Goal: Answer question/provide support: Share knowledge or assist other users

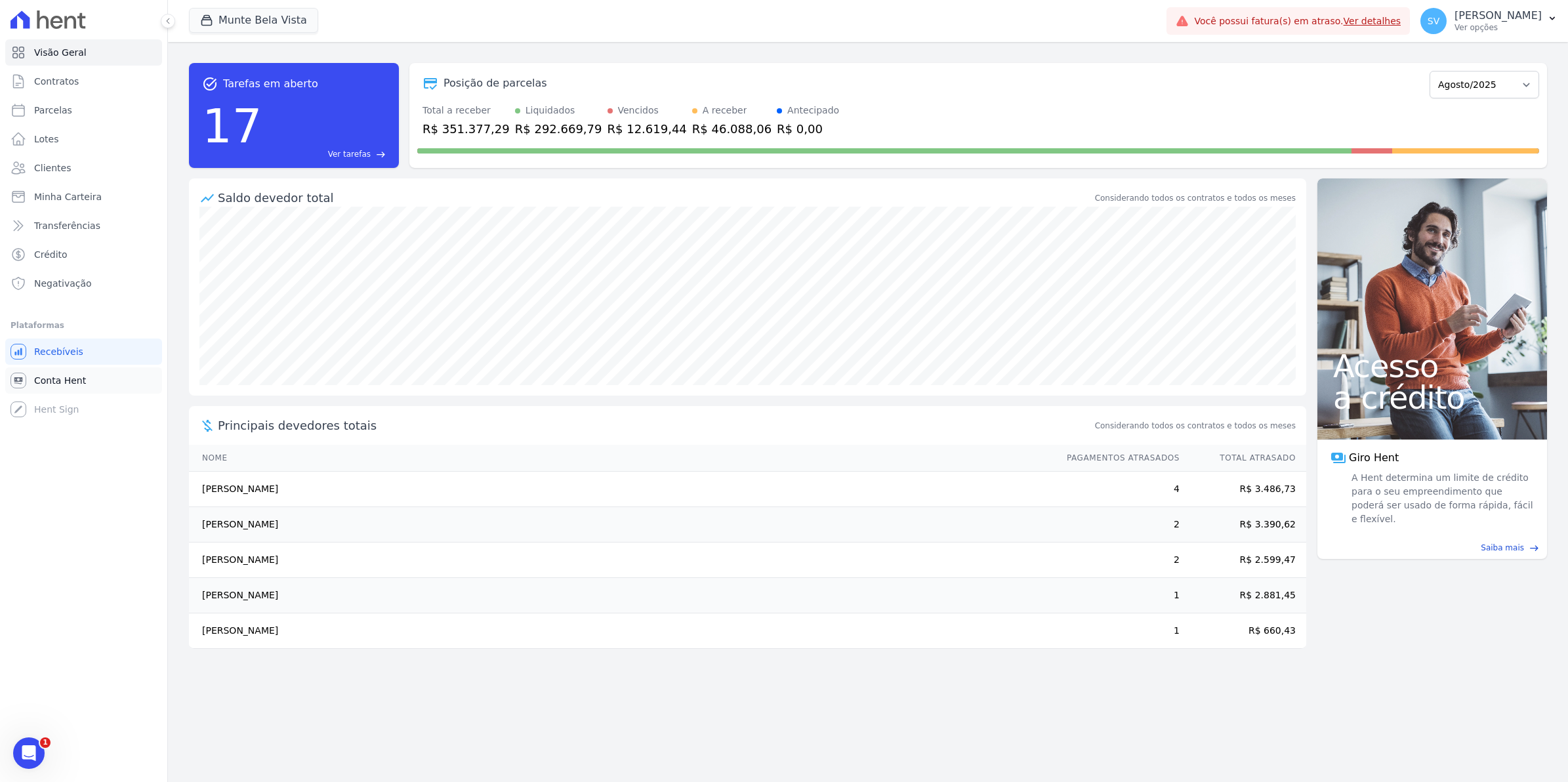
click at [54, 384] on span "Conta Hent" at bounding box center [60, 381] width 51 height 13
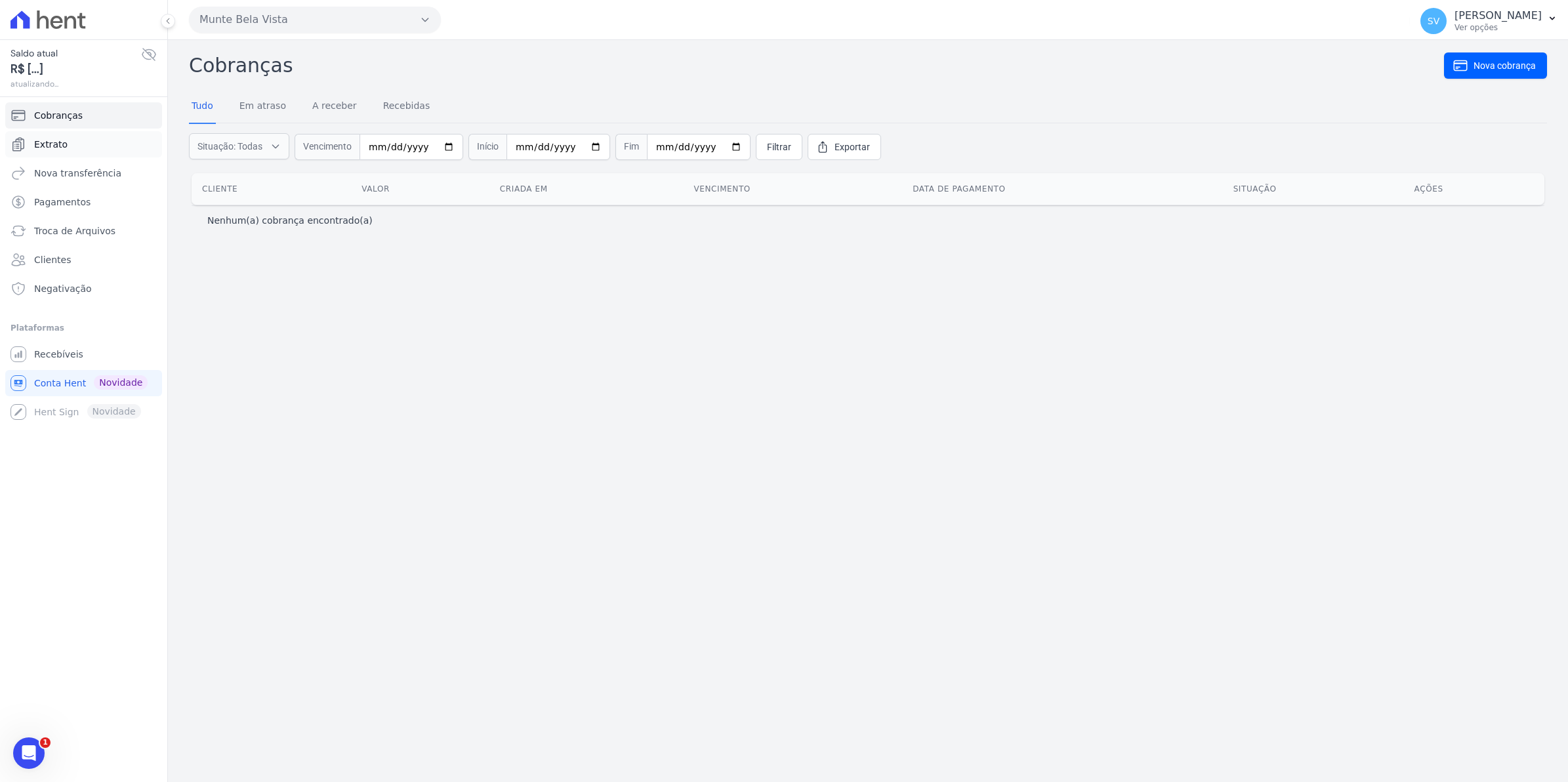
click at [51, 145] on span "Extrato" at bounding box center [51, 144] width 33 height 13
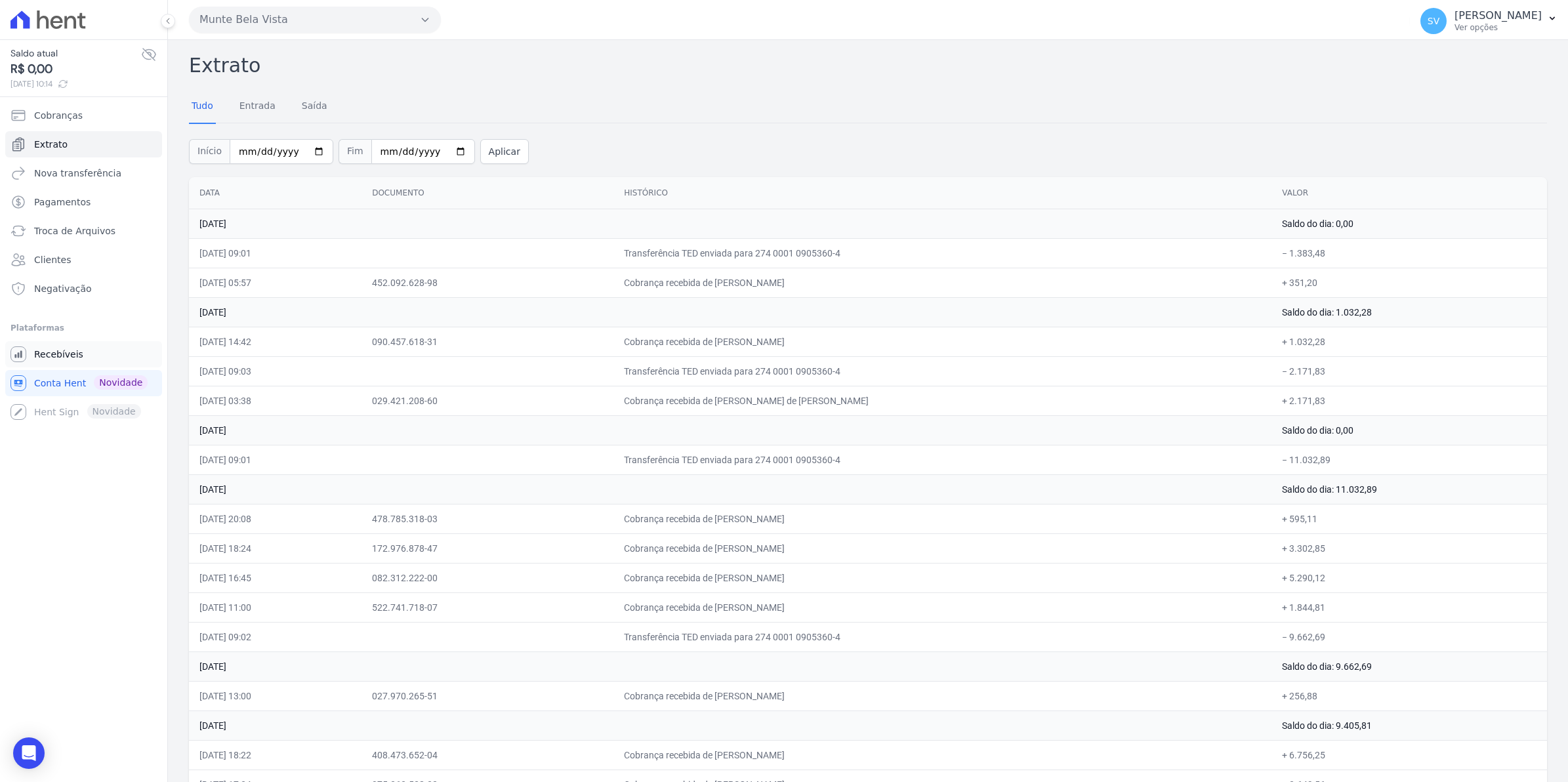
click at [64, 351] on span "Recebíveis" at bounding box center [58, 354] width 49 height 13
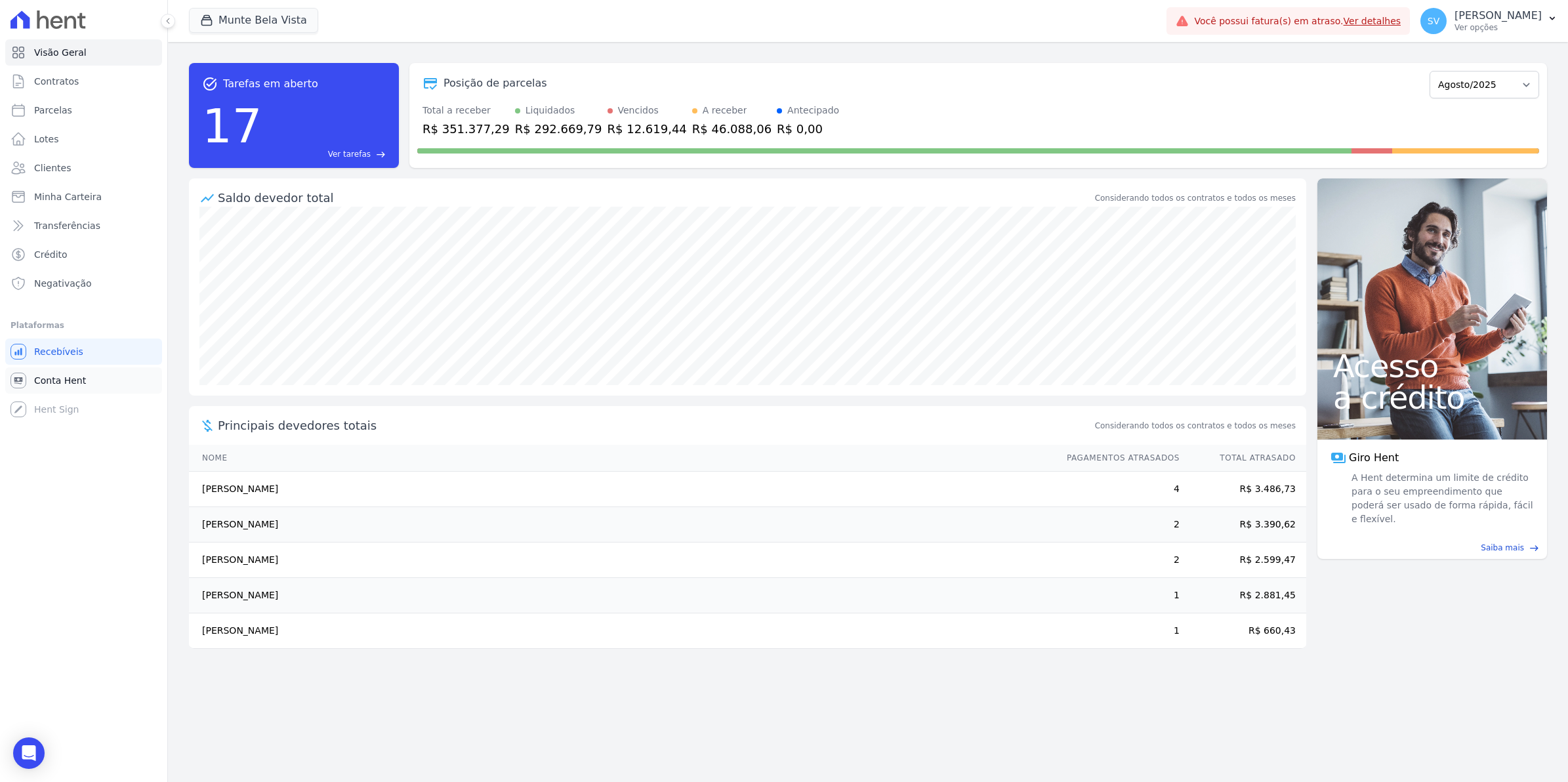
click at [63, 381] on span "Conta Hent" at bounding box center [60, 381] width 51 height 13
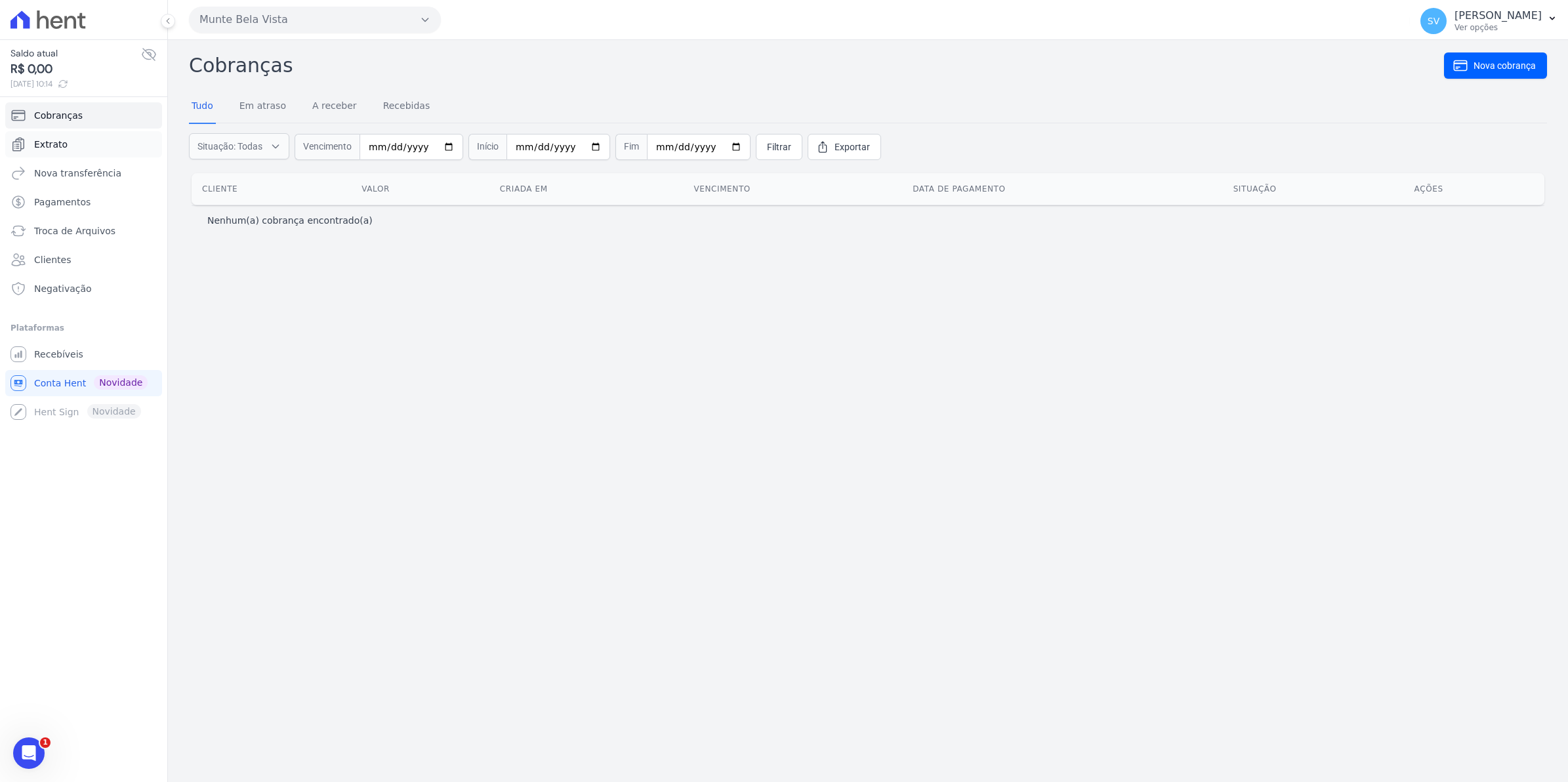
click at [54, 141] on span "Extrato" at bounding box center [51, 144] width 33 height 13
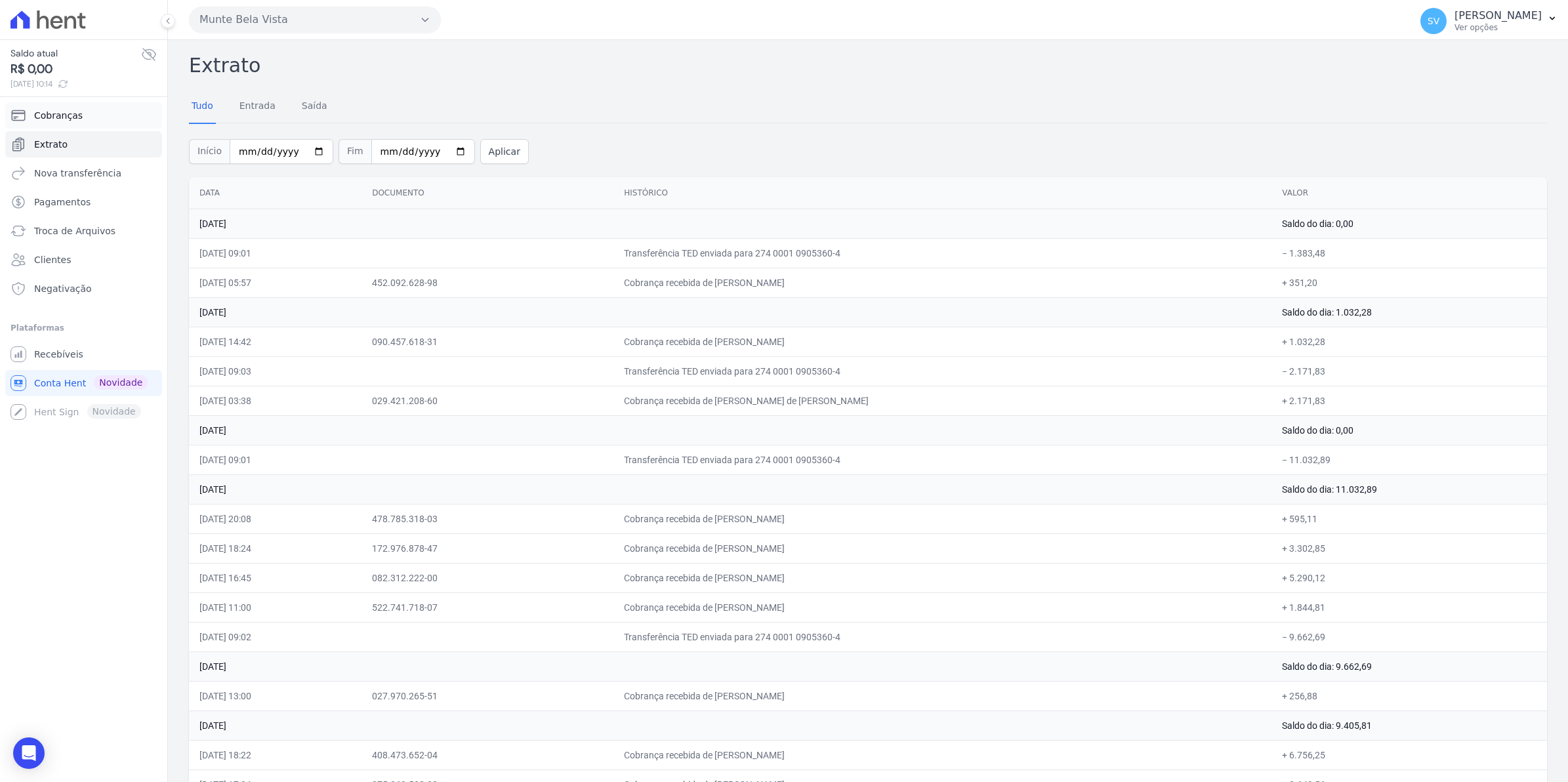
click at [52, 117] on span "Cobranças" at bounding box center [58, 115] width 48 height 13
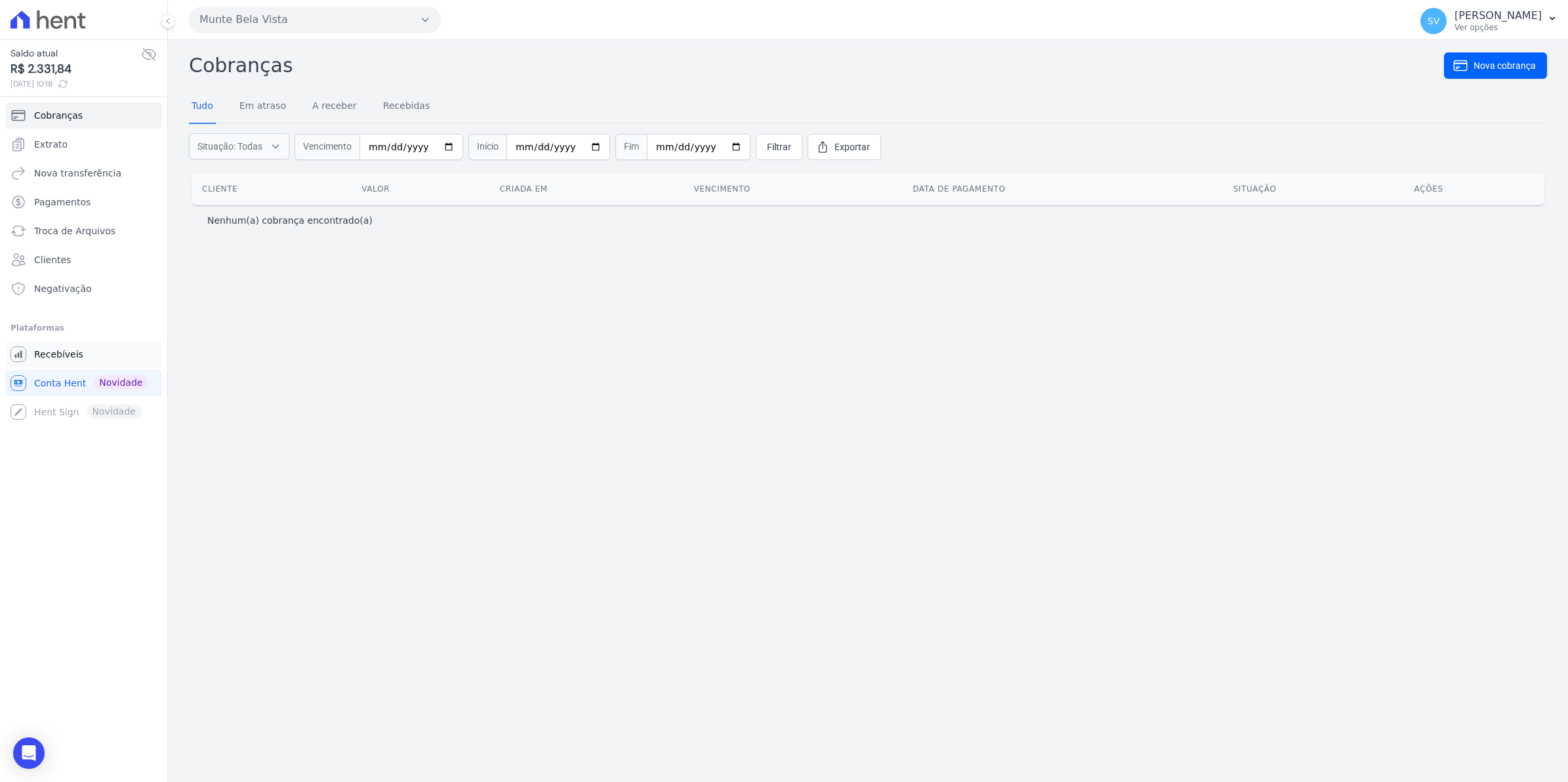
click at [73, 359] on span "Recebíveis" at bounding box center [58, 354] width 49 height 13
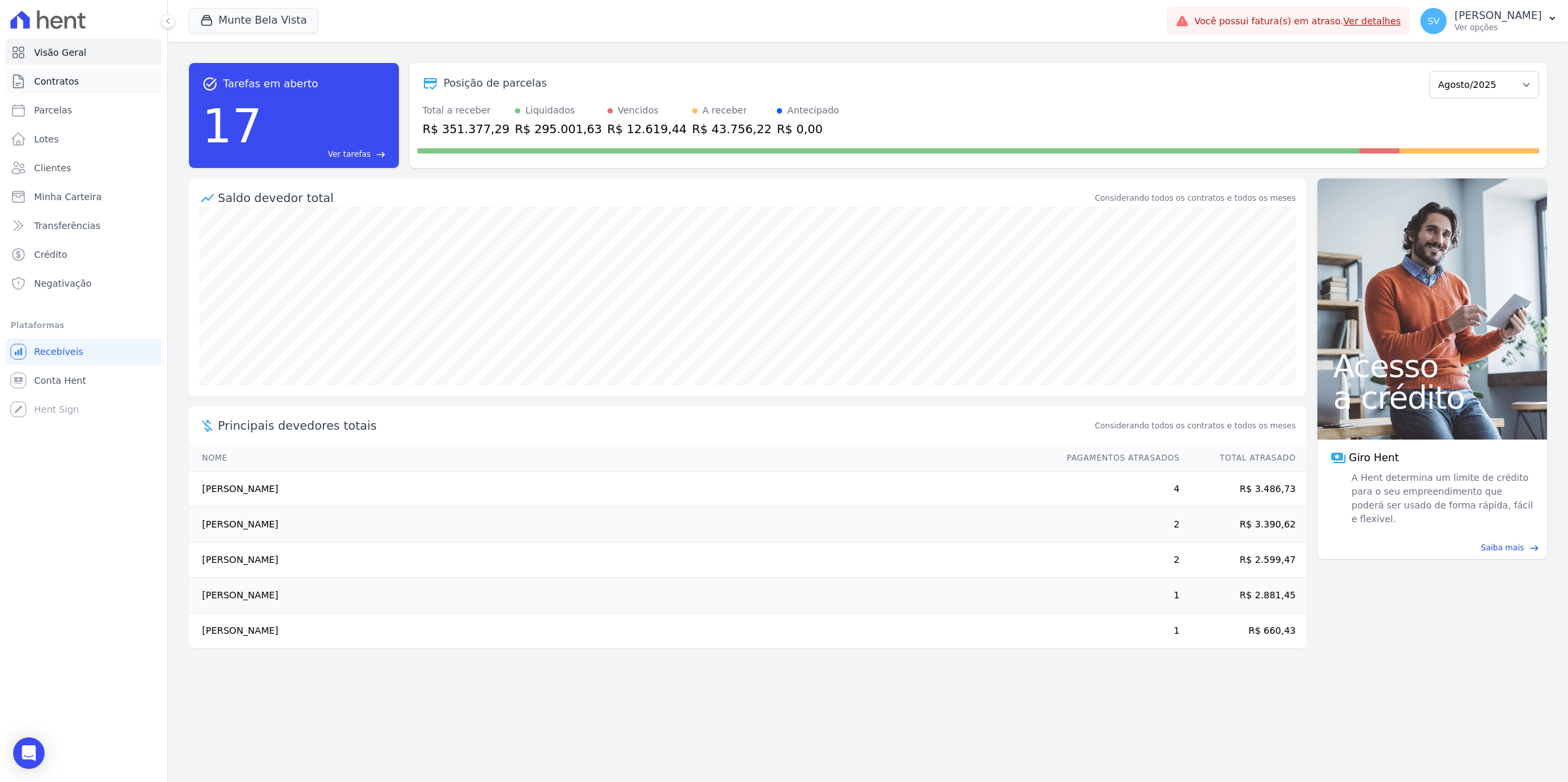
click at [72, 76] on span "Contratos" at bounding box center [56, 81] width 45 height 13
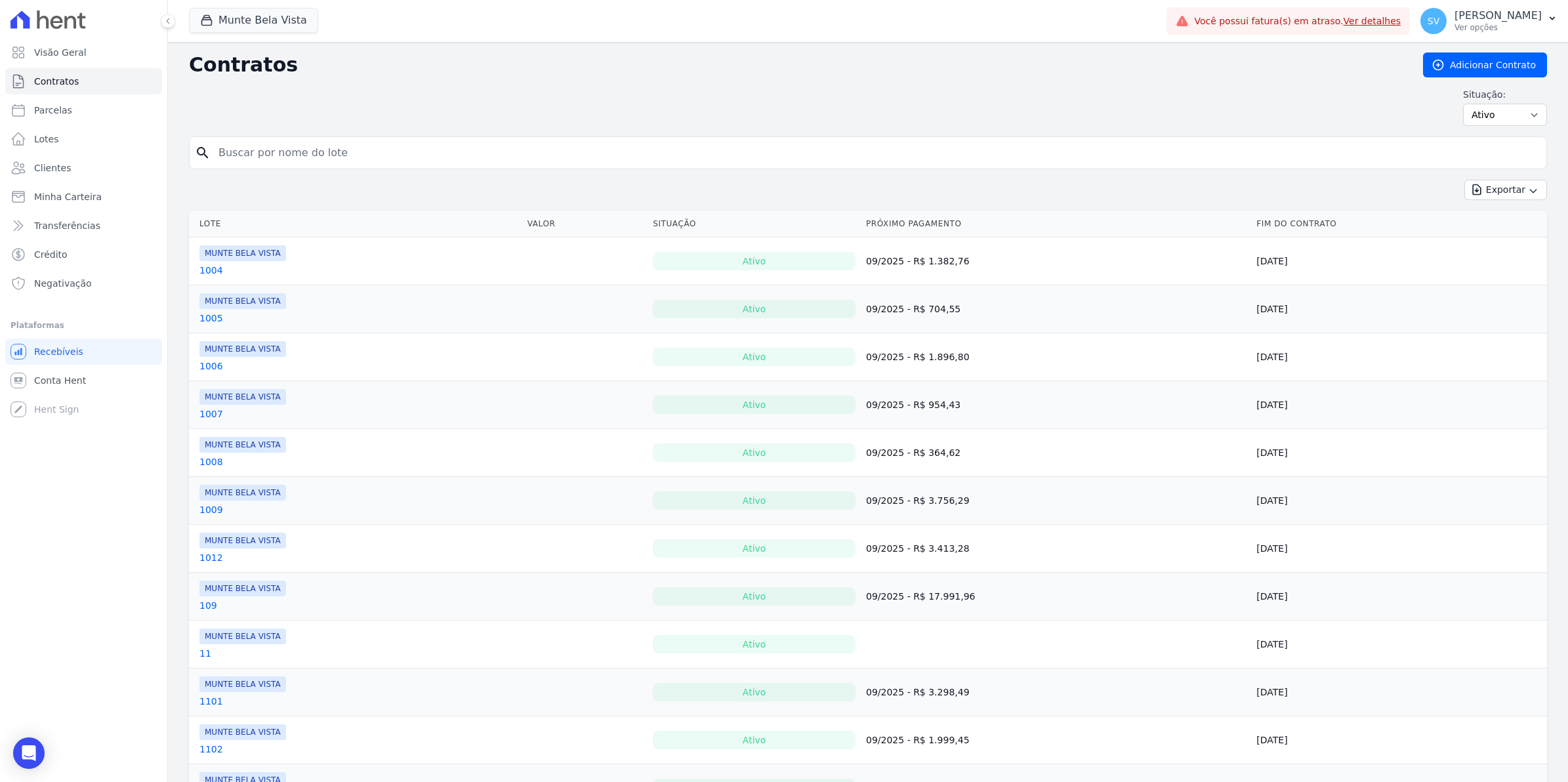
click at [233, 159] on input "search" at bounding box center [876, 153] width 1331 height 27
type input "yasmi"
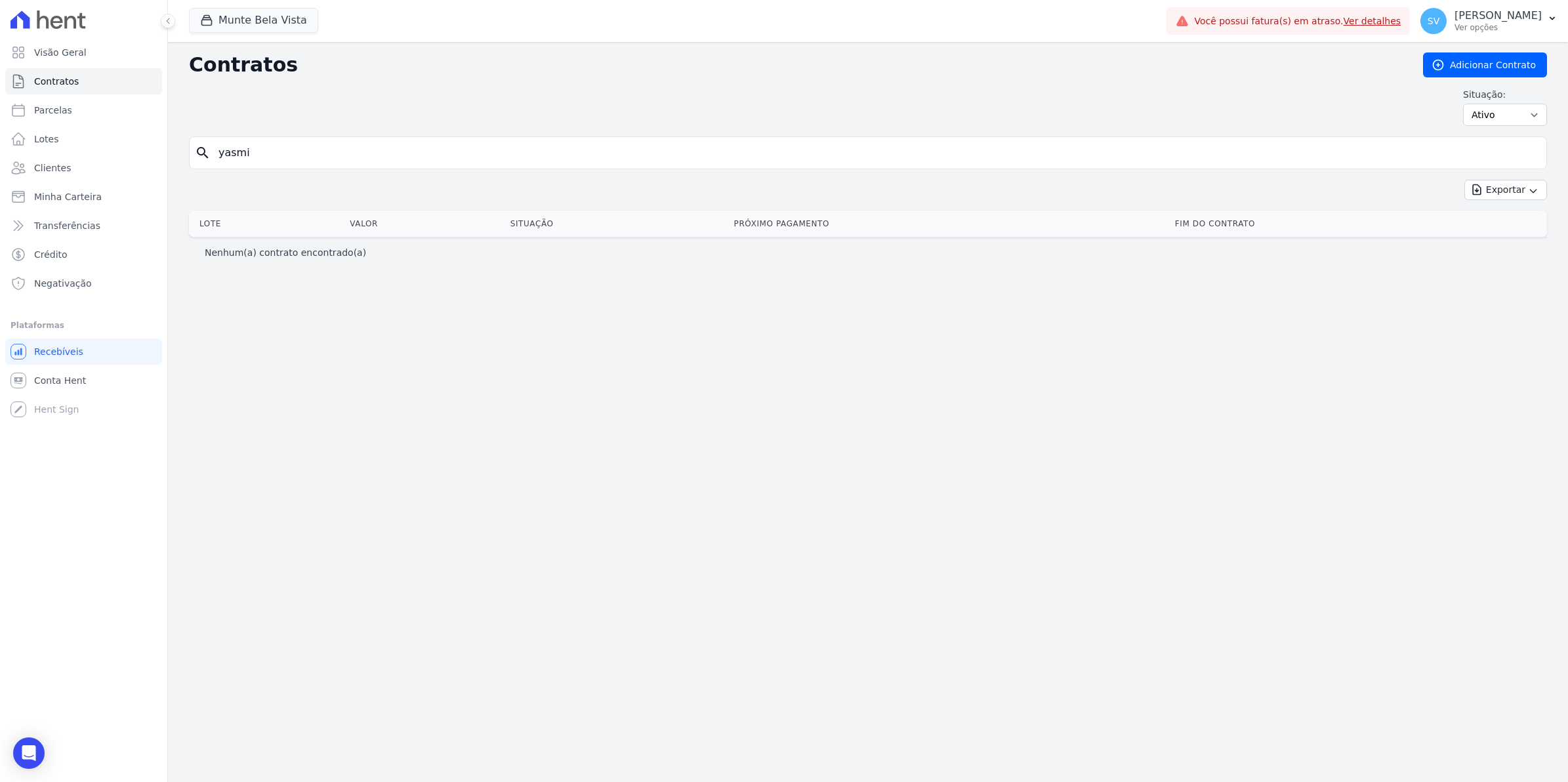
click at [274, 149] on input "yasmi" at bounding box center [876, 153] width 1331 height 27
type input "[MEDICAL_DATA]"
click at [274, 149] on input "[MEDICAL_DATA]" at bounding box center [876, 153] width 1331 height 27
type input "y"
type input "[MEDICAL_DATA]"
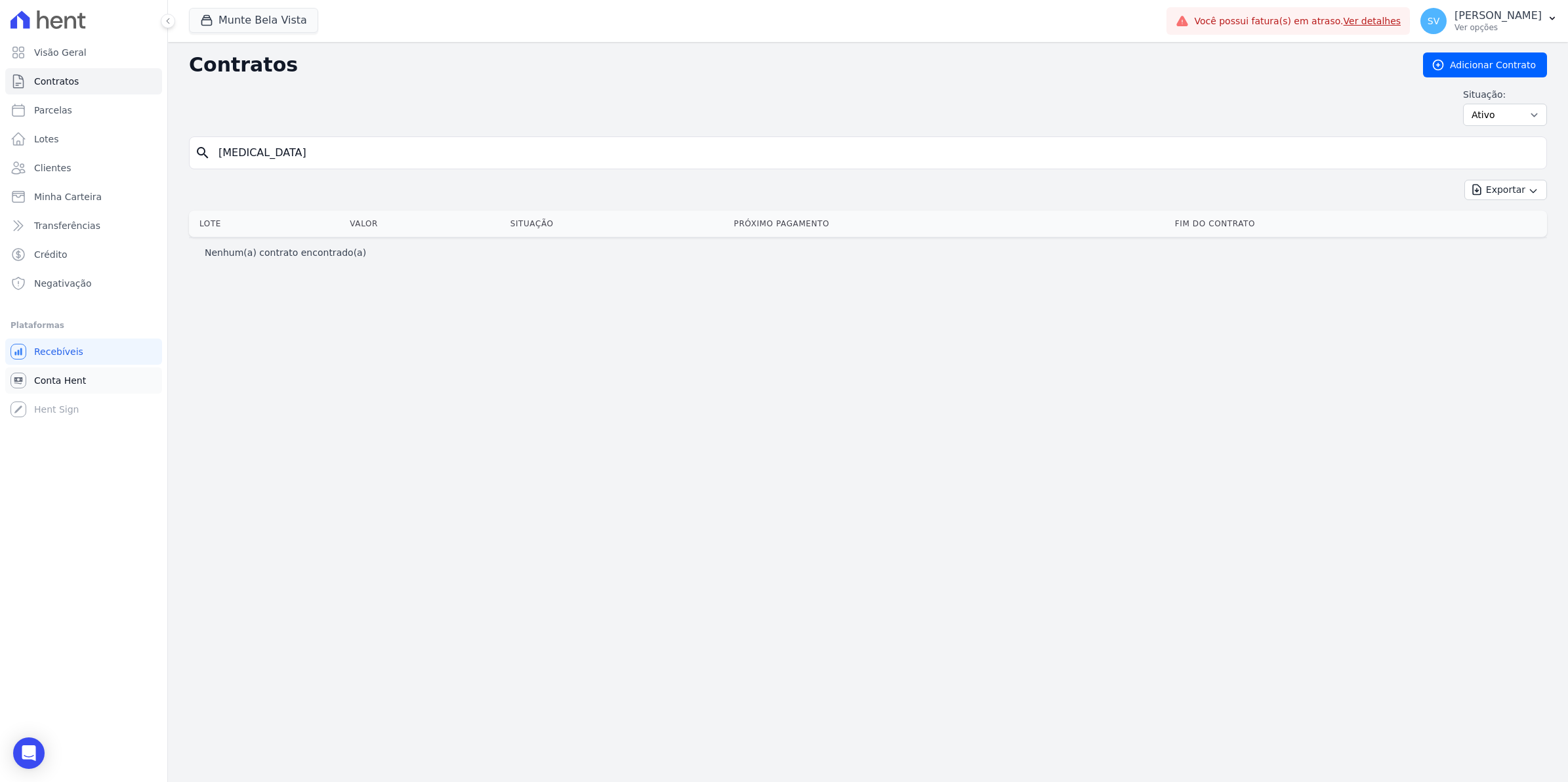
click at [61, 384] on span "Conta Hent" at bounding box center [60, 381] width 51 height 13
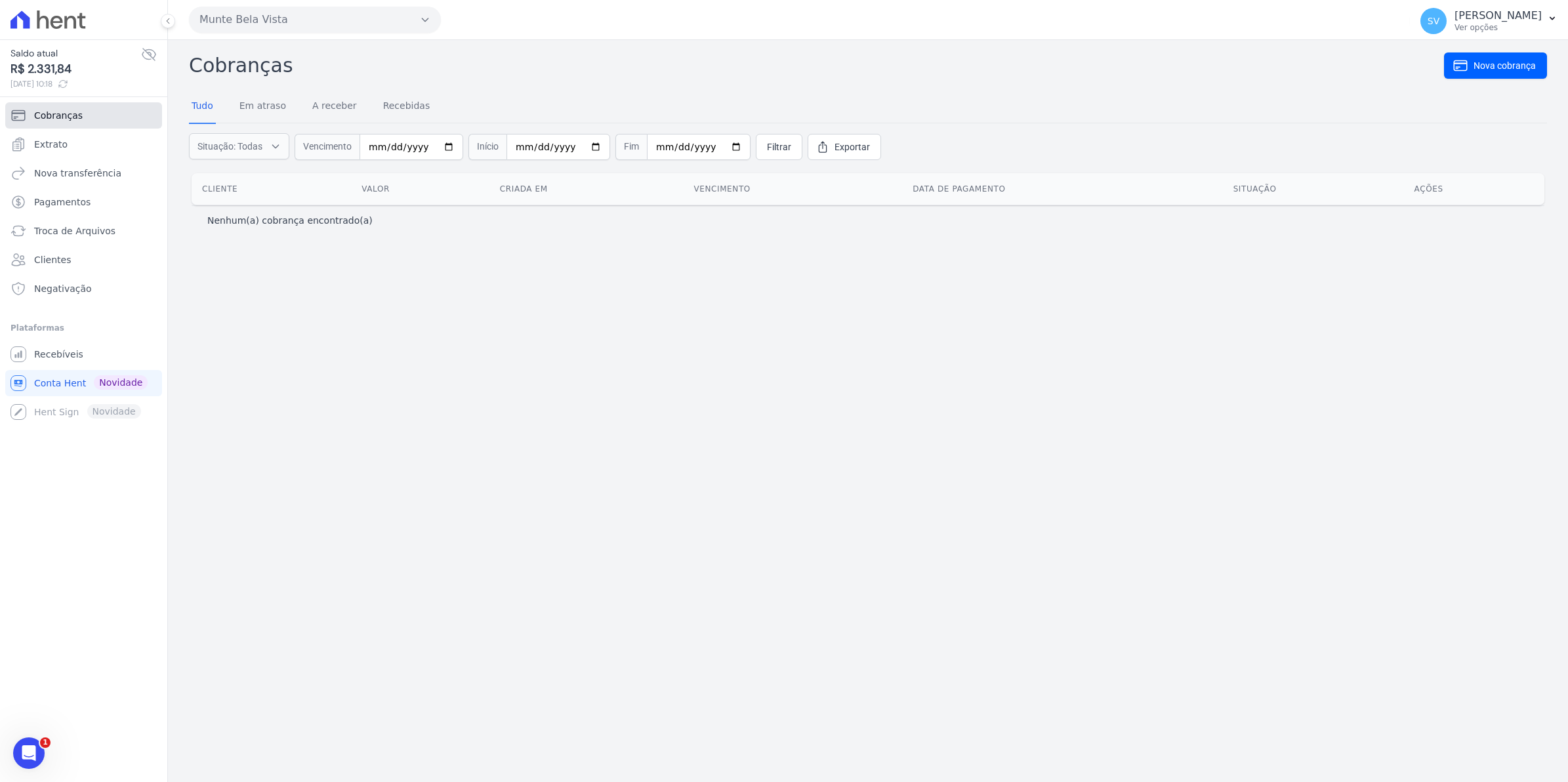
click at [64, 110] on span "Cobranças" at bounding box center [58, 115] width 48 height 13
click at [43, 145] on span "Extrato" at bounding box center [51, 144] width 33 height 13
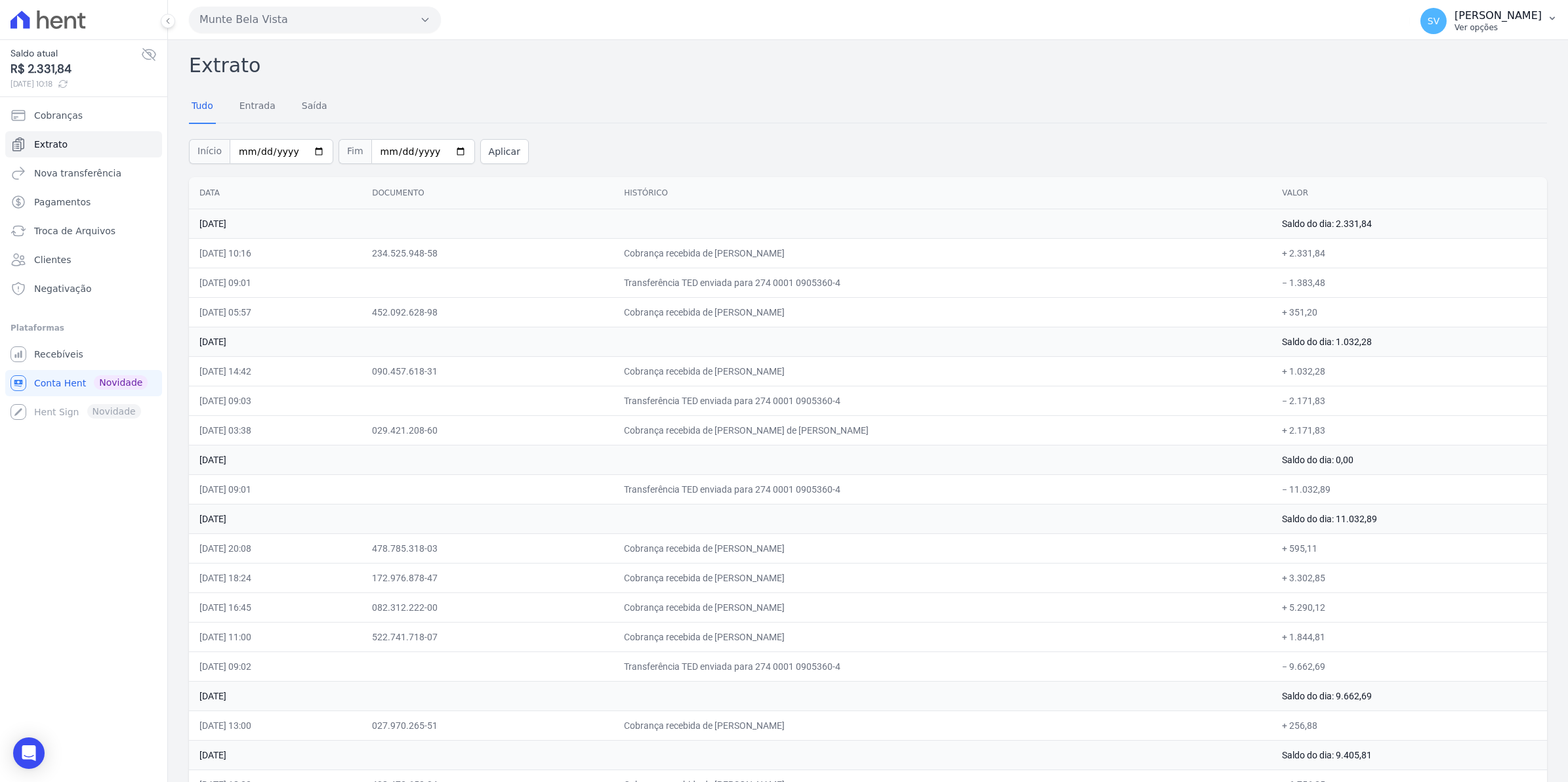
click at [1439, 31] on div "SV [PERSON_NAME] Ver opções" at bounding box center [1481, 21] width 121 height 27
click at [46, 362] on link "Recebíveis" at bounding box center [83, 354] width 157 height 27
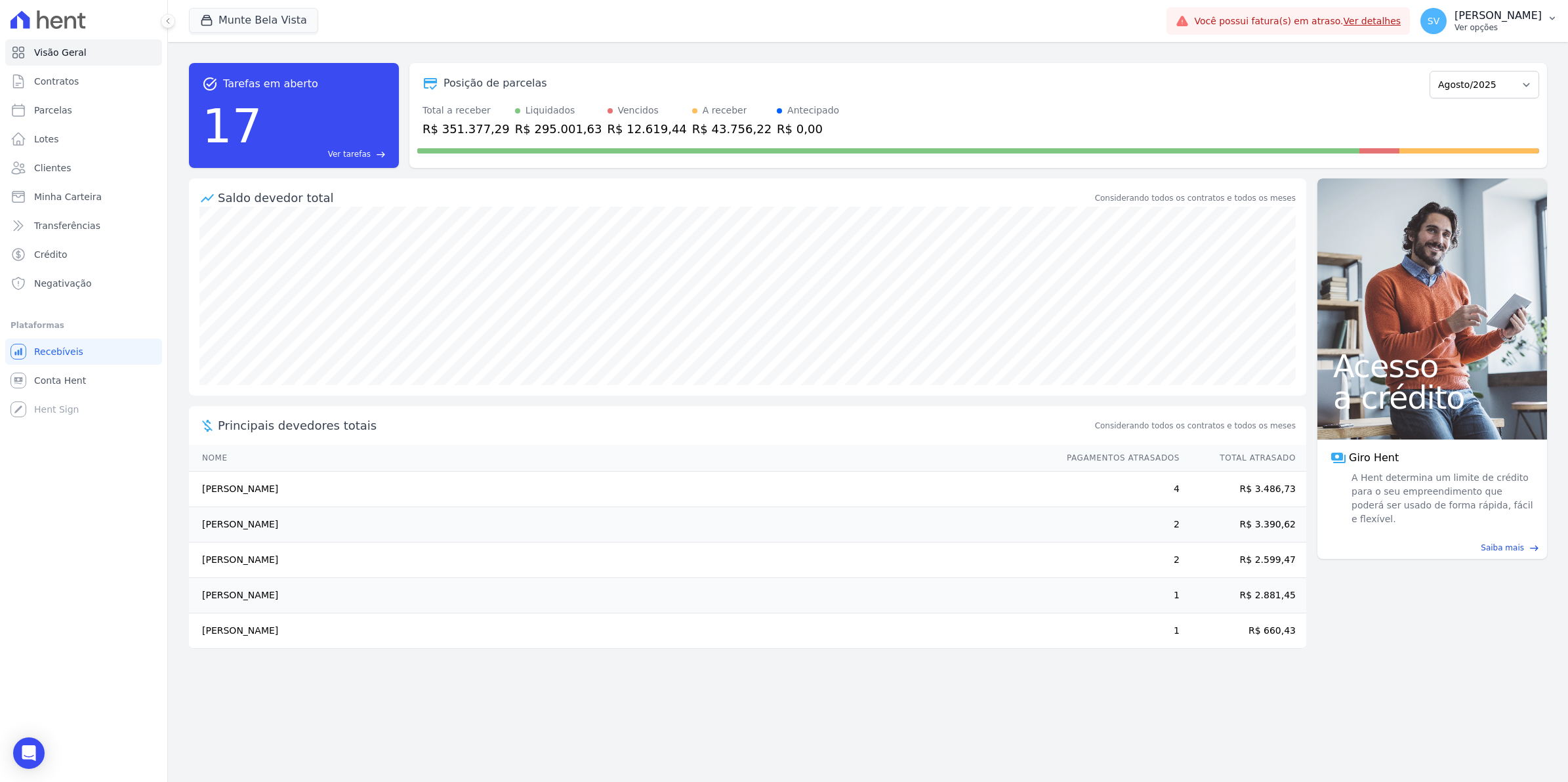
click at [1447, 27] on span "SV" at bounding box center [1434, 21] width 27 height 27
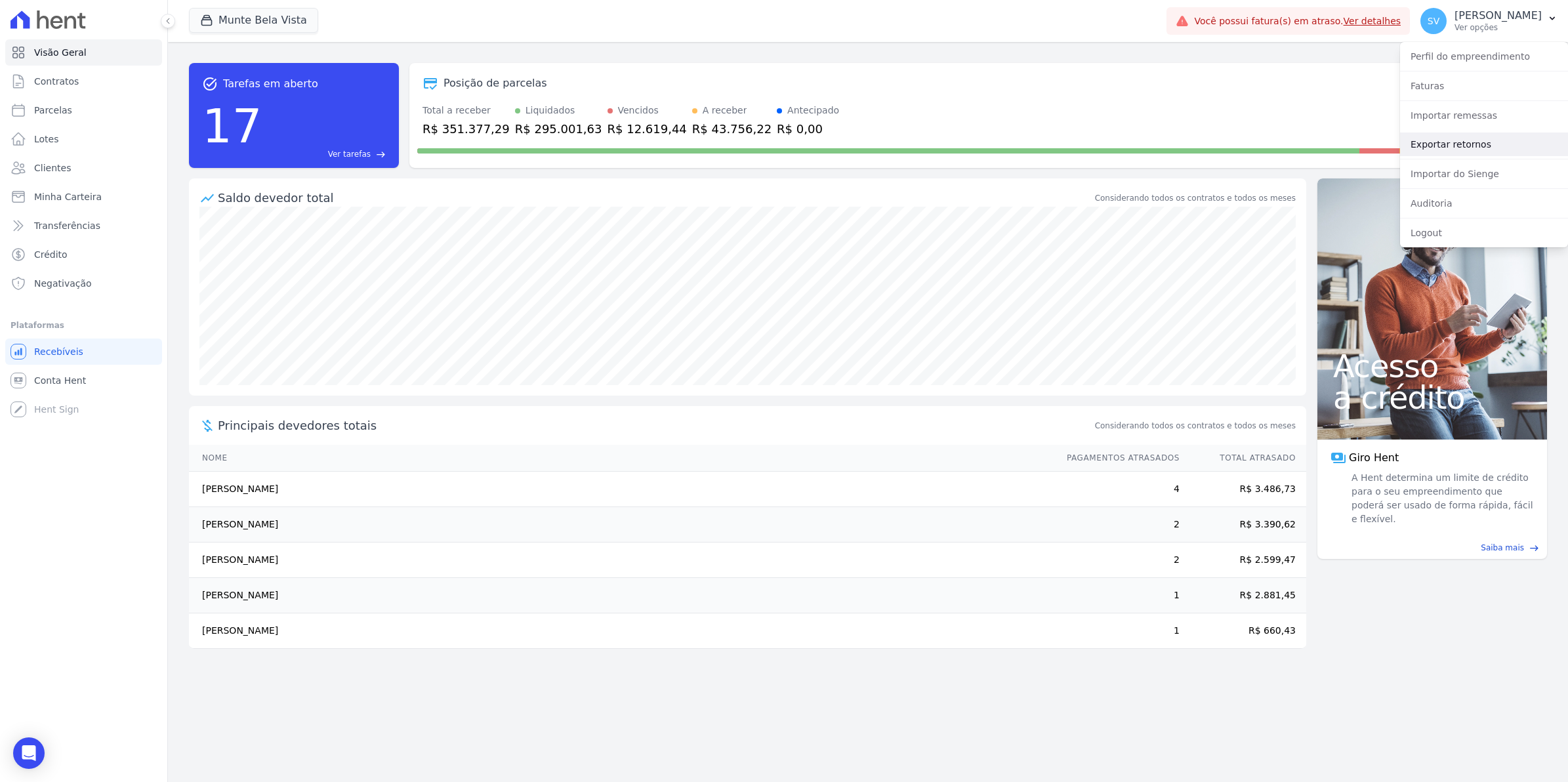
click at [1448, 148] on link "Exportar retornos" at bounding box center [1484, 144] width 168 height 23
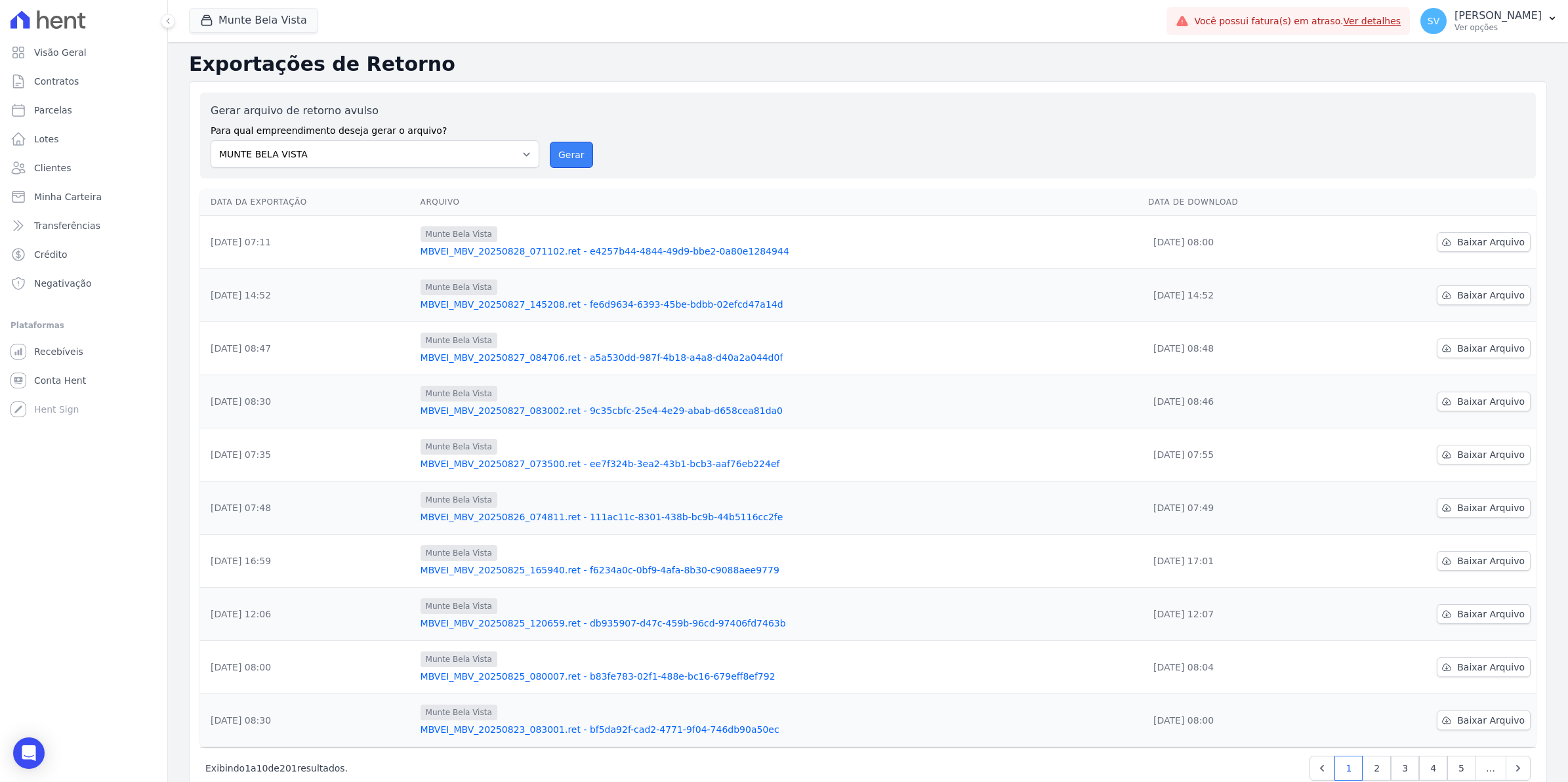
click at [562, 158] on button "Gerar" at bounding box center [571, 155] width 43 height 27
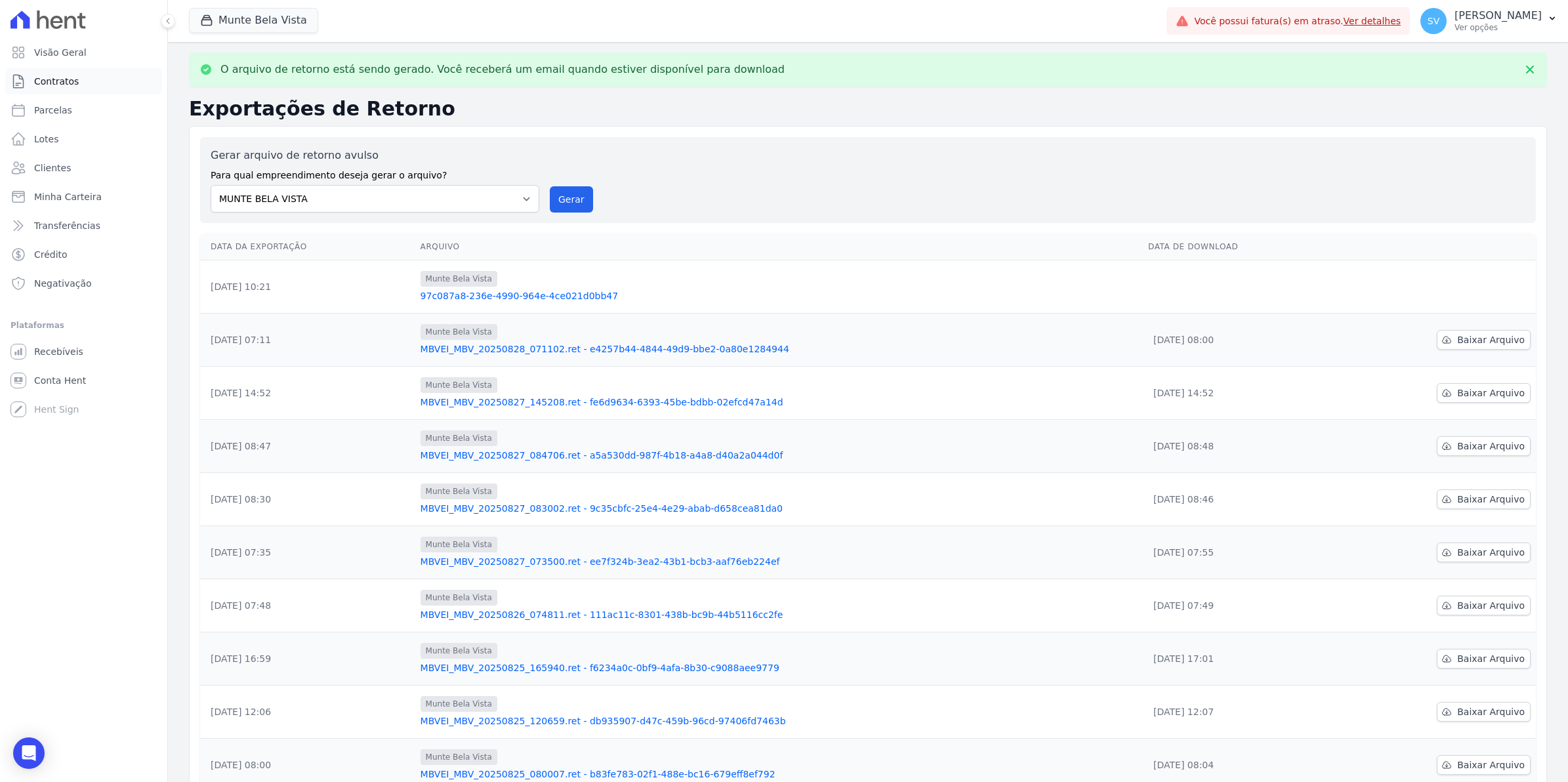
click at [42, 84] on span "Contratos" at bounding box center [56, 81] width 45 height 13
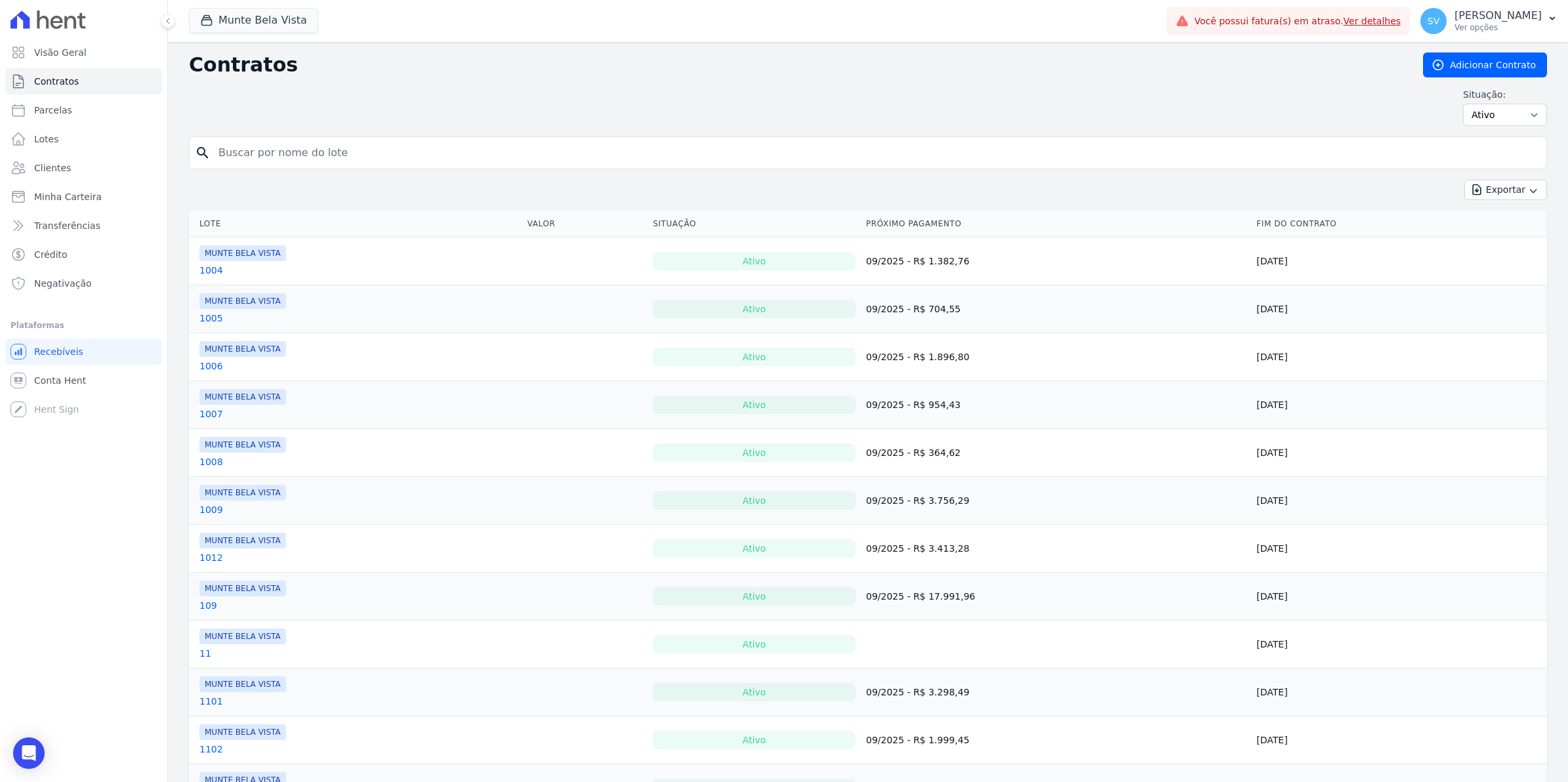
click at [254, 152] on input "search" at bounding box center [876, 153] width 1331 height 27
type input "yamin"
click at [1464, 180] on button "Exportar" at bounding box center [1506, 190] width 83 height 21
click at [1480, 115] on select "Ativo Todos Pausado Distratado Rascunho Expirado Encerrado" at bounding box center [1505, 115] width 84 height 22
drag, startPoint x: 1480, startPoint y: 115, endPoint x: 1473, endPoint y: 115, distance: 7.0
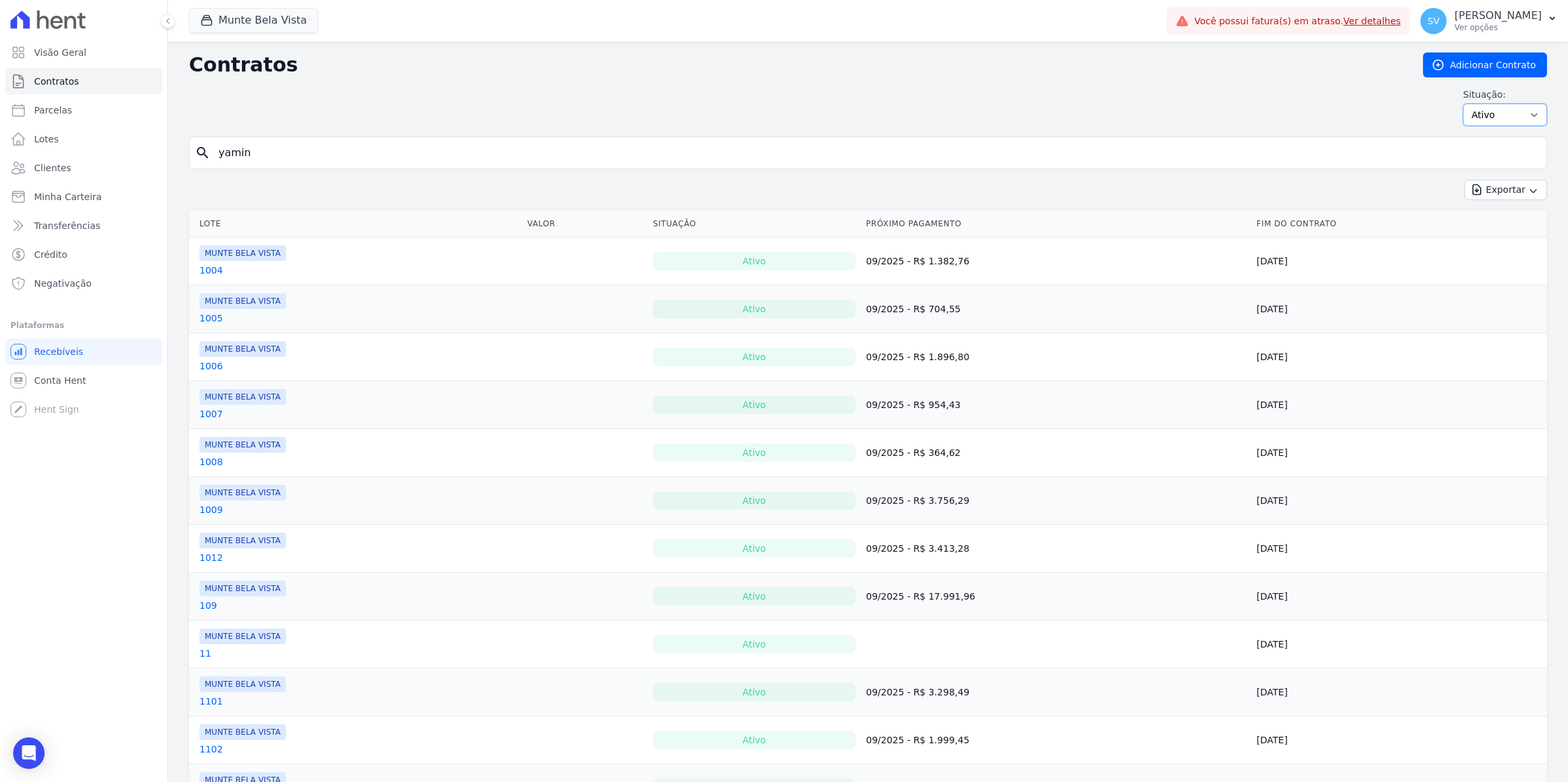
click at [1480, 115] on select "Ativo Todos Pausado Distratado Rascunho Expirado Encerrado" at bounding box center [1505, 115] width 84 height 22
click at [371, 133] on div "Contratos Adicionar Contrato Situação: Ativo Todos Pausado Distratado Rascunho …" at bounding box center [868, 94] width 1358 height 84
click at [371, 149] on input "yamin" at bounding box center [876, 153] width 1331 height 27
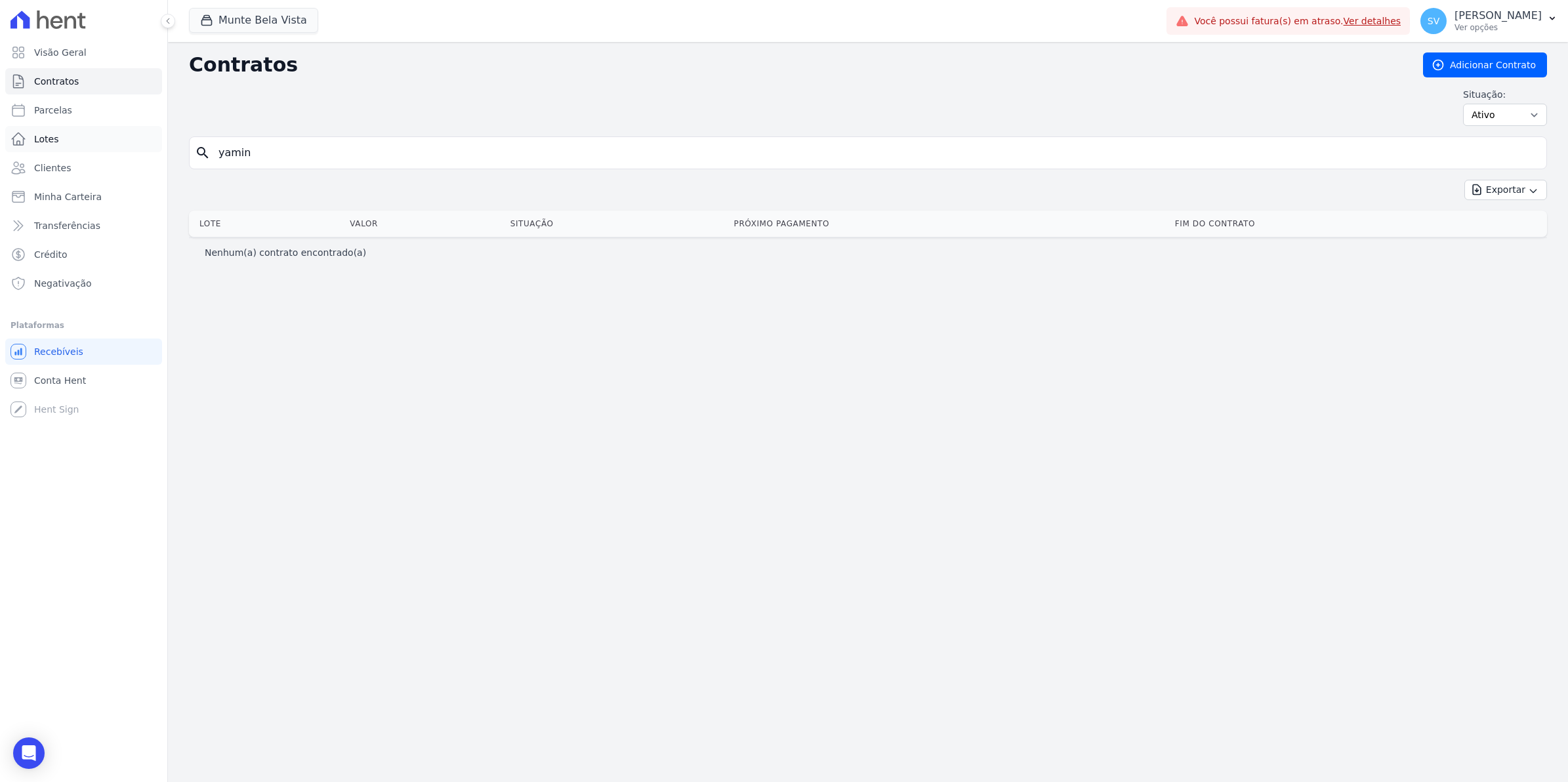
drag, startPoint x: 281, startPoint y: 151, endPoint x: 46, endPoint y: 146, distance: 235.1
click at [47, 149] on div "Visão Geral Contratos [GEOGRAPHIC_DATA] Lotes Clientes Minha Carteira Transferê…" at bounding box center [784, 391] width 1568 height 782
type input "[MEDICAL_DATA]"
click at [274, 164] on input "[MEDICAL_DATA]" at bounding box center [876, 153] width 1331 height 27
click at [55, 118] on link "Parcelas" at bounding box center [83, 110] width 157 height 27
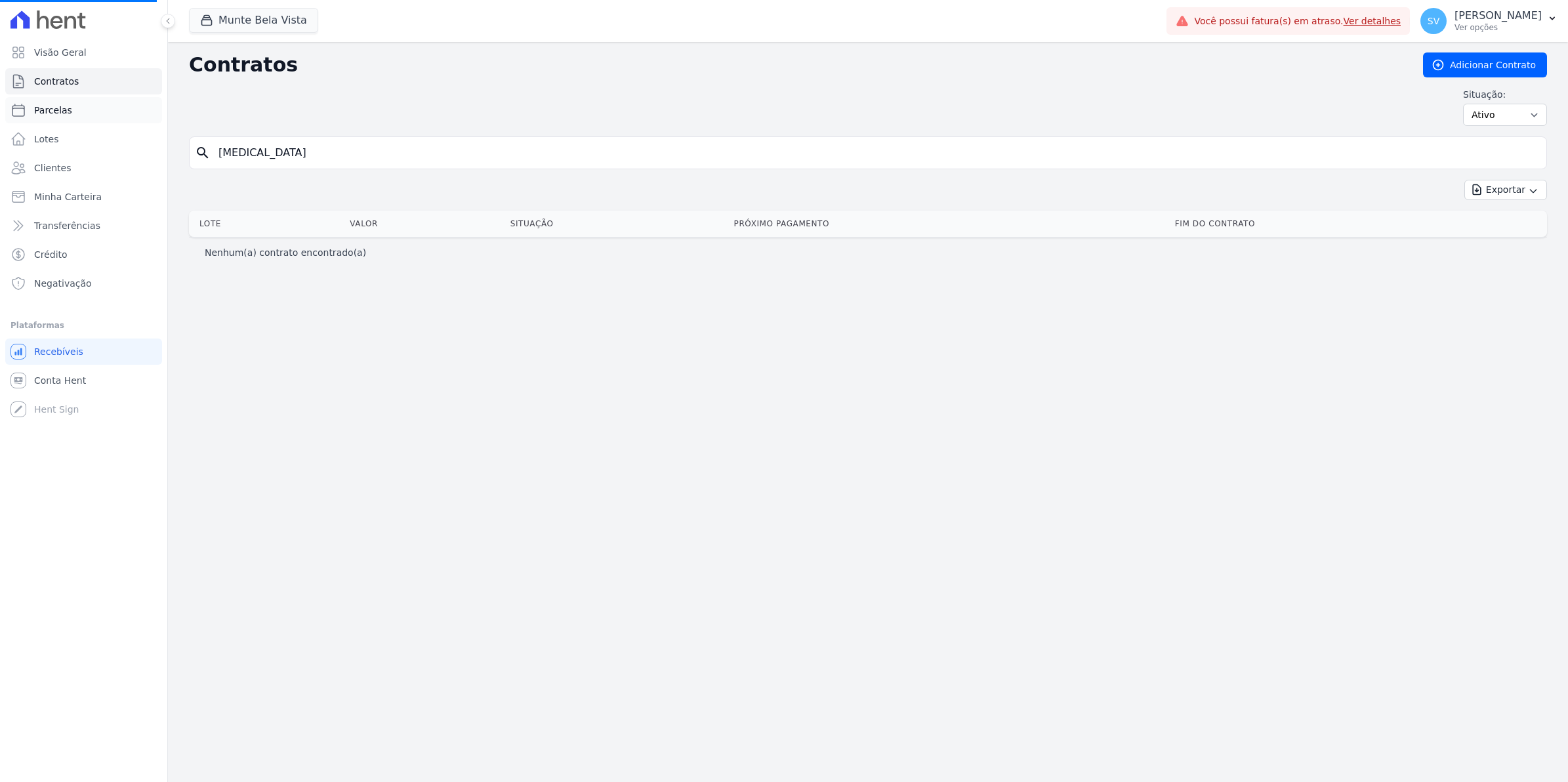
click at [67, 107] on span "Parcelas" at bounding box center [53, 110] width 38 height 13
select select
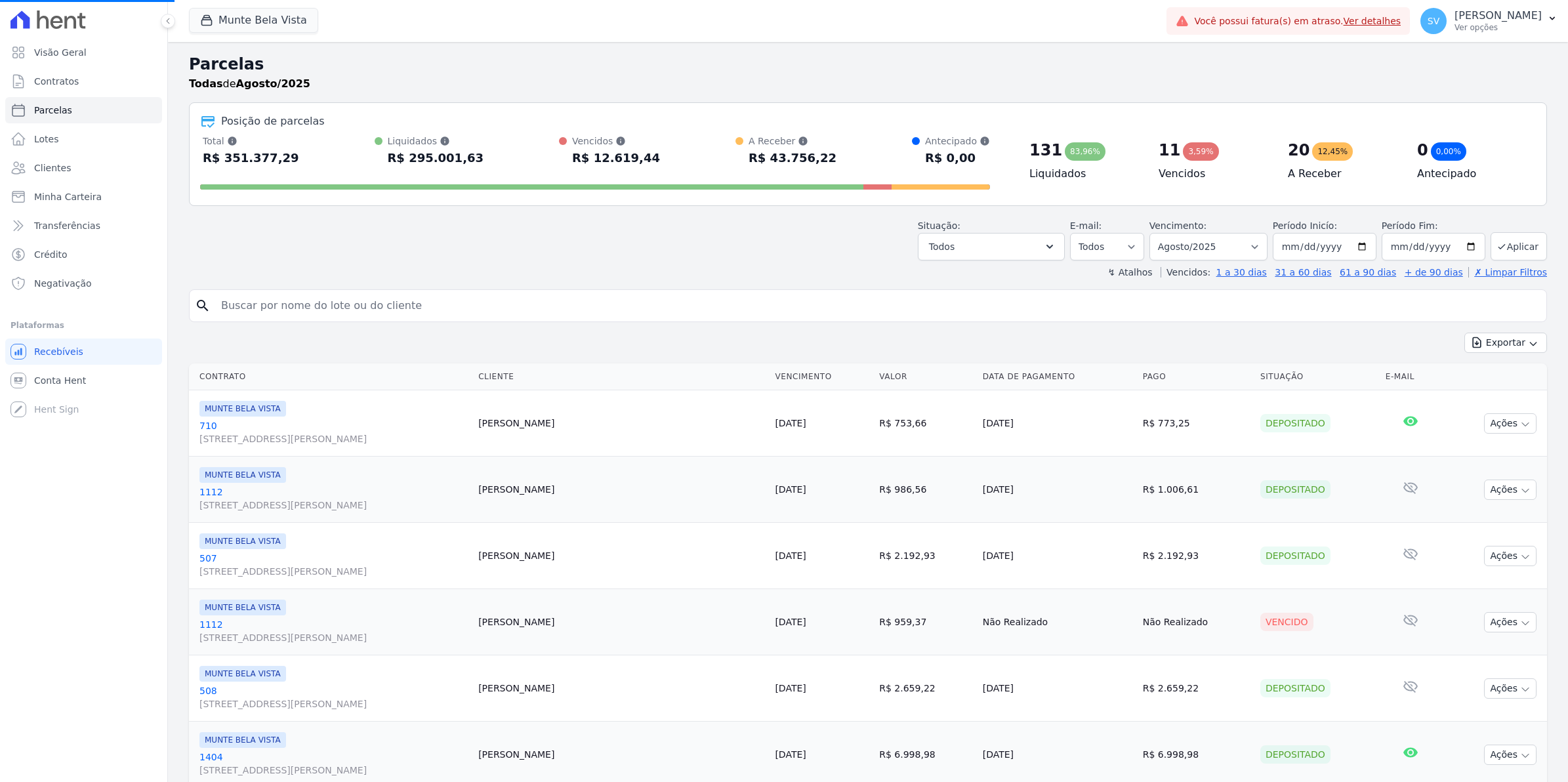
select select
click at [312, 301] on input "search" at bounding box center [877, 306] width 1328 height 27
type input "[MEDICAL_DATA]"
select select
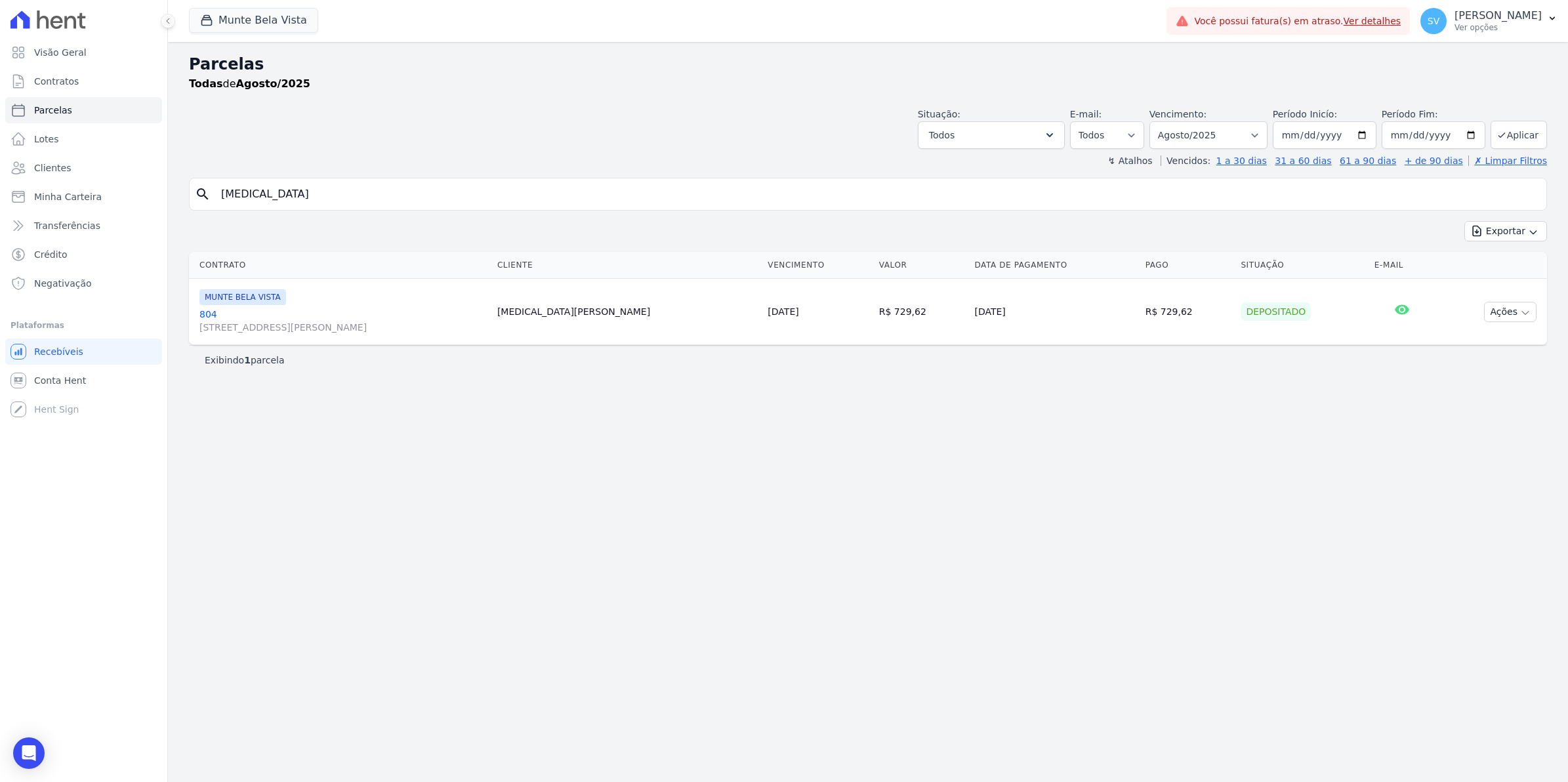
click at [204, 317] on link "804 [STREET_ADDRESS][PERSON_NAME]" at bounding box center [343, 321] width 287 height 27
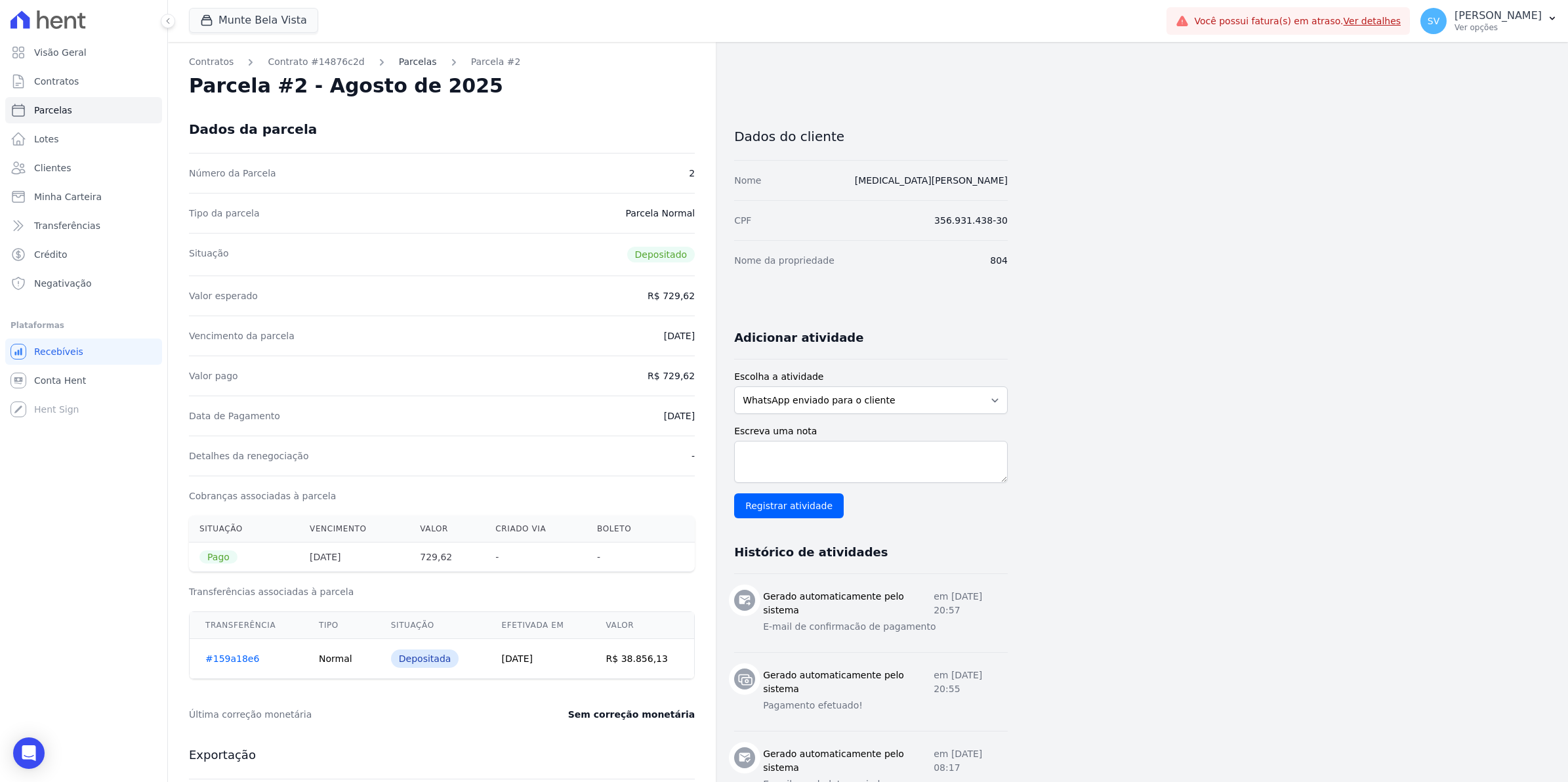
click at [408, 63] on link "Parcelas" at bounding box center [418, 61] width 38 height 14
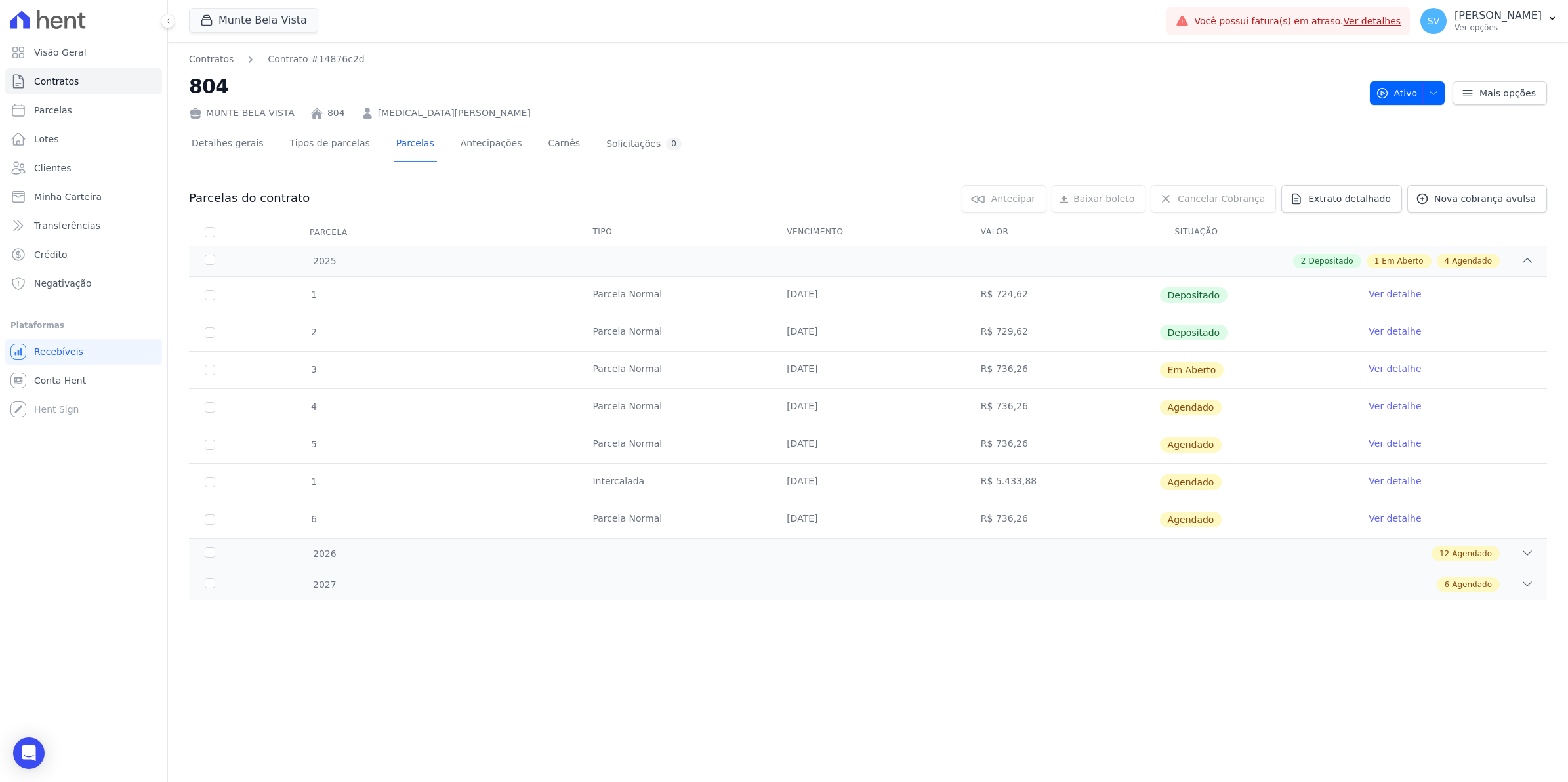
click at [1399, 484] on link "Ver detalhe" at bounding box center [1395, 481] width 52 height 13
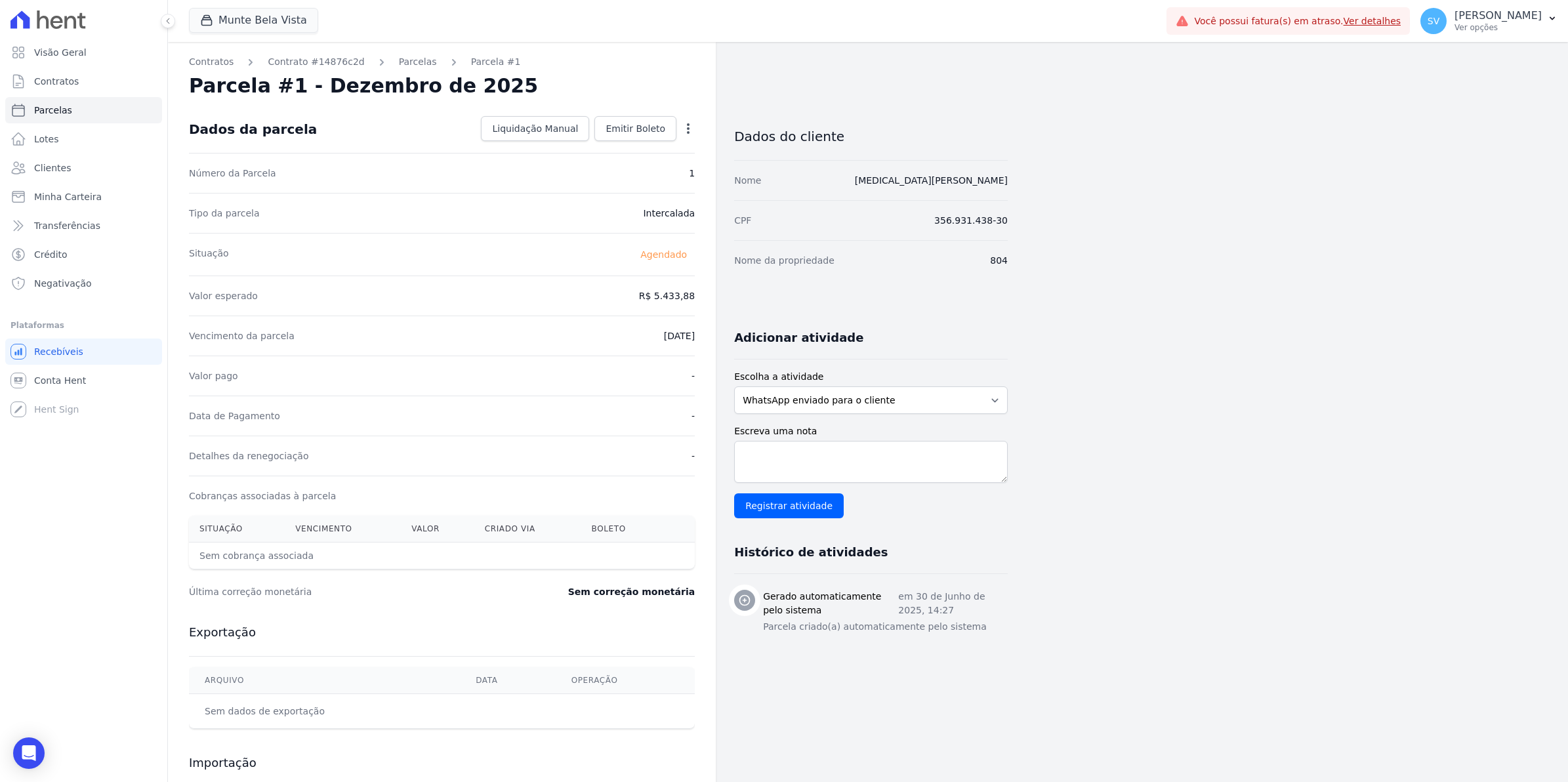
click at [683, 130] on icon "button" at bounding box center [688, 129] width 13 height 13
click at [1277, 207] on div "Contratos Contrato #14876c2d [GEOGRAPHIC_DATA] Parcela #1 [GEOGRAPHIC_DATA] #1 …" at bounding box center [857, 464] width 1380 height 844
click at [55, 83] on span "Contratos" at bounding box center [56, 81] width 45 height 13
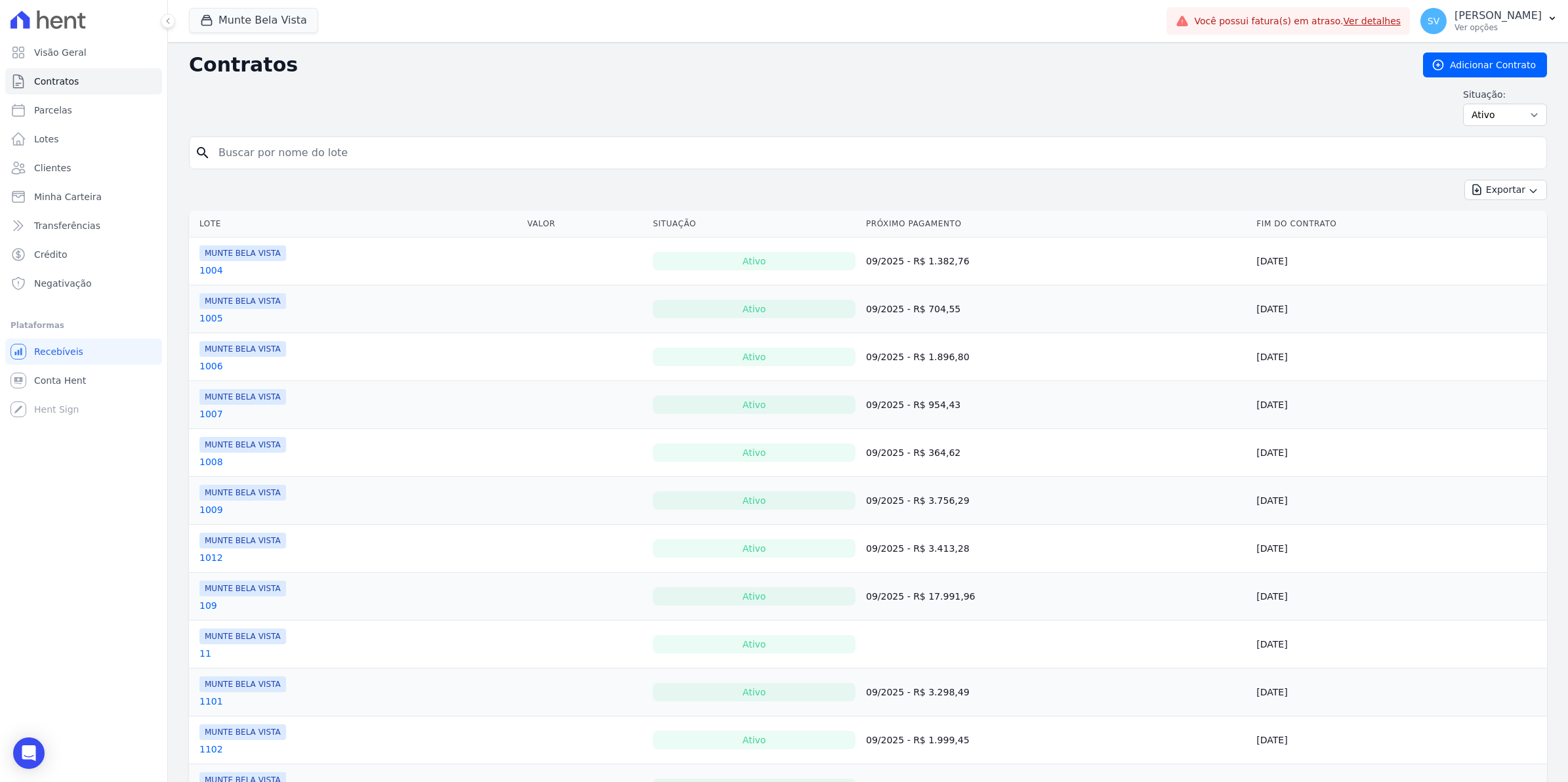
click at [322, 152] on input "search" at bounding box center [876, 153] width 1331 height 27
type input "804"
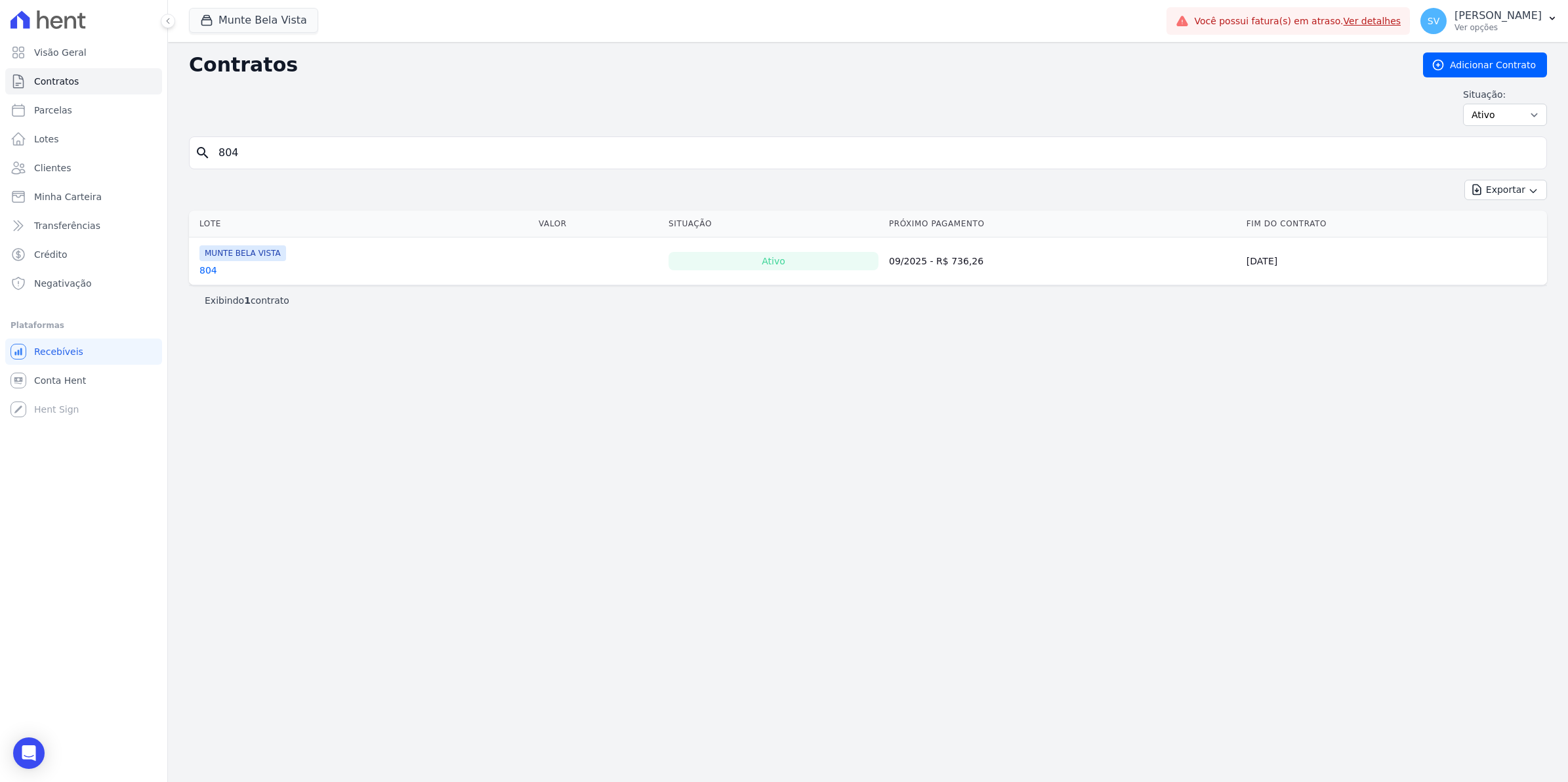
click at [212, 274] on link "804" at bounding box center [208, 271] width 17 height 13
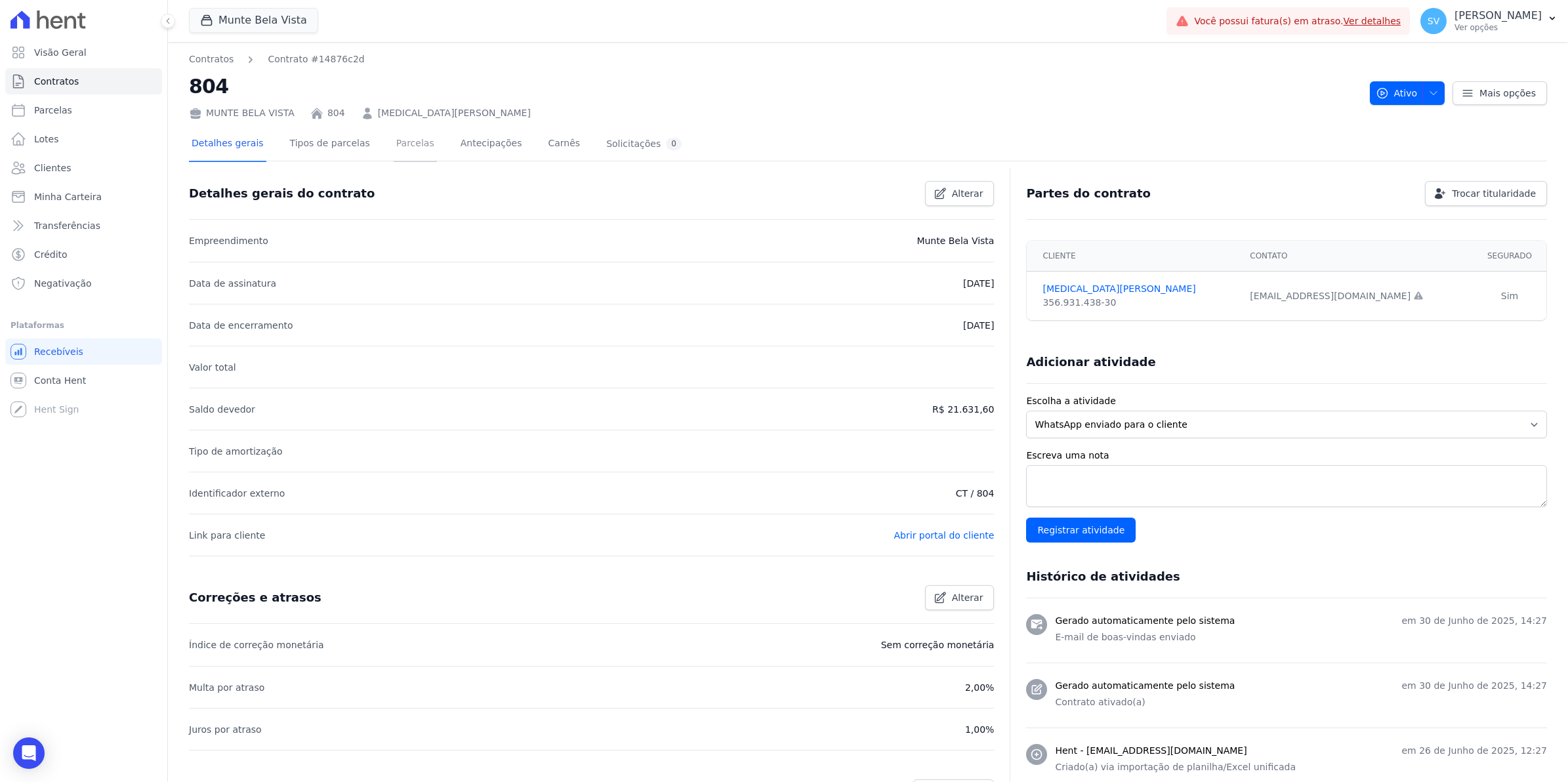
click at [393, 148] on link "Parcelas" at bounding box center [415, 144] width 43 height 35
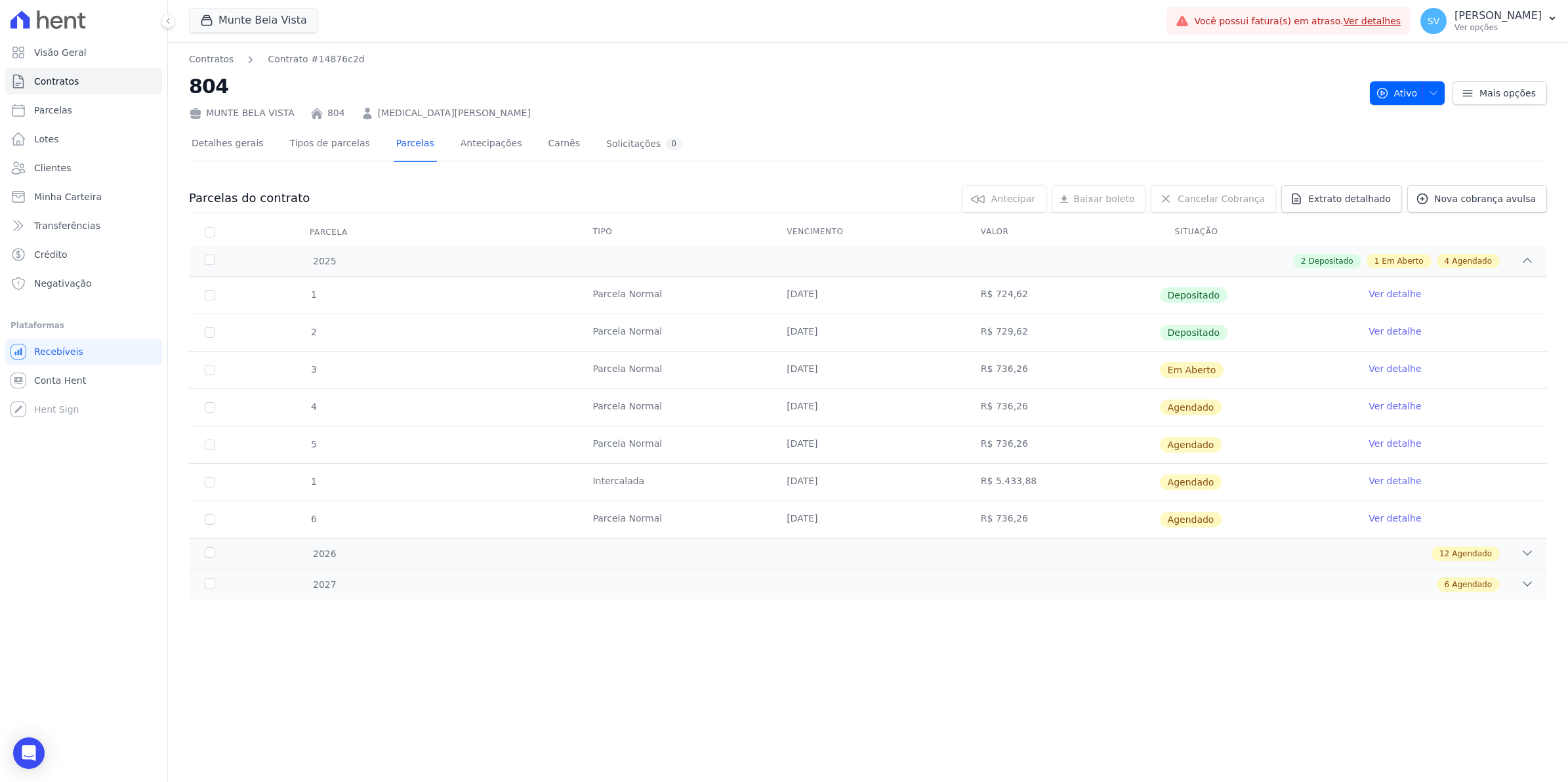
click at [207, 525] on td "6" at bounding box center [210, 520] width 42 height 37
click at [1445, 99] on button "Ativo" at bounding box center [1408, 93] width 76 height 23
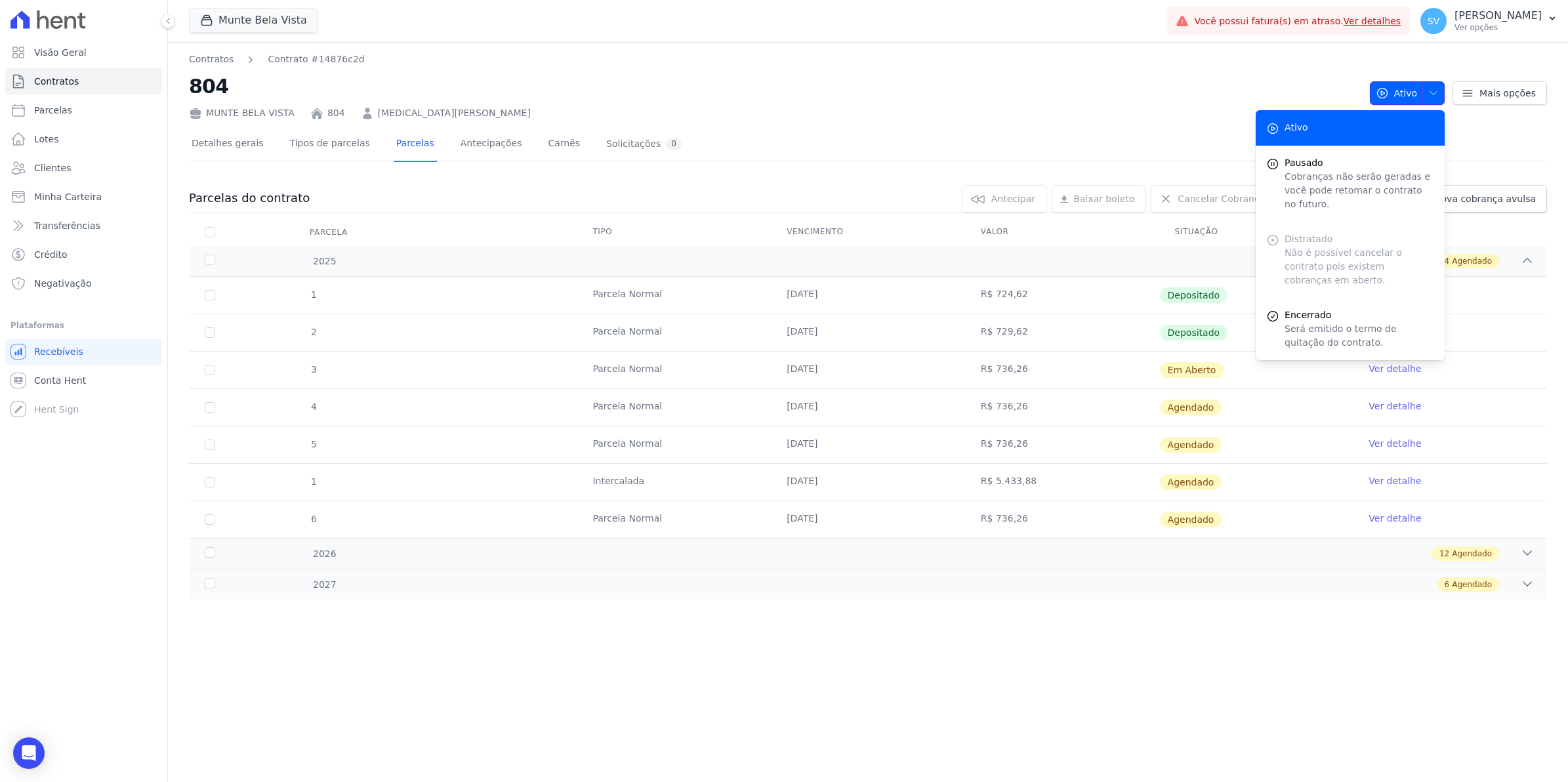
click at [1445, 99] on button "Ativo" at bounding box center [1408, 93] width 76 height 23
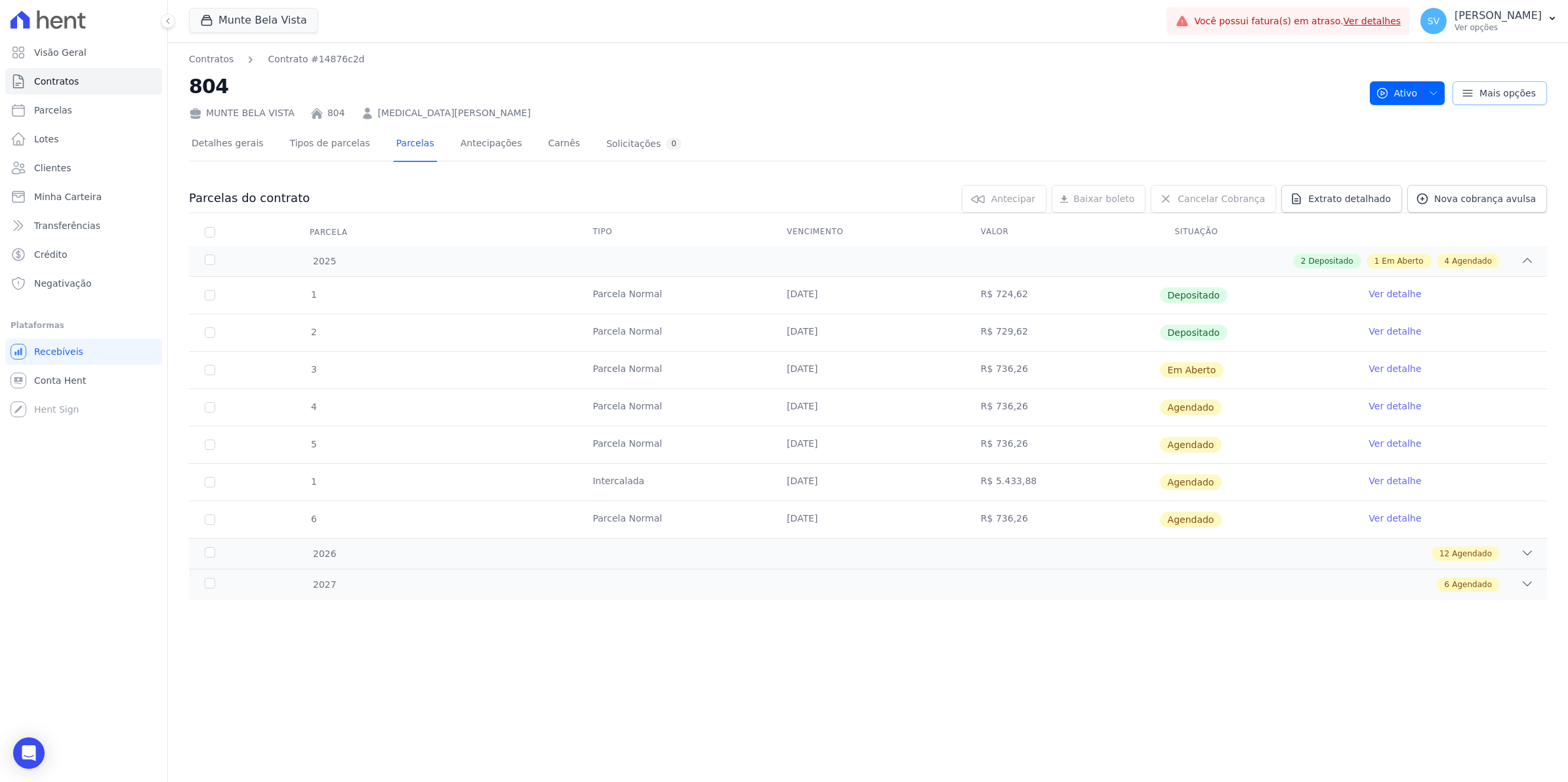
click at [1468, 94] on icon at bounding box center [1468, 93] width 13 height 13
click at [1409, 481] on link "Ver detalhe" at bounding box center [1395, 481] width 52 height 13
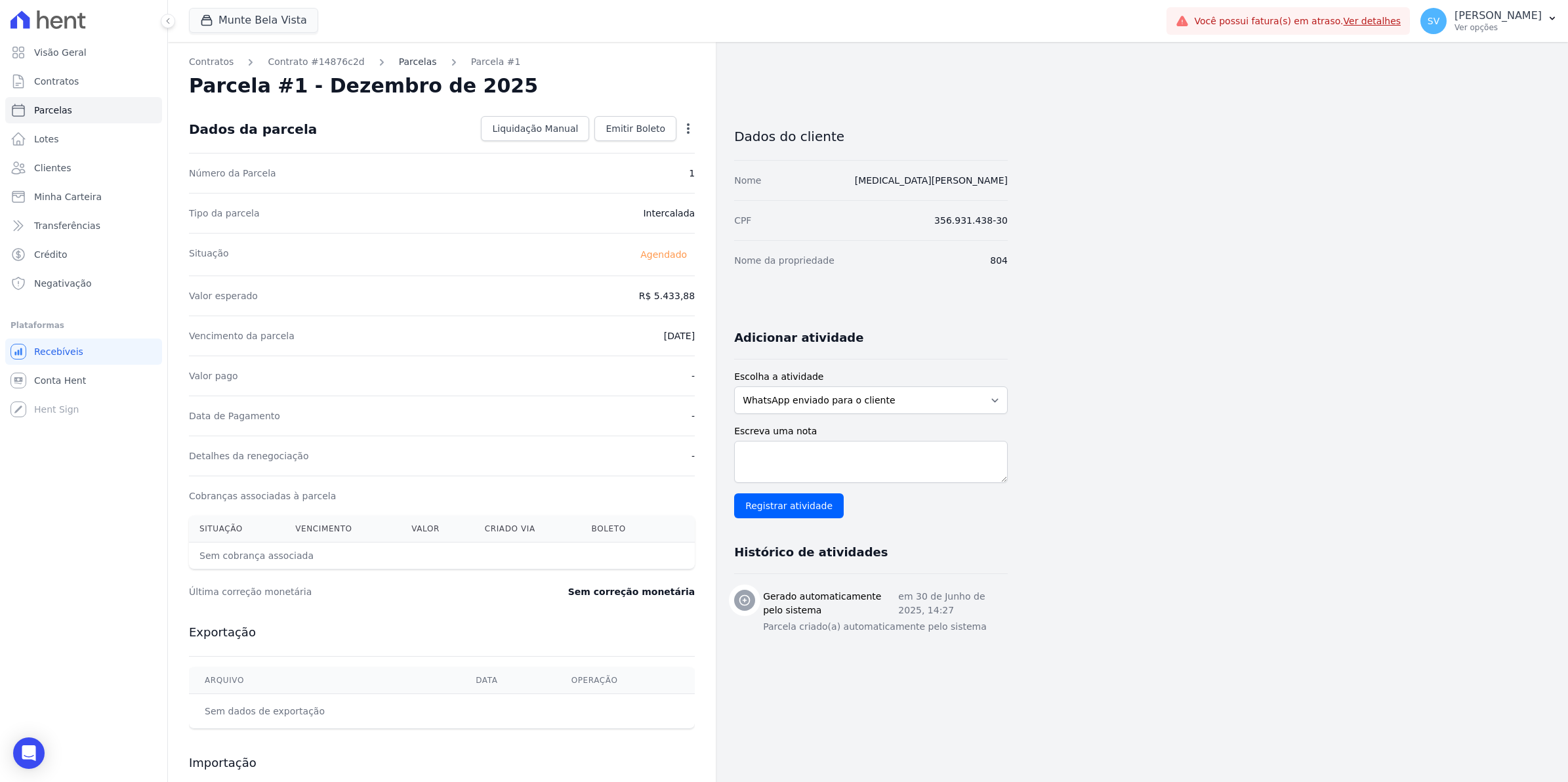
click at [399, 61] on link "Parcelas" at bounding box center [418, 61] width 38 height 14
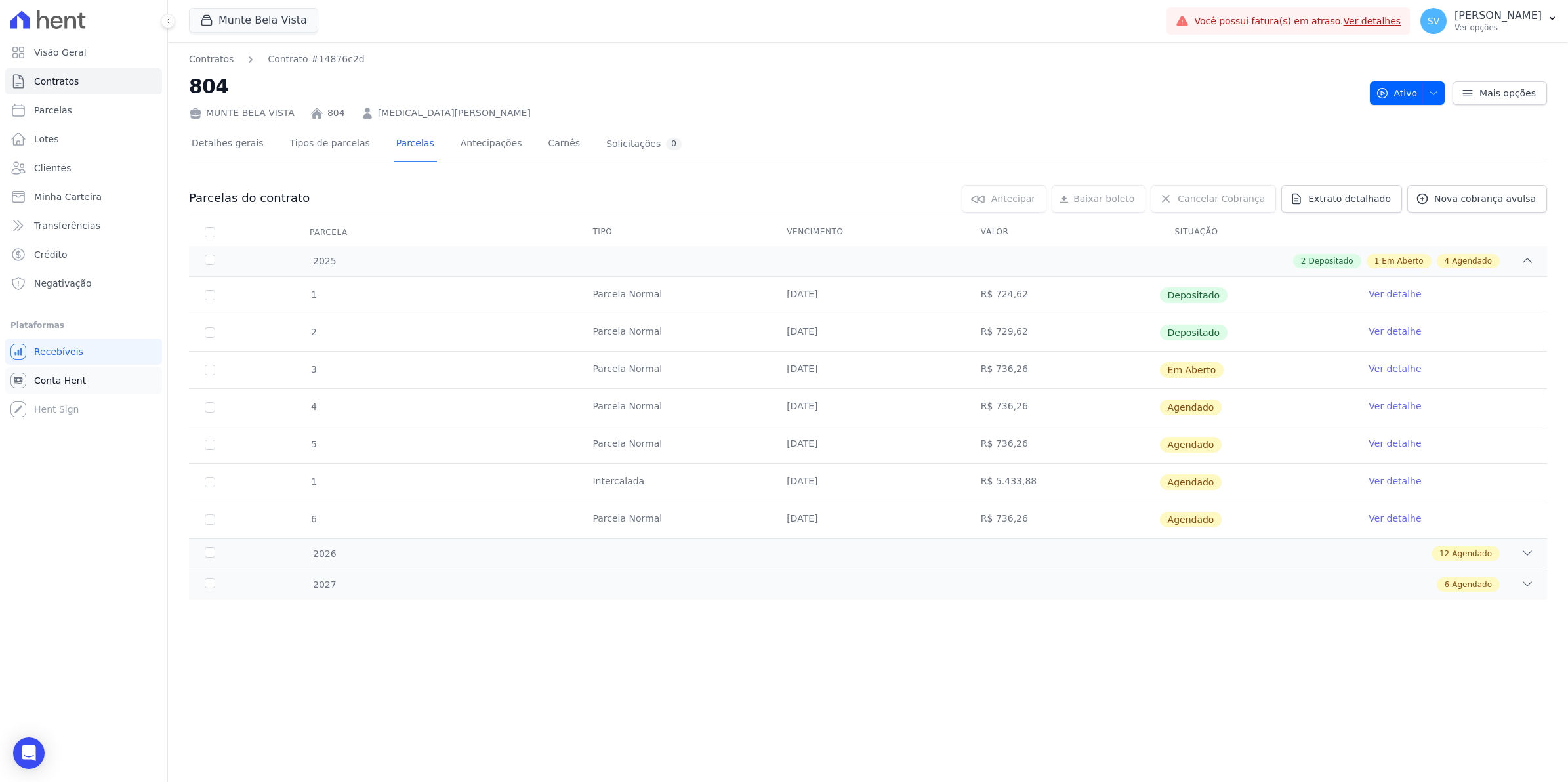
click at [69, 381] on span "Conta Hent" at bounding box center [60, 381] width 51 height 13
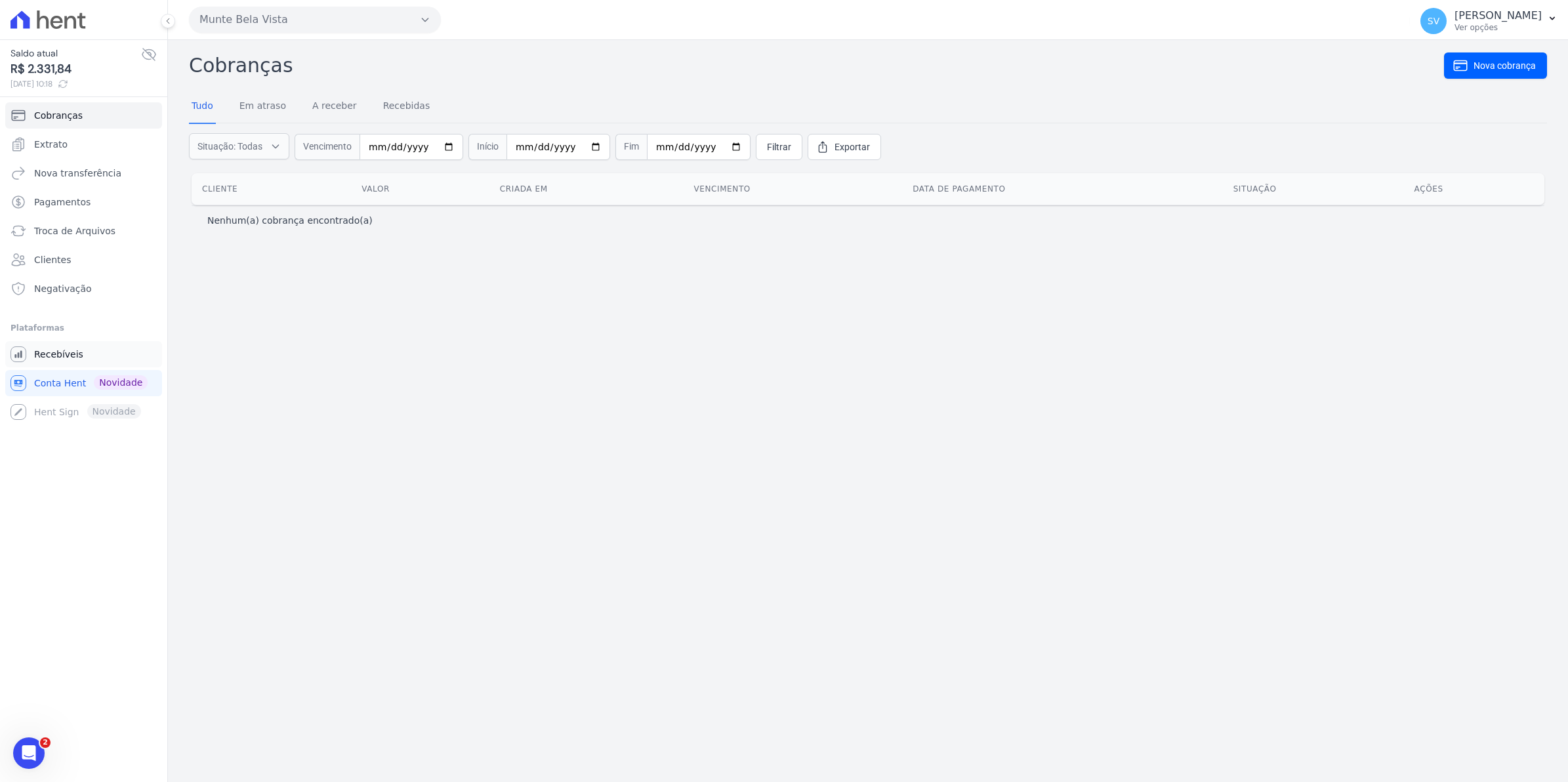
click at [56, 359] on span "Recebíveis" at bounding box center [58, 354] width 49 height 13
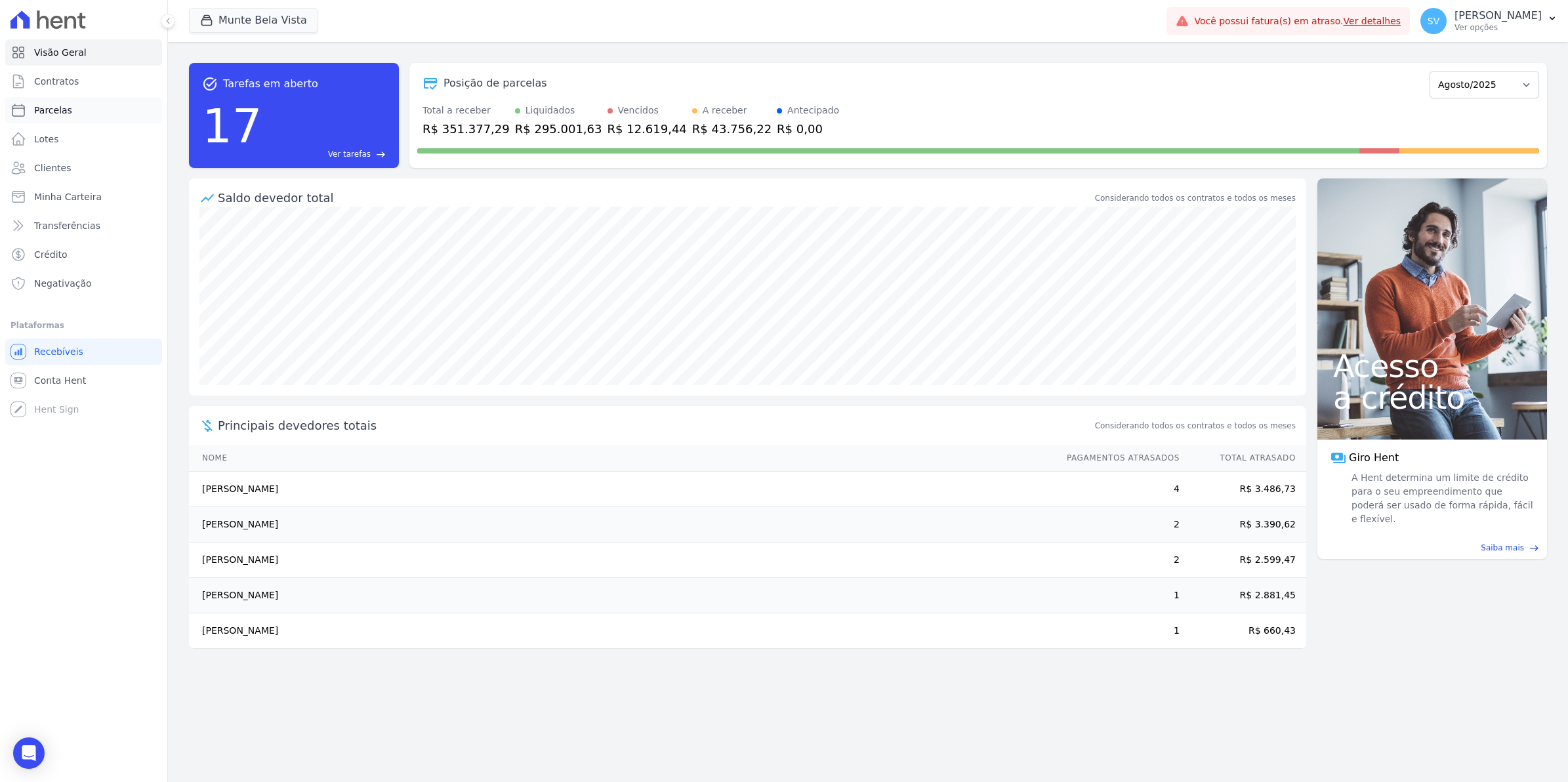
click at [46, 110] on span "Parcelas" at bounding box center [53, 110] width 38 height 13
select select
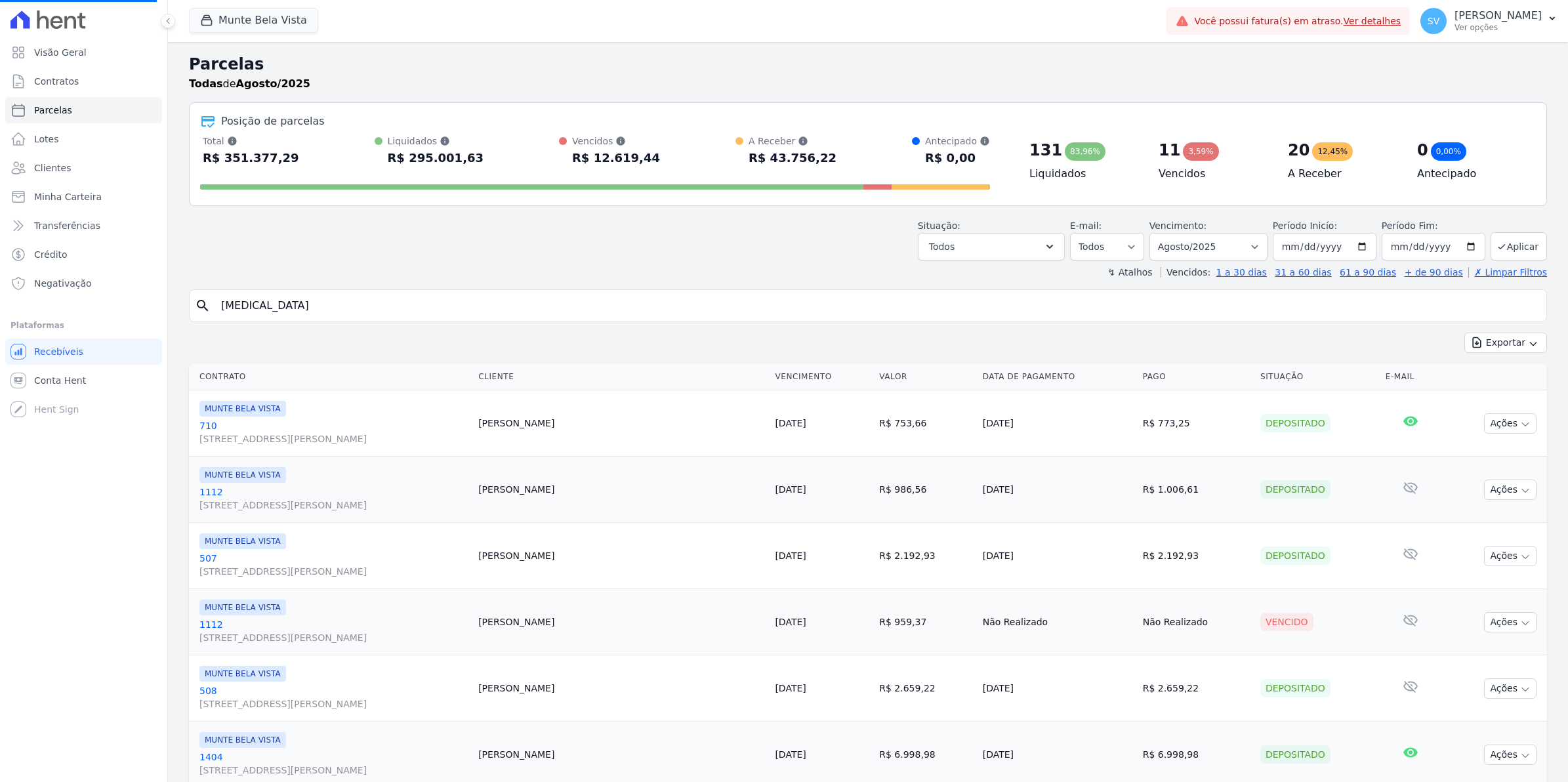
select select
click at [291, 310] on input "search" at bounding box center [877, 306] width 1328 height 27
type input "804"
select select
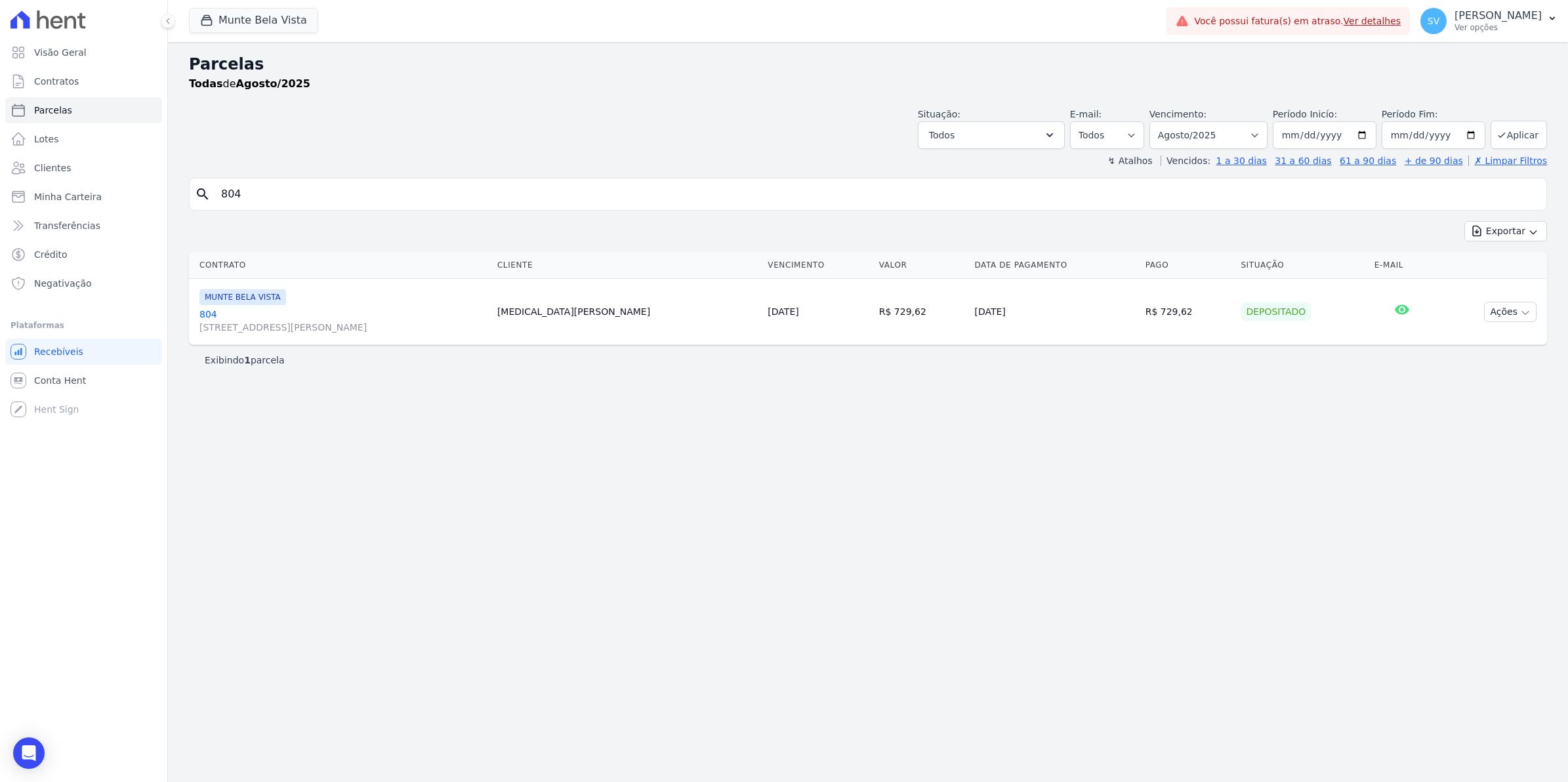
click at [211, 314] on link "804 [STREET_ADDRESS][PERSON_NAME]" at bounding box center [343, 321] width 287 height 27
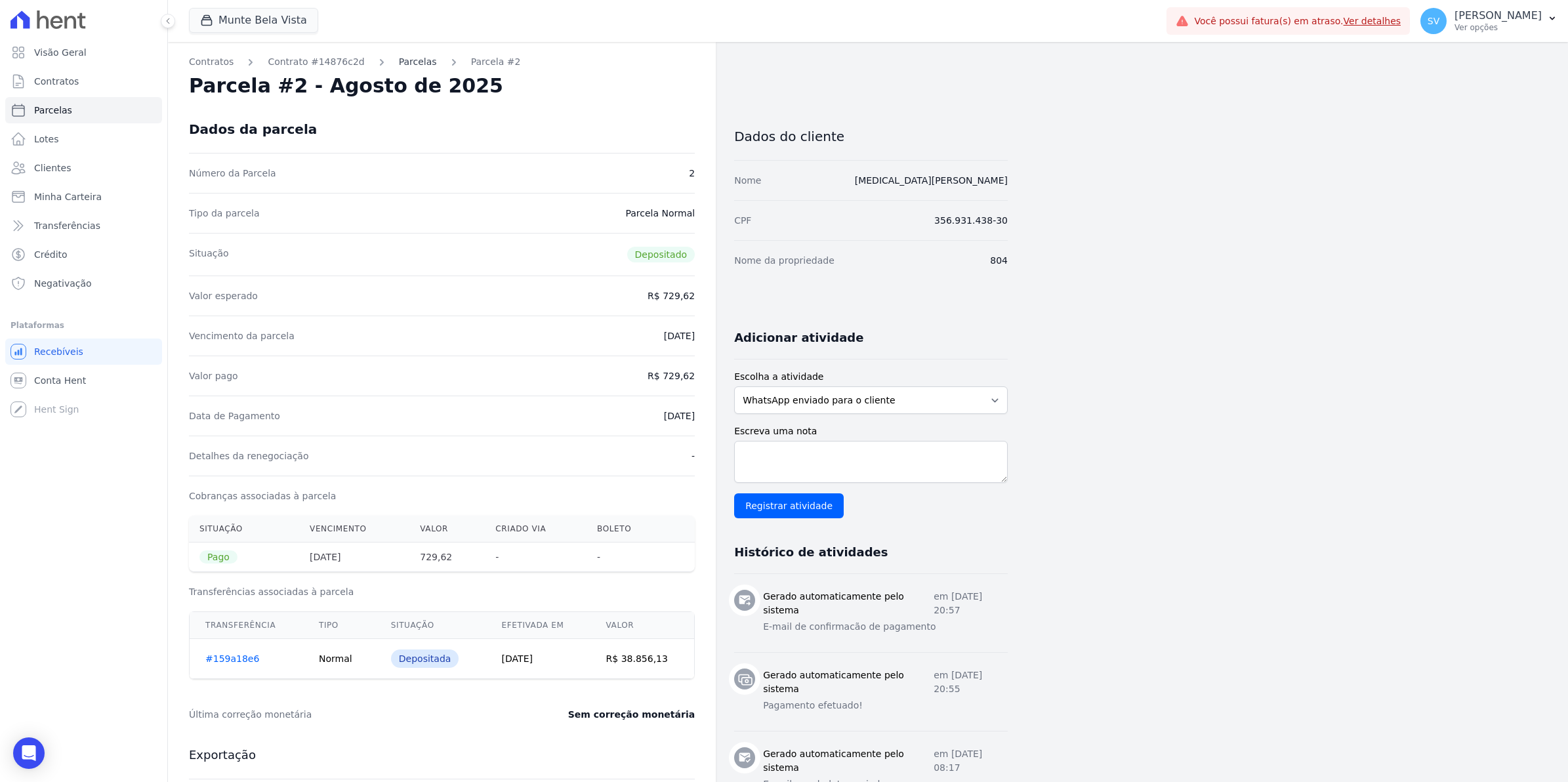
click at [399, 59] on link "Parcelas" at bounding box center [418, 61] width 38 height 14
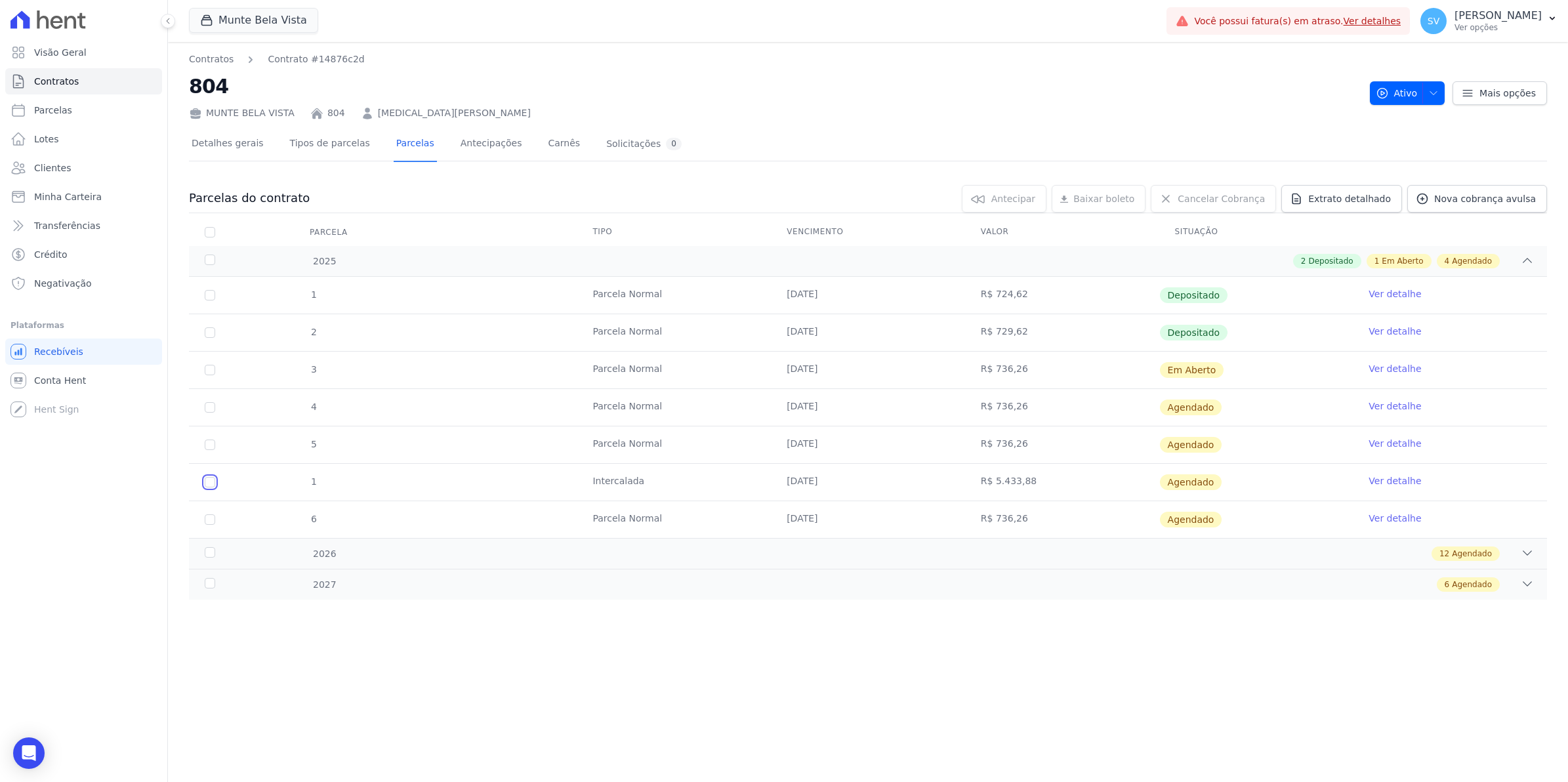
click at [208, 487] on input "checkbox" at bounding box center [210, 482] width 11 height 11
checkbox input "true"
click at [1497, 92] on span "Mais opções" at bounding box center [1508, 93] width 56 height 13
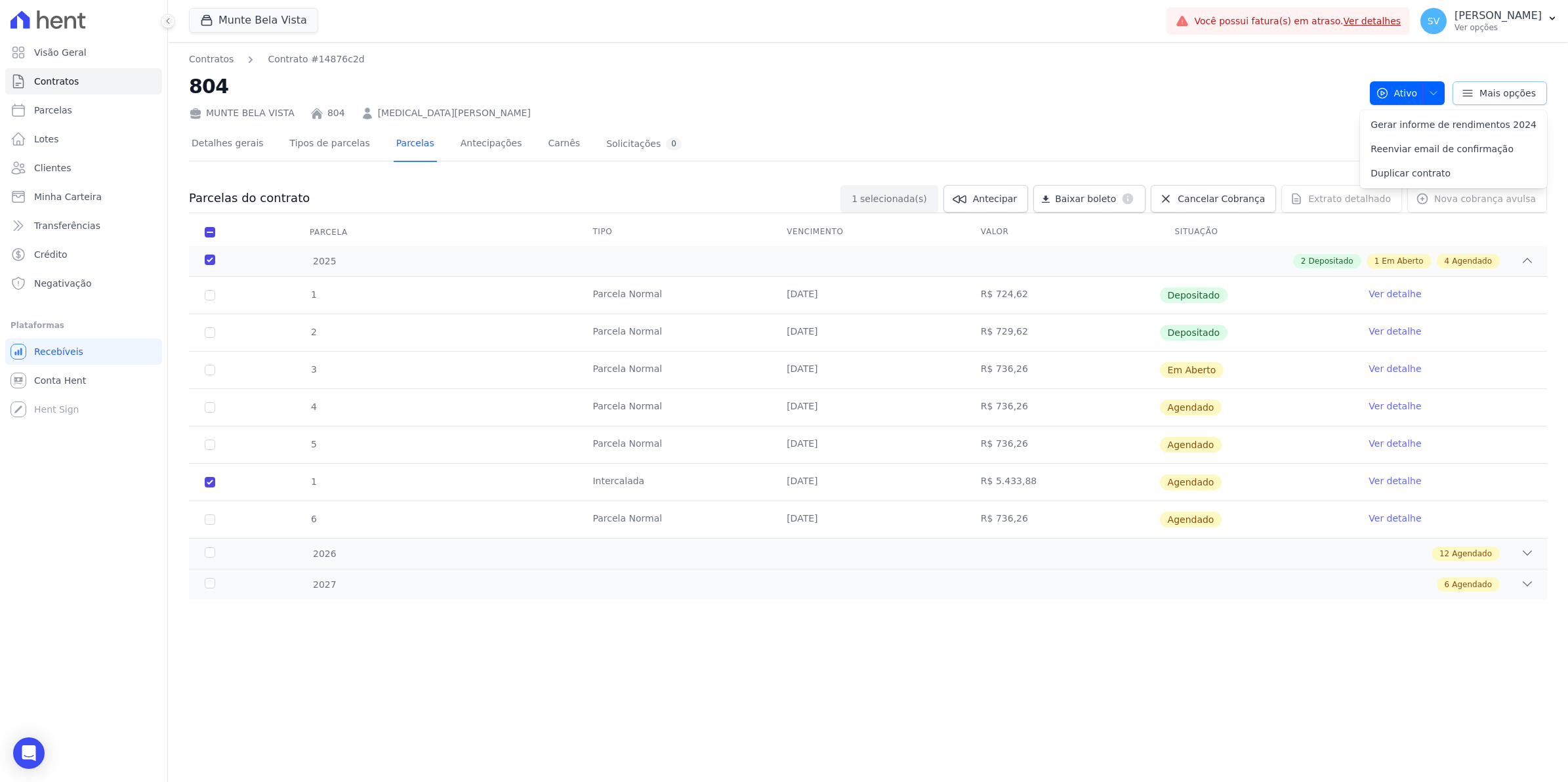
click at [1497, 92] on span "Mais opções" at bounding box center [1508, 93] width 56 height 13
click at [50, 113] on span "Parcelas" at bounding box center [53, 110] width 38 height 13
select select
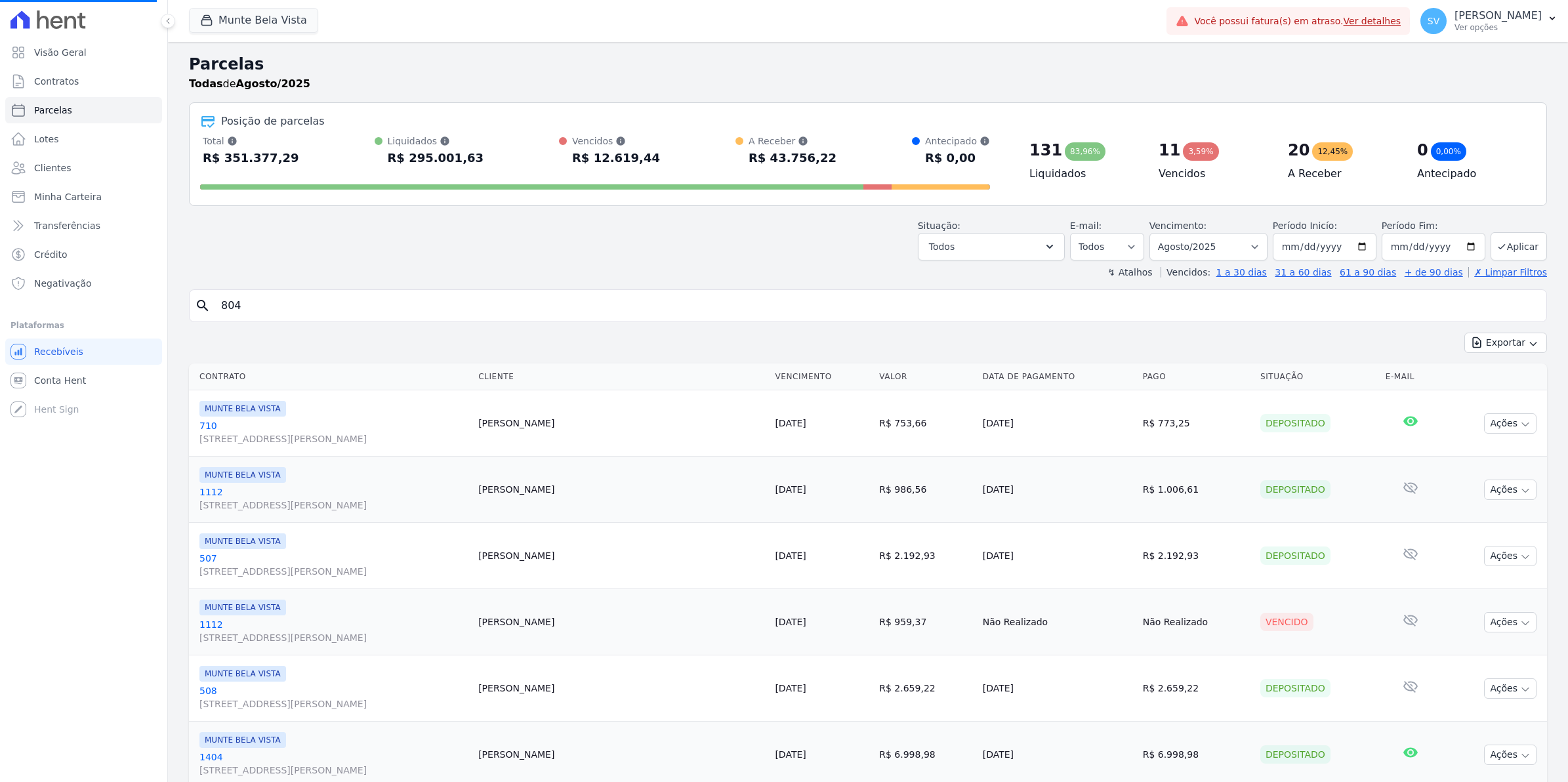
select select
click at [322, 309] on input "search" at bounding box center [877, 306] width 1328 height 27
type input "804"
select select
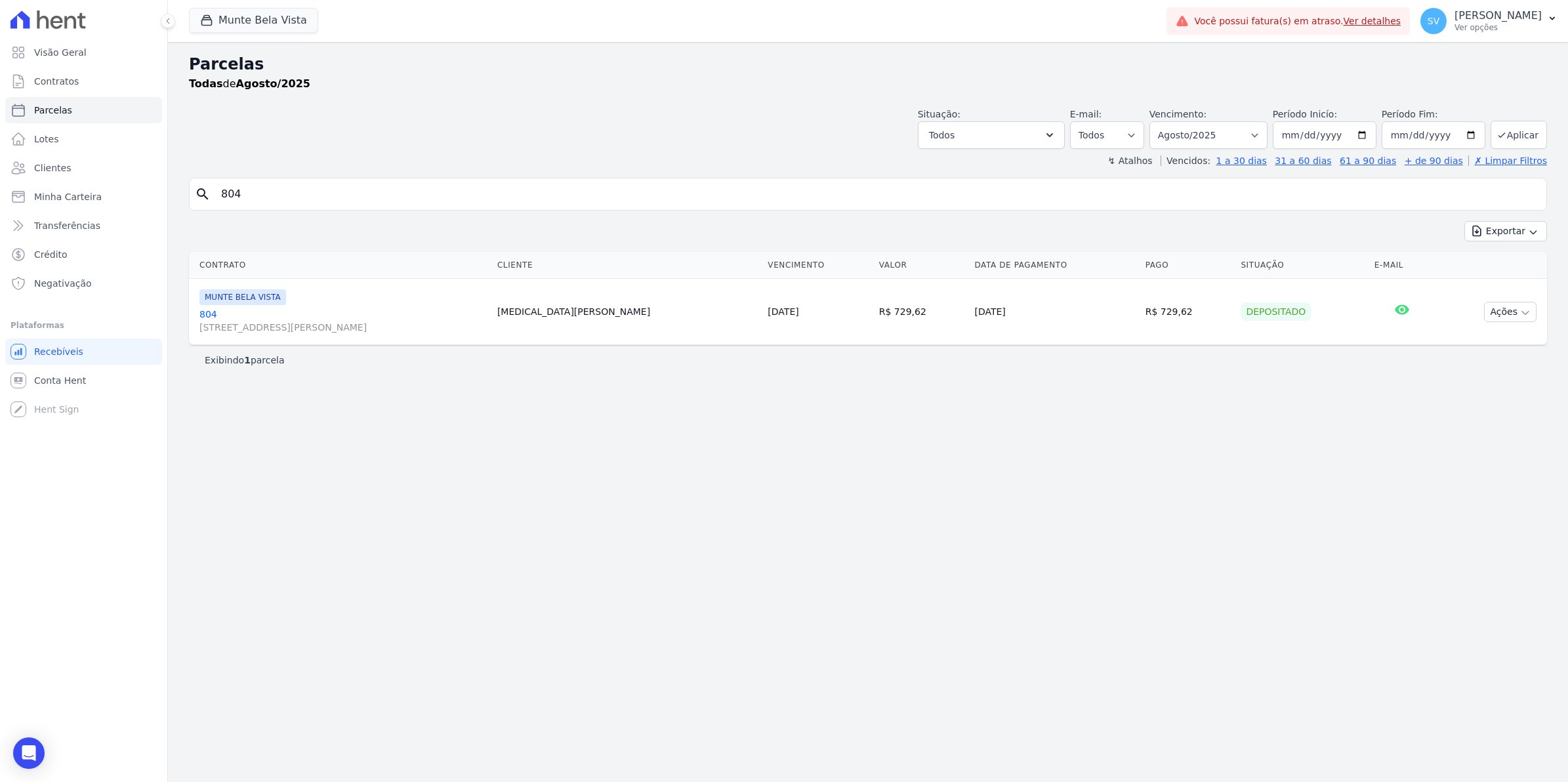
click at [212, 315] on link "804 [STREET_ADDRESS][PERSON_NAME]" at bounding box center [343, 321] width 287 height 27
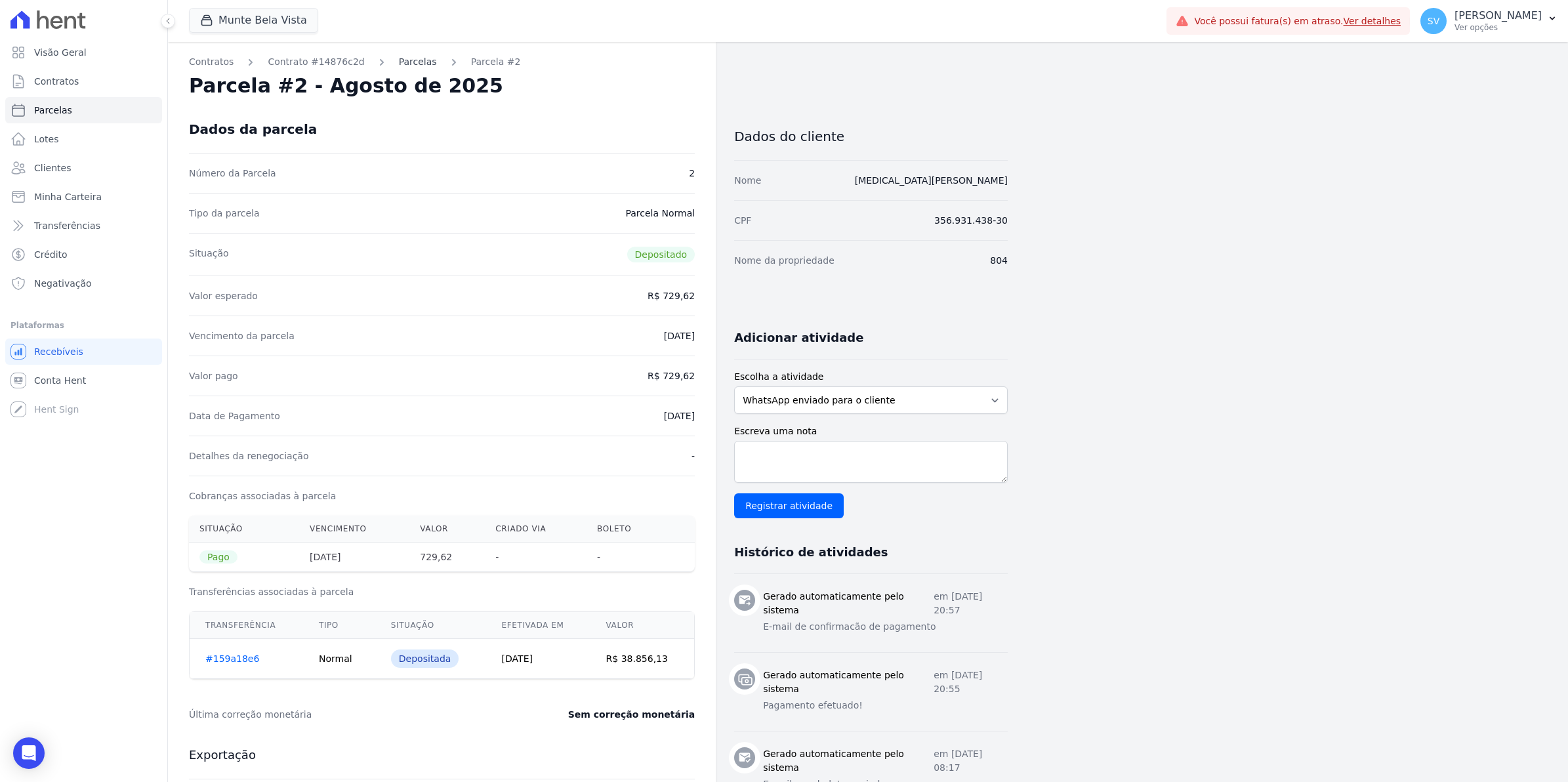
click at [401, 62] on link "Parcelas" at bounding box center [418, 61] width 38 height 14
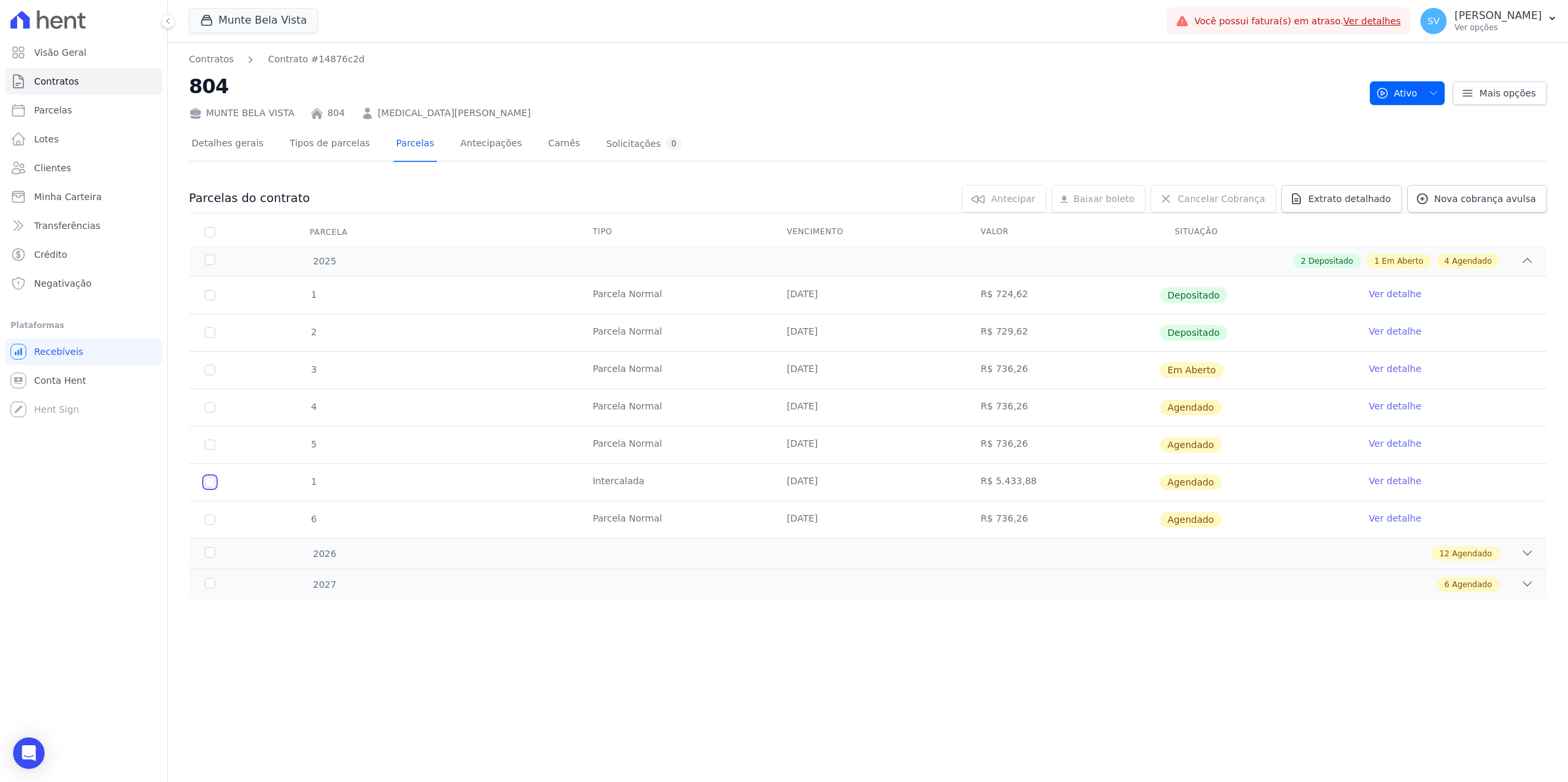
click at [205, 483] on input "checkbox" at bounding box center [210, 482] width 11 height 11
checkbox input "true"
click at [53, 111] on span "Parcelas" at bounding box center [53, 110] width 38 height 13
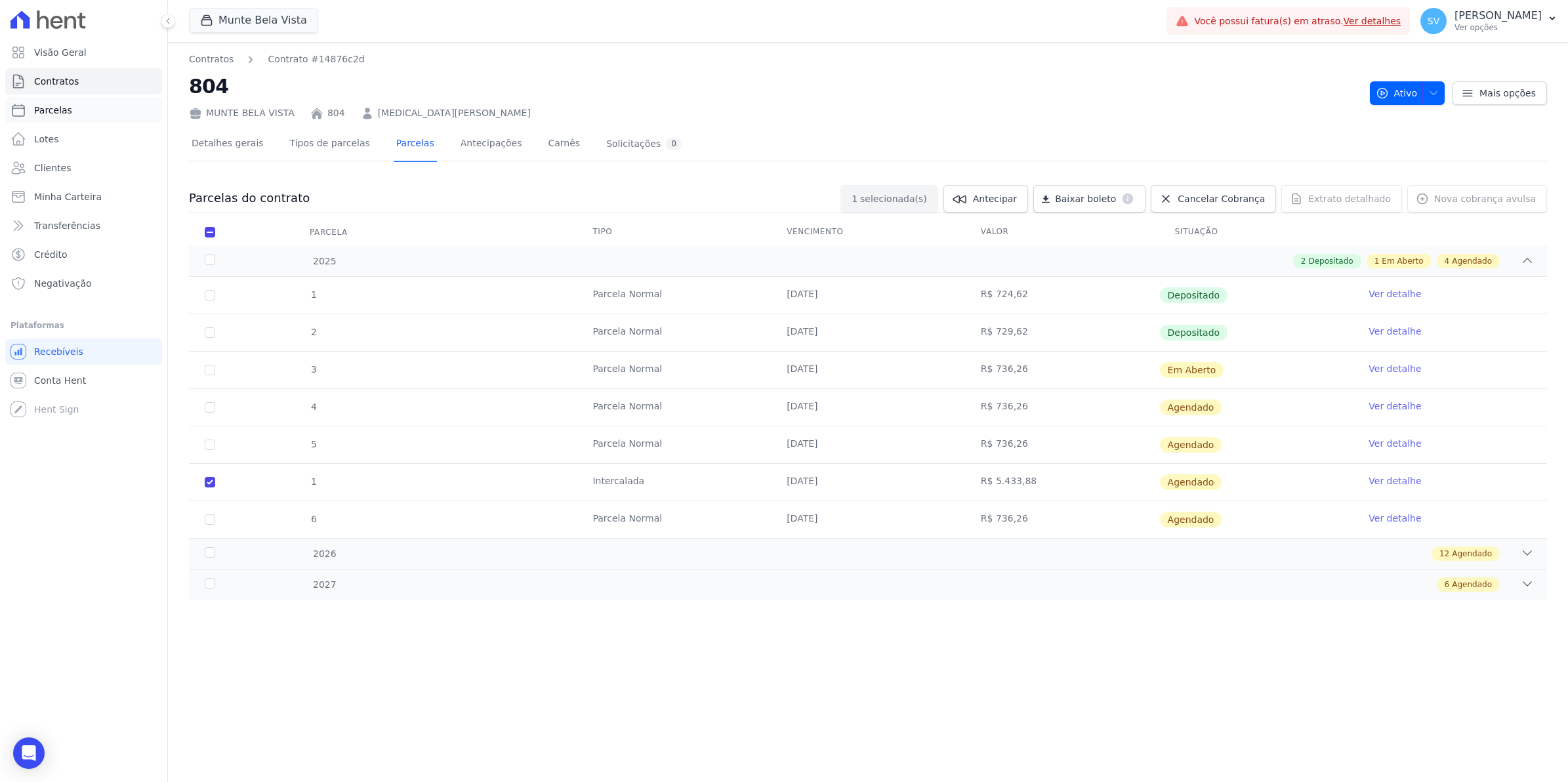
select select
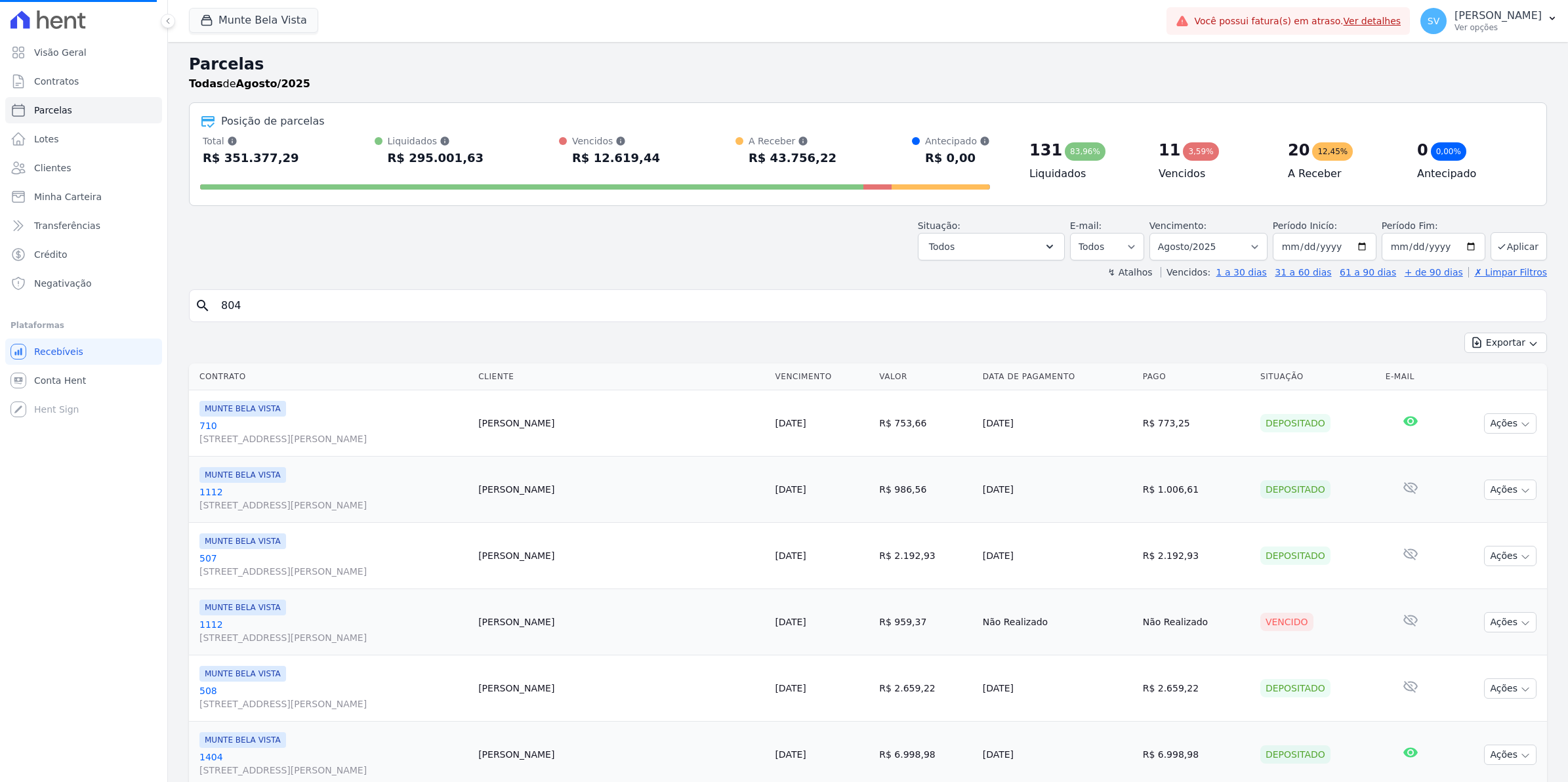
select select
click at [260, 312] on input "search" at bounding box center [877, 306] width 1328 height 27
type input "804"
select select
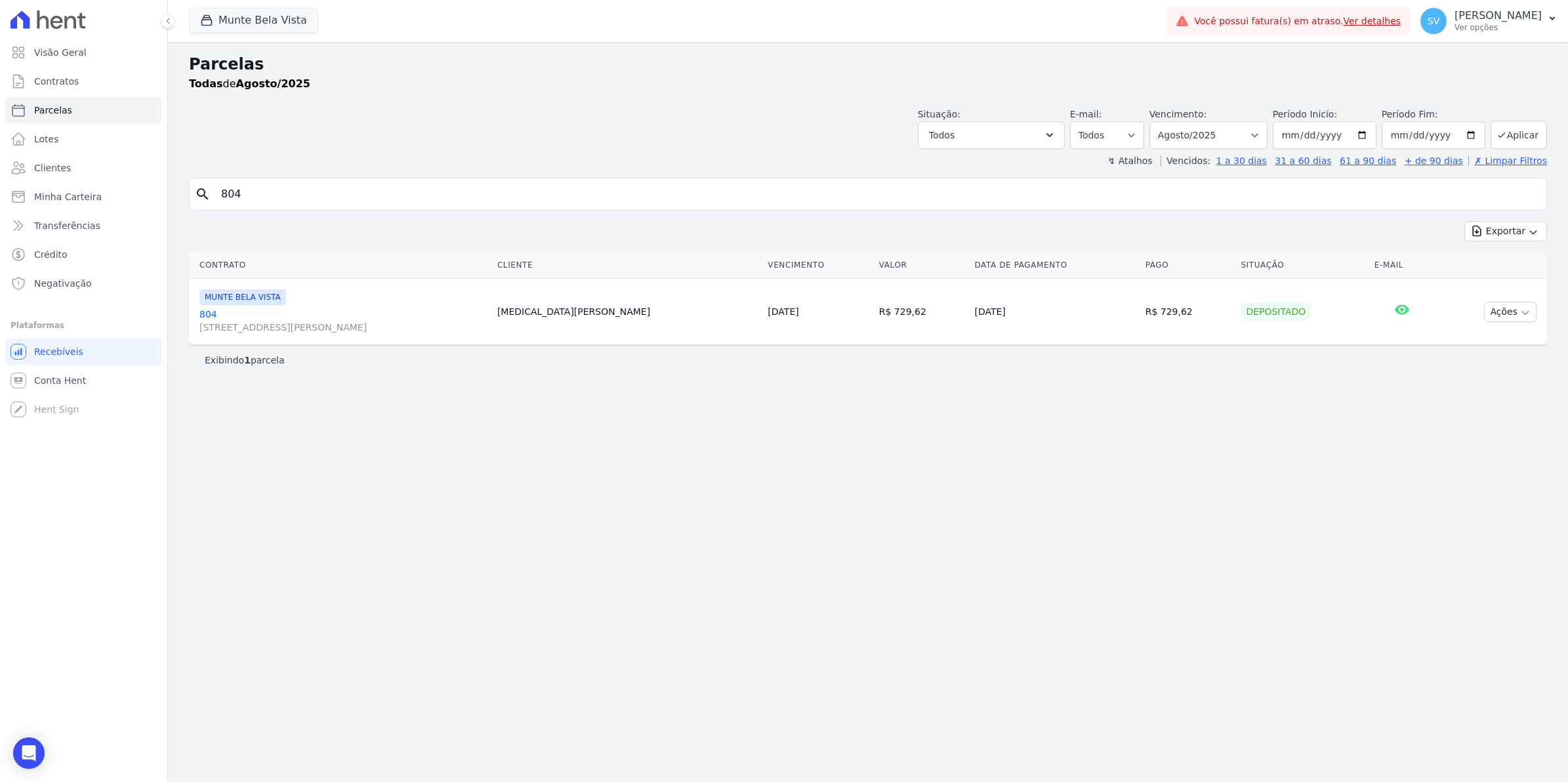
click at [208, 312] on link "804 [STREET_ADDRESS][PERSON_NAME]" at bounding box center [343, 321] width 287 height 27
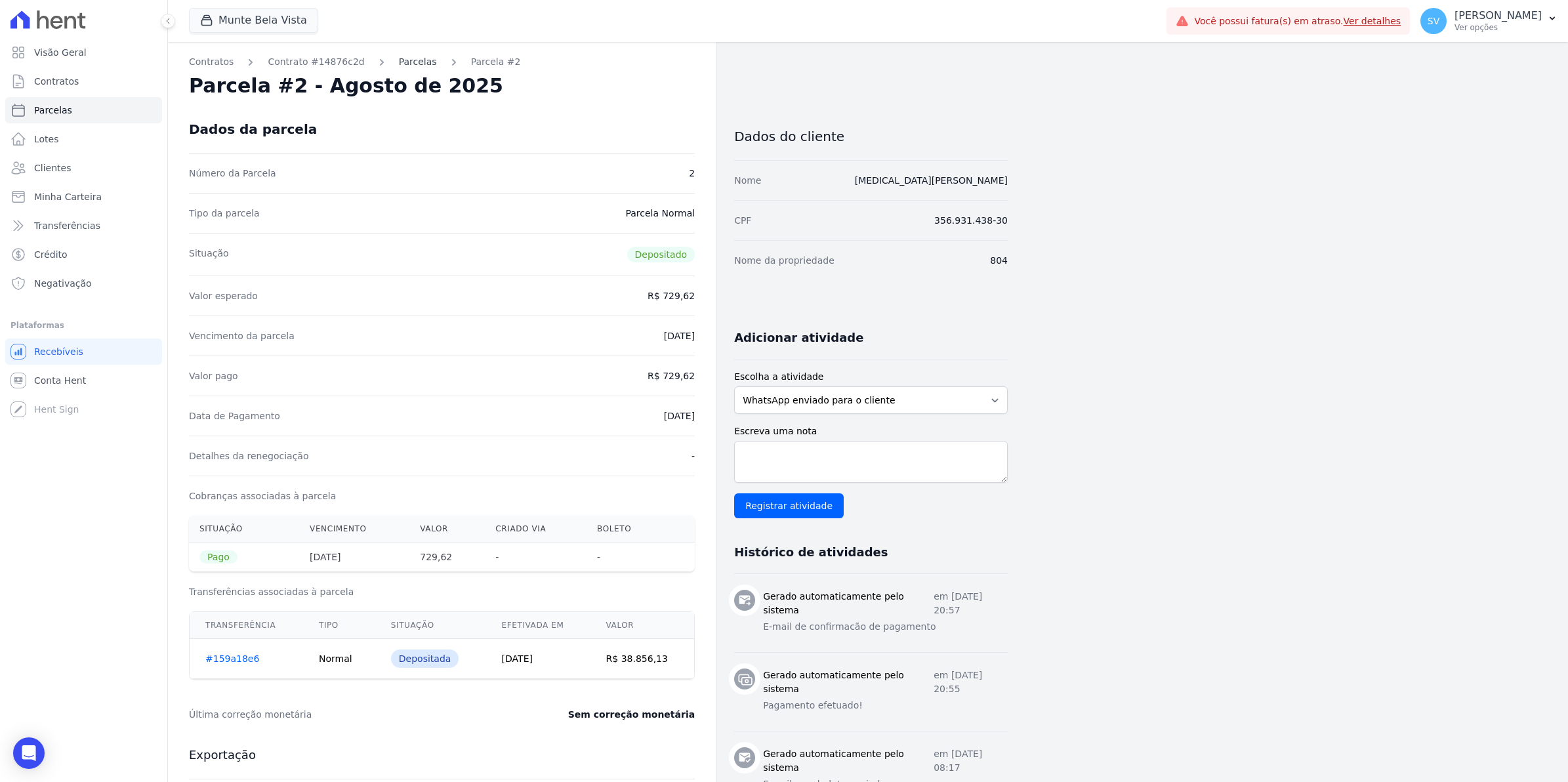
click at [408, 61] on link "Parcelas" at bounding box center [418, 61] width 38 height 14
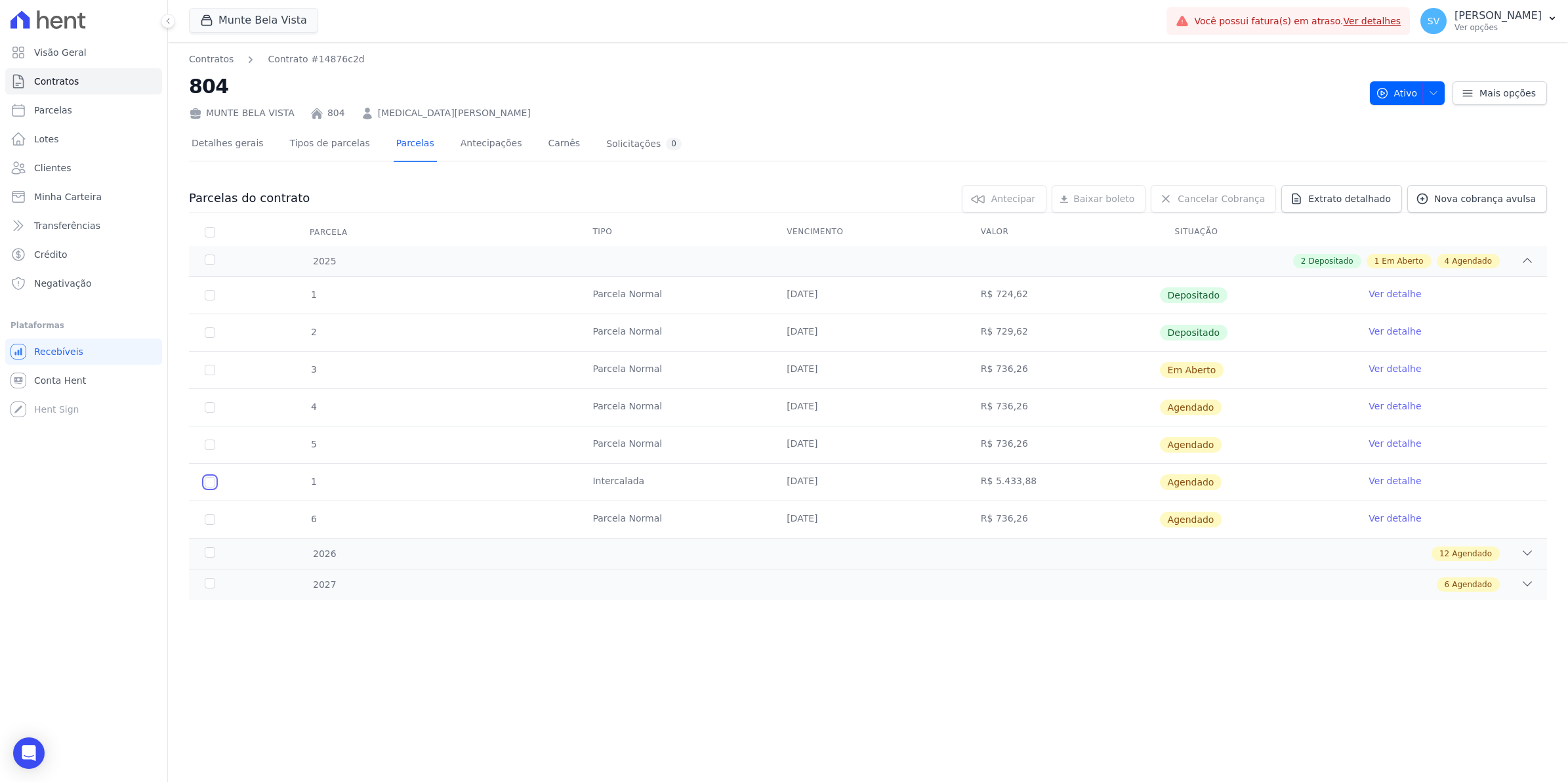
click at [212, 481] on input "checkbox" at bounding box center [210, 482] width 11 height 11
checkbox input "true"
click at [606, 144] on div "Solicitações 0" at bounding box center [643, 144] width 76 height 12
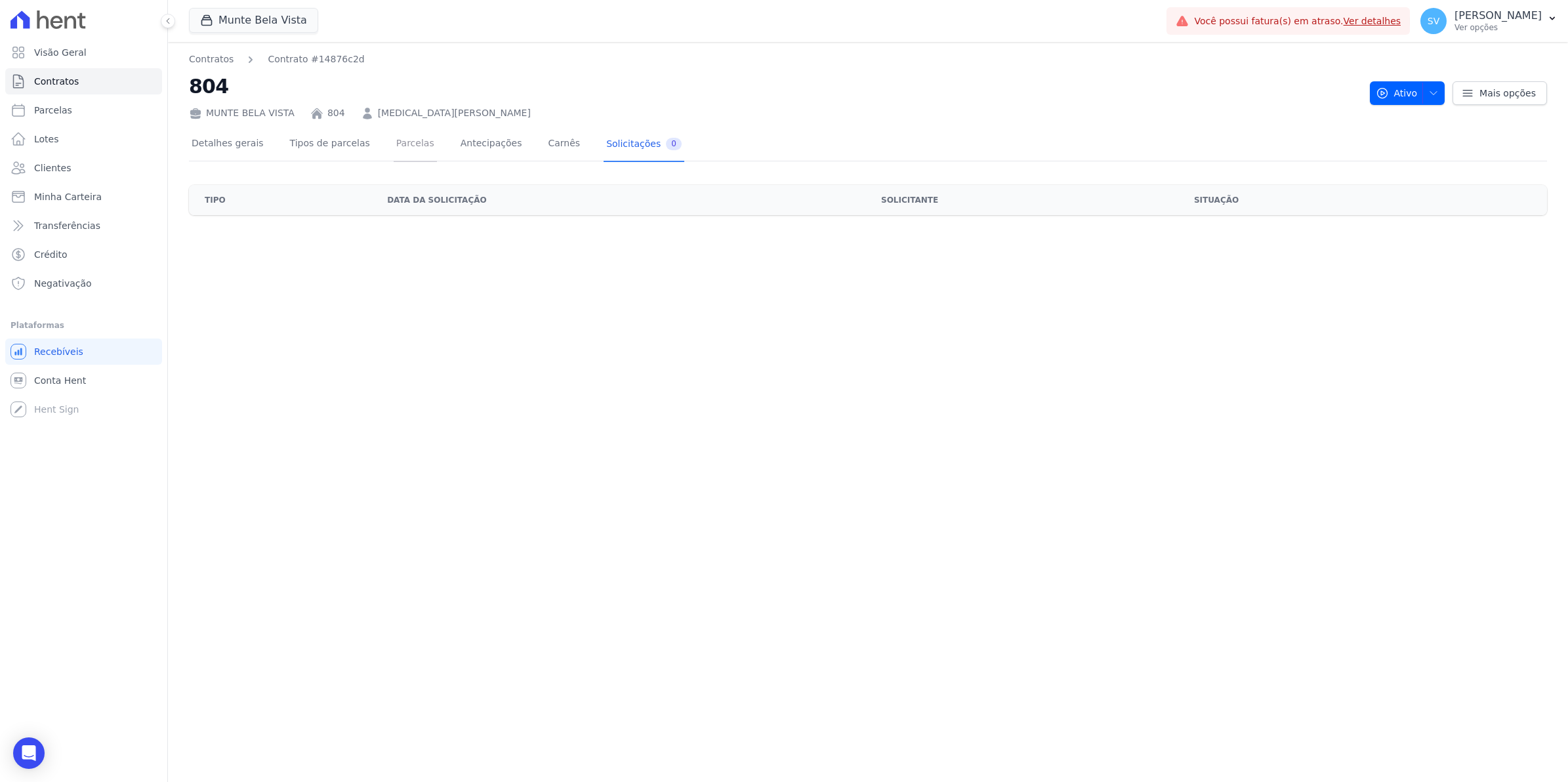
click at [398, 146] on link "Parcelas" at bounding box center [415, 144] width 43 height 35
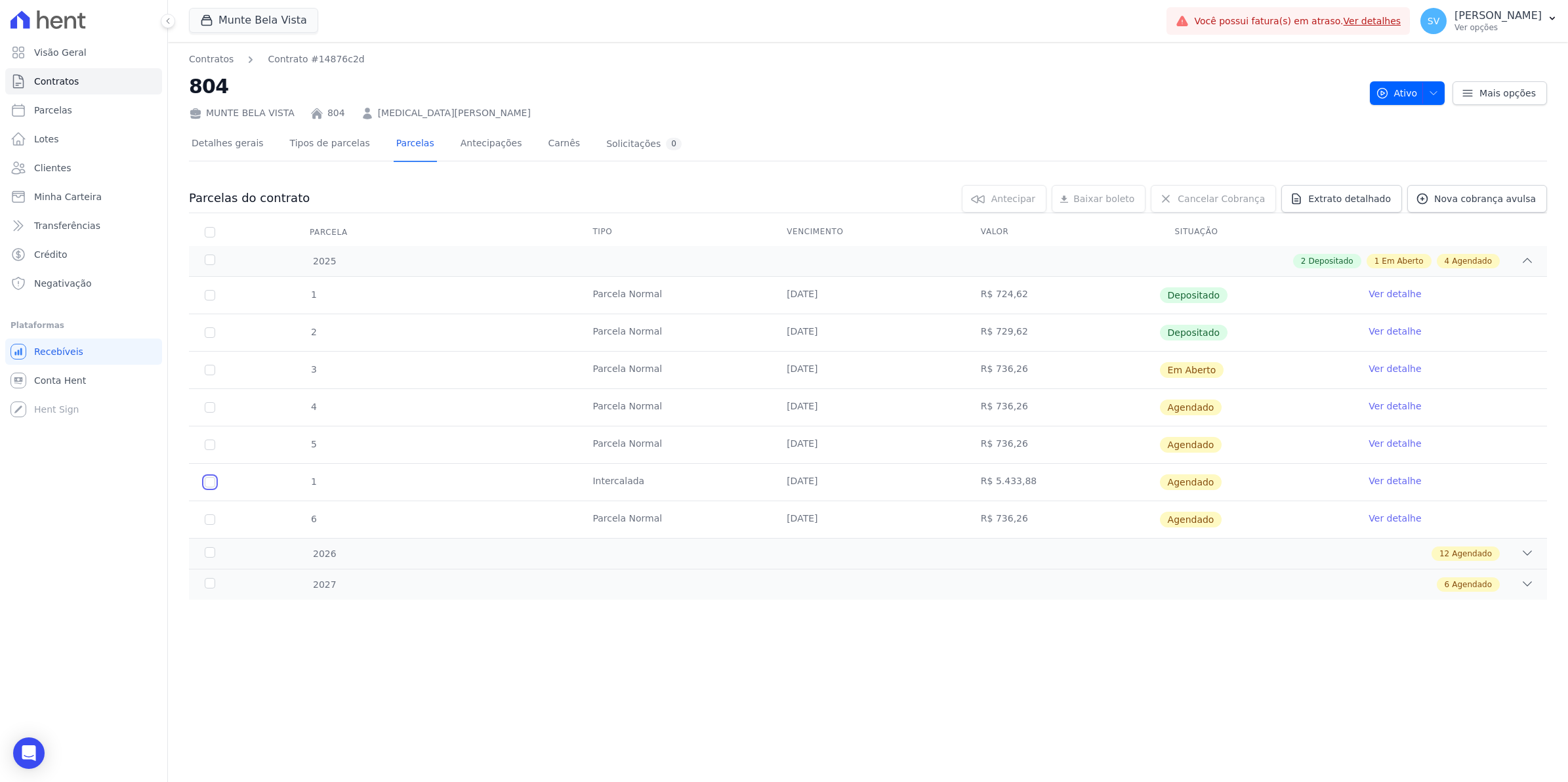
click at [208, 486] on input "checkbox" at bounding box center [210, 482] width 11 height 11
checkbox input "true"
click at [1401, 486] on link "Ver detalhe" at bounding box center [1395, 481] width 52 height 13
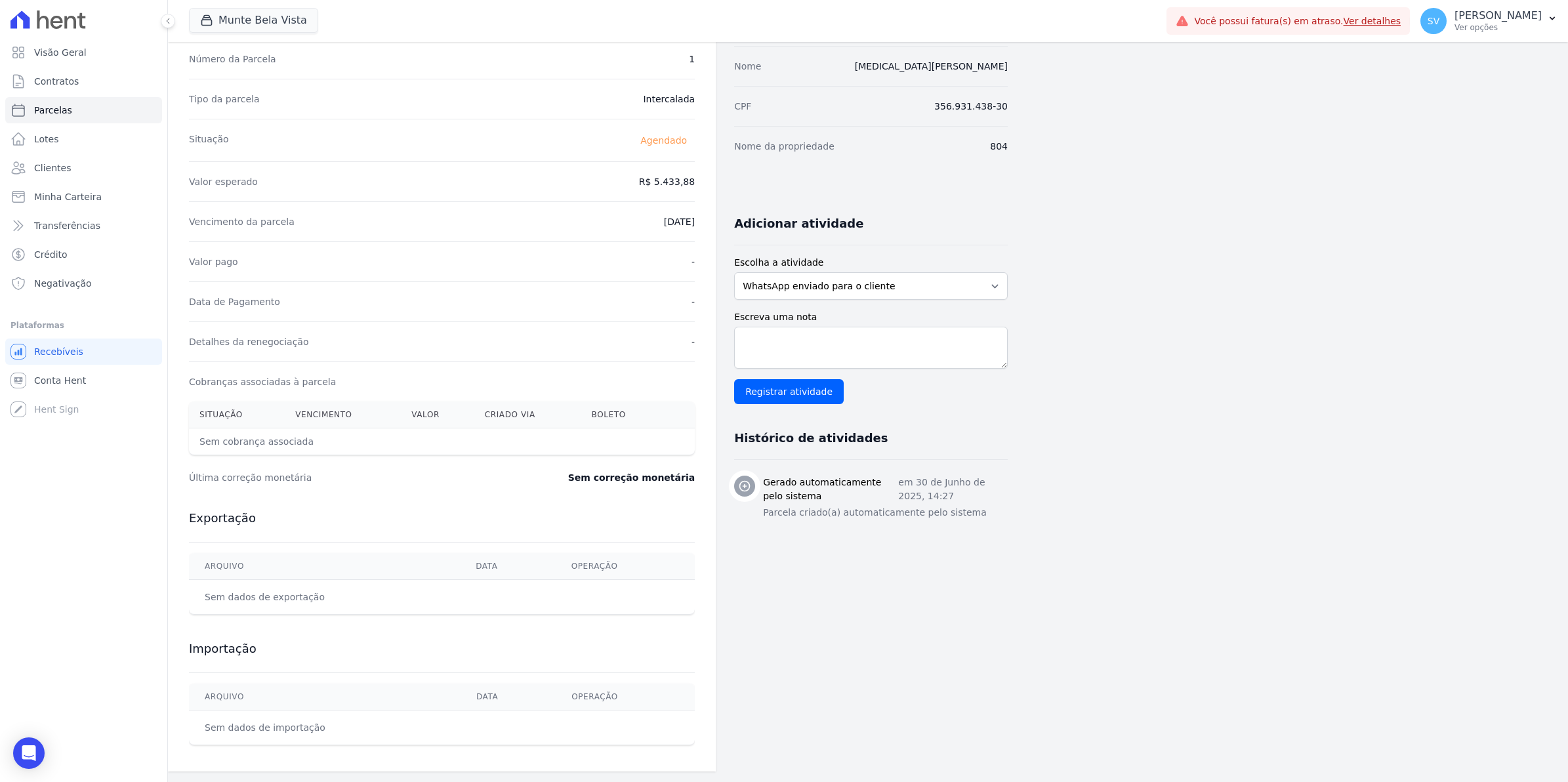
scroll to position [34, 0]
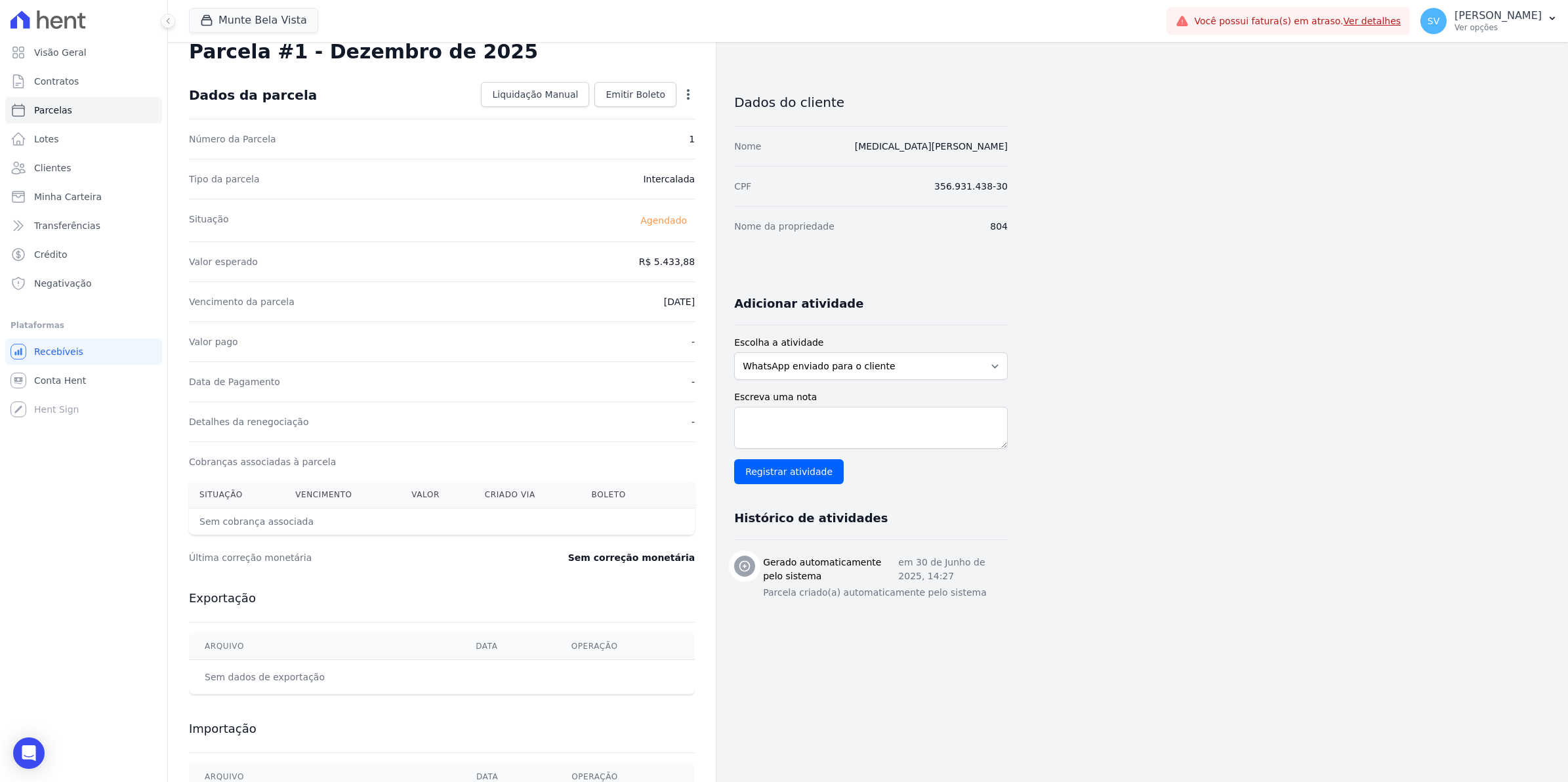
click at [687, 96] on icon "button" at bounding box center [688, 95] width 13 height 13
click at [627, 107] on link "Alterar" at bounding box center [632, 112] width 115 height 23
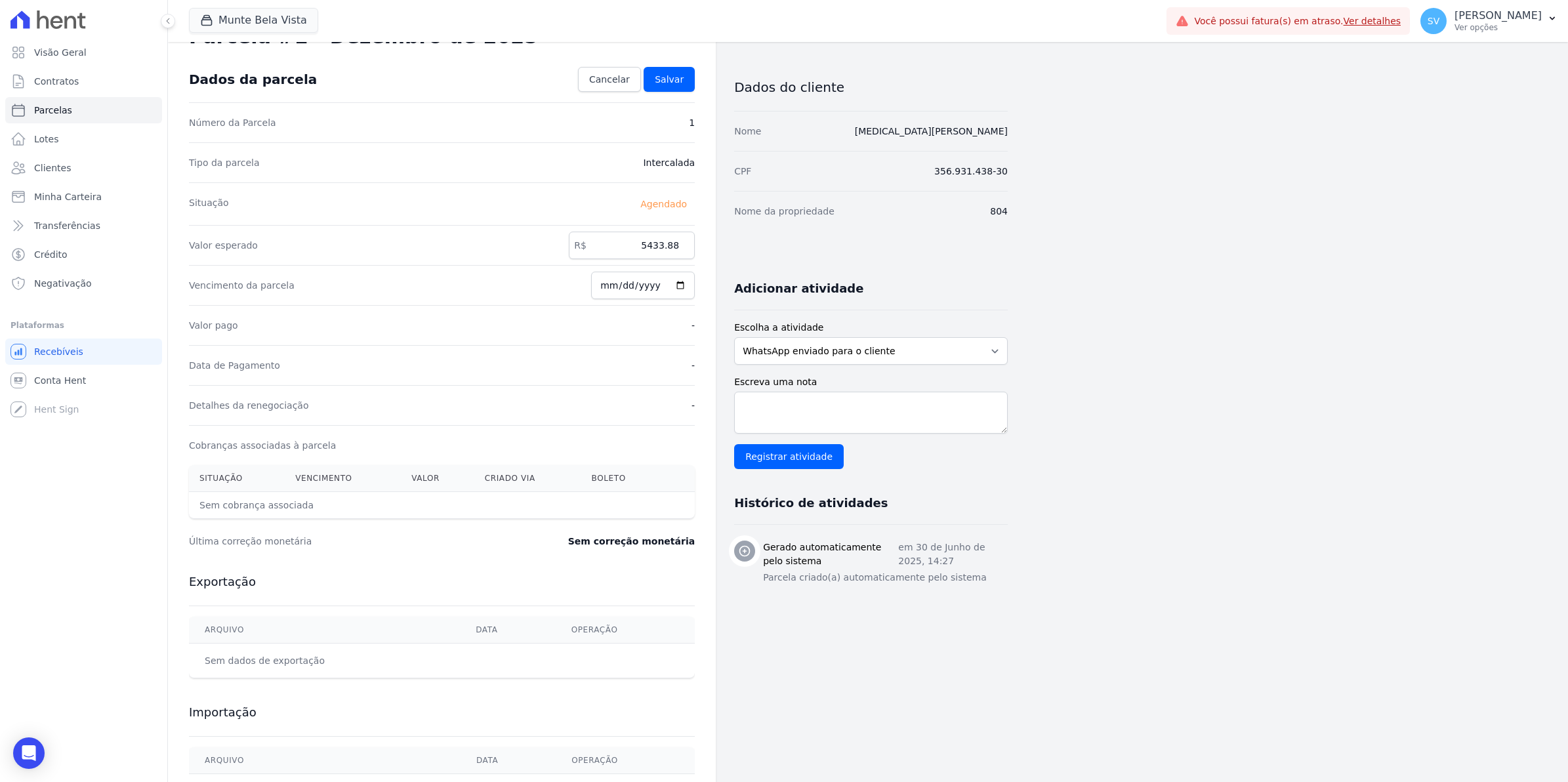
scroll to position [0, 0]
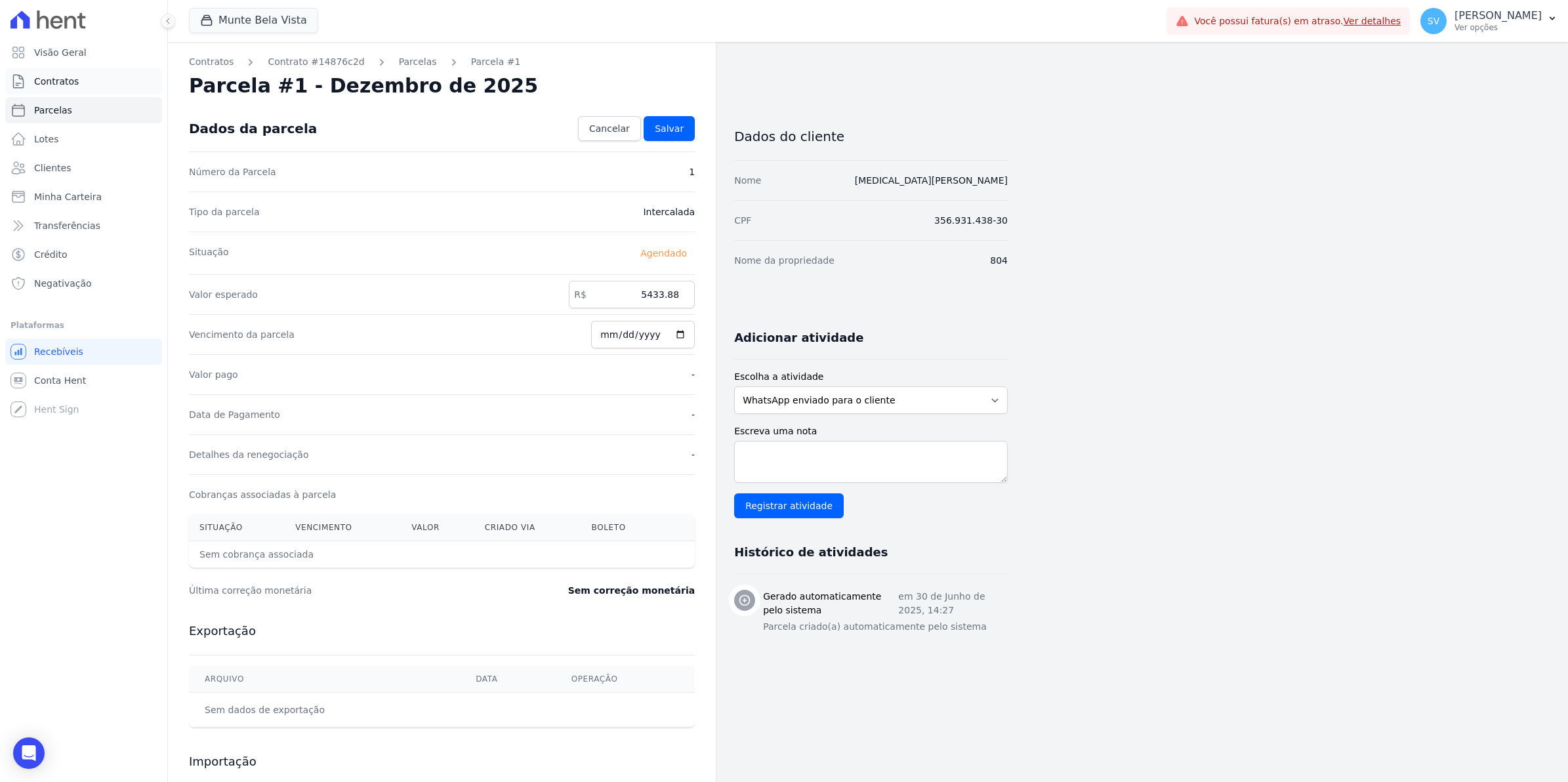
click at [74, 81] on span "Contratos" at bounding box center [56, 81] width 45 height 13
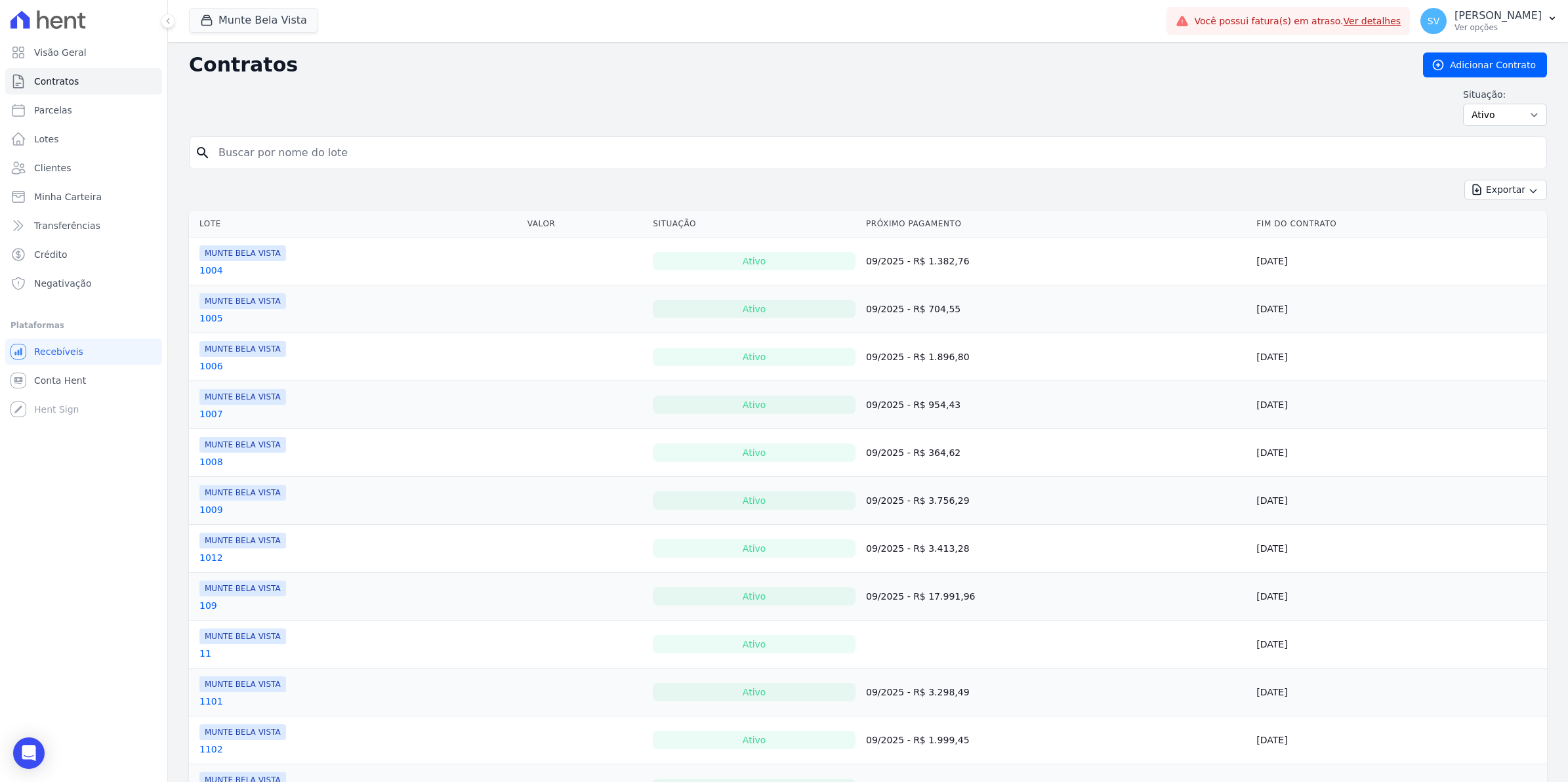
click at [501, 159] on input "search" at bounding box center [876, 153] width 1331 height 27
type input "804"
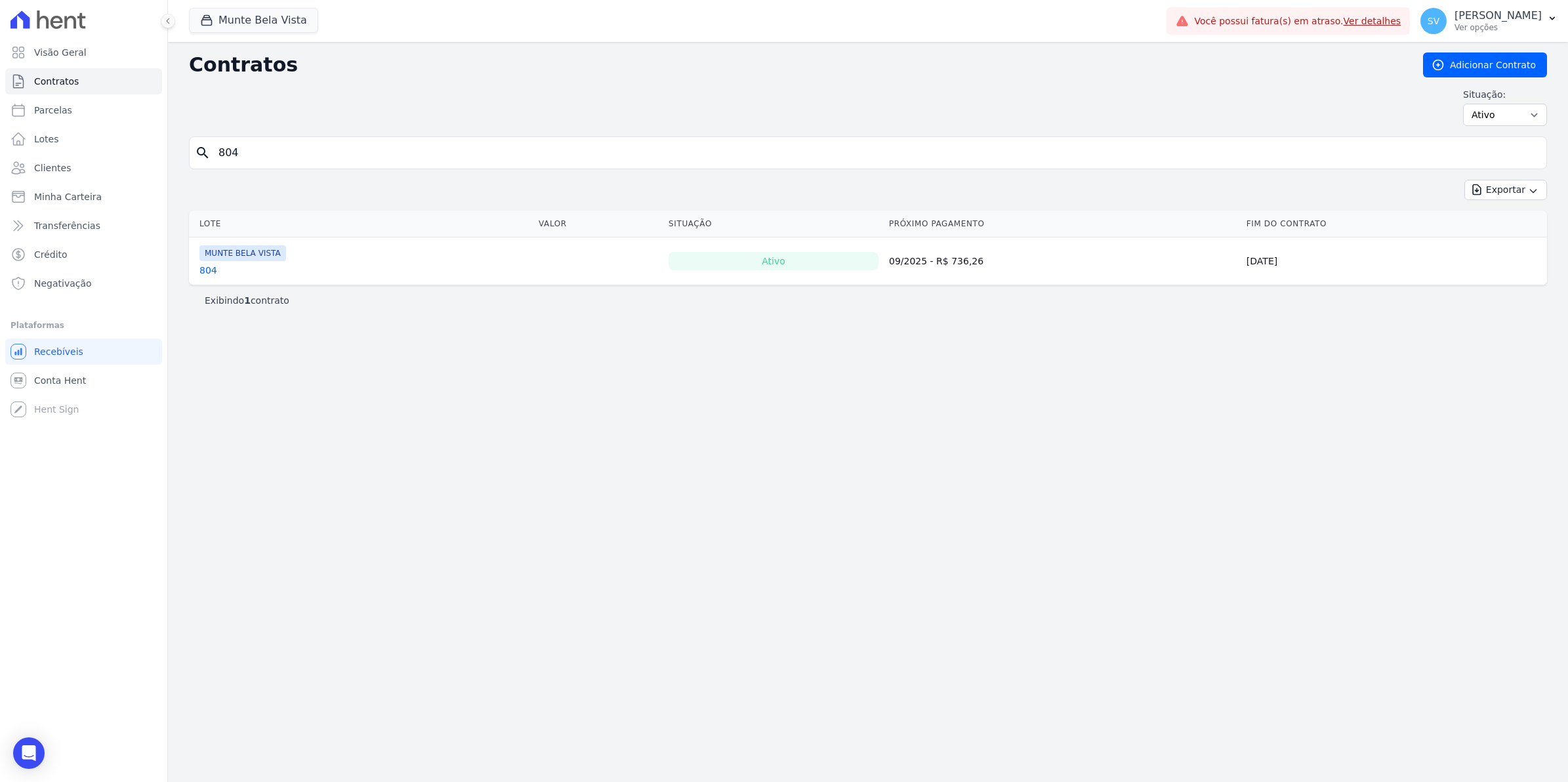
click at [202, 270] on link "804" at bounding box center [208, 271] width 17 height 13
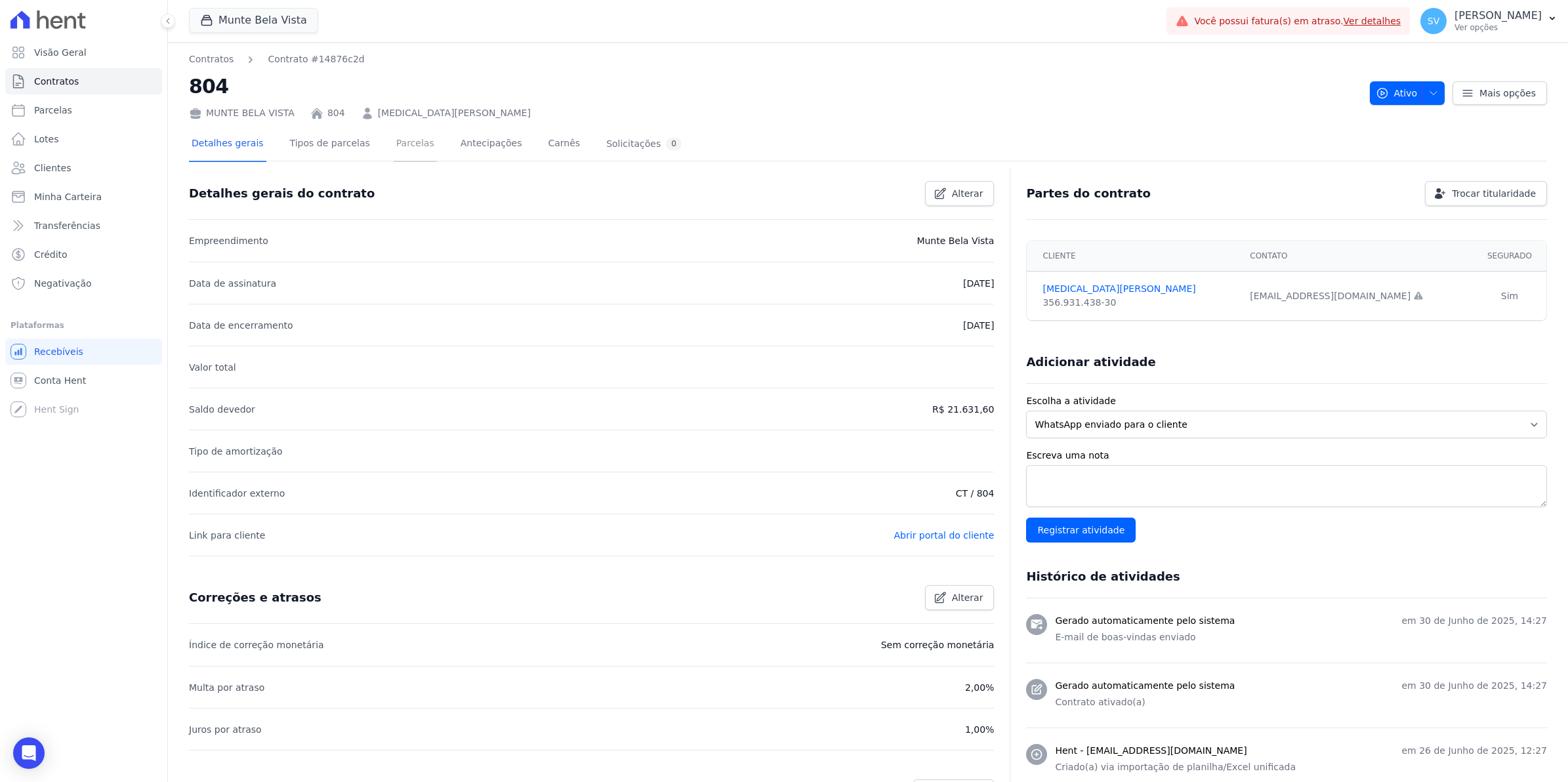
click at [405, 141] on link "Parcelas" at bounding box center [415, 144] width 43 height 35
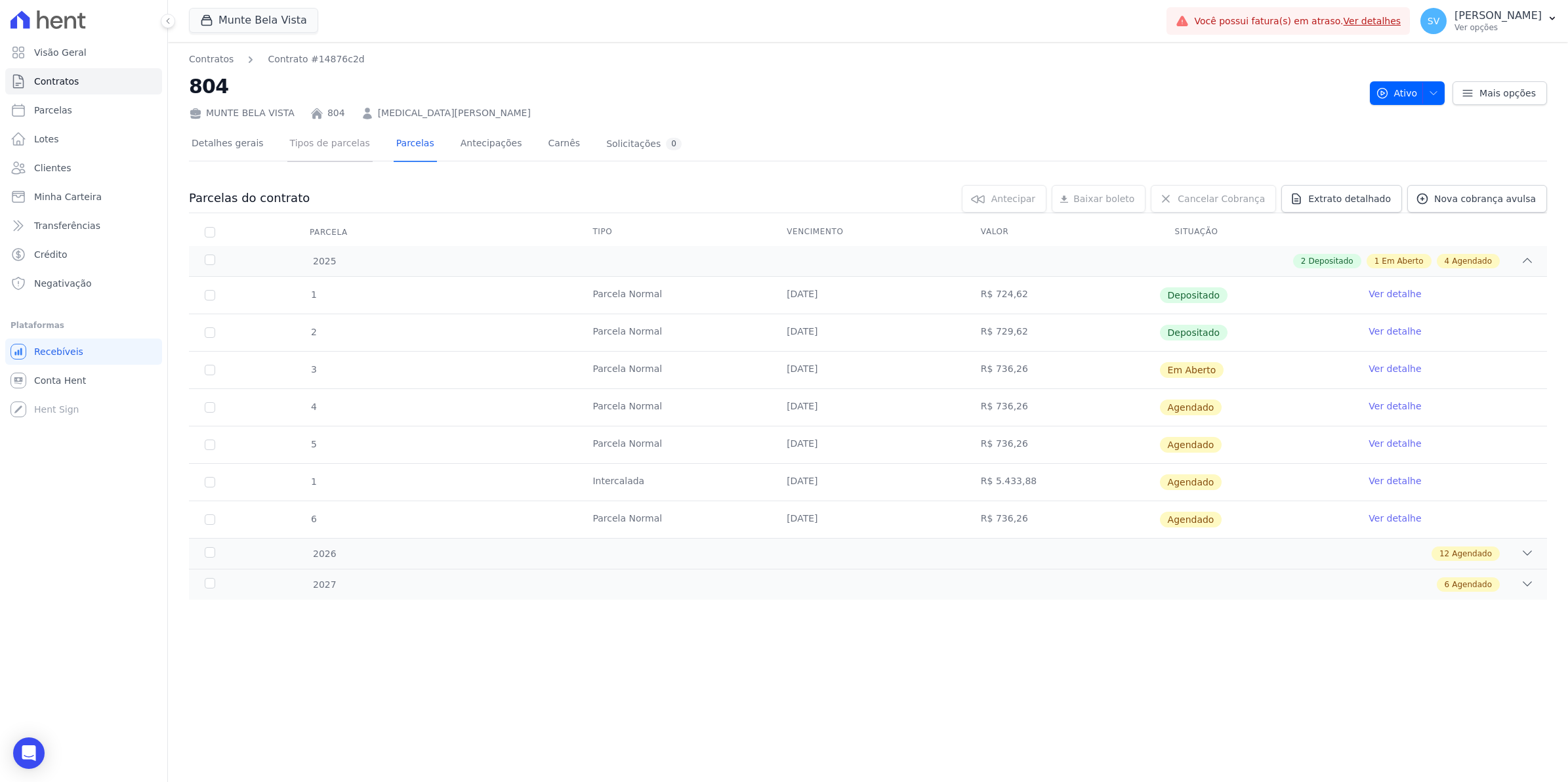
click at [313, 142] on link "Tipos de parcelas" at bounding box center [330, 144] width 85 height 35
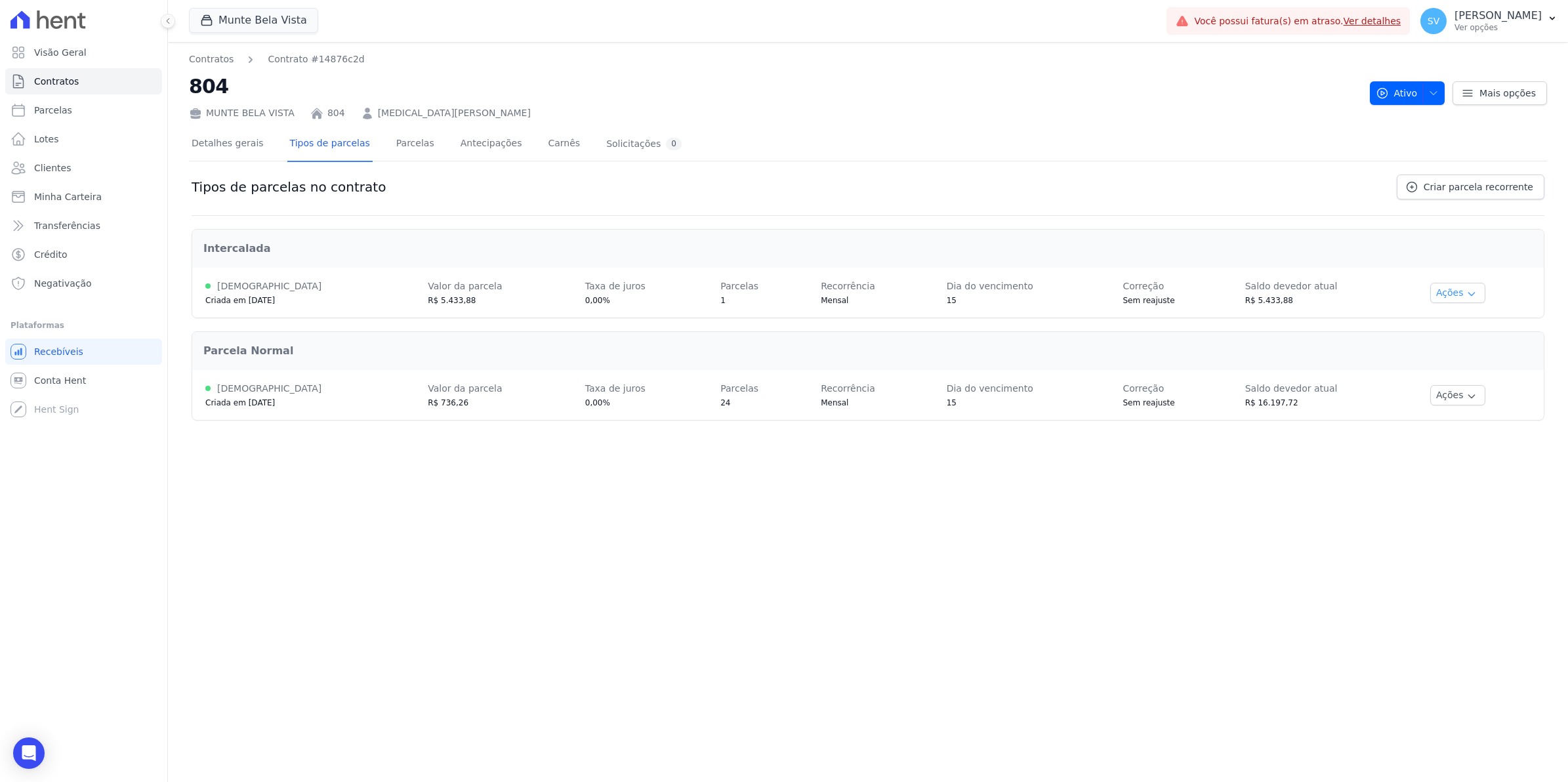
click at [1458, 300] on button "Ações" at bounding box center [1458, 293] width 55 height 21
click at [1480, 364] on link "Renegociar" at bounding box center [1474, 359] width 101 height 16
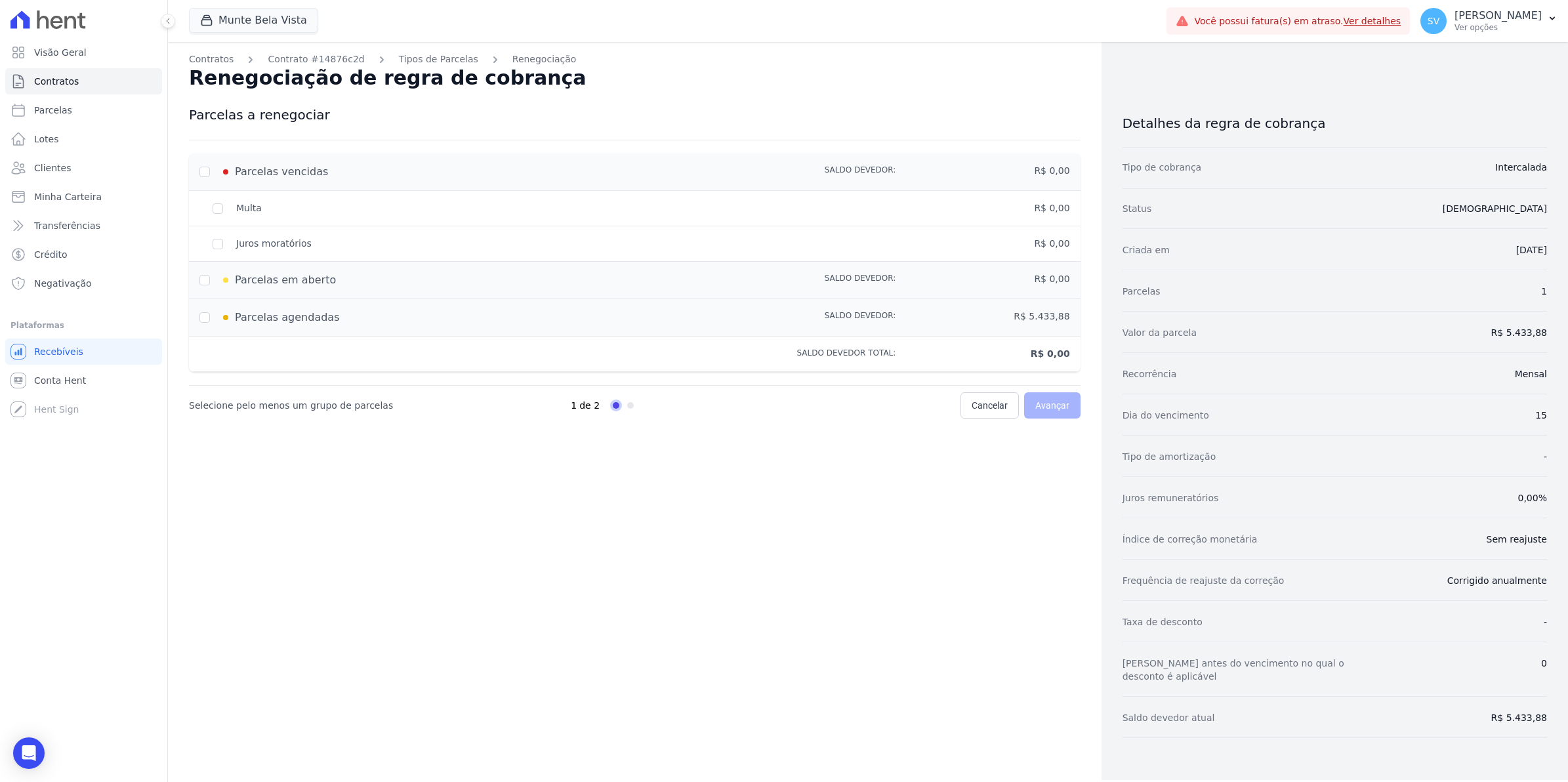
click at [205, 282] on div "Parcelas em aberto" at bounding box center [460, 280] width 522 height 16
click at [205, 281] on div "Parcelas em aberto" at bounding box center [460, 280] width 522 height 16
drag, startPoint x: 205, startPoint y: 281, endPoint x: 208, endPoint y: 169, distance: 112.0
click at [208, 169] on div "Parcelas vencidas" at bounding box center [460, 172] width 522 height 16
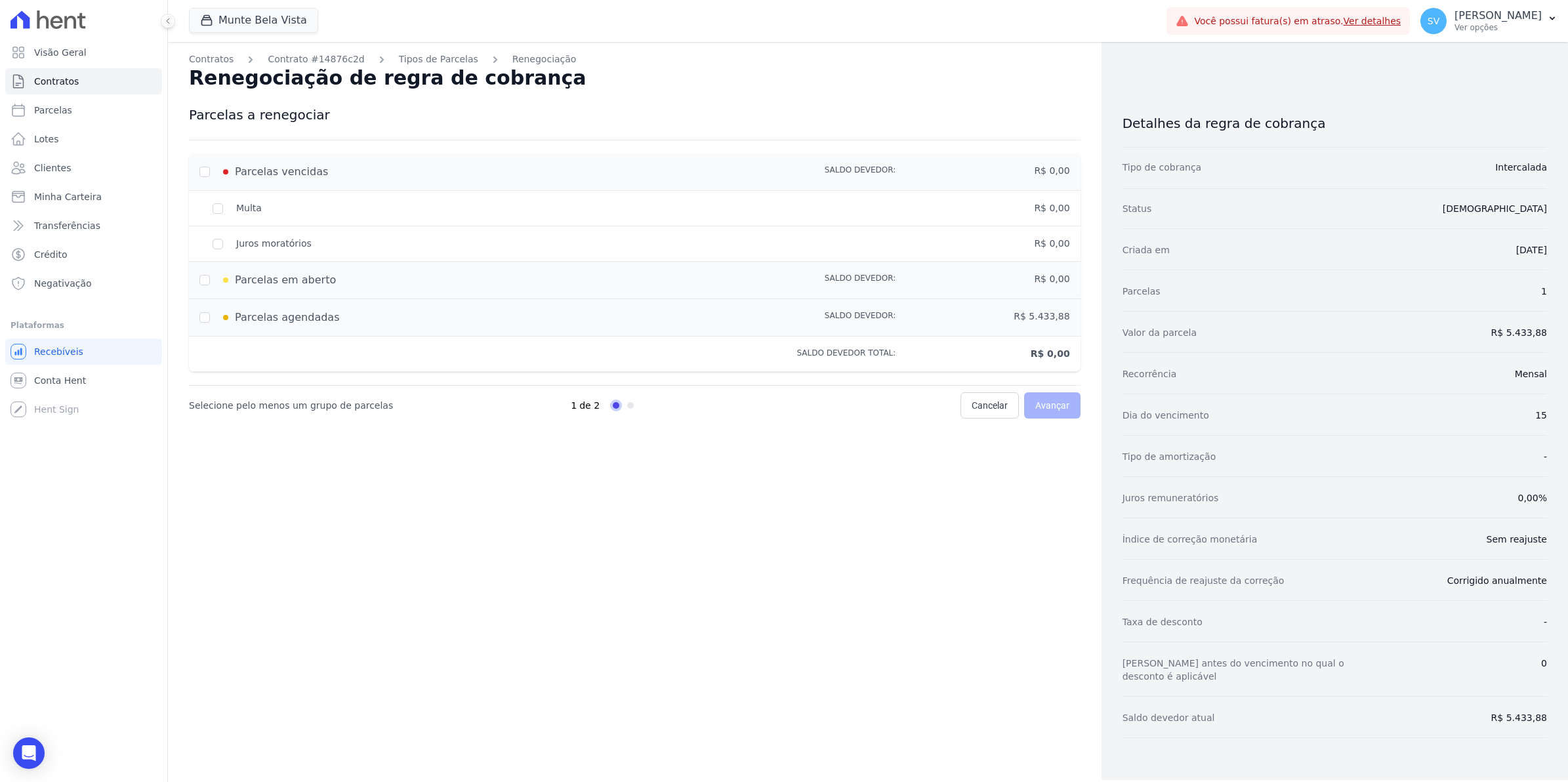
click at [200, 281] on div "Parcelas em aberto" at bounding box center [460, 280] width 522 height 16
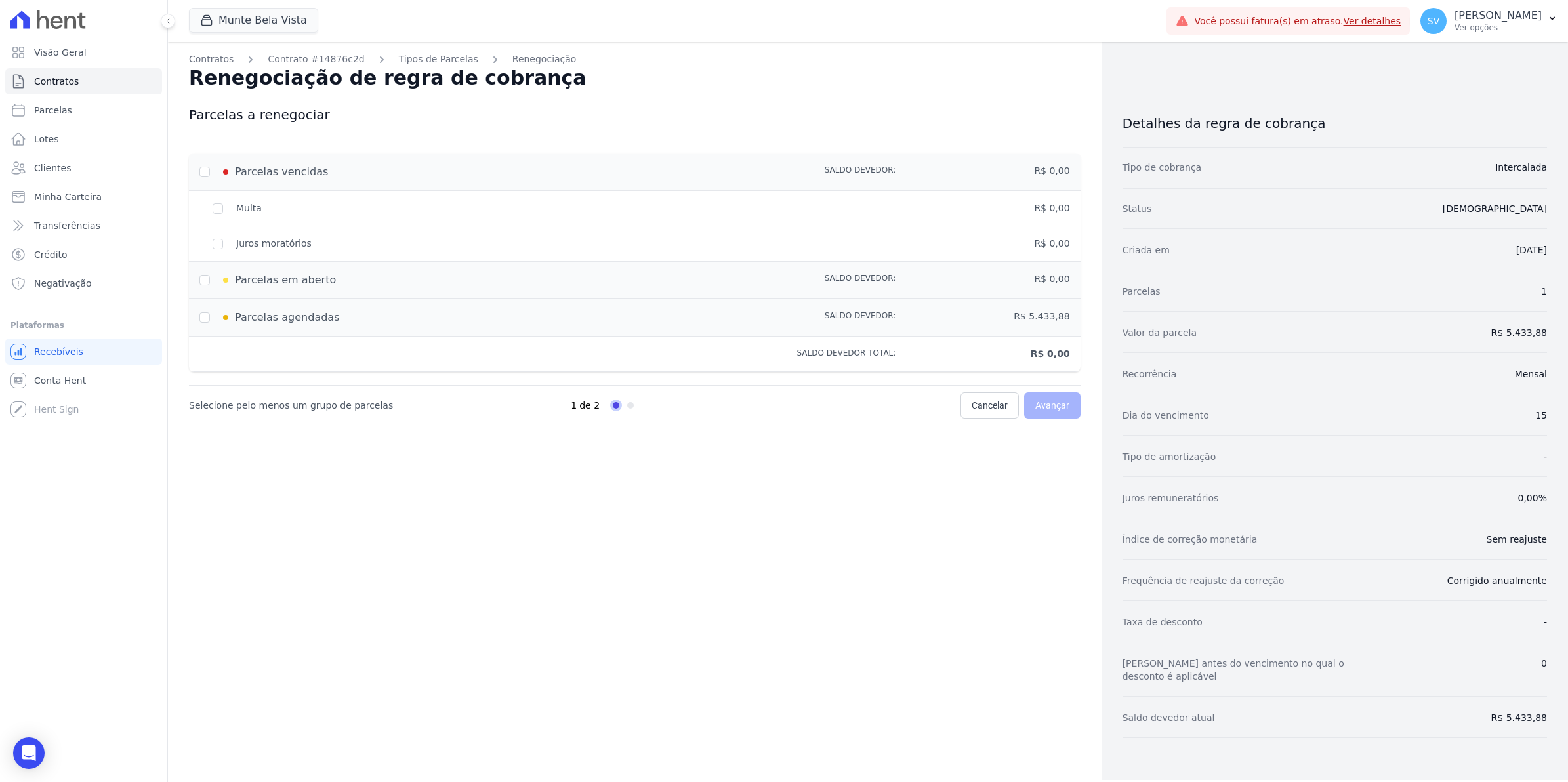
click at [596, 467] on div "Contratos Contrato #14876c2d Tipos de Parcelas Renegociação Renegociação de reg…" at bounding box center [634, 411] width 934 height 738
click at [204, 277] on div "Parcelas em aberto" at bounding box center [460, 280] width 522 height 16
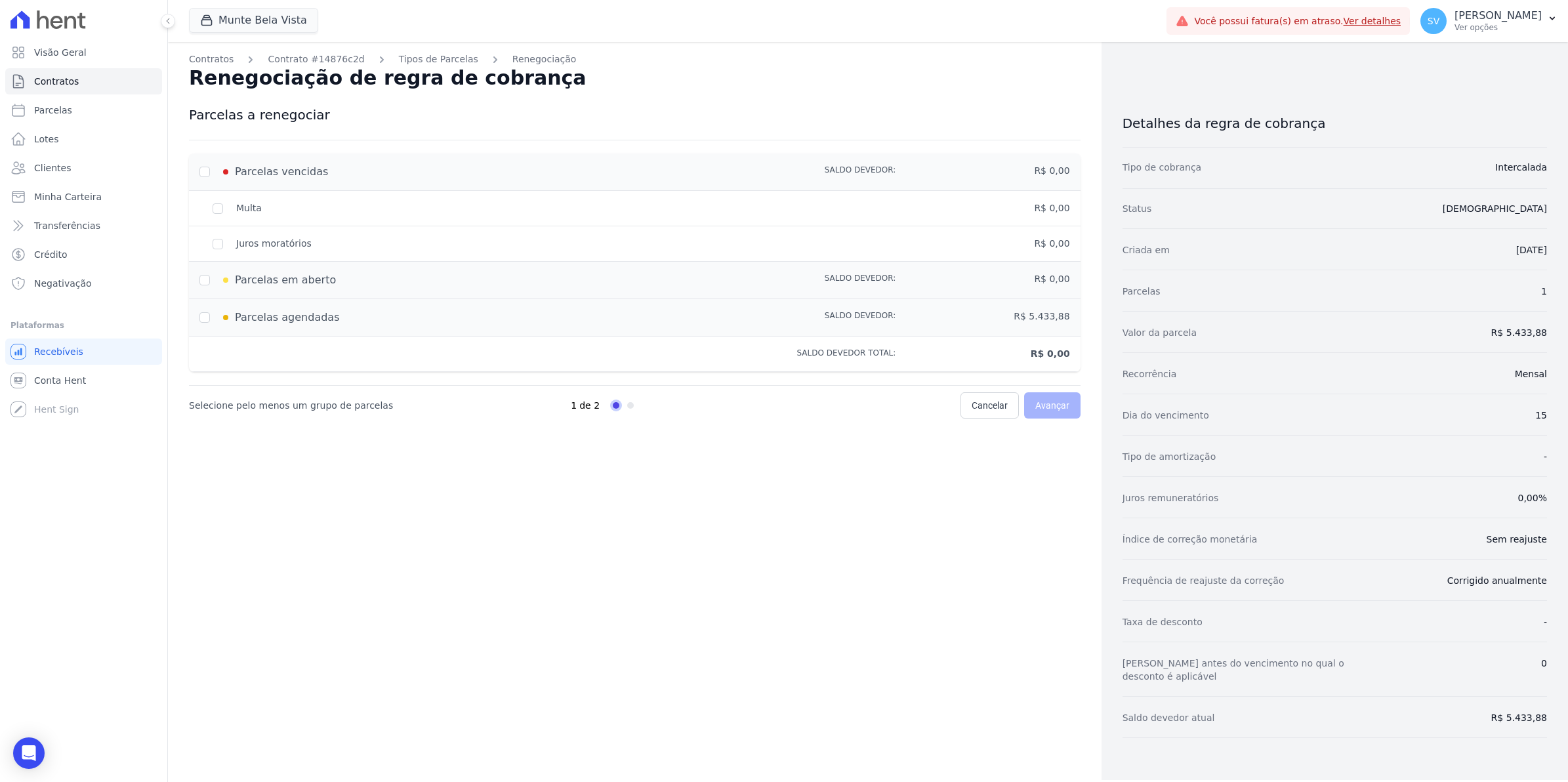
click at [204, 277] on div "Parcelas em aberto" at bounding box center [460, 280] width 522 height 16
drag, startPoint x: 204, startPoint y: 277, endPoint x: 210, endPoint y: 319, distance: 42.4
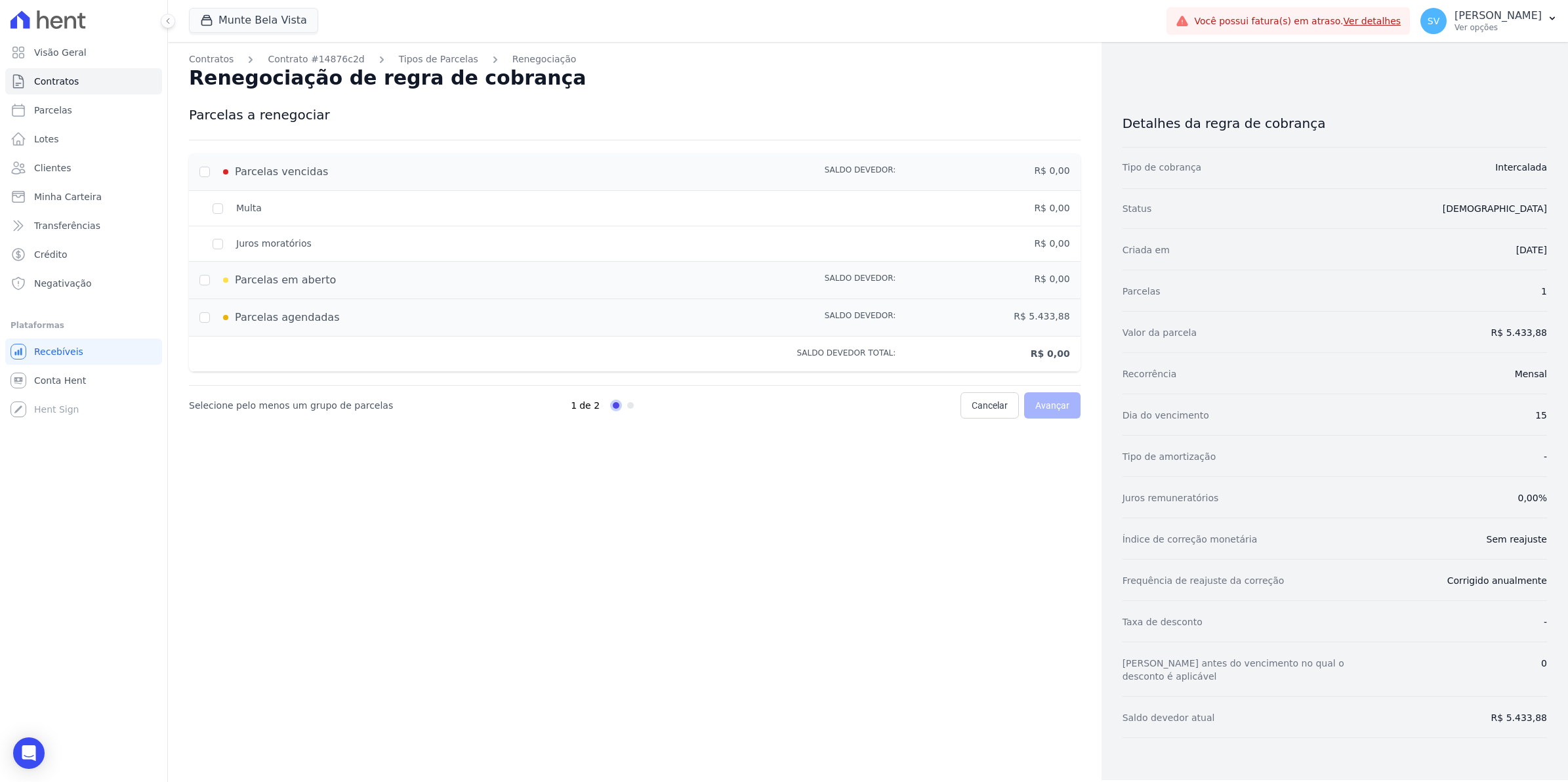
click at [210, 319] on div "Parcelas agendadas" at bounding box center [460, 317] width 522 height 16
click at [200, 282] on div "Parcelas em aberto" at bounding box center [460, 280] width 522 height 16
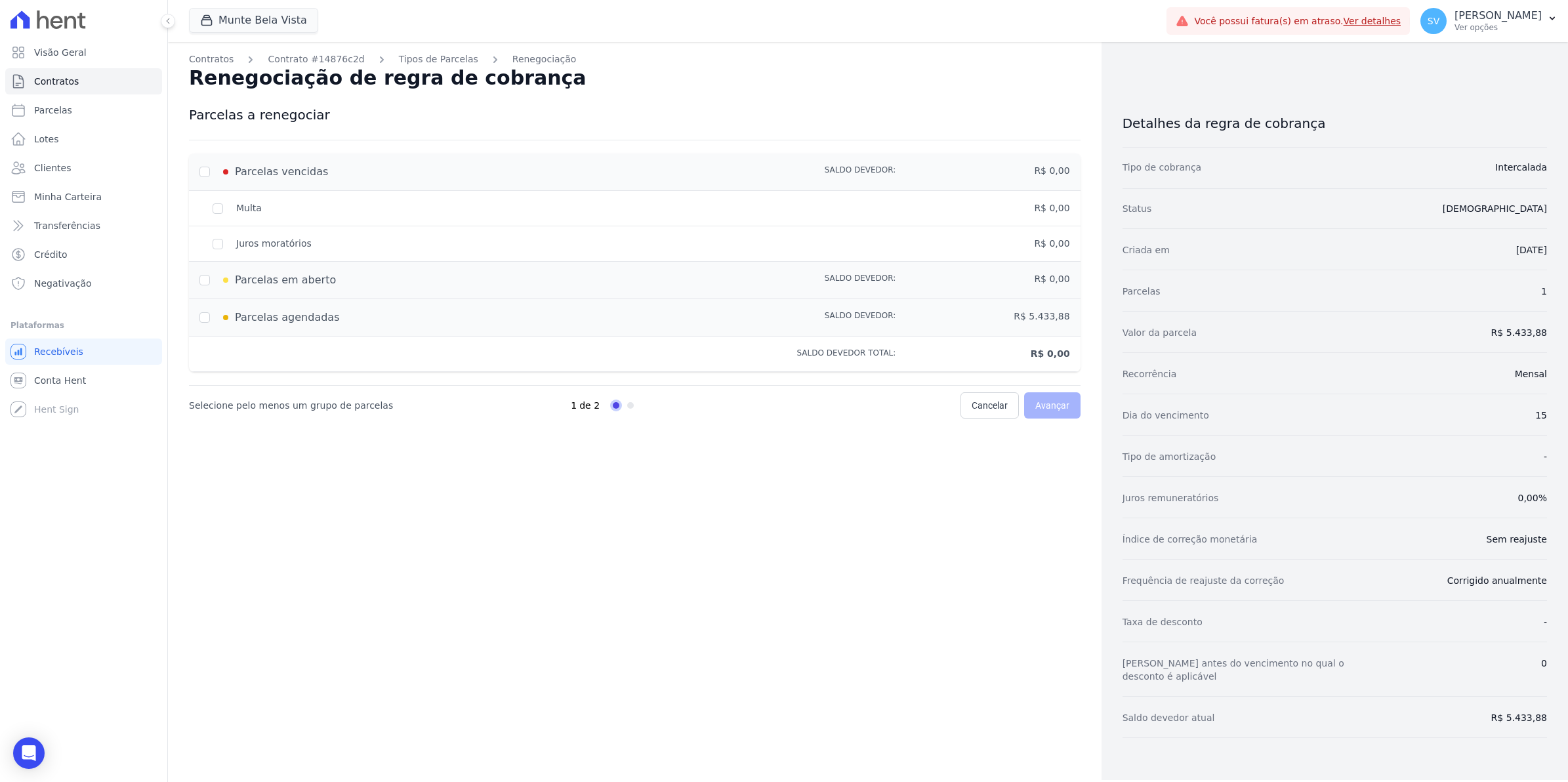
click at [200, 282] on div "Parcelas em aberto" at bounding box center [460, 280] width 522 height 16
click at [354, 535] on div "Contratos Contrato #14876c2d Tipos de Parcelas Renegociação Renegociação de reg…" at bounding box center [634, 411] width 934 height 738
click at [217, 207] on div "Multa" at bounding box center [460, 208] width 522 height 14
click at [204, 173] on div "Parcelas vencidas" at bounding box center [460, 172] width 522 height 16
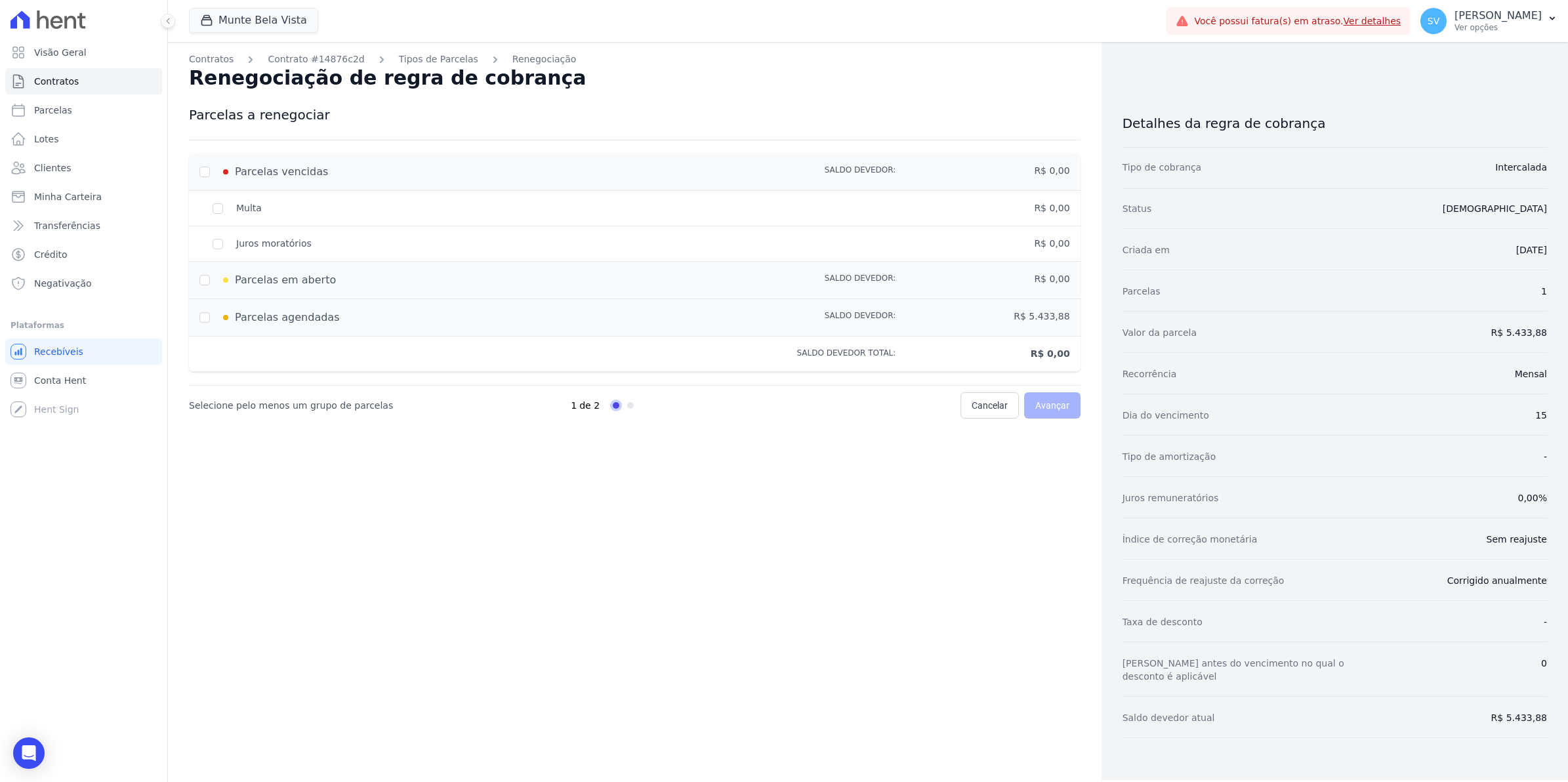
click at [204, 173] on div "Parcelas vencidas" at bounding box center [460, 172] width 522 height 16
click at [443, 60] on link "Tipos de Parcelas" at bounding box center [439, 59] width 80 height 14
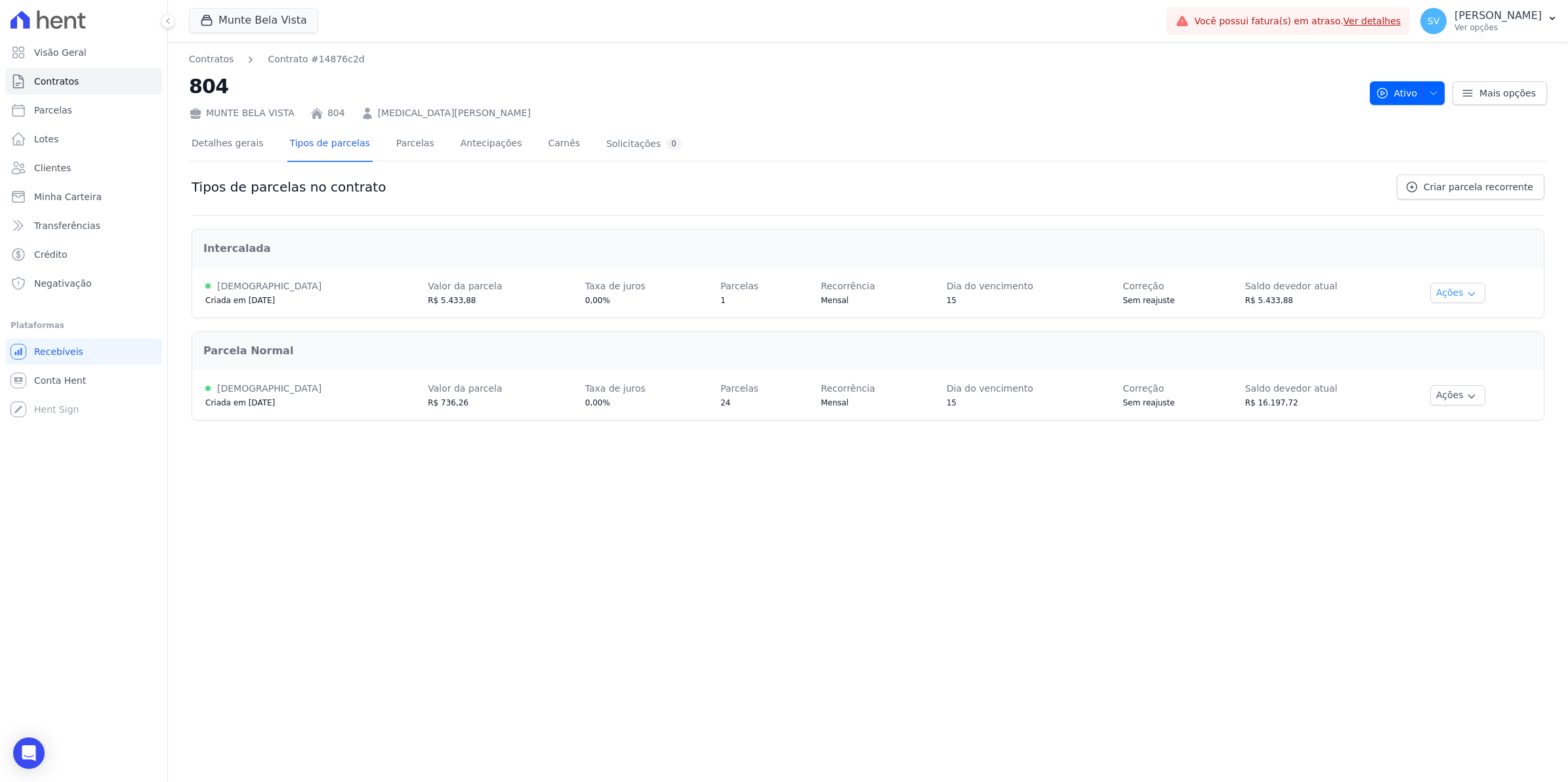
click at [1467, 293] on icon "button" at bounding box center [1472, 294] width 11 height 11
click at [1472, 358] on link "Renegociar" at bounding box center [1474, 359] width 101 height 16
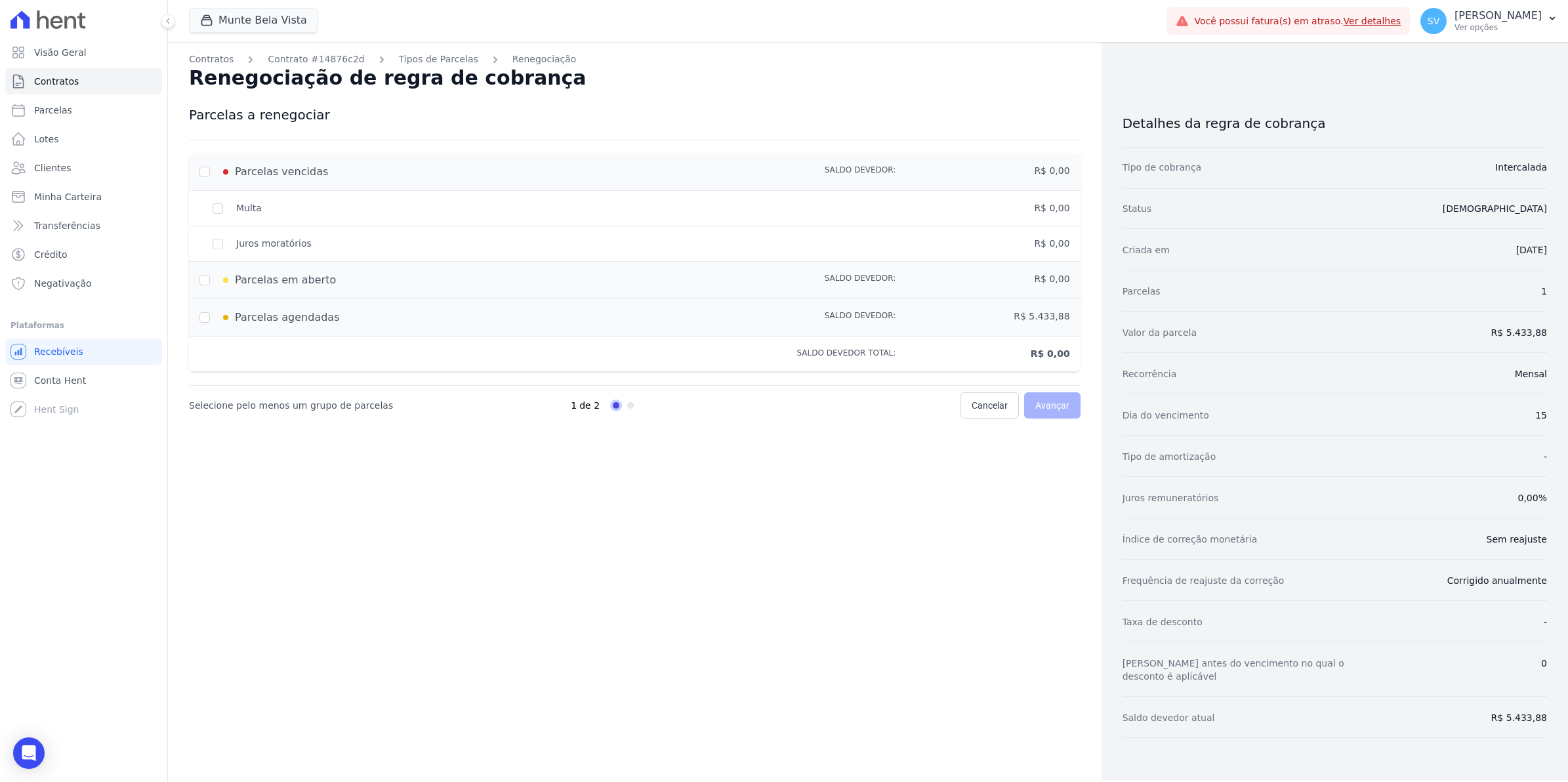
click at [207, 279] on div "Parcelas em aberto" at bounding box center [460, 280] width 522 height 16
click at [221, 252] on div "Juros moratórios R$ 0,00" at bounding box center [635, 244] width 891 height 36
drag, startPoint x: 221, startPoint y: 252, endPoint x: 222, endPoint y: 230, distance: 22.0
click at [221, 245] on div "Juros moratórios" at bounding box center [460, 243] width 522 height 14
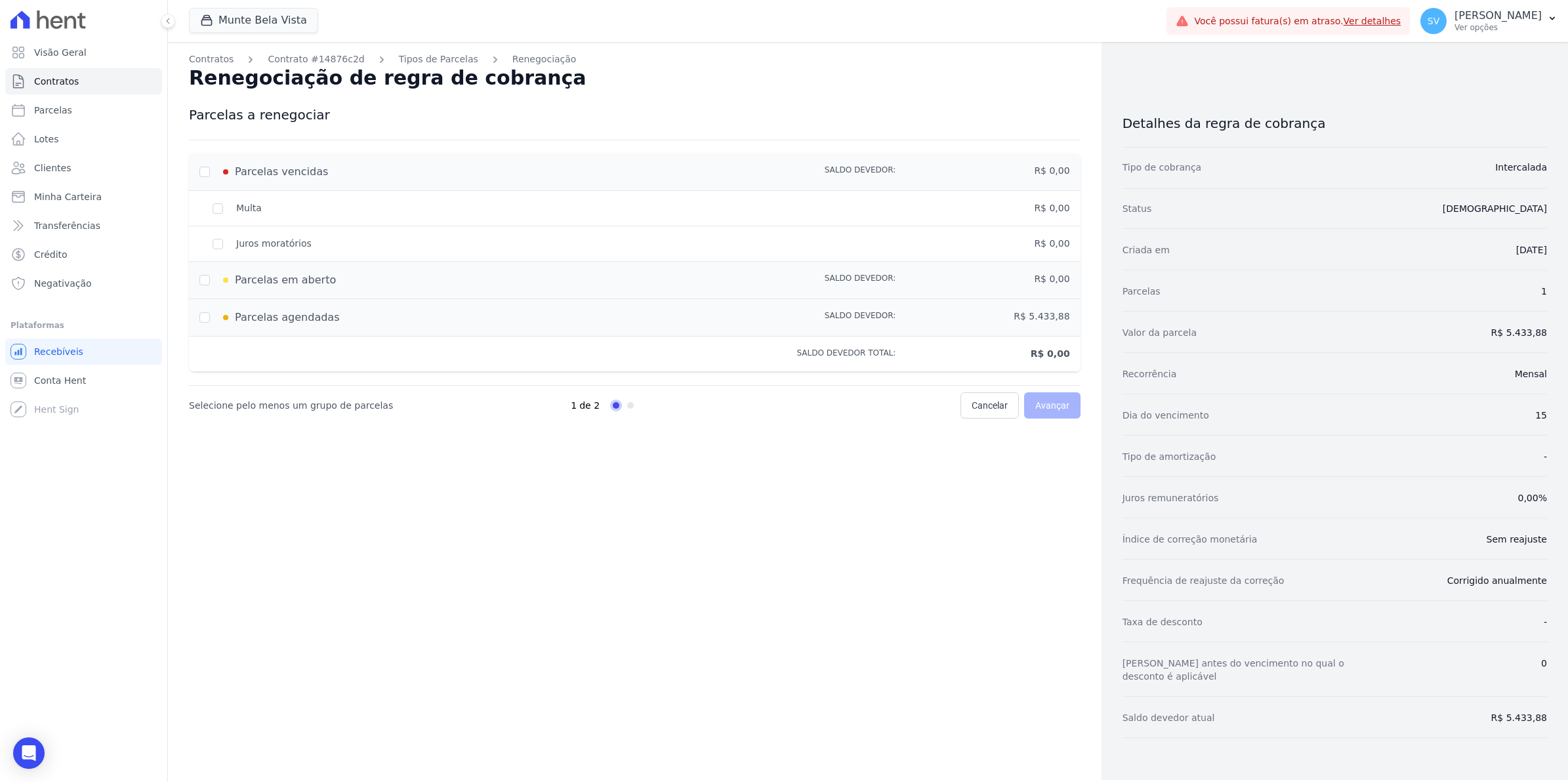
click at [221, 208] on div "Multa" at bounding box center [460, 208] width 522 height 14
drag, startPoint x: 221, startPoint y: 208, endPoint x: 202, endPoint y: 159, distance: 52.6
click at [202, 159] on div "Parcelas vencidas Saldo devedor: R$ 0,00" at bounding box center [635, 172] width 891 height 37
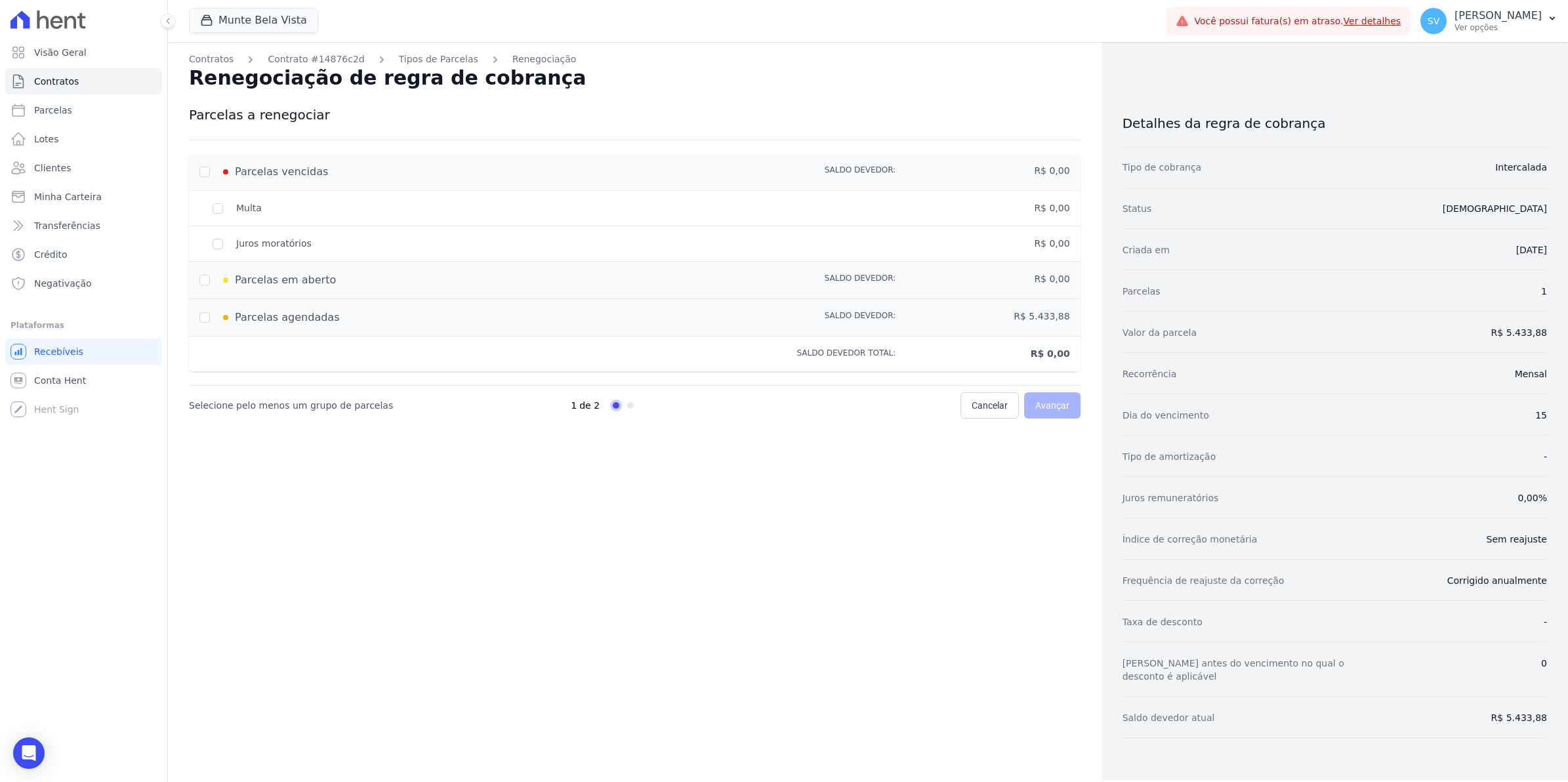
click at [202, 159] on div "Parcelas vencidas Saldo devedor: R$ 0,00" at bounding box center [635, 172] width 891 height 37
drag, startPoint x: 202, startPoint y: 159, endPoint x: 227, endPoint y: 86, distance: 77.2
click at [227, 86] on span "Renegociação de regra de cobrança" at bounding box center [388, 78] width 398 height 23
drag, startPoint x: 437, startPoint y: 620, endPoint x: 433, endPoint y: 614, distance: 7.2
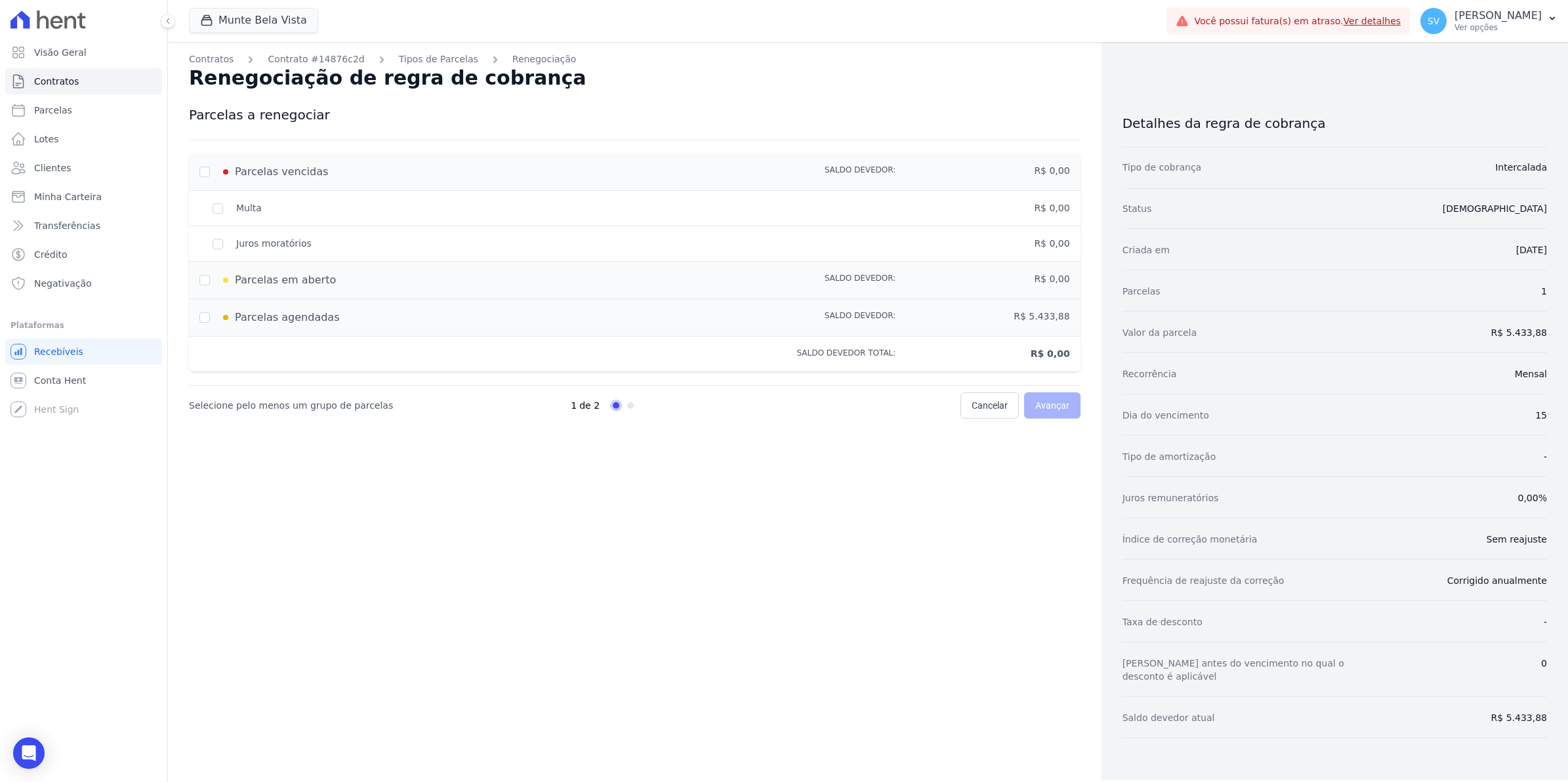
click at [435, 618] on div "Contratos Contrato #14876c2d Tipos de Parcelas Renegociação Renegociação de reg…" at bounding box center [634, 411] width 934 height 738
click at [28, 749] on icon "Open Intercom Messenger" at bounding box center [28, 753] width 15 height 17
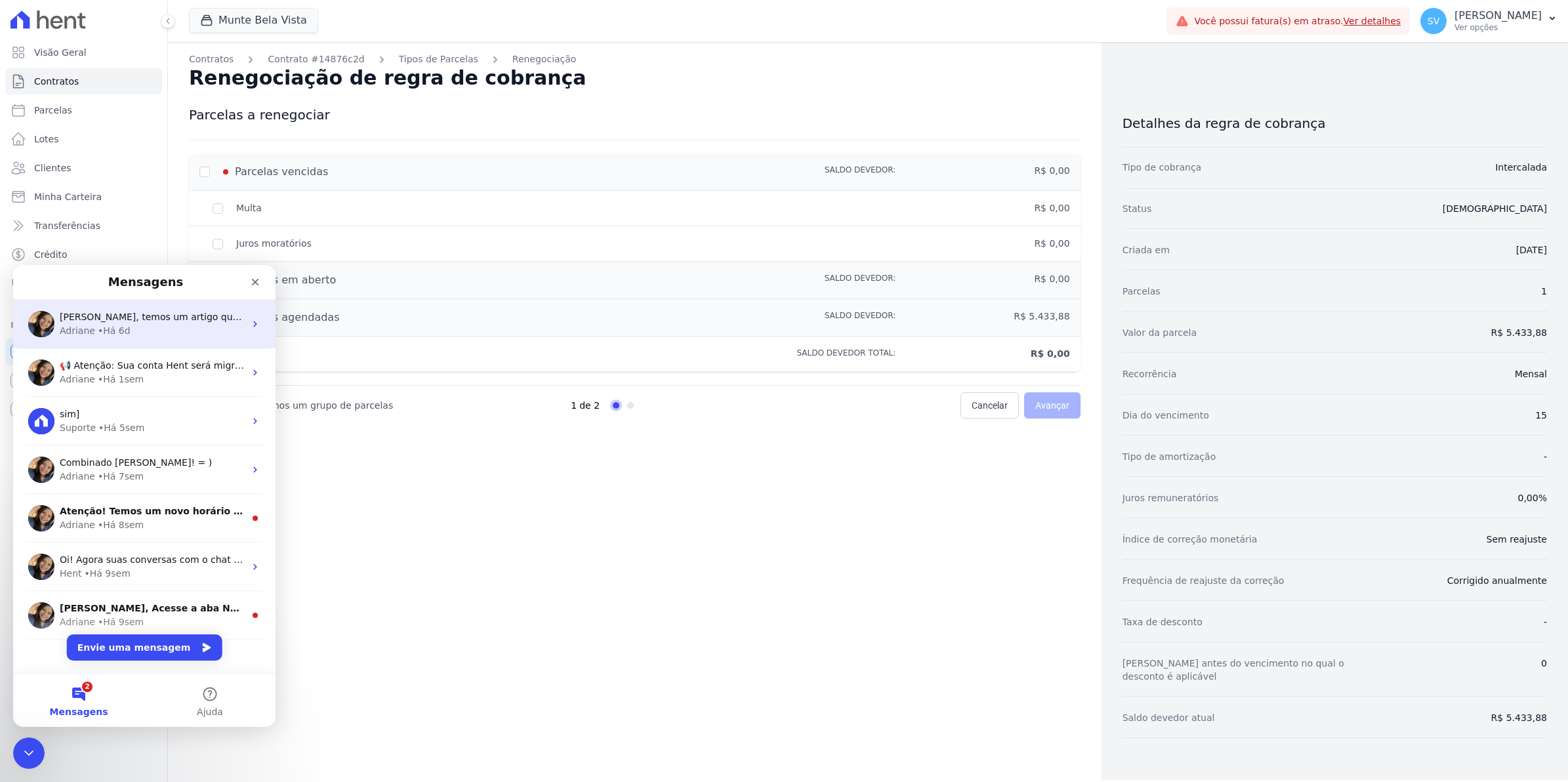
click at [109, 329] on div "• Há 6d" at bounding box center [115, 331] width 33 height 14
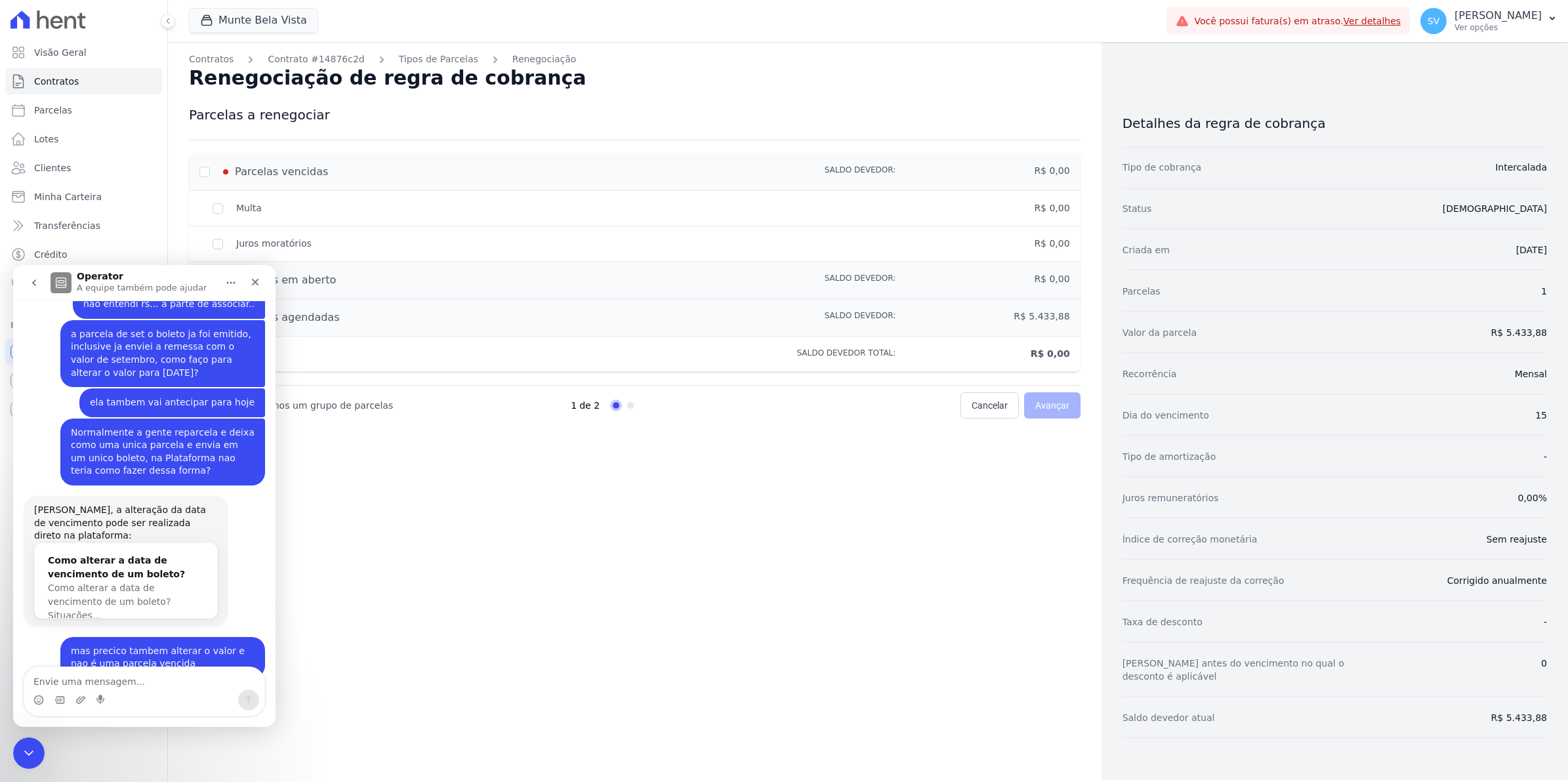
scroll to position [10565, 0]
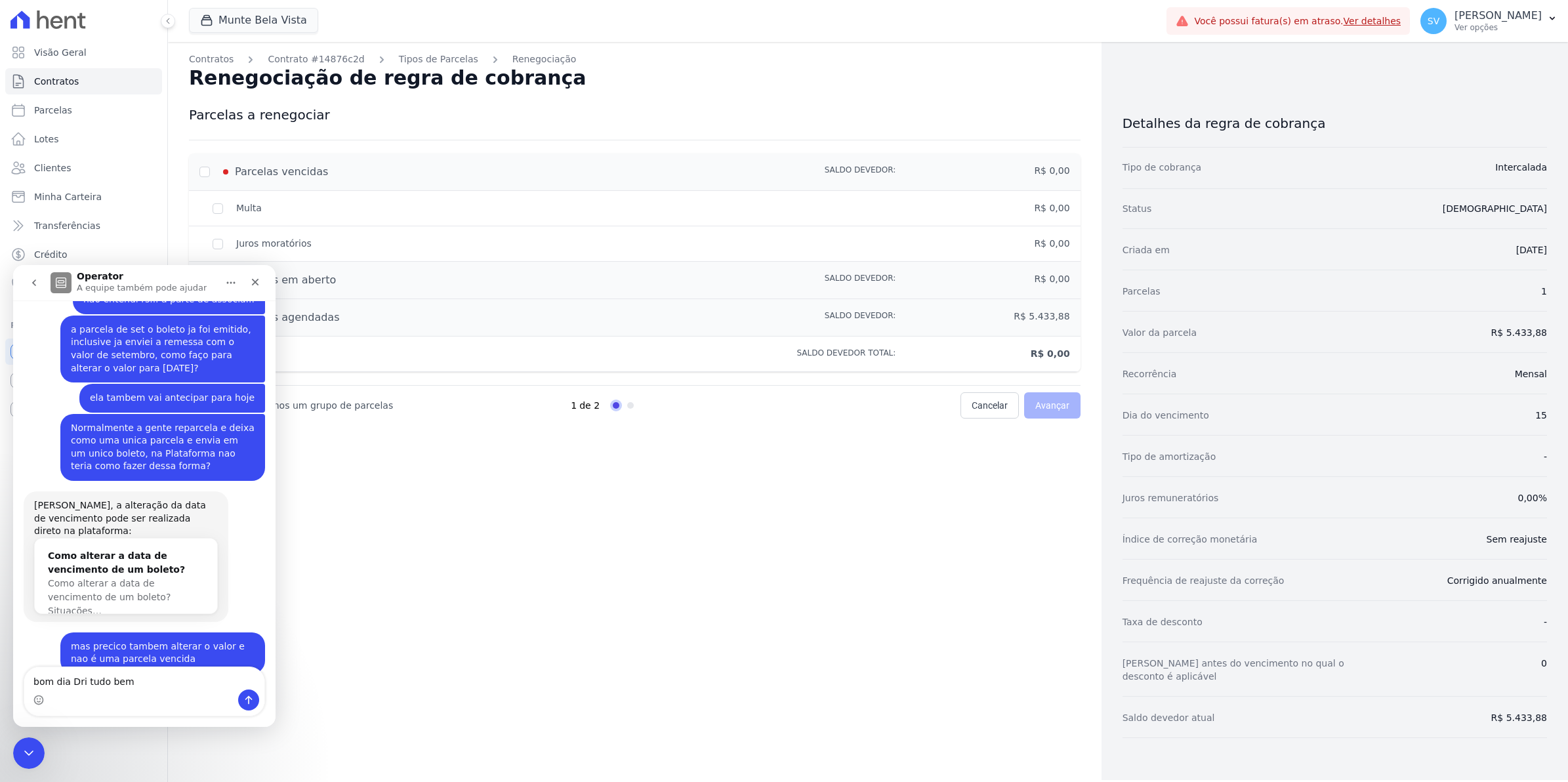
type textarea "bom dia Dri tudo bem?"
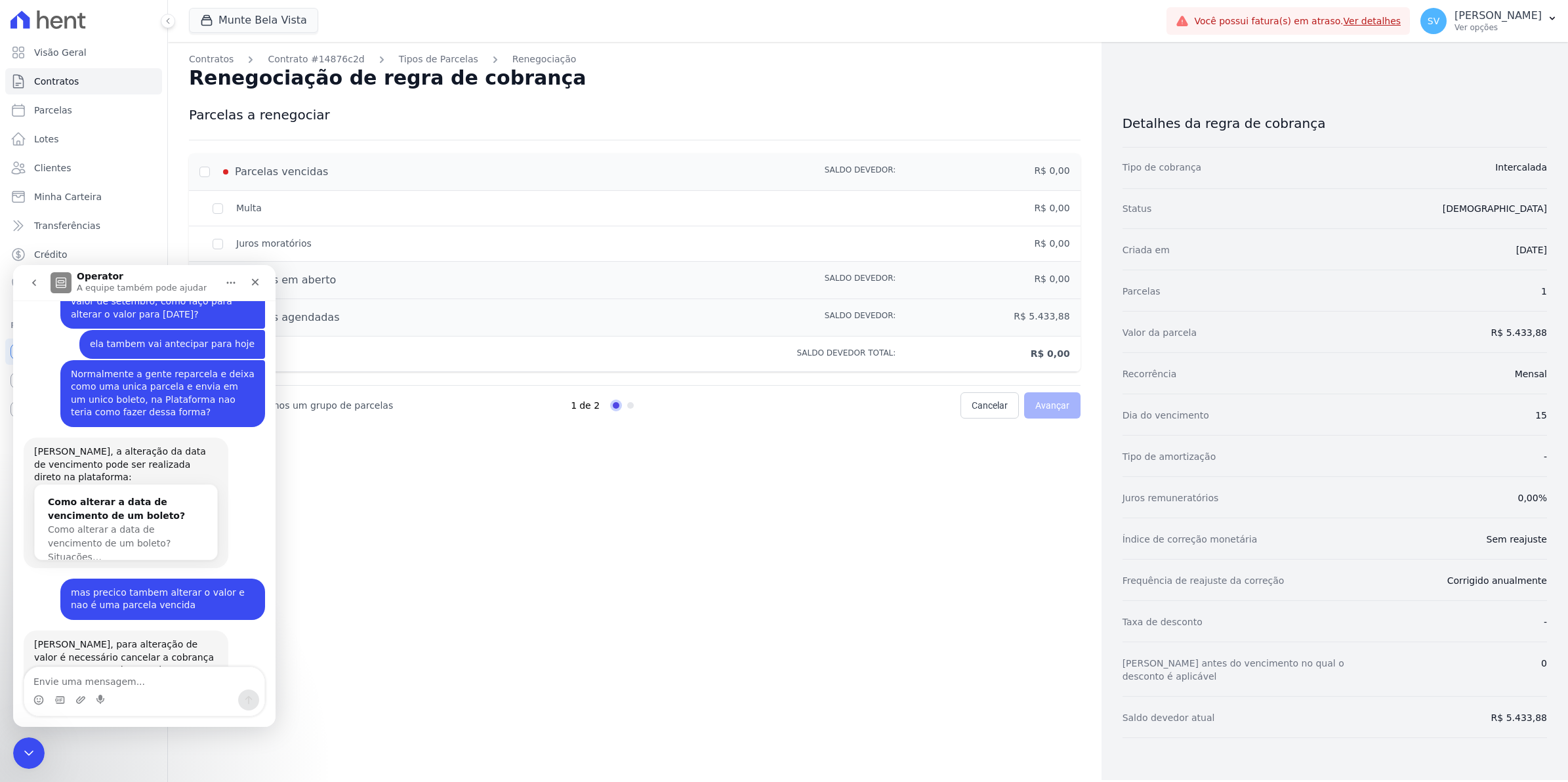
scroll to position [10622, 0]
type textarea "p"
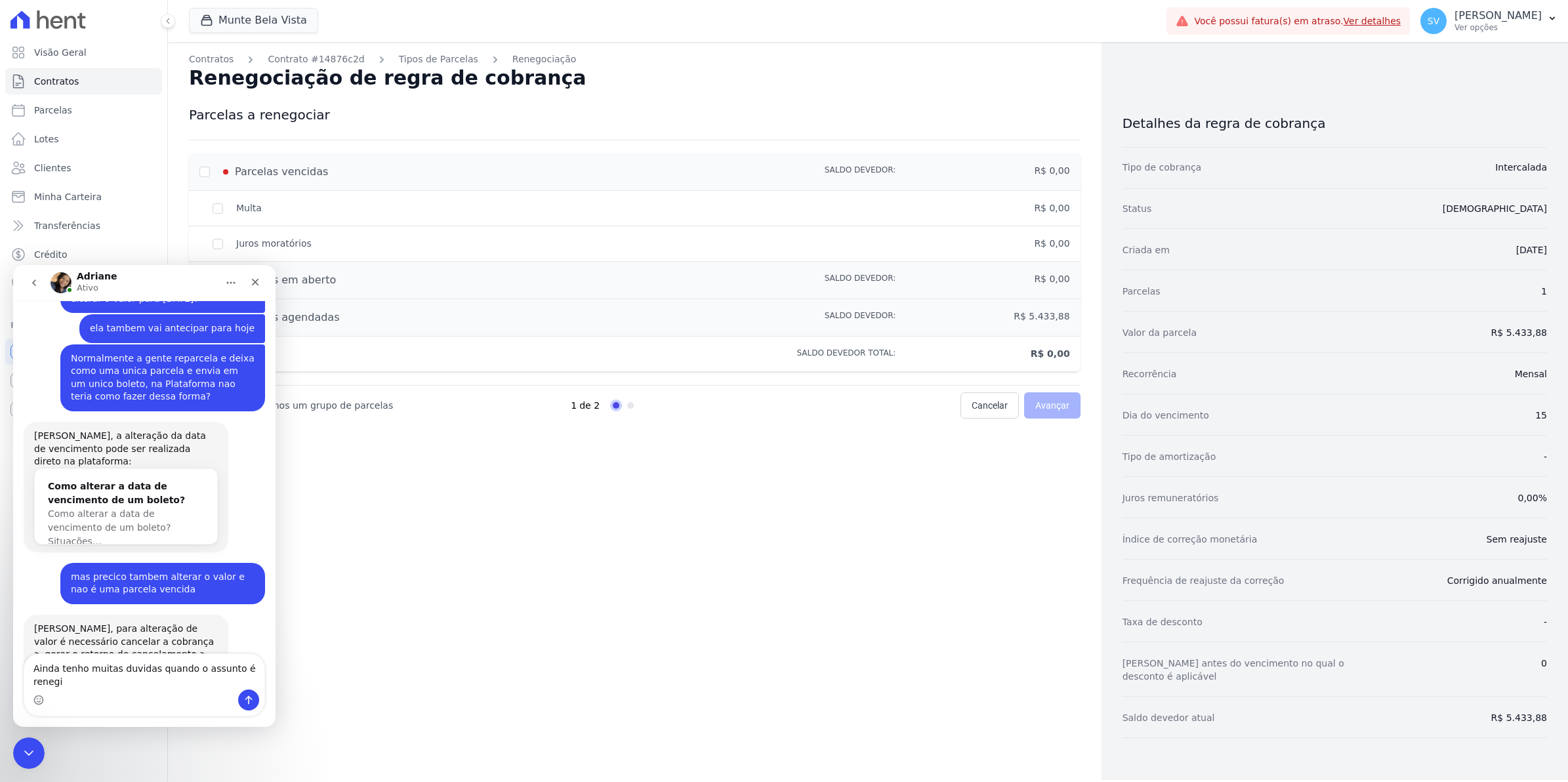
scroll to position [10652, 0]
type textarea "Ainda tenho muitas duvidas quando o assunto é renegociar"
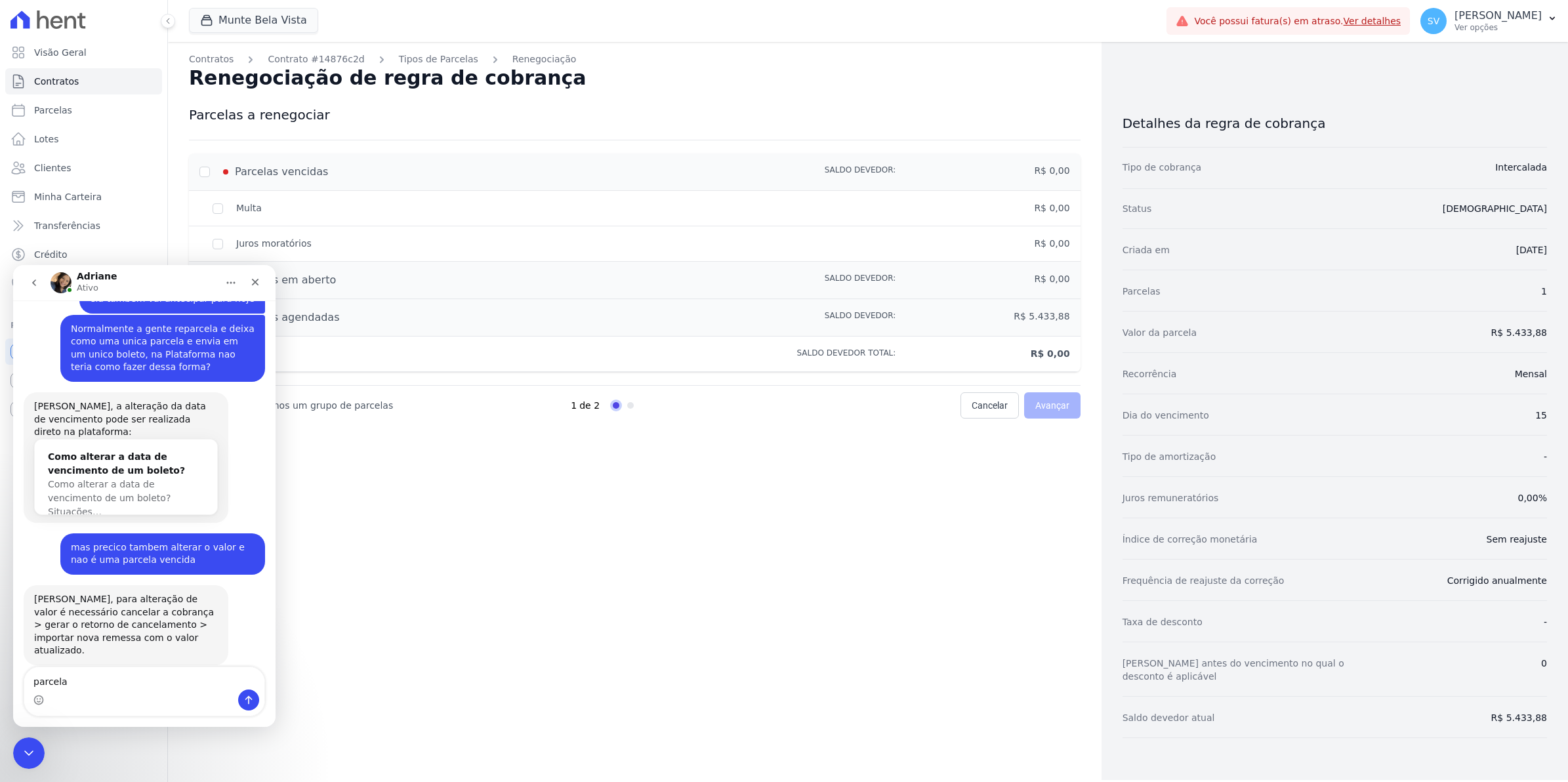
type textarea "parcelas"
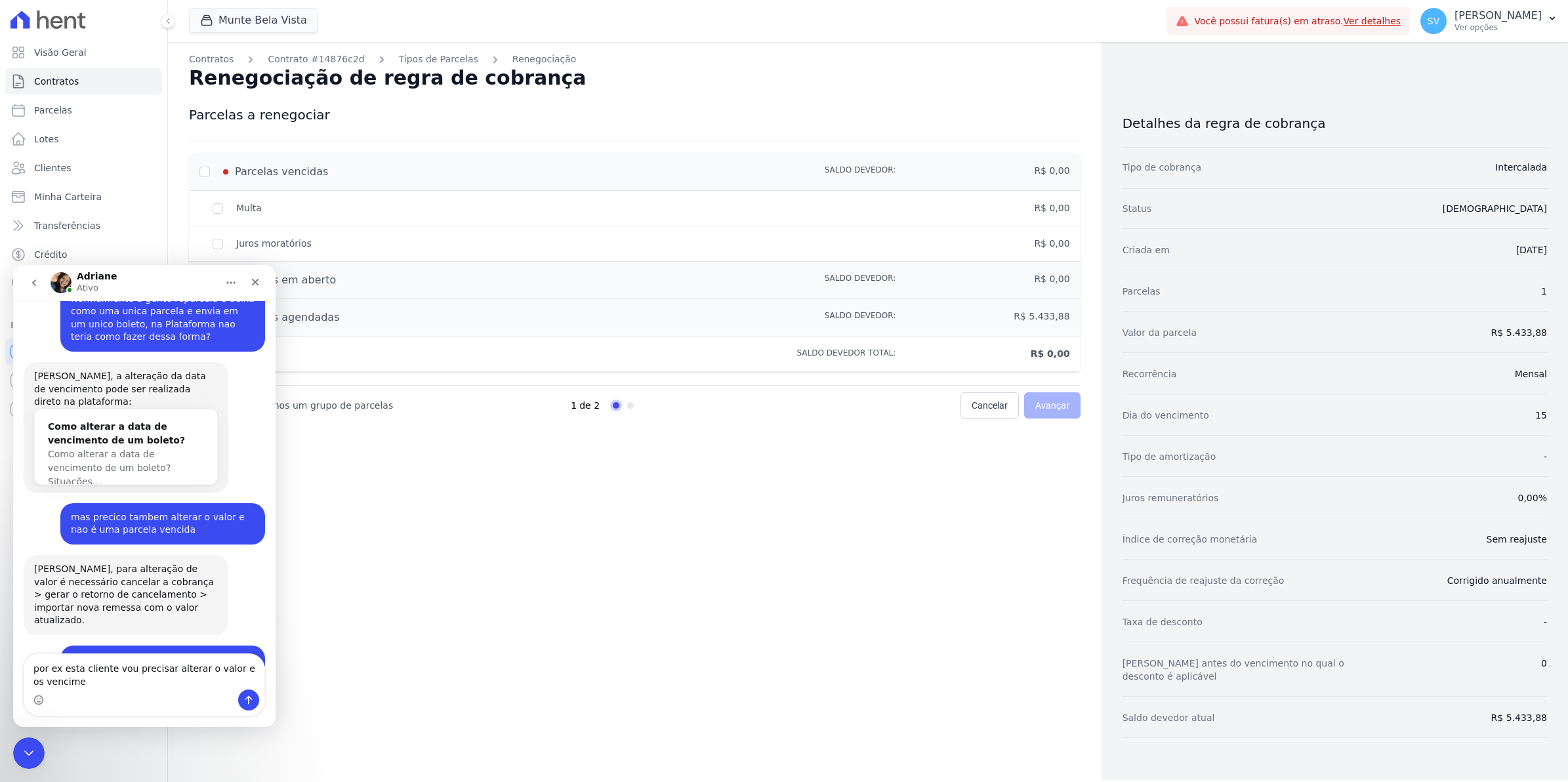
scroll to position [10738, 0]
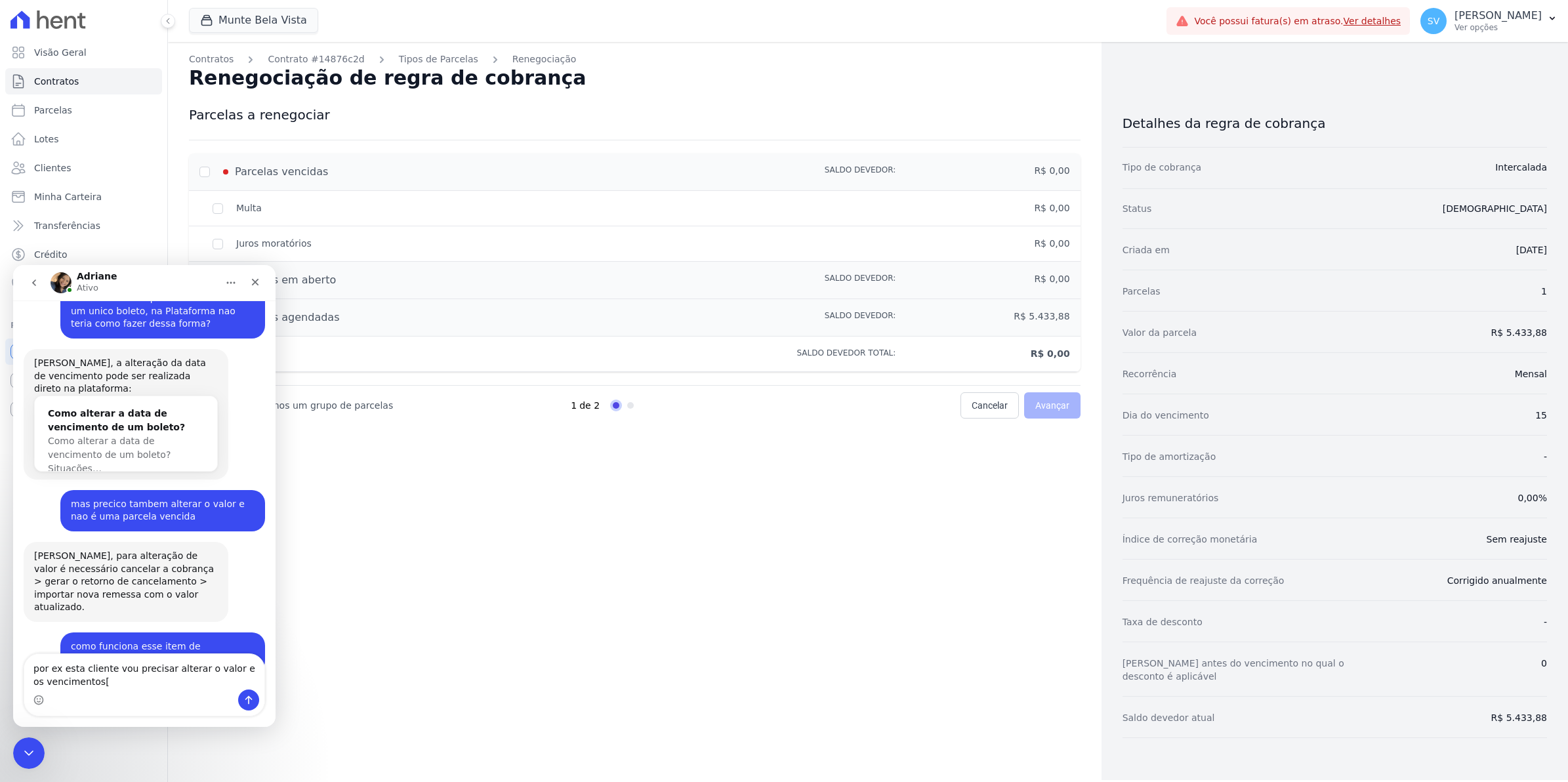
type textarea "por ex esta cliente vou precisar alterar o valor e os vencimentos"
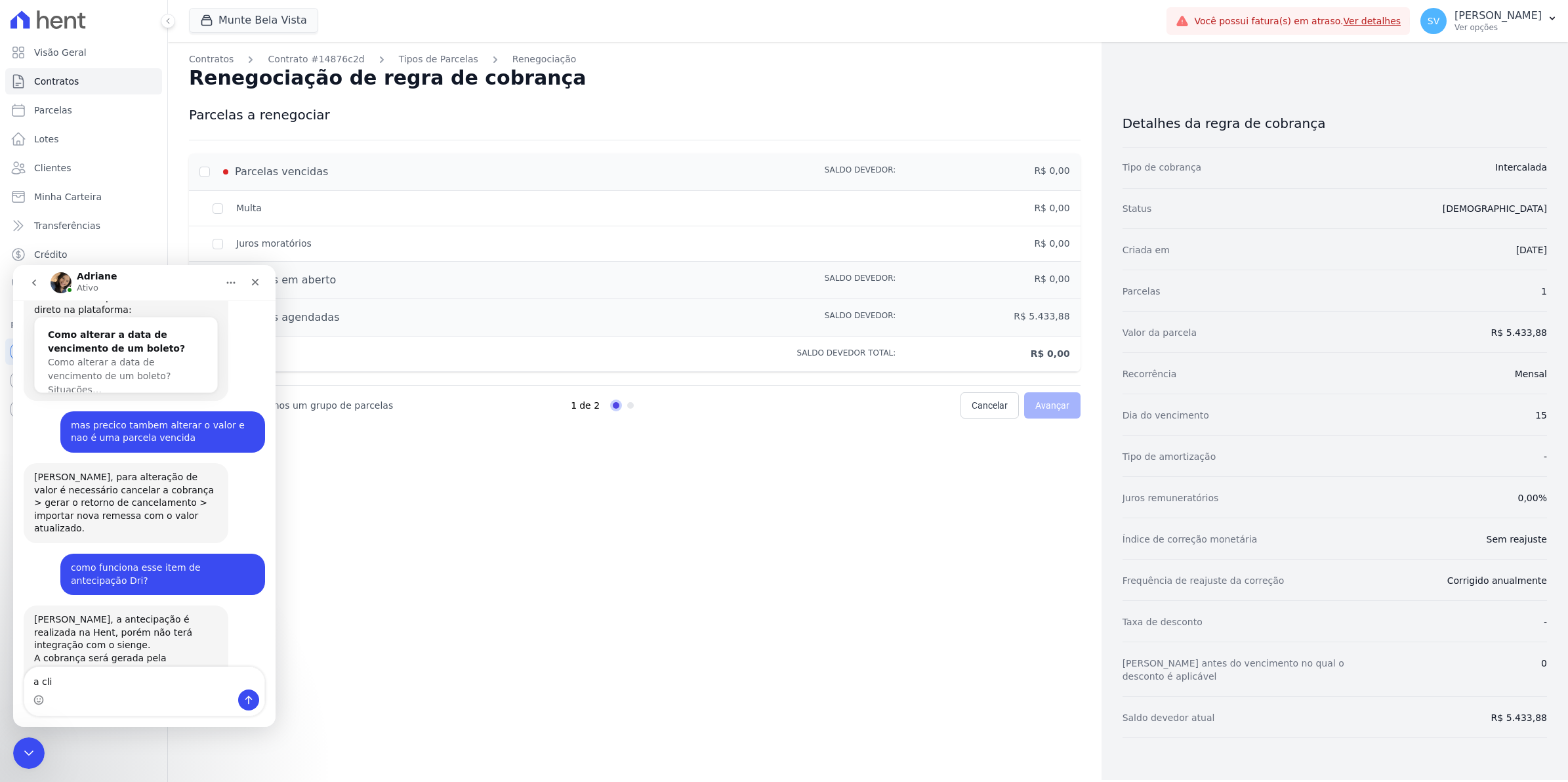
scroll to position [10818, 0]
type textarea "a"
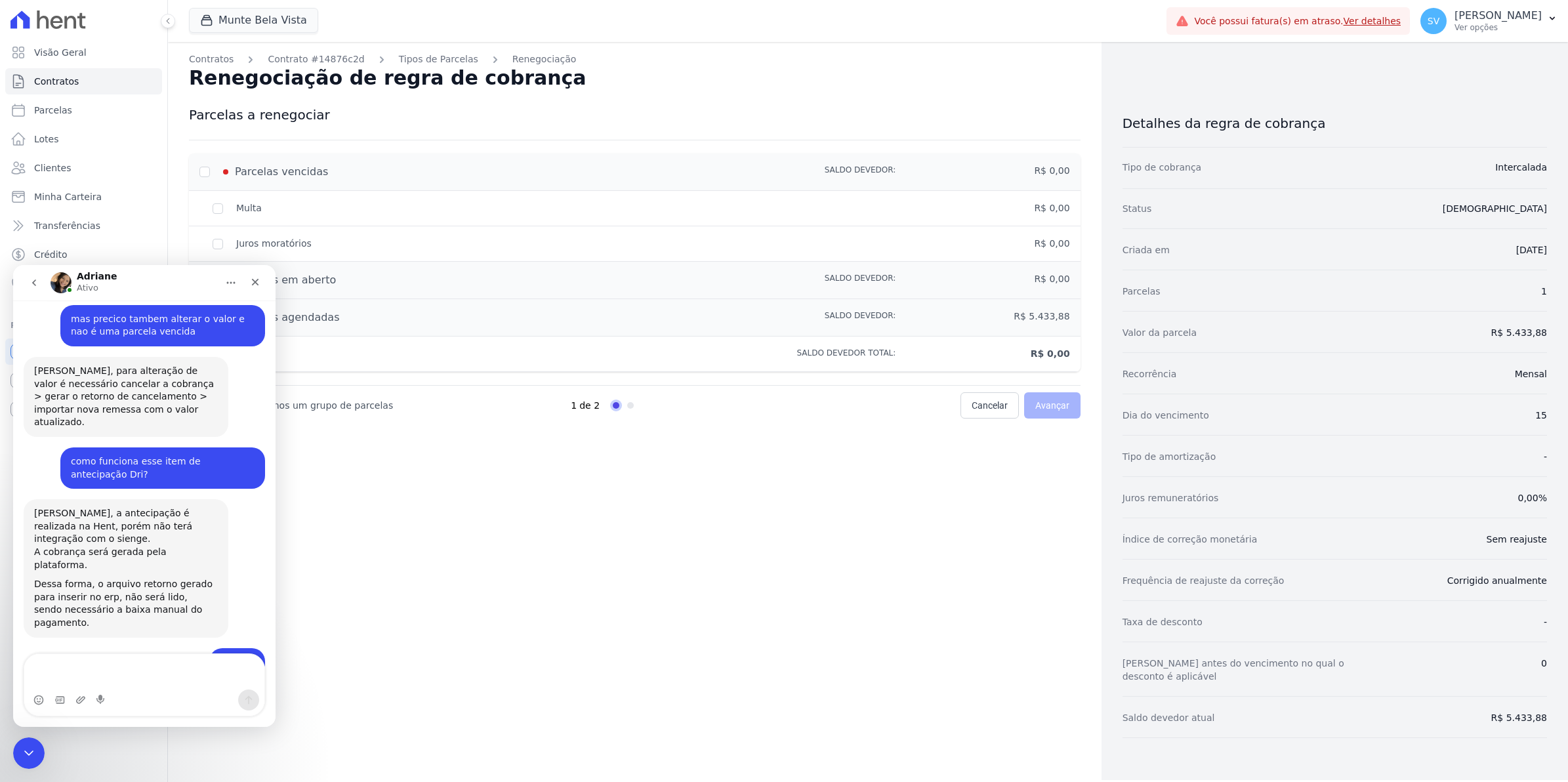
scroll to position [10936, 0]
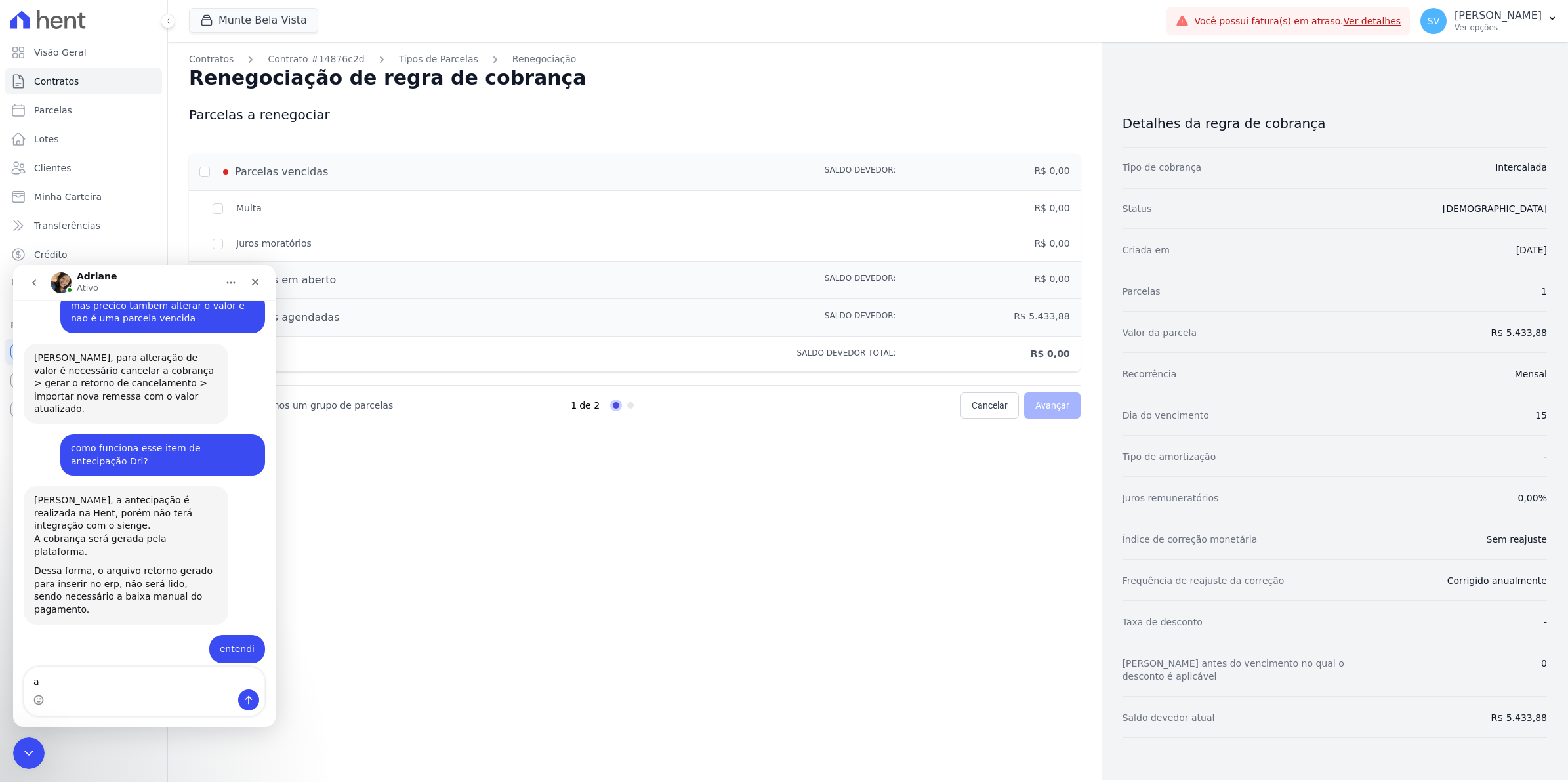
type textarea "a"
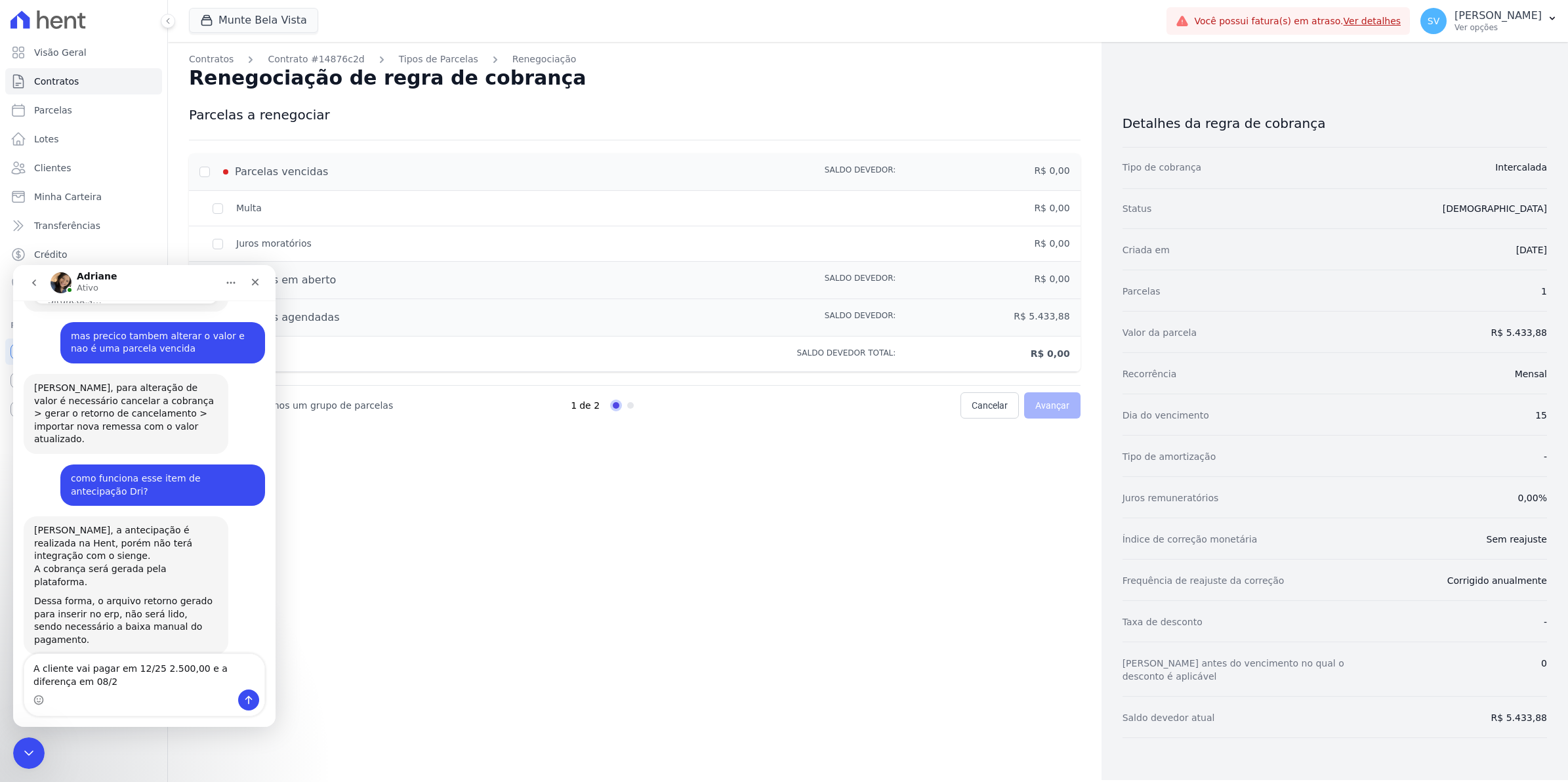
scroll to position [10987, 0]
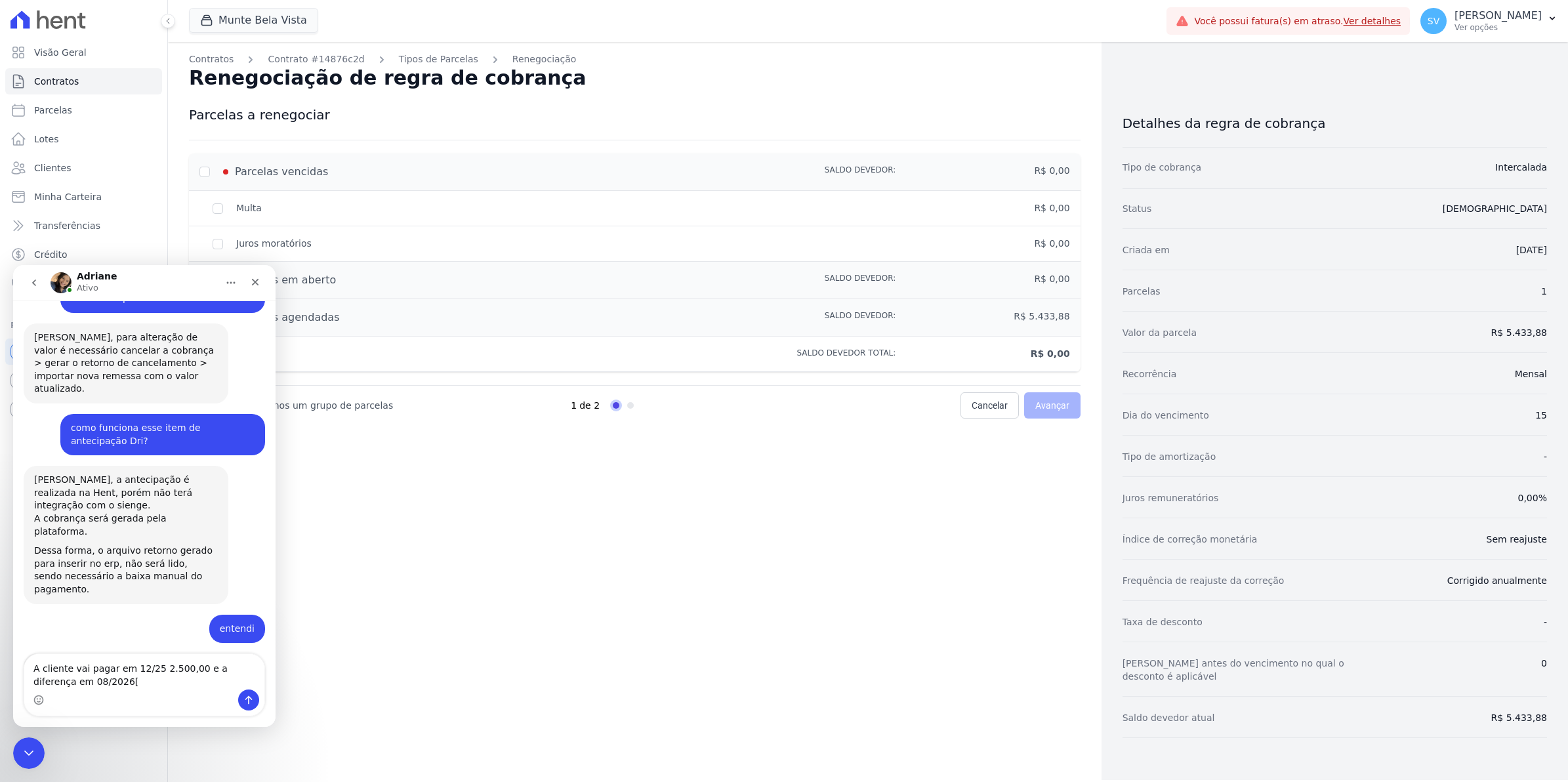
type textarea "A cliente vai pagar em 12/25 2.500,00 e a diferença em 08/2026"
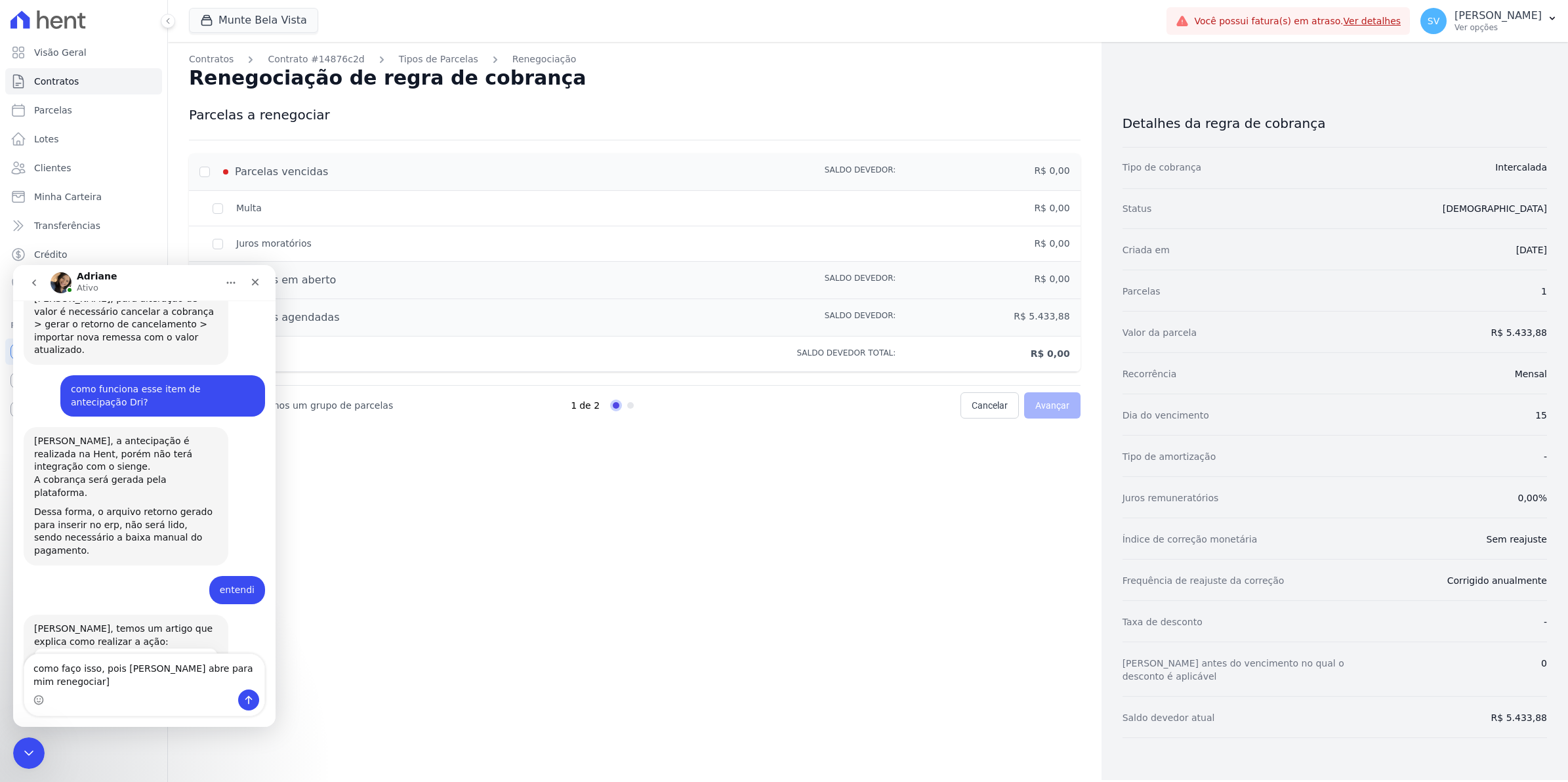
type textarea "como faço isso, pois [PERSON_NAME] abre para mim renegociar"
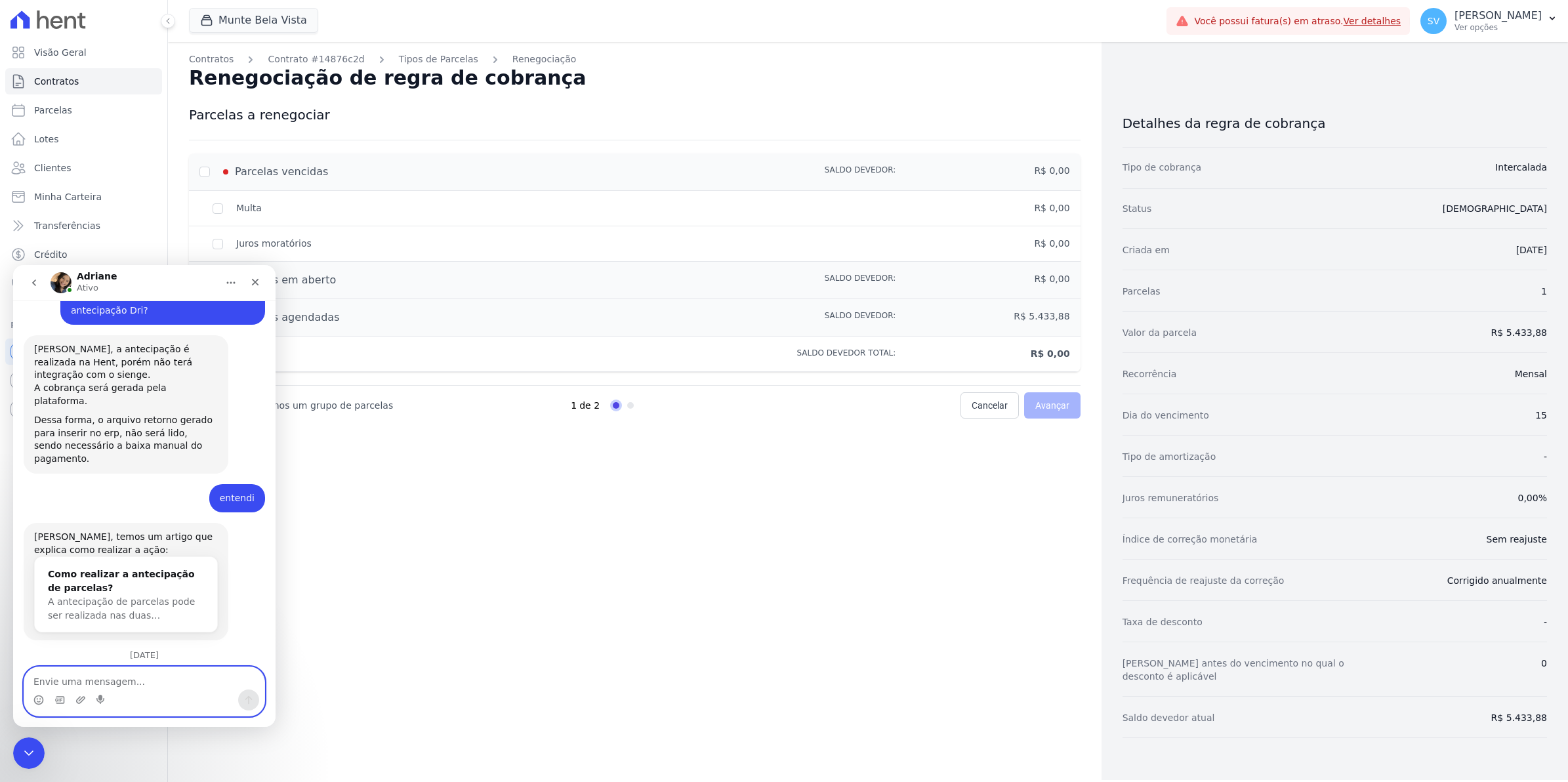
scroll to position [11150, 0]
click at [237, 678] on textarea "hoje o valor dessa intermediaria é de R$5.533,20" at bounding box center [144, 672] width 240 height 36
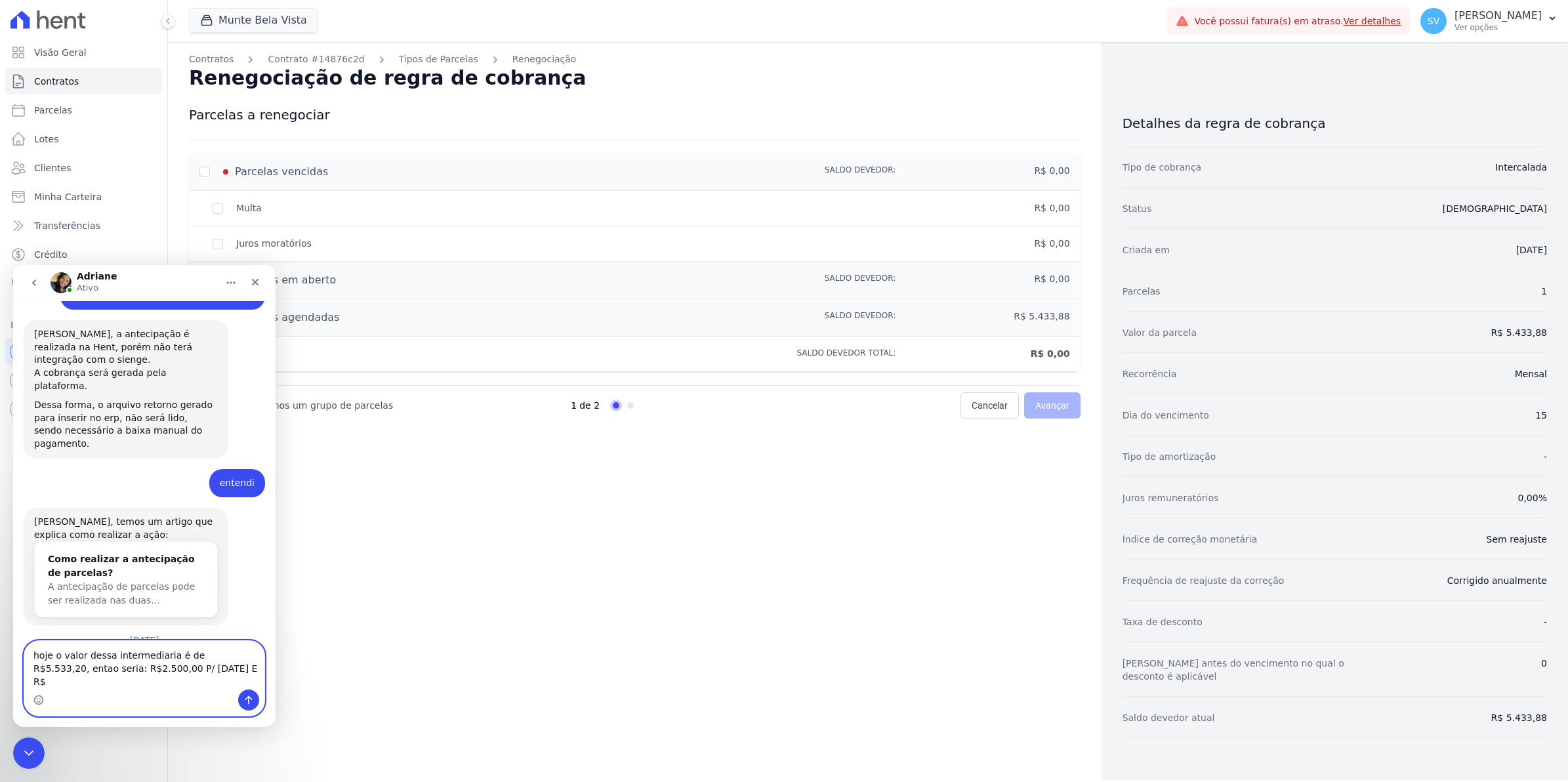
click at [203, 682] on textarea "hoje o valor dessa intermediaria é de R$5.533,20, entao seria: R$2.500,00 P/ [D…" at bounding box center [144, 665] width 240 height 48
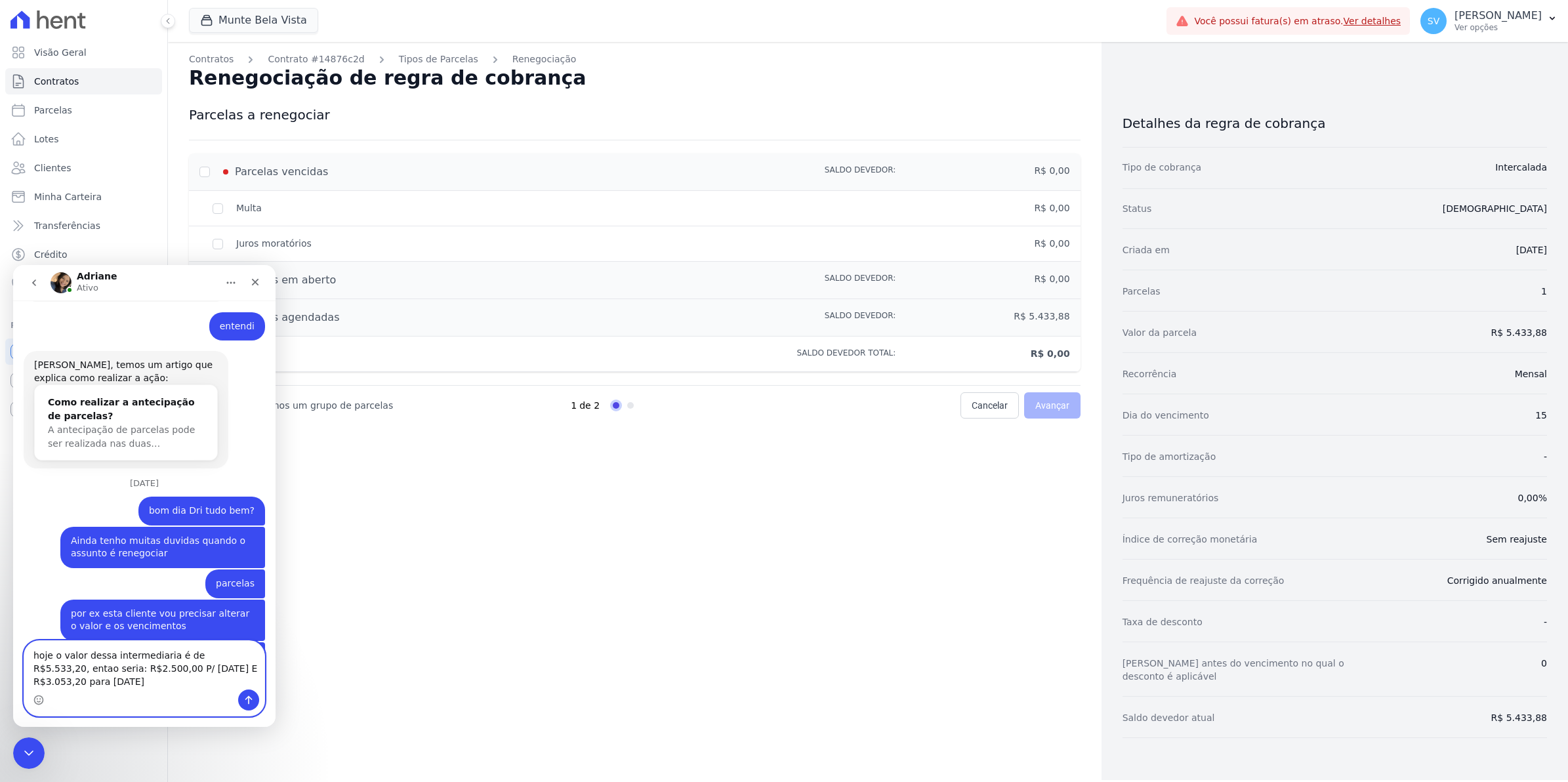
scroll to position [11368, 0]
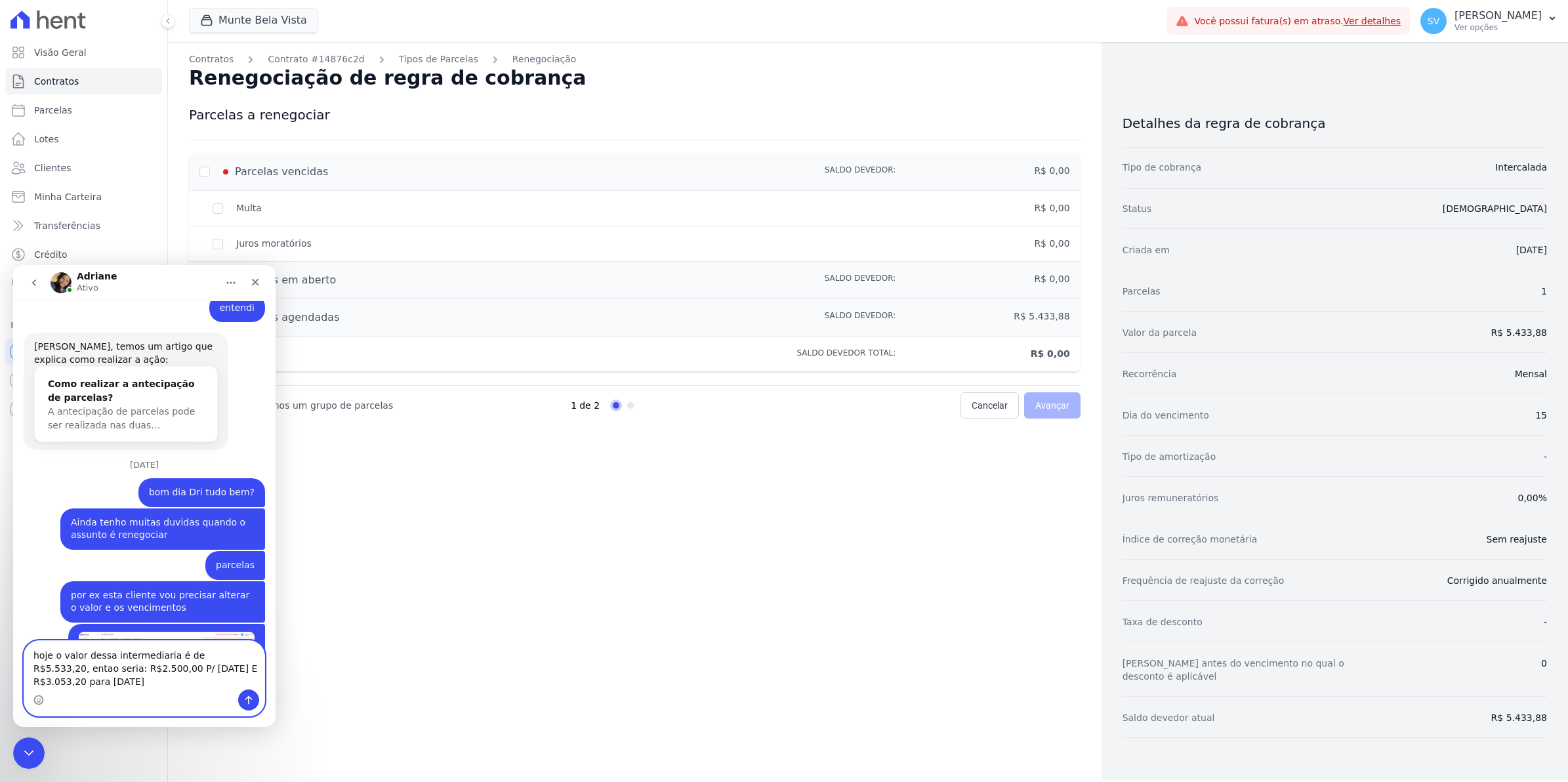
type textarea "hoje o valor dessa intermediaria é de R$5.533,20, entao seria: R$2.500,00 P/ [D…"
drag, startPoint x: 36, startPoint y: 657, endPoint x: 249, endPoint y: 693, distance: 216.0
click at [249, 693] on div "hoje o valor dessa intermediaria é de R$5.533,20, entao seria: R$2.500,00 P/ [D…" at bounding box center [144, 678] width 240 height 75
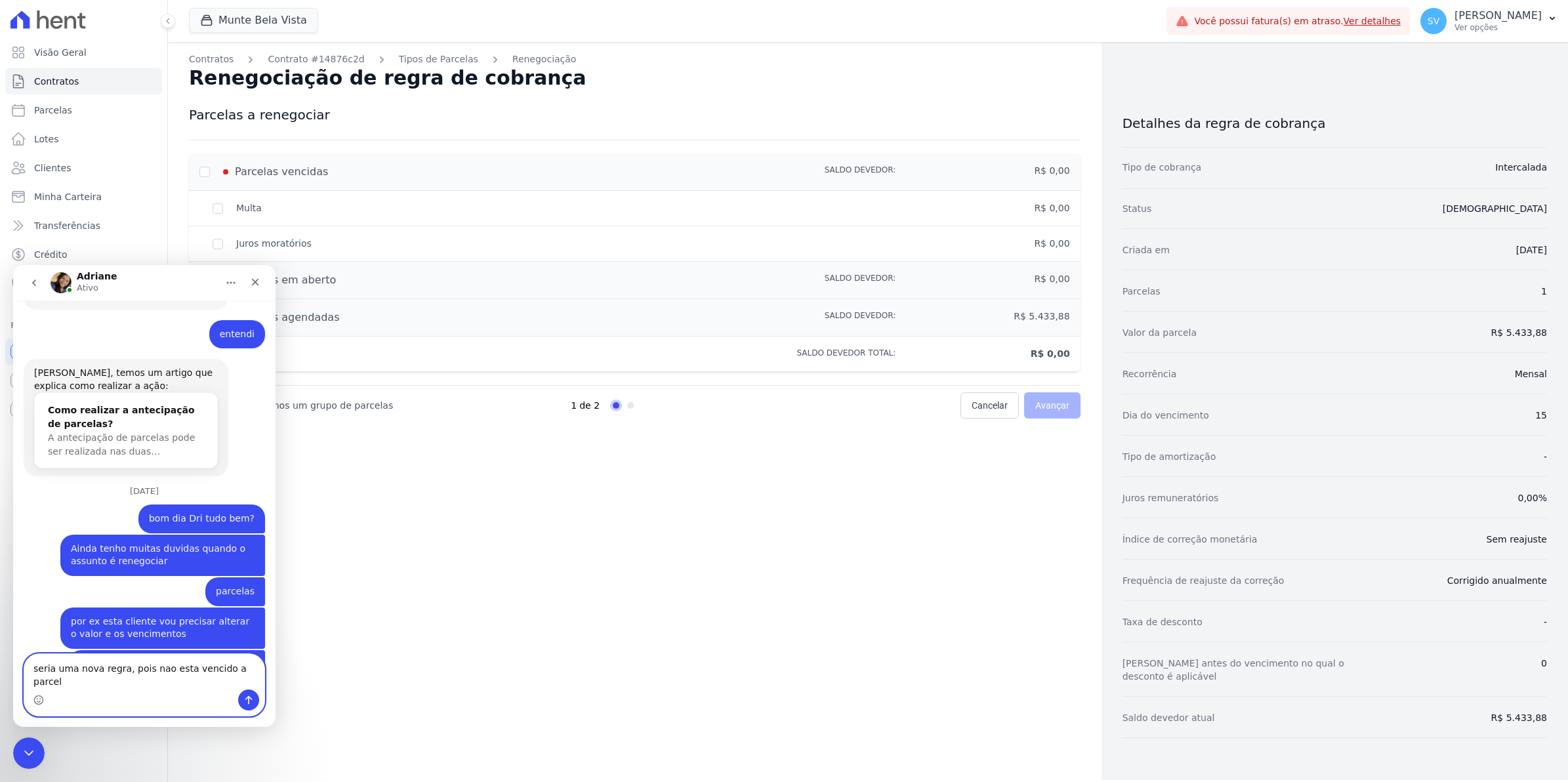
type textarea "seria uma nova regra, pois nao esta vencido a parcela"
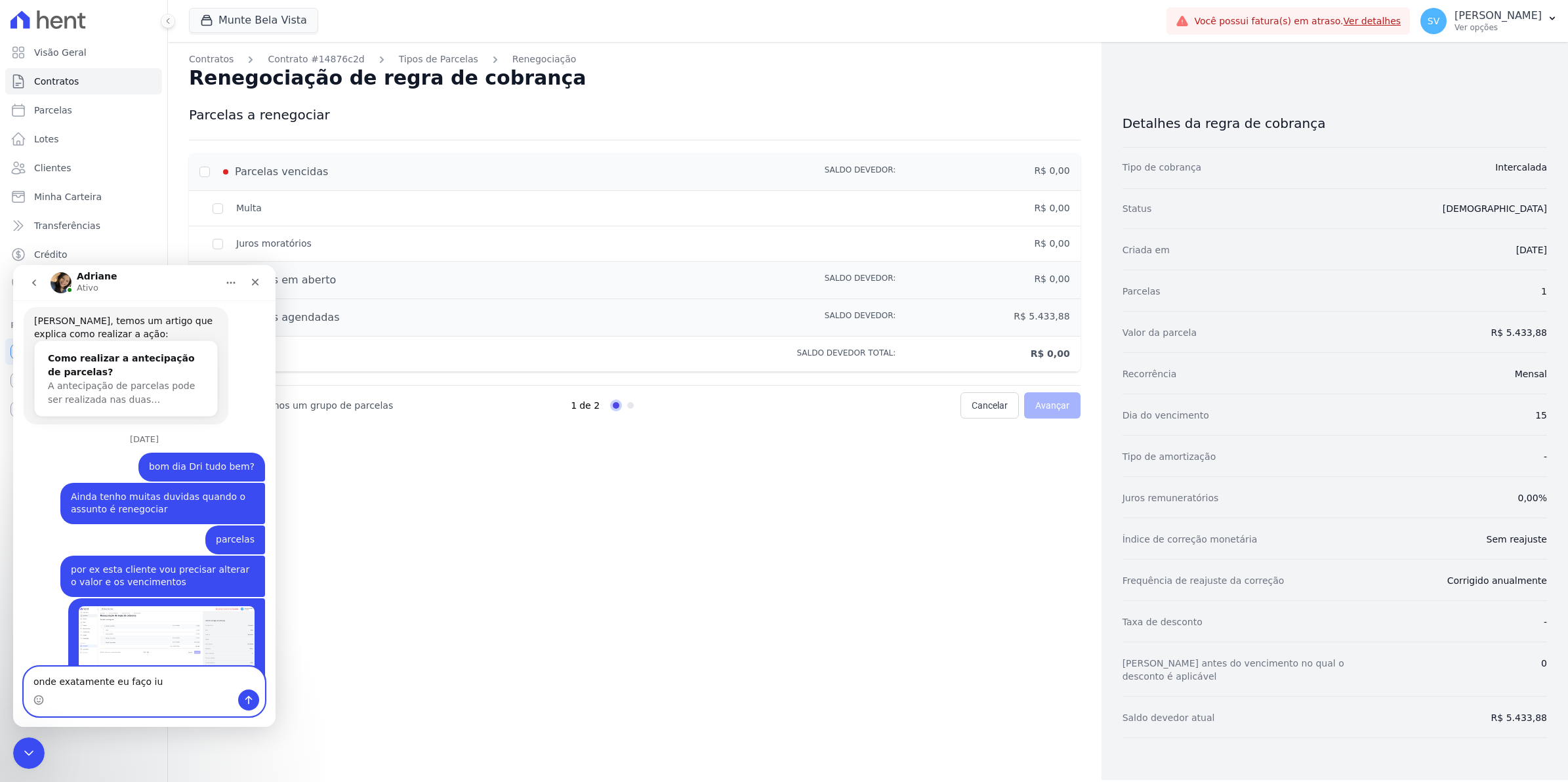
scroll to position [11445, 0]
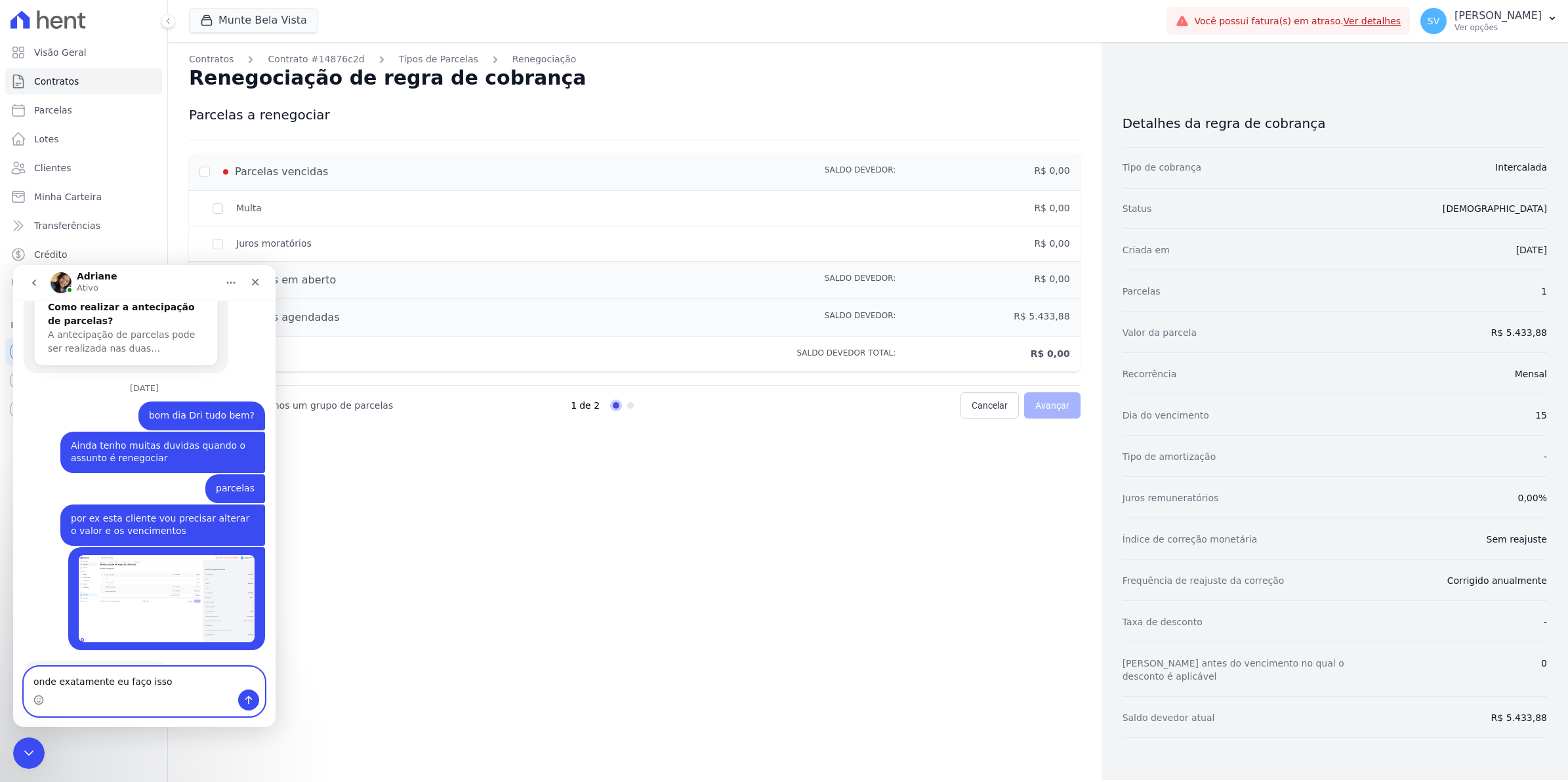
type textarea "onde exatamente eu faço isso?"
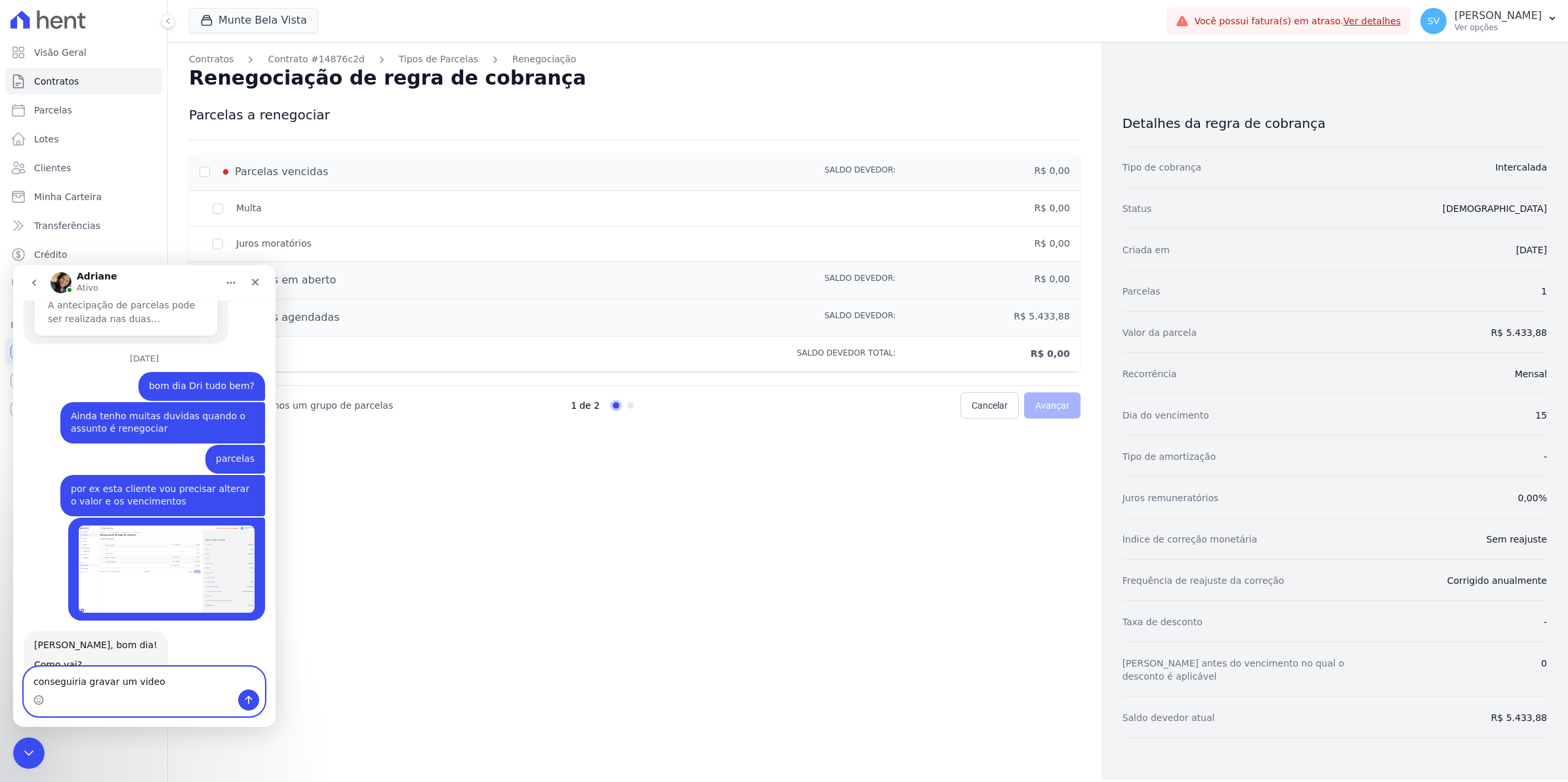
scroll to position [11489, 0]
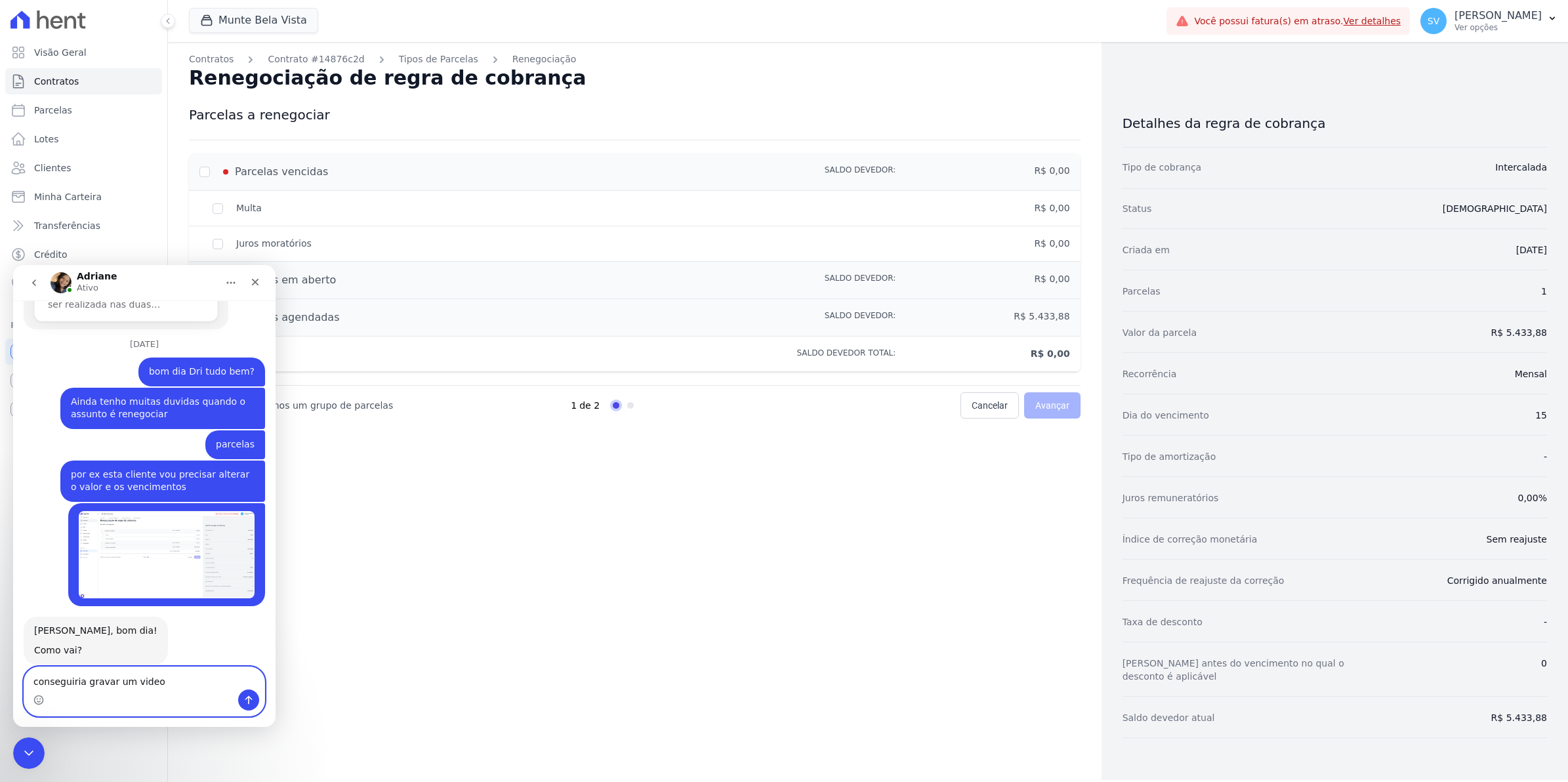
type textarea "conseguiria gravar um video"
click at [422, 535] on div "Contratos Contrato #14876c2d Tipos de Parcelas Renegociação Renegociação de reg…" at bounding box center [634, 411] width 934 height 738
click at [256, 282] on icon "Fechar" at bounding box center [255, 282] width 11 height 11
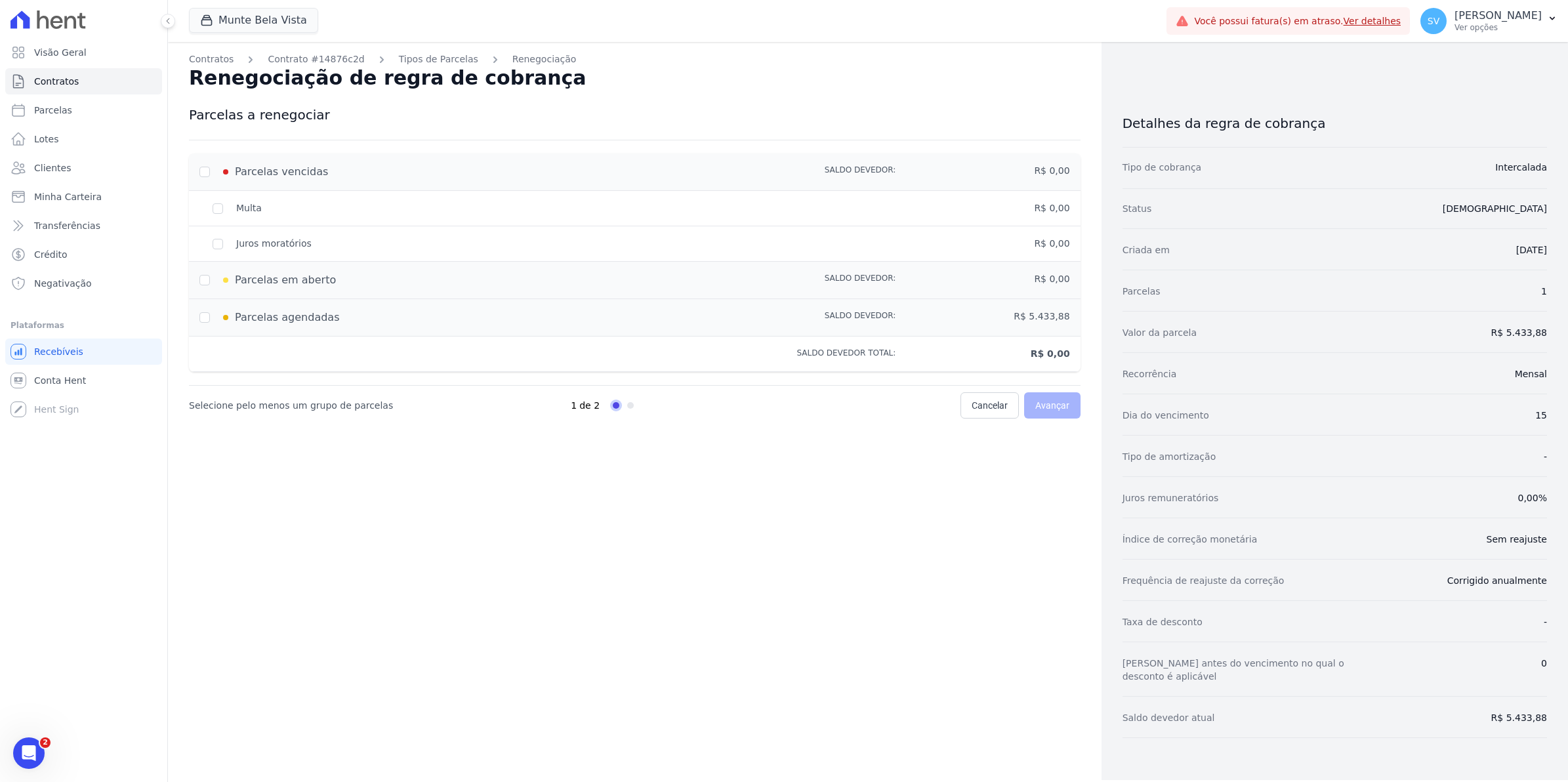
scroll to position [11539, 0]
click at [28, 760] on icon "Abertura do Messenger da Intercom" at bounding box center [27, 752] width 22 height 22
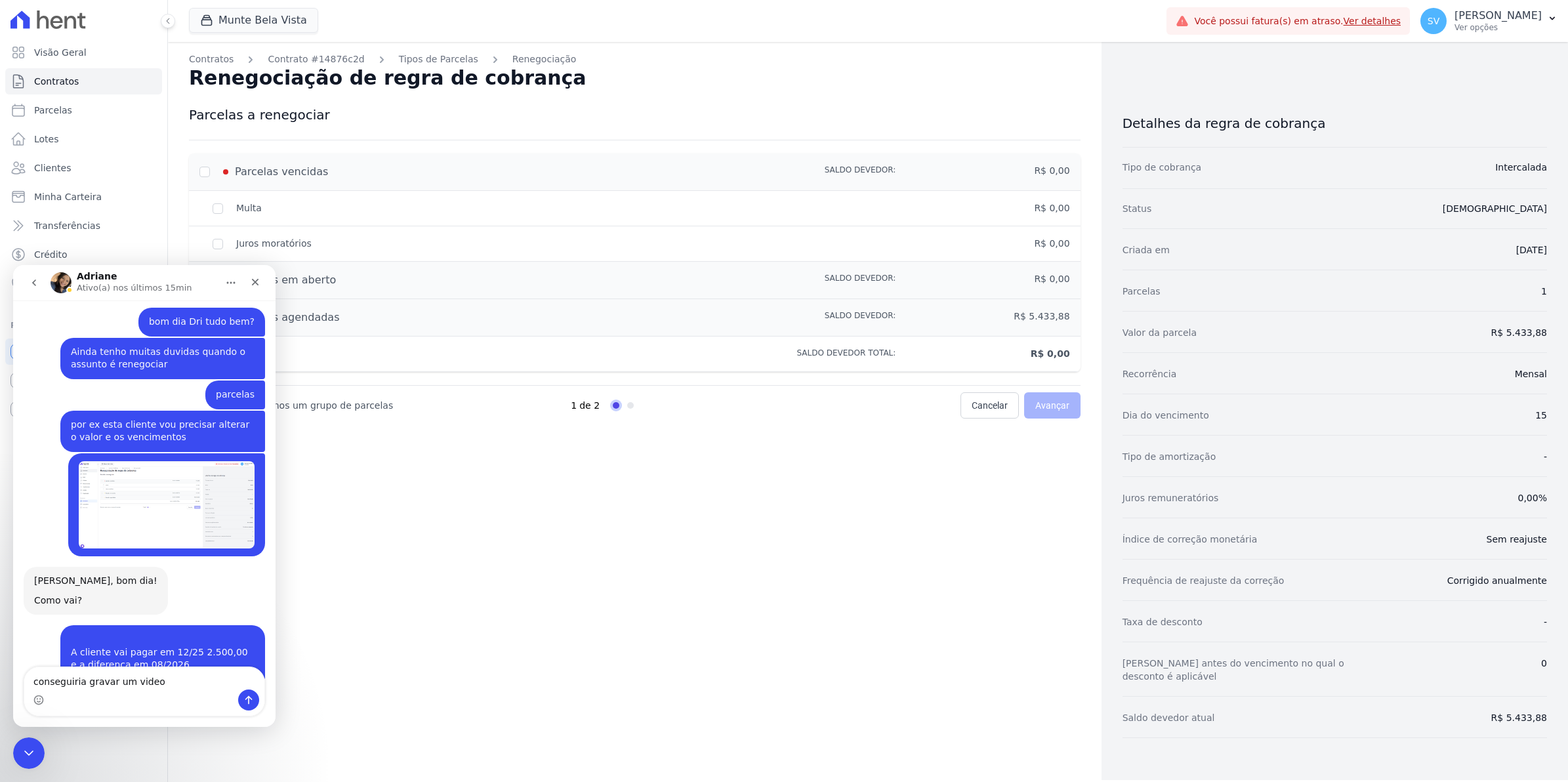
type textarea "conseguiria gravar um video ?"
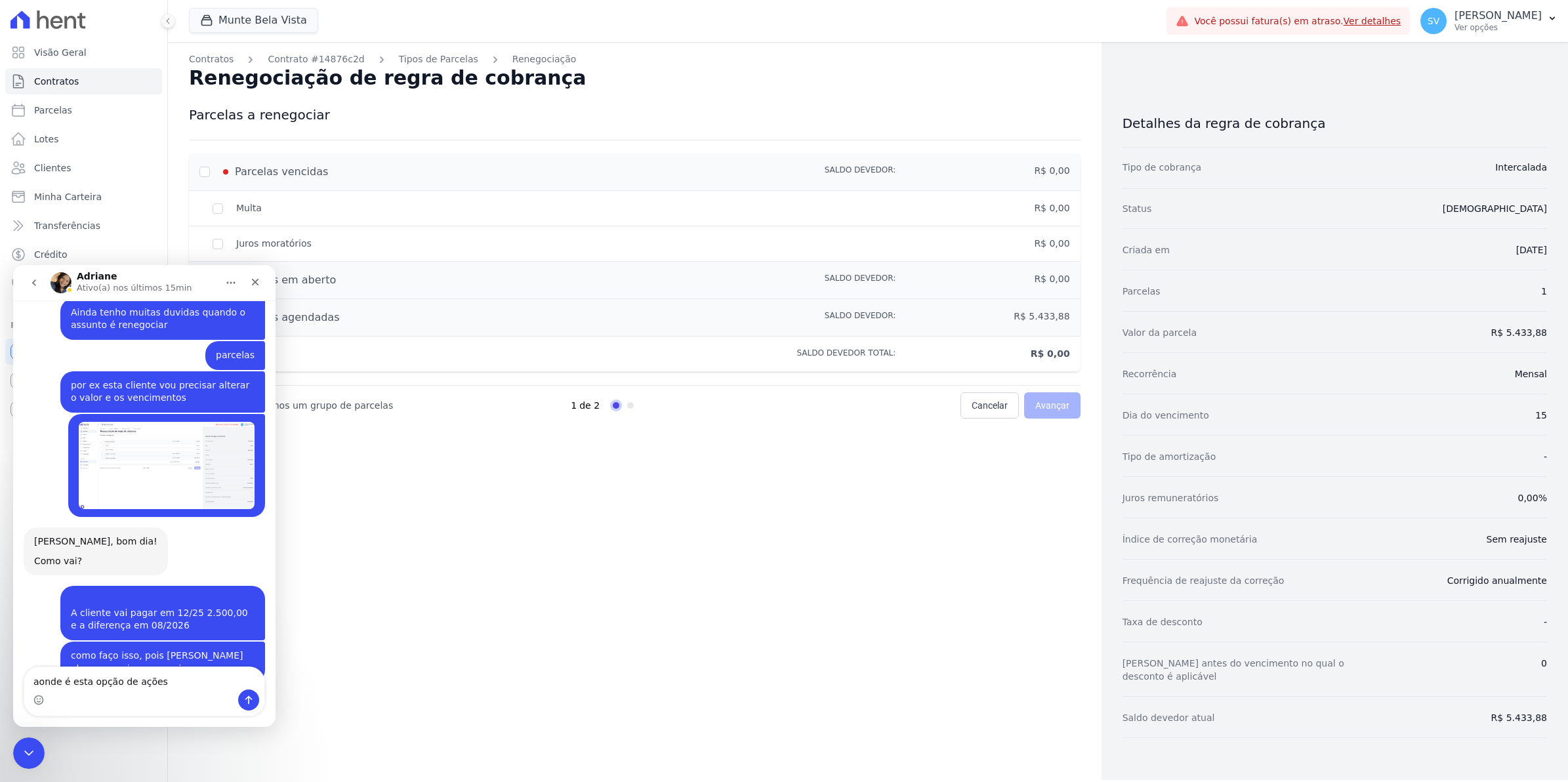
type textarea "aonde é esta opção de ações?"
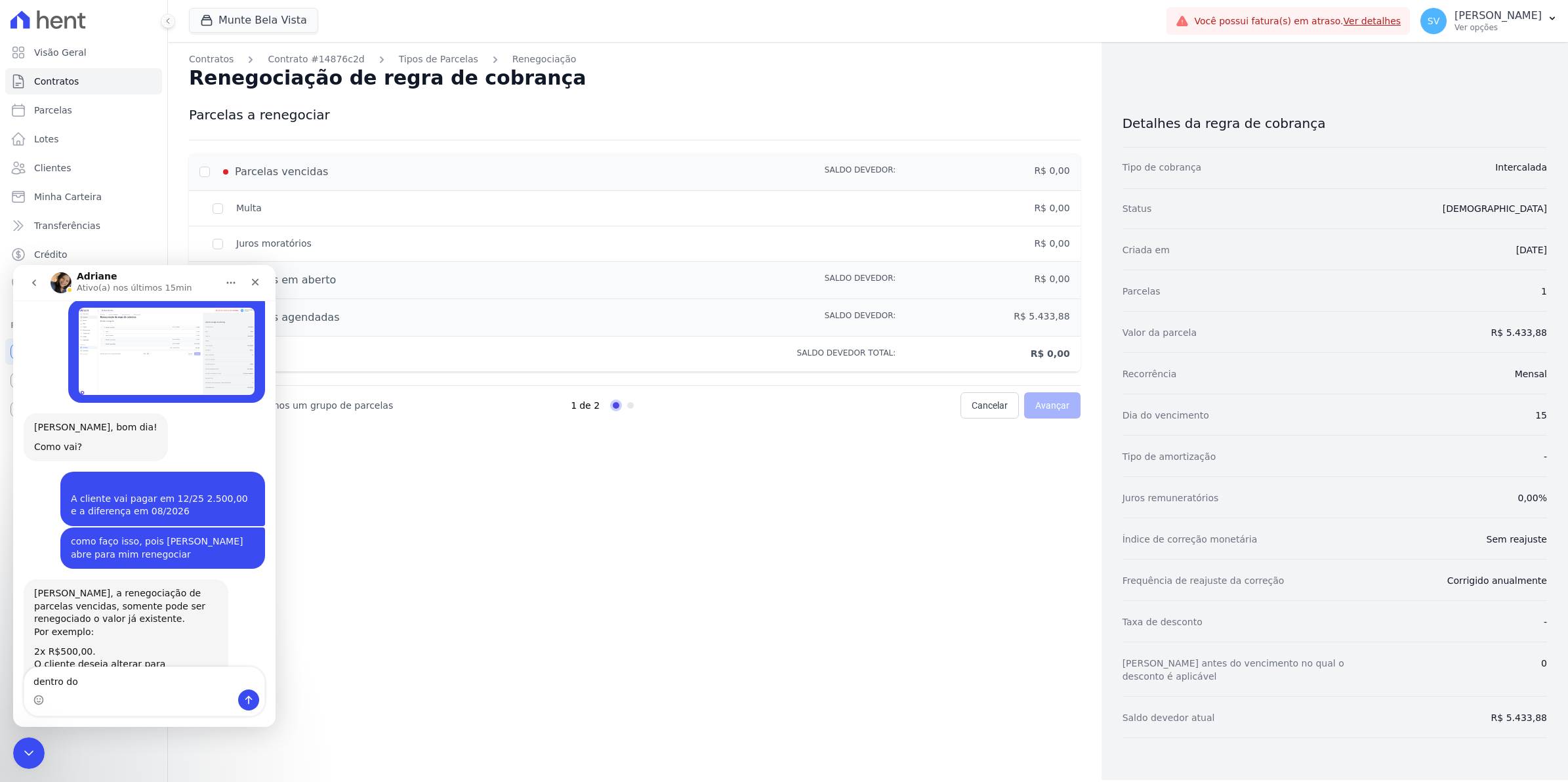
drag, startPoint x: 117, startPoint y: 679, endPoint x: 89, endPoint y: 678, distance: 28.0
click at [89, 678] on textarea "dentro do" at bounding box center [144, 678] width 240 height 22
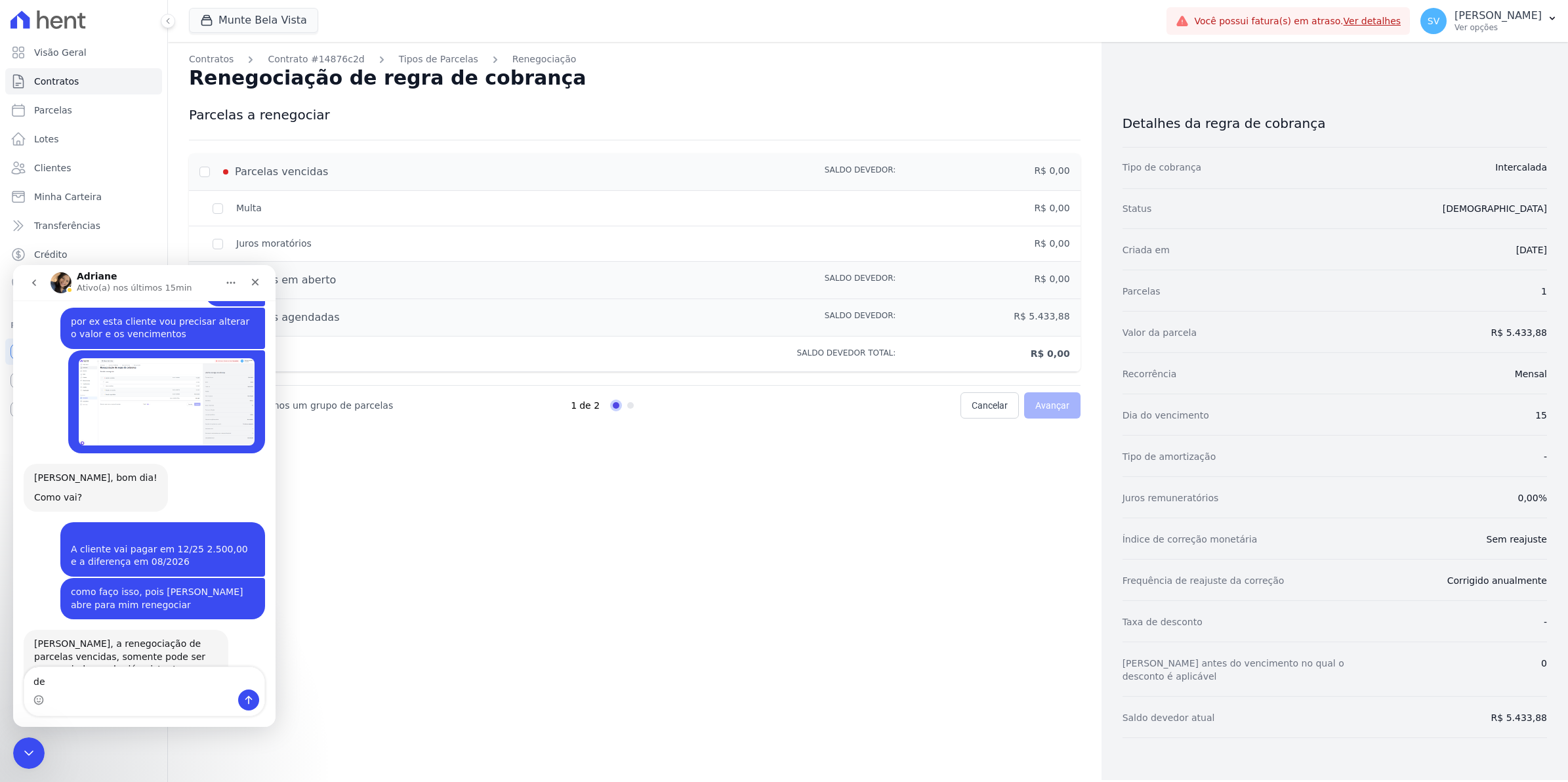
type textarea "d"
type textarea "nossa maravilha..."
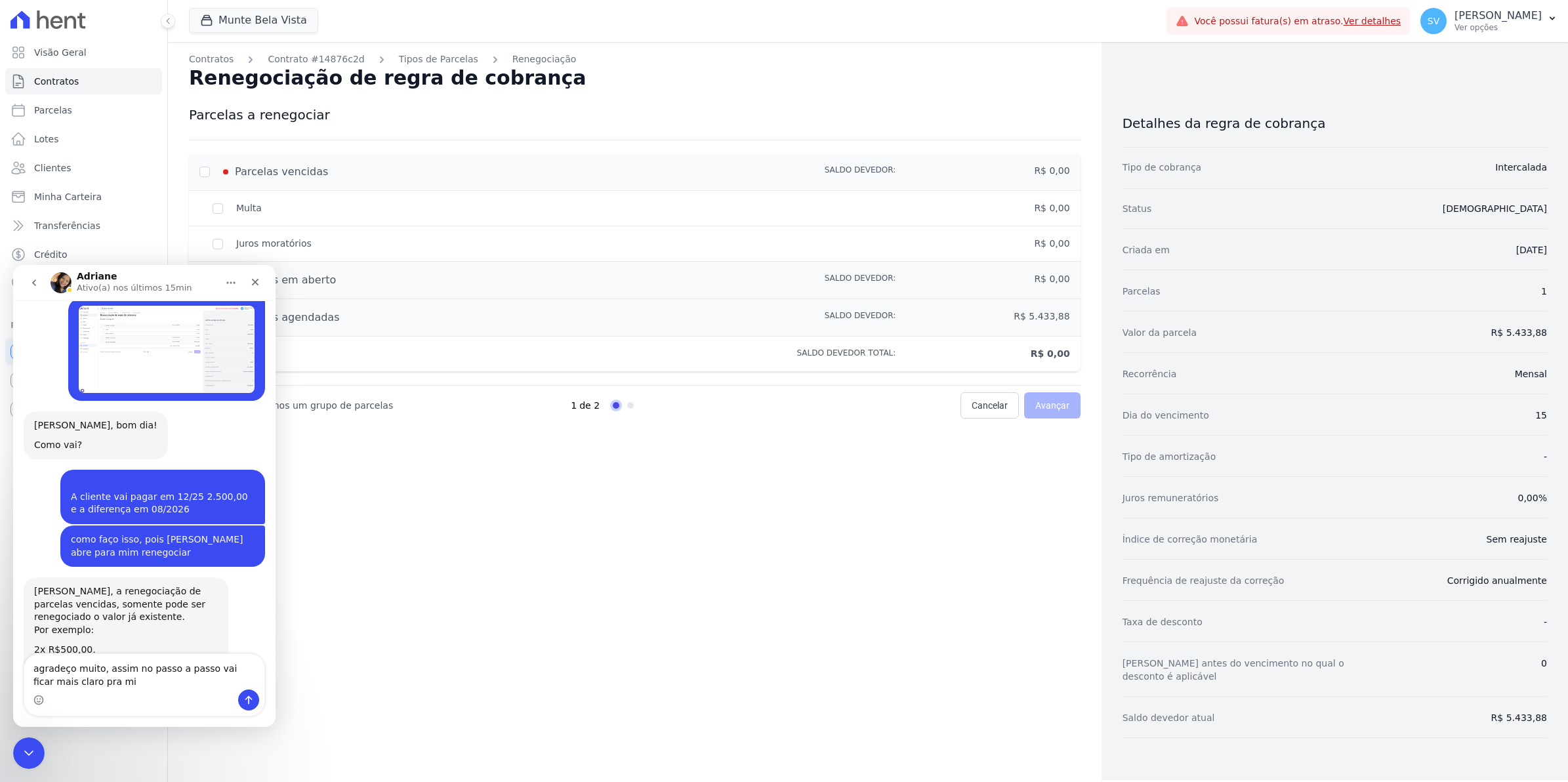
scroll to position [11775, 0]
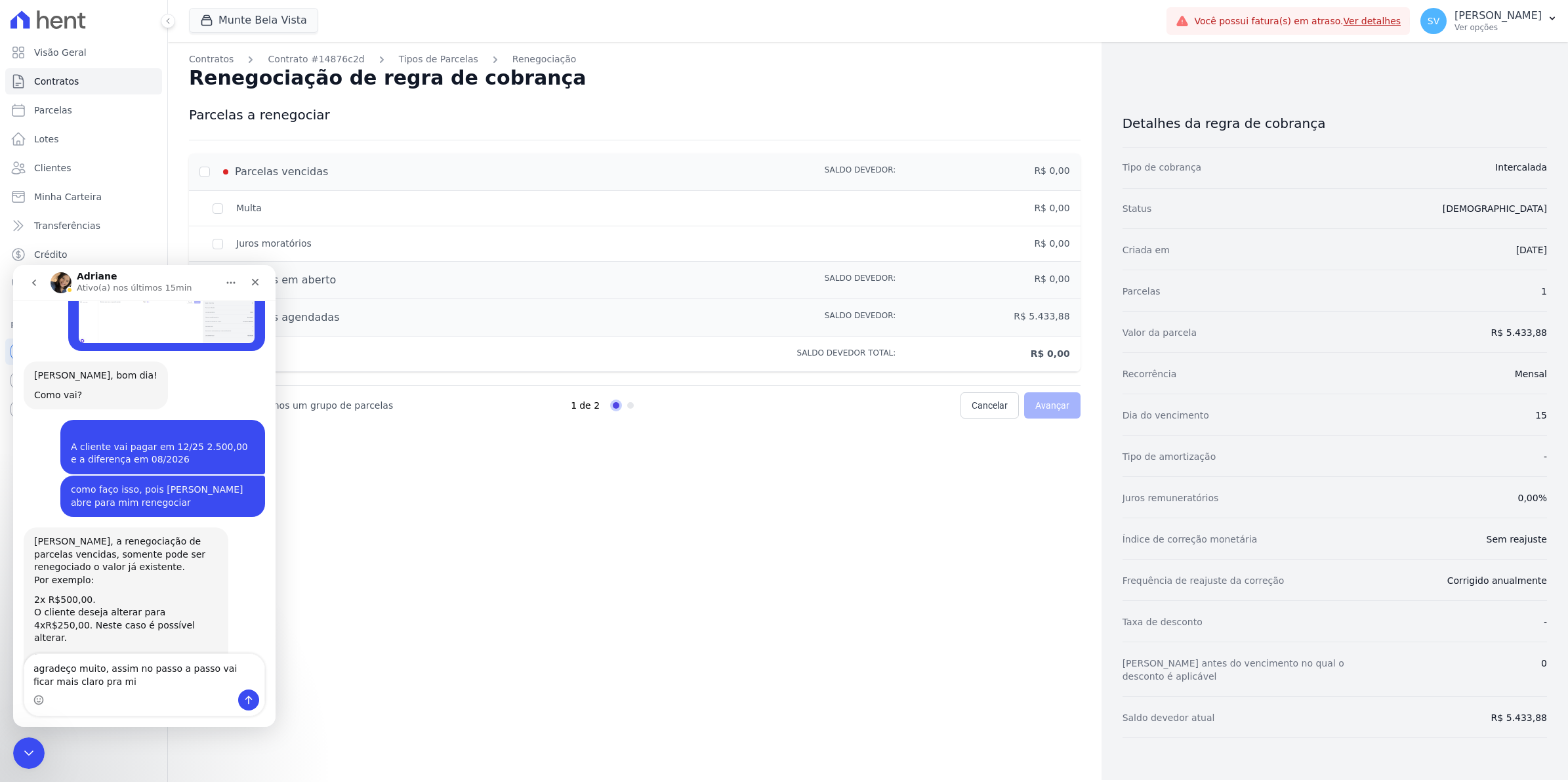
type textarea "agradeço muito, assim no passo a passo vai ficar mais claro pra mim"
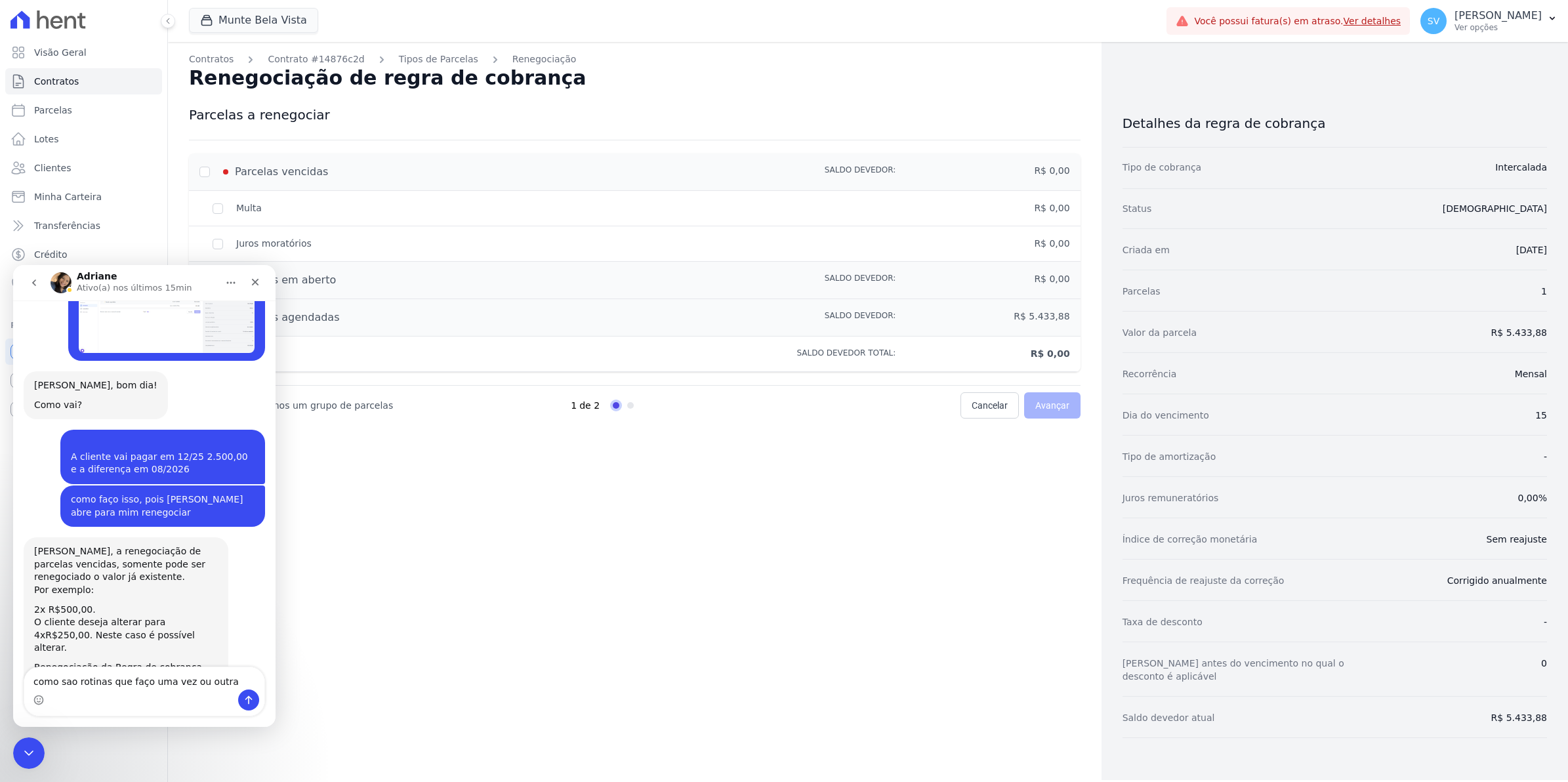
type textarea "como sao rotinas que faço uma vez ou outra"
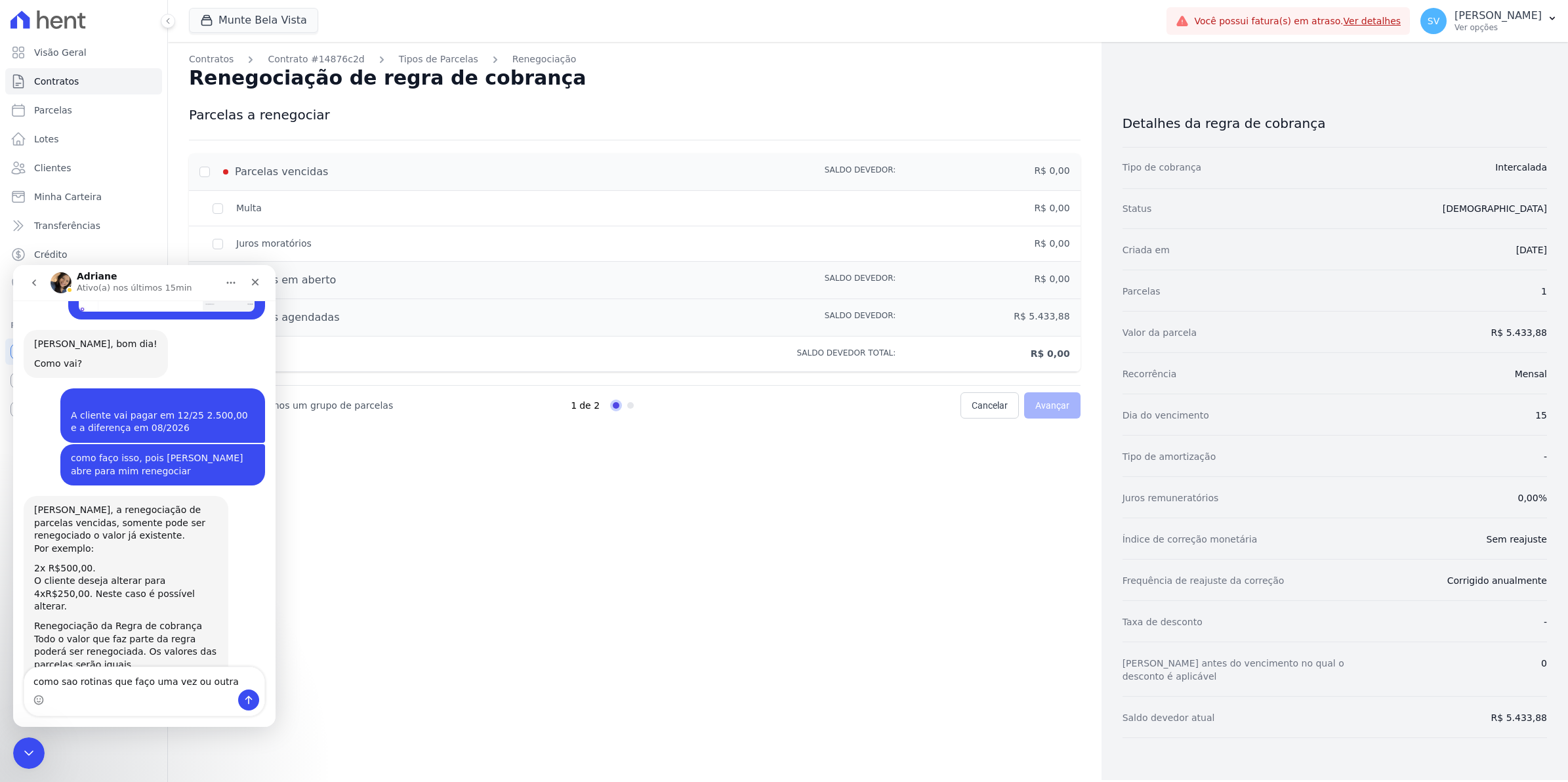
drag, startPoint x: 224, startPoint y: 680, endPoint x: -3, endPoint y: 662, distance: 227.7
click at [13, 662] on html "[PERSON_NAME](a) nos últimos 15min [DATE] BOM [PERSON_NAME] • Há 7sem [DATE] [P…" at bounding box center [144, 496] width 262 height 462
click at [1019, 576] on div "Contratos Contrato #14876c2d Tipos de Parcelas Renegociação Renegociação de reg…" at bounding box center [634, 411] width 934 height 738
click at [119, 669] on textarea "Envie uma mensagem..." at bounding box center [144, 678] width 240 height 22
type textarea "unidade 804- [MEDICAL_DATA]"
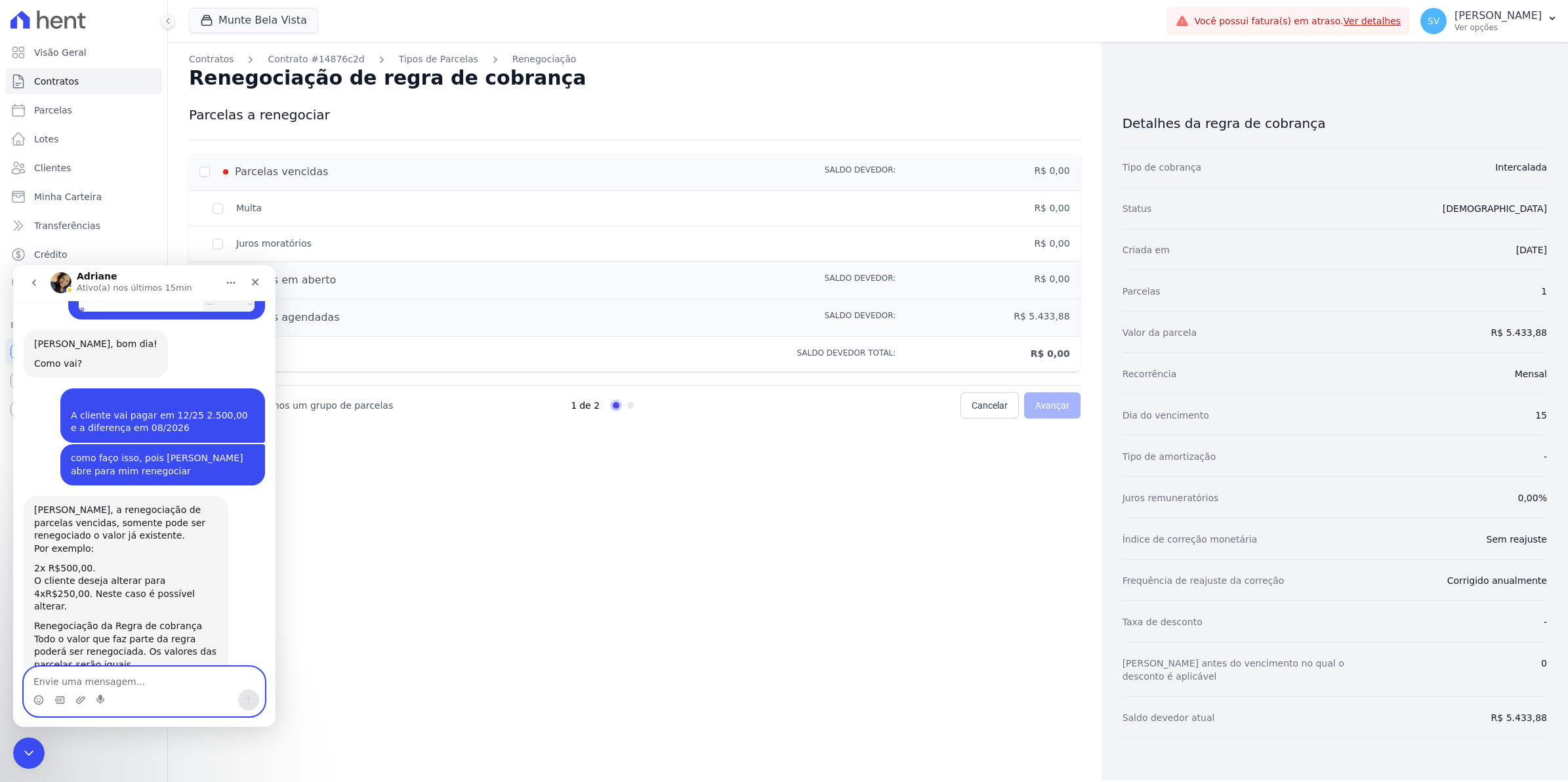
scroll to position [11884, 0]
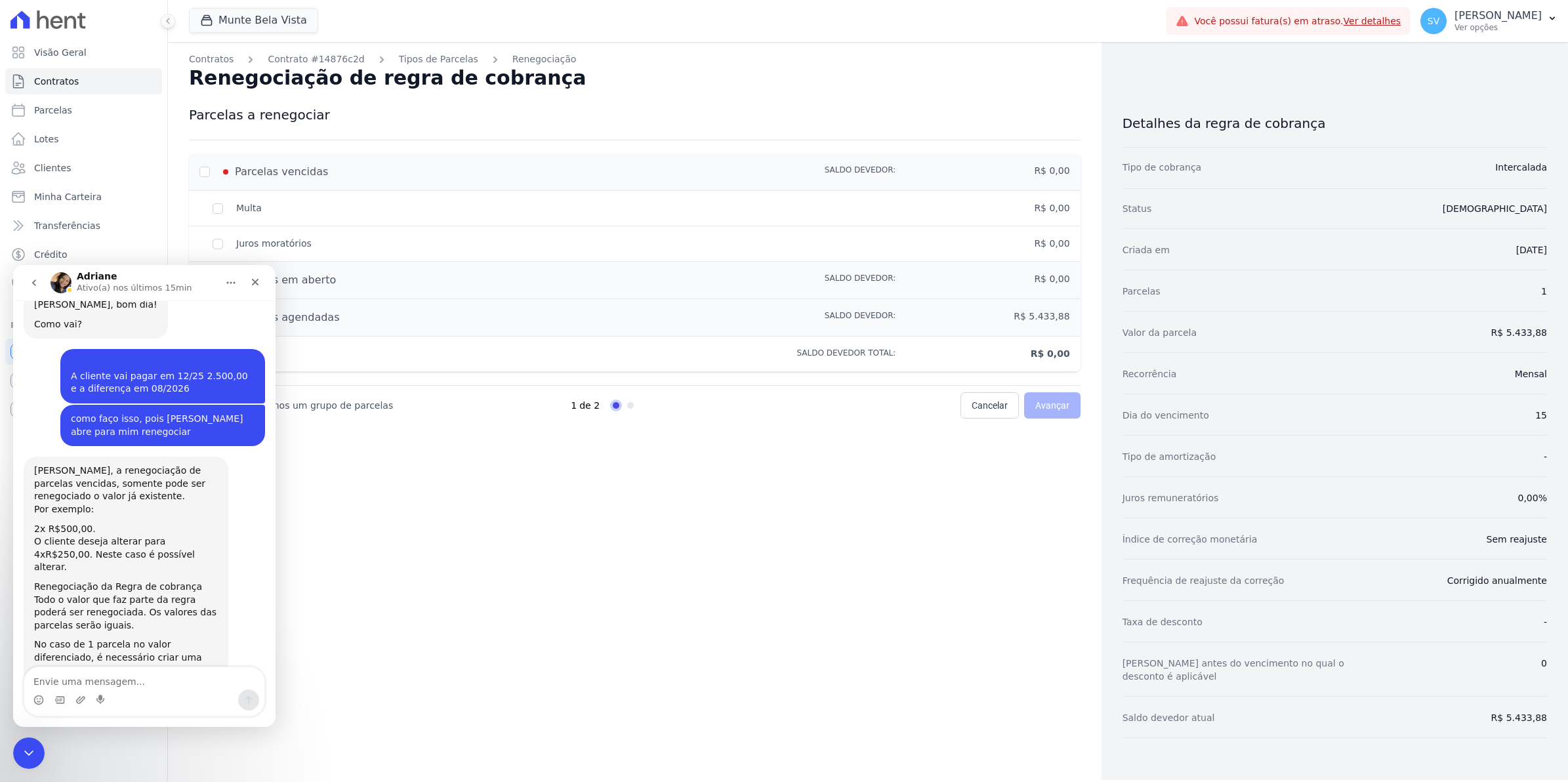
click at [573, 543] on div "Contratos Contrato #14876c2d Tipos de Parcelas Renegociação Renegociação de reg…" at bounding box center [634, 411] width 934 height 738
click at [593, 489] on div "Contratos Contrato #14876c2d Tipos de Parcelas Renegociação Renegociação de reg…" at bounding box center [634, 411] width 934 height 738
click at [422, 60] on link "Tipos de Parcelas" at bounding box center [439, 59] width 80 height 14
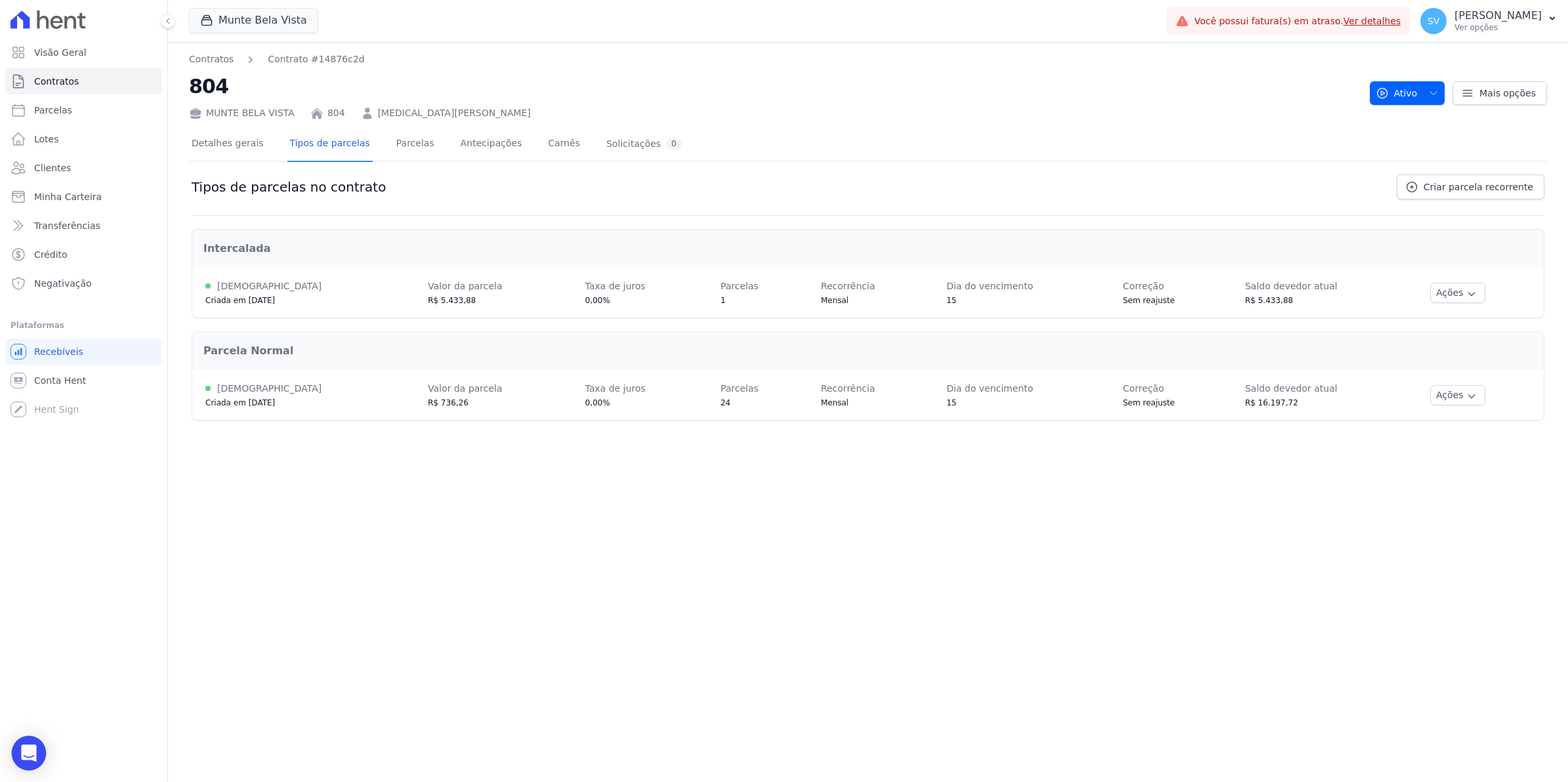
click at [33, 763] on div "Open Intercom Messenger" at bounding box center [29, 754] width 35 height 35
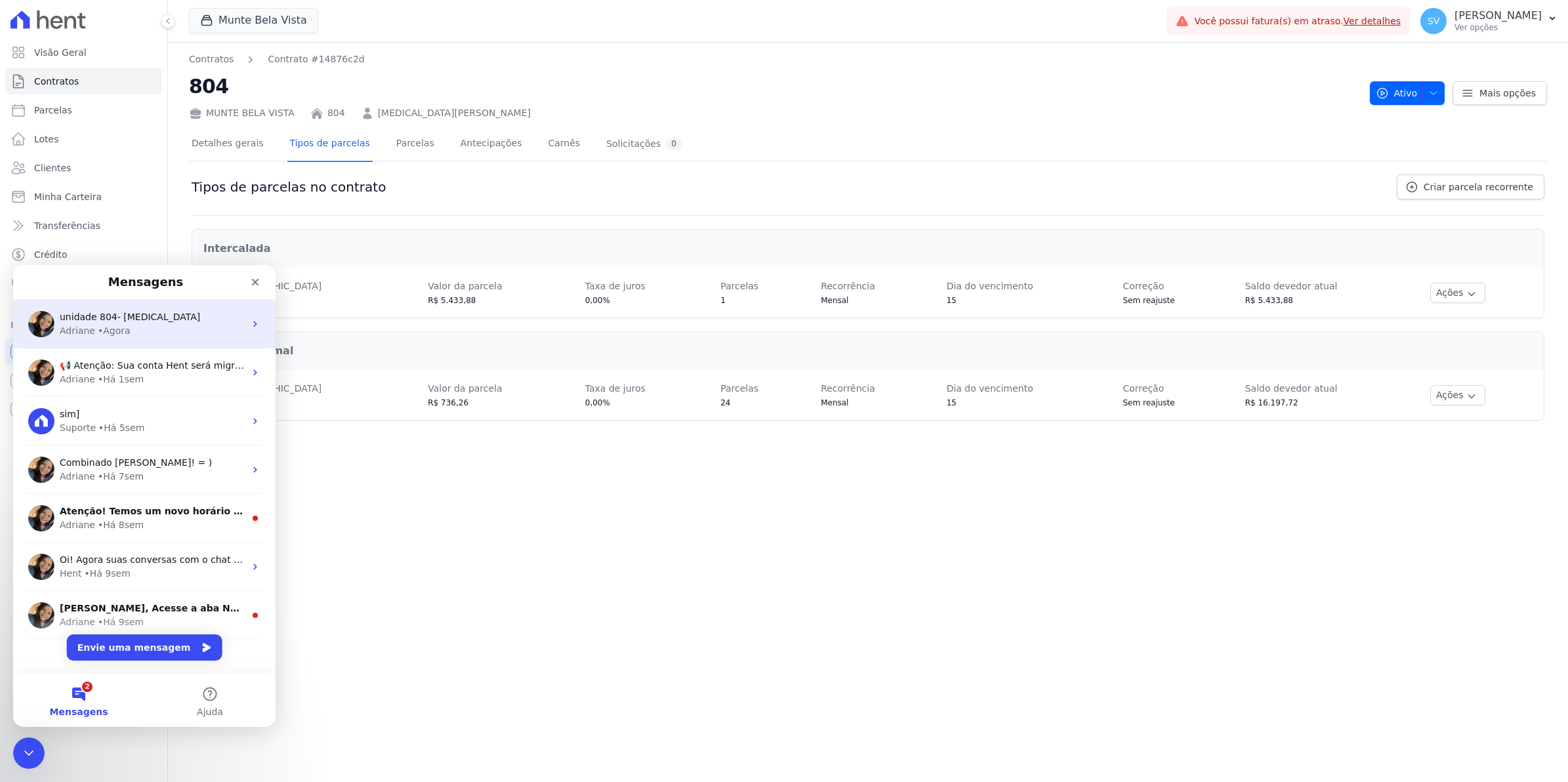
click at [102, 329] on div "• Agora" at bounding box center [115, 331] width 33 height 14
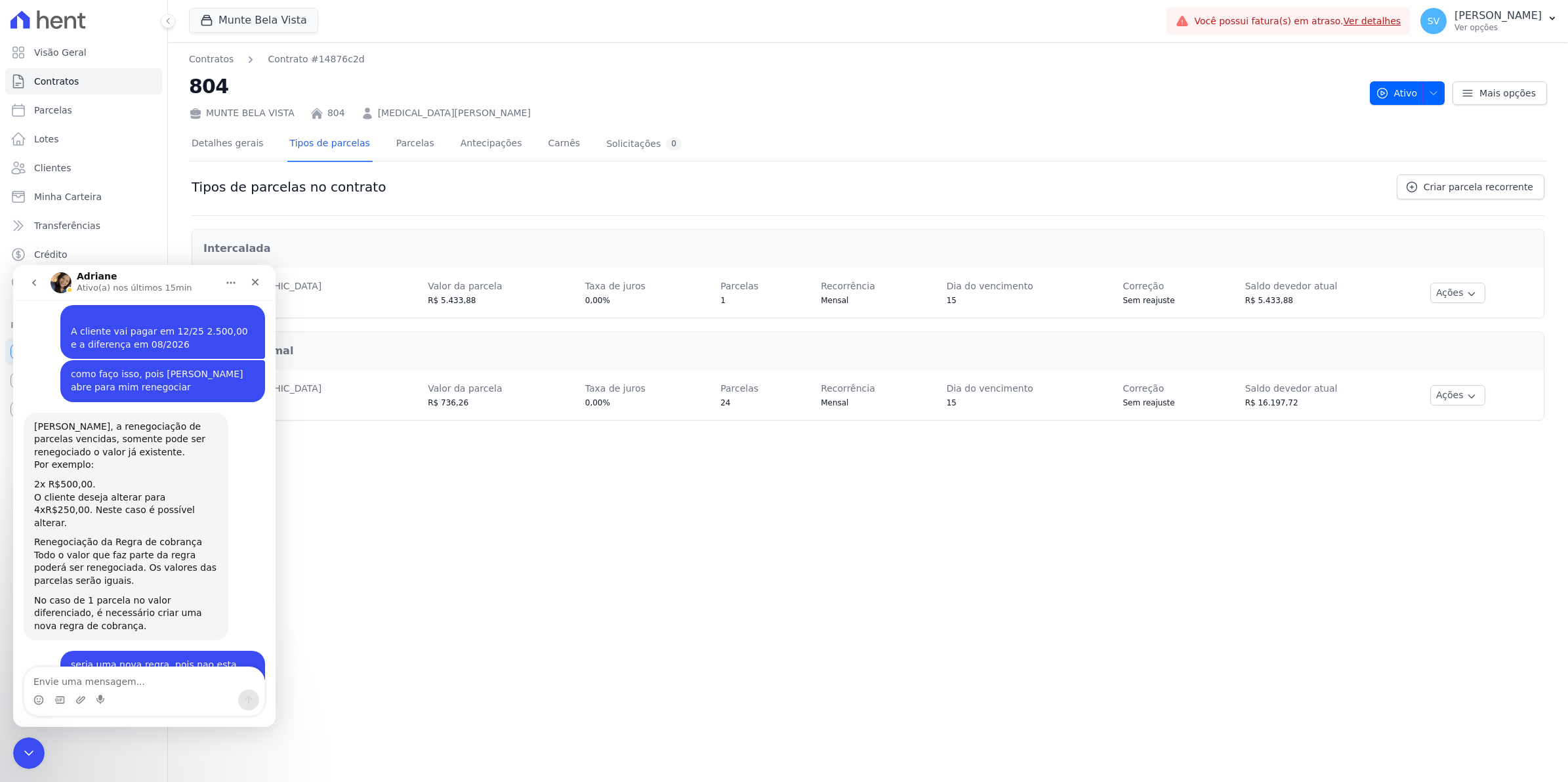
scroll to position [10597, 0]
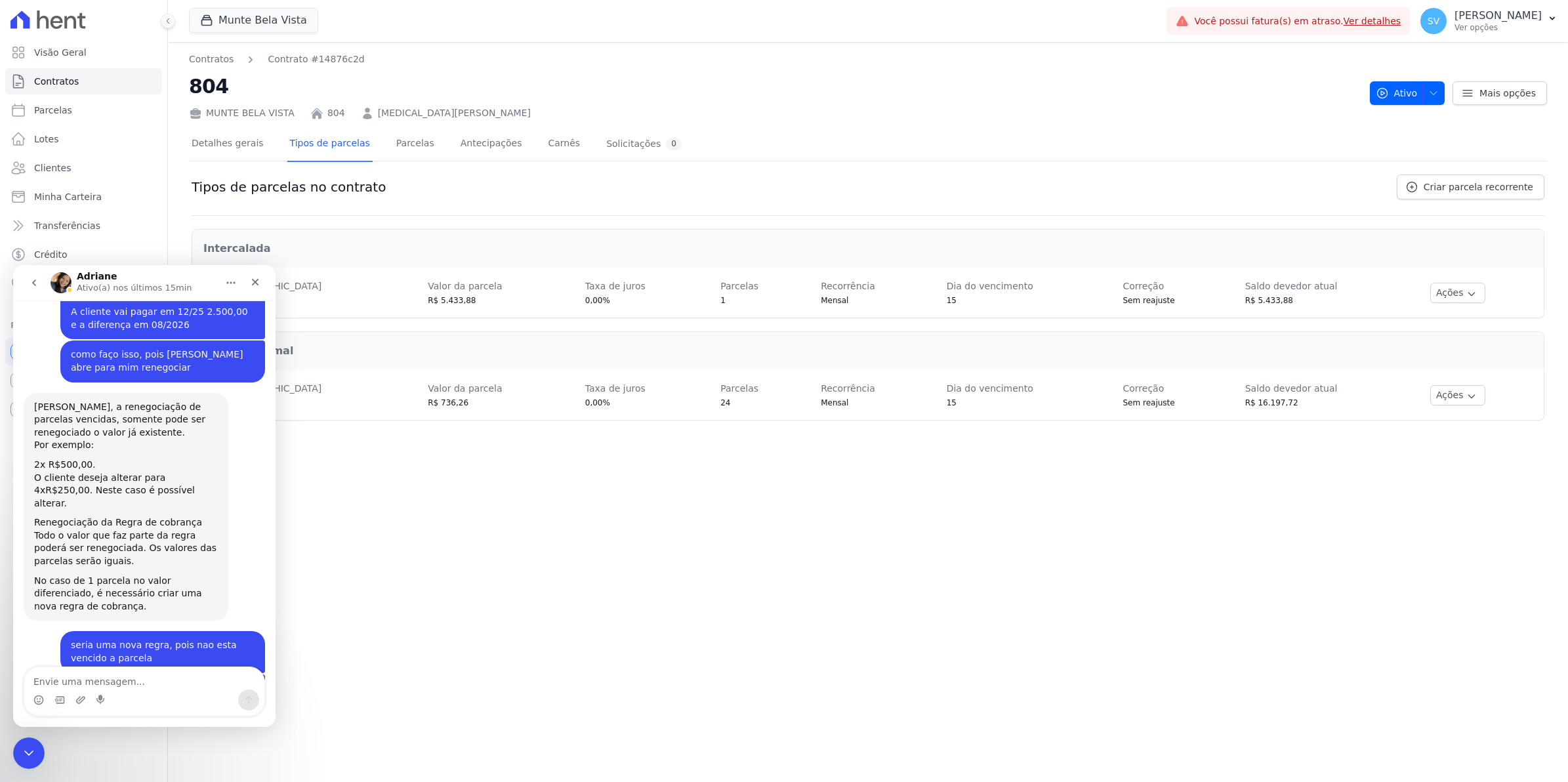
click at [125, 691] on div "Messenger da Intercom" at bounding box center [144, 700] width 240 height 21
click at [125, 678] on textarea "Envie uma mensagem..." at bounding box center [144, 678] width 240 height 22
paste textarea "Envie uma mensagem..."
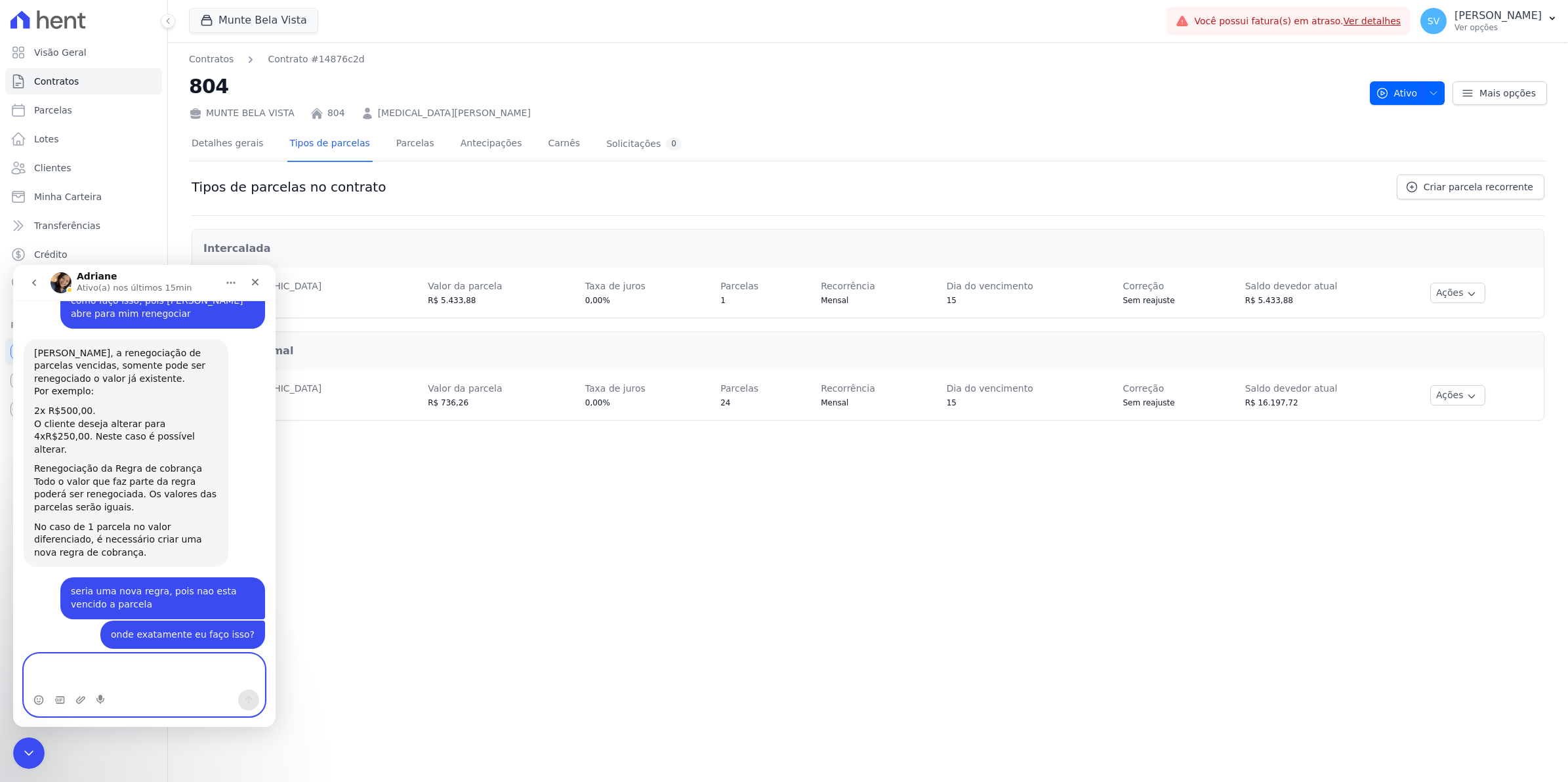
scroll to position [10664, 0]
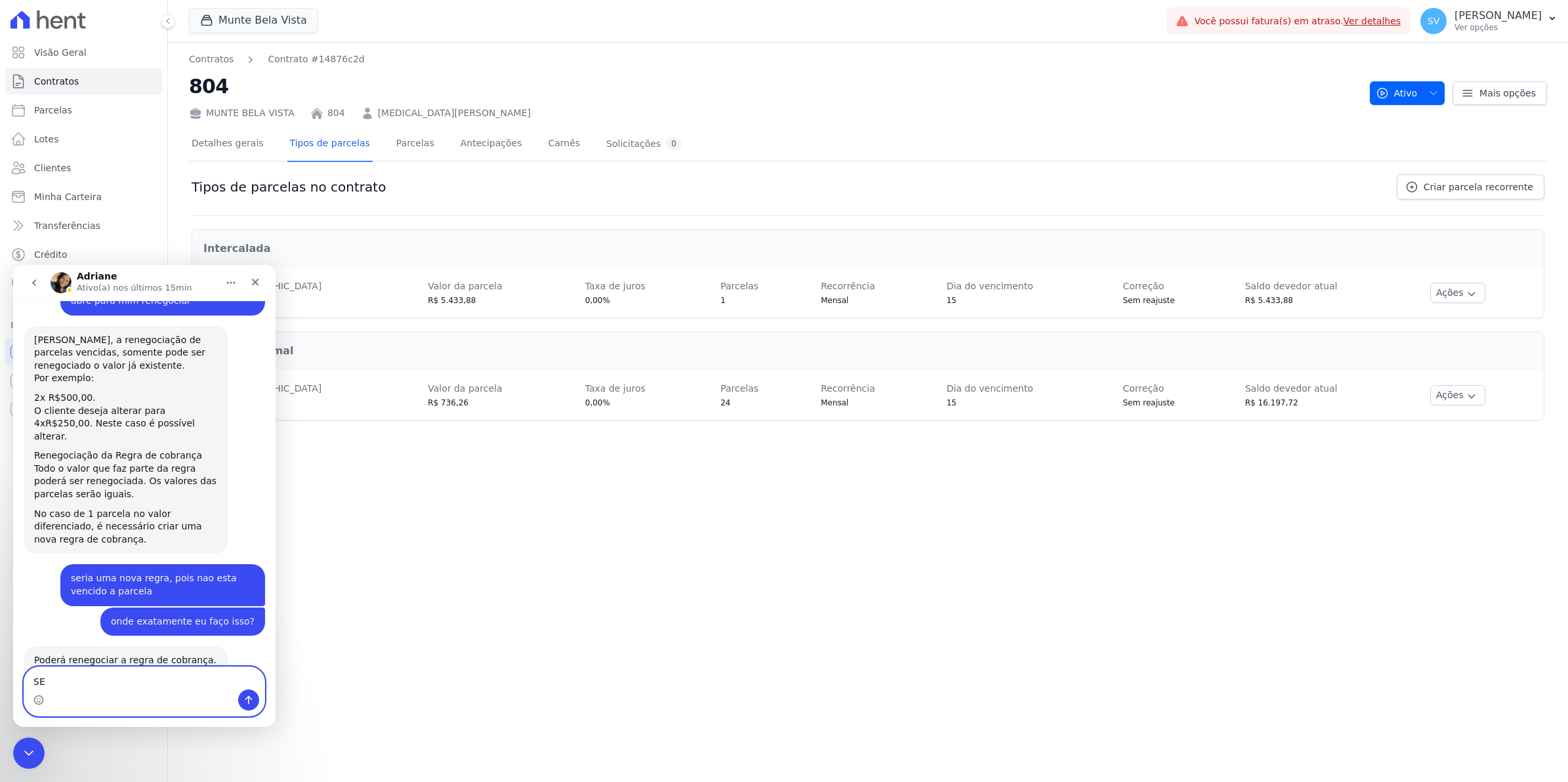
type textarea "S"
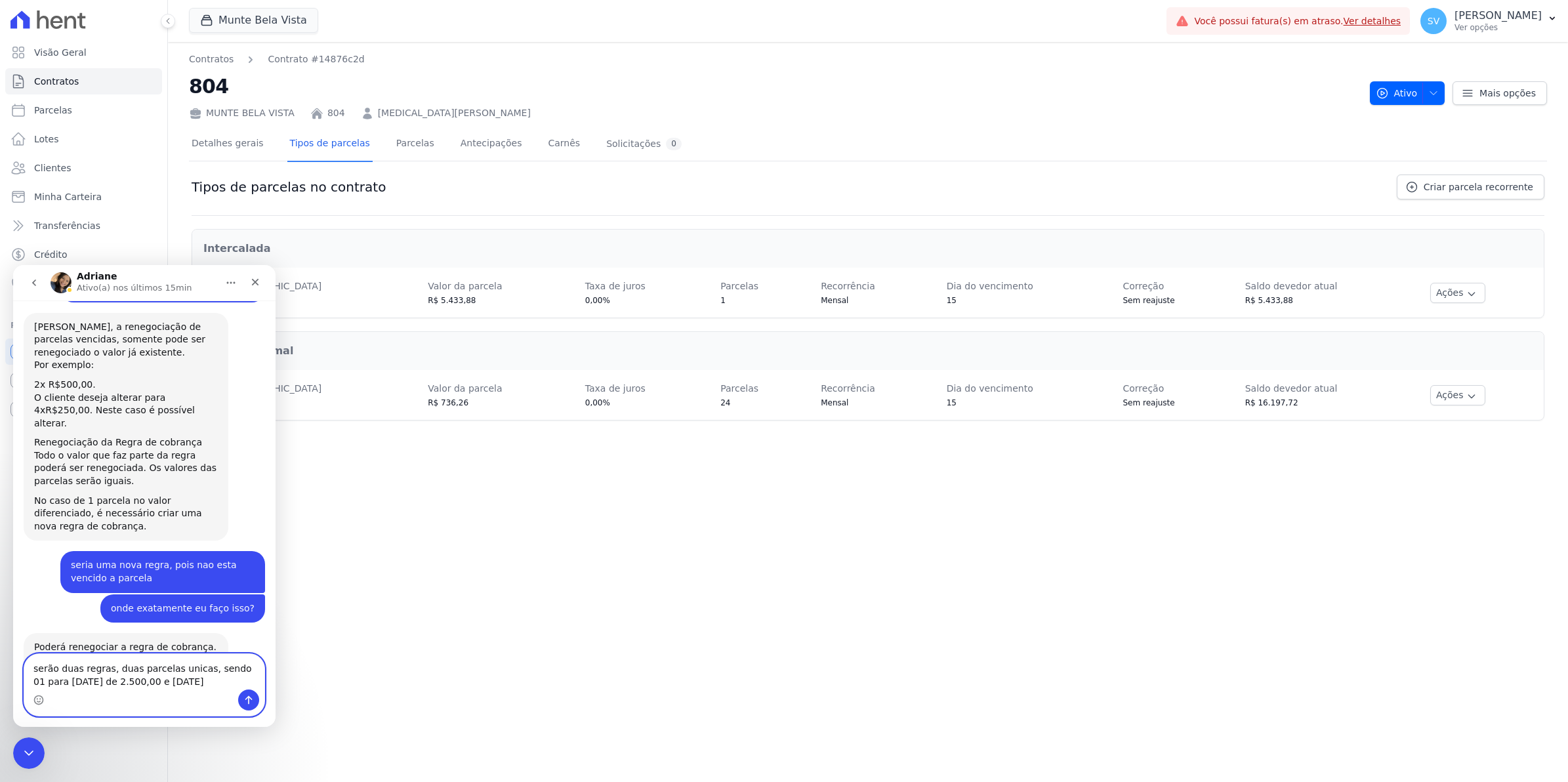
click at [136, 685] on textarea "serão duas regras, duas parcelas unicas, sendo 01 para [DATE] de 2.500,00 e [DA…" at bounding box center [144, 672] width 240 height 36
click at [143, 682] on textarea "serão duas regras, duas parcelas unicas, sendo 01 para [DATE] de 2.500,00 e [DA…" at bounding box center [144, 672] width 240 height 36
click at [168, 665] on textarea "serão duas regras, duas parcelas unicas, sendo 01 para [DATE] de 2.500,00 e 3.0…" at bounding box center [144, 665] width 240 height 48
type textarea "serão duas regras, duas parcelas únicas, sendo 01 para [DATE] de 2.500,00 e 3.0…"
click at [1468, 294] on icon "button" at bounding box center [1471, 295] width 6 height 3
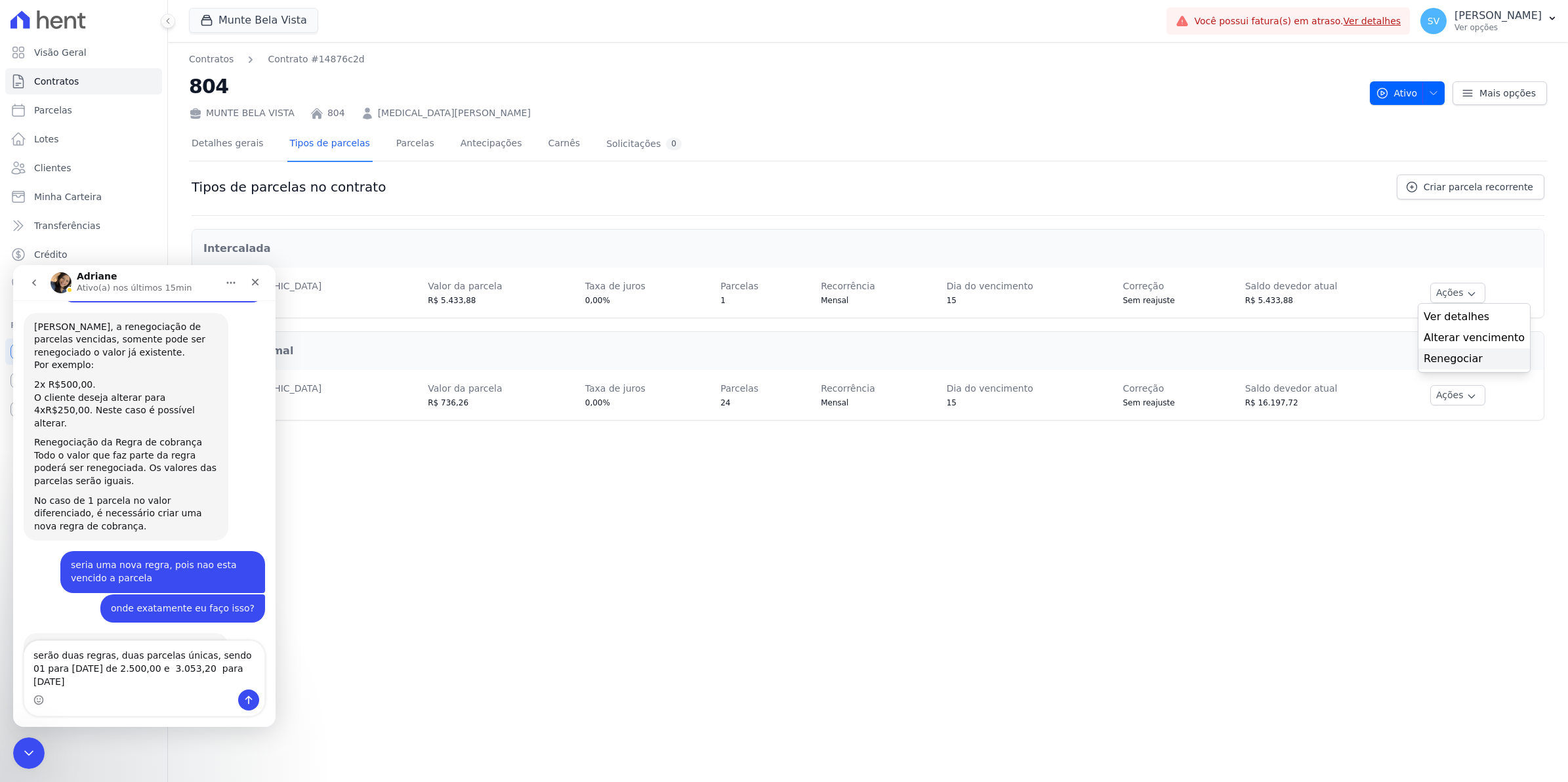
click at [1455, 363] on link "Renegociar" at bounding box center [1474, 359] width 101 height 16
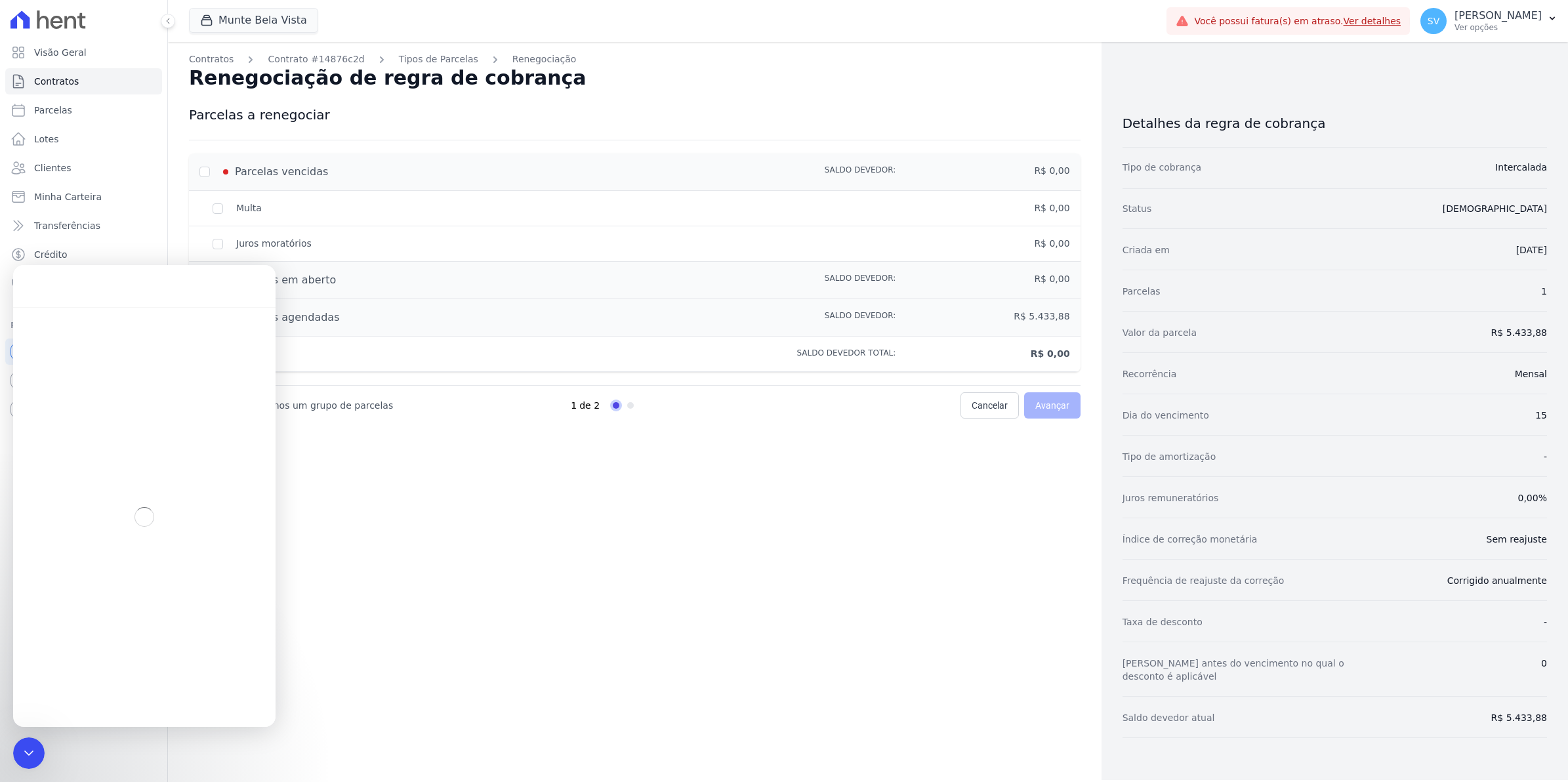
drag, startPoint x: 922, startPoint y: 496, endPoint x: 894, endPoint y: 476, distance: 34.4
click at [910, 486] on div "Contratos Contrato #14876c2d Tipos de Parcelas Renegociação Renegociação de reg…" at bounding box center [634, 411] width 934 height 738
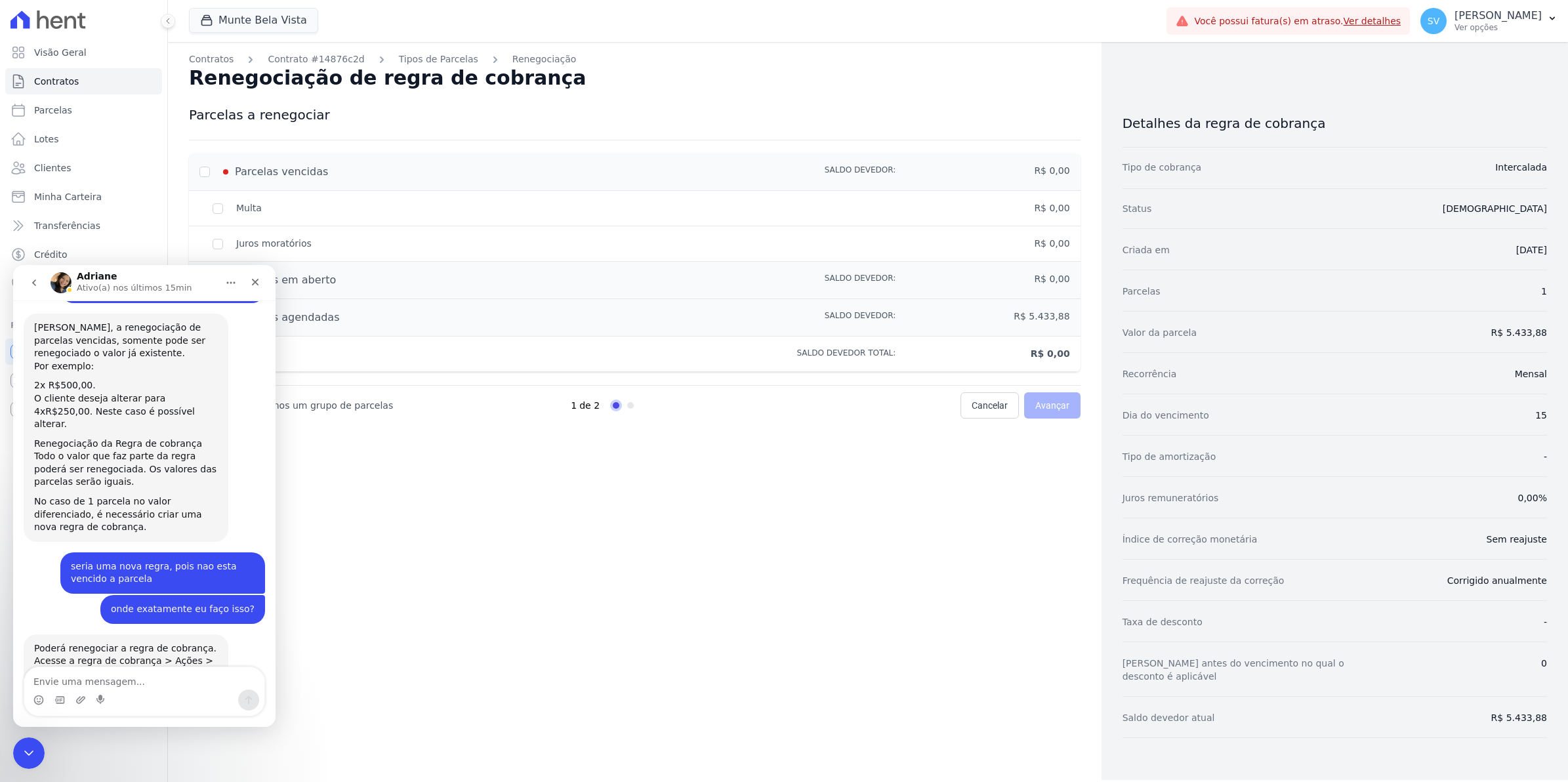
scroll to position [10689, 0]
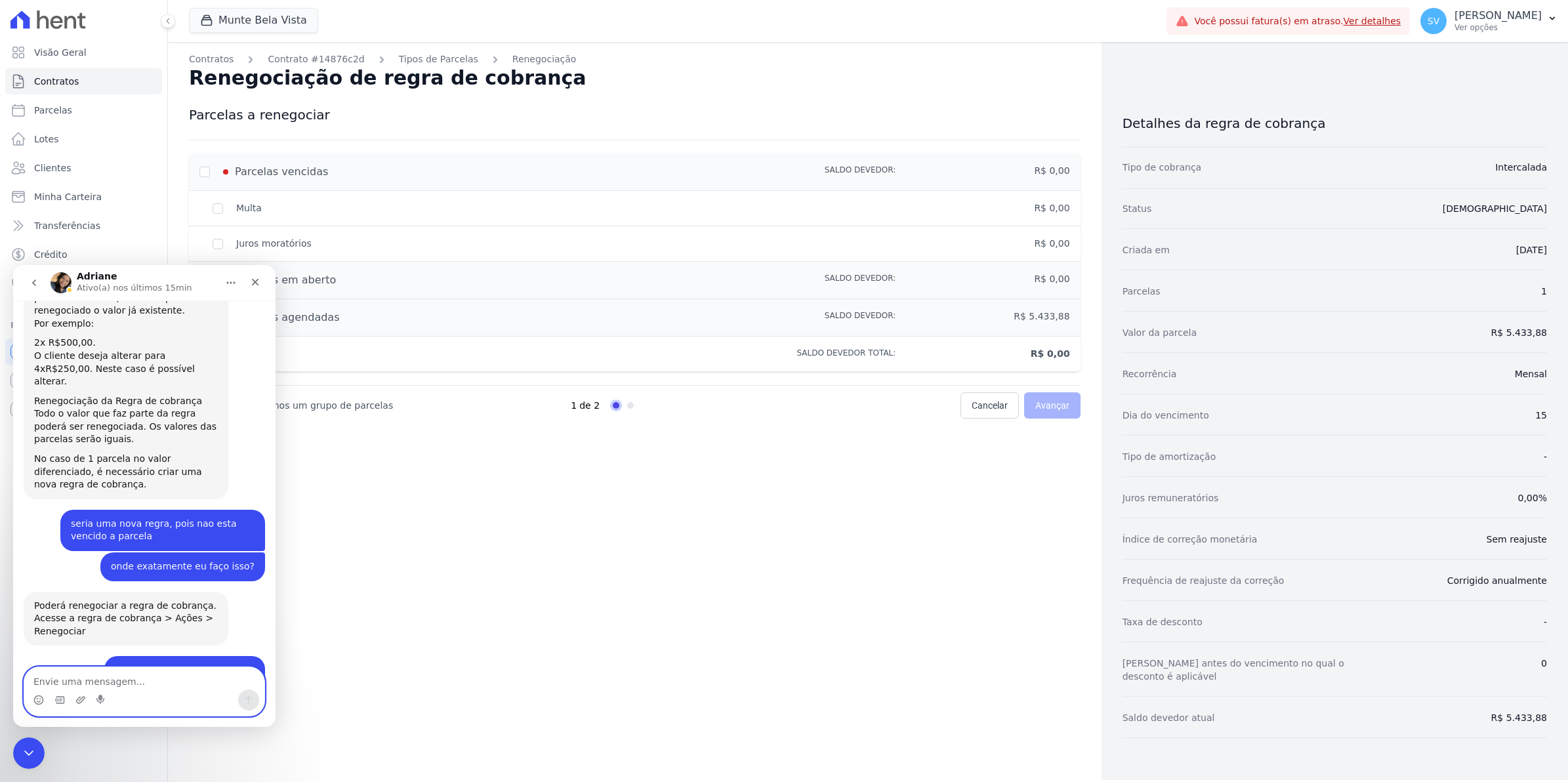
click at [92, 679] on textarea "Envie uma mensagem..." at bounding box center [144, 678] width 240 height 22
click at [115, 682] on textarea "o valor da parcela ataulizada para hoje é de 5.553,20" at bounding box center [144, 672] width 240 height 36
type textarea "o valor da parcela atualizada para hoje é de 5.553,20"
click at [252, 682] on textarea "o valor da parcela atualizada para hoje é de 5.553,20" at bounding box center [144, 672] width 240 height 36
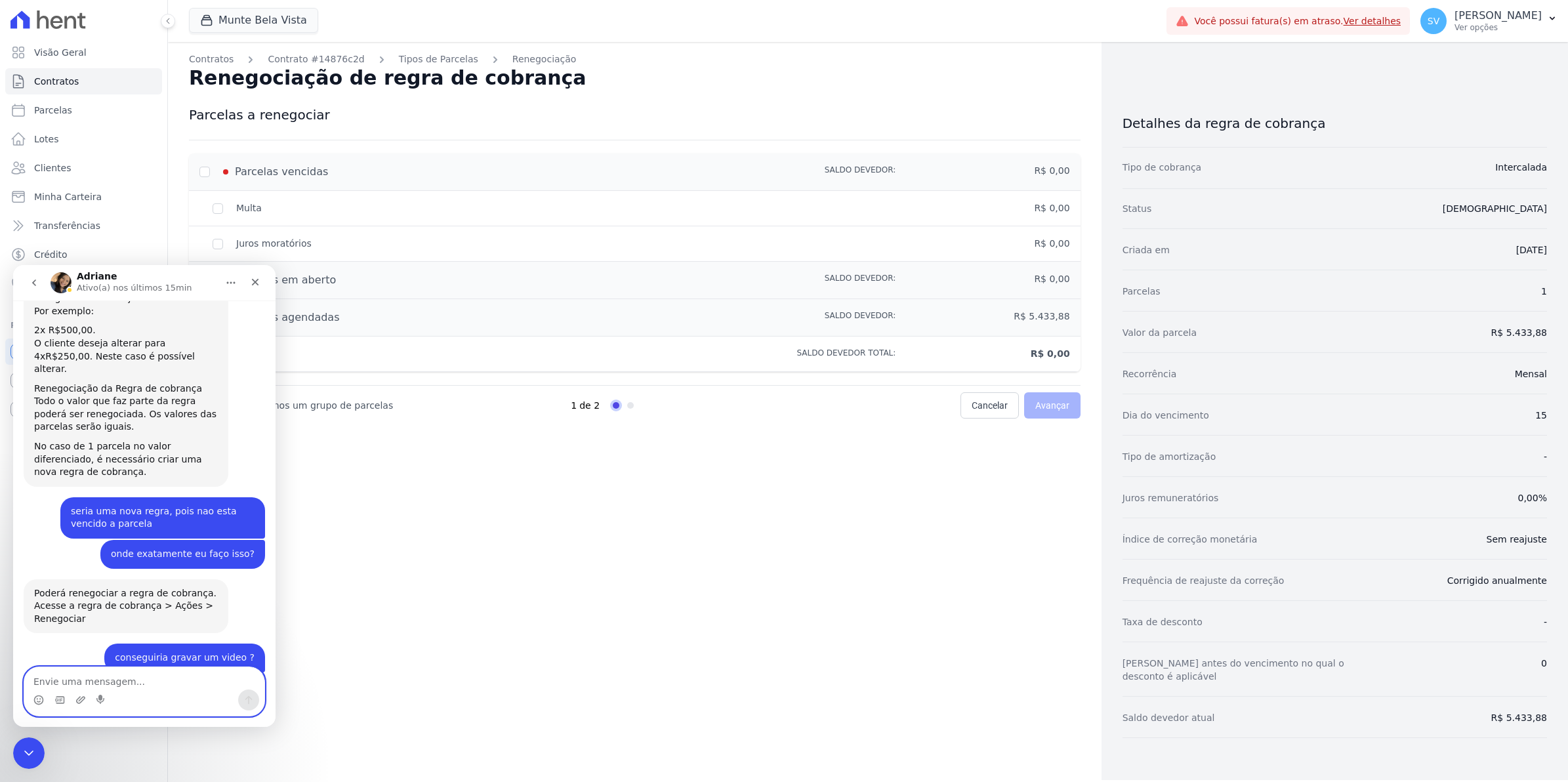
scroll to position [10763, 0]
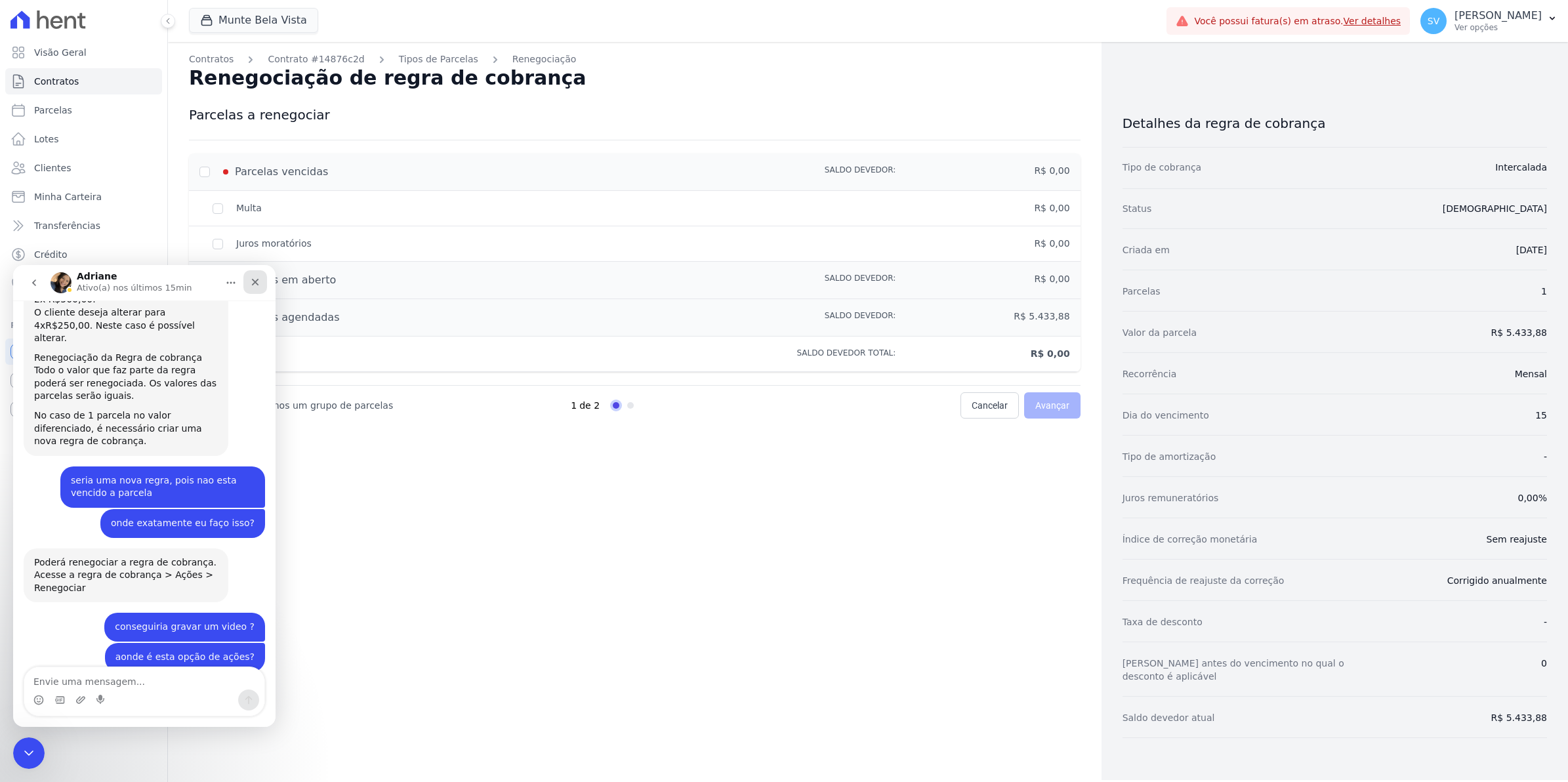
click at [250, 282] on icon "Fechar" at bounding box center [255, 282] width 11 height 11
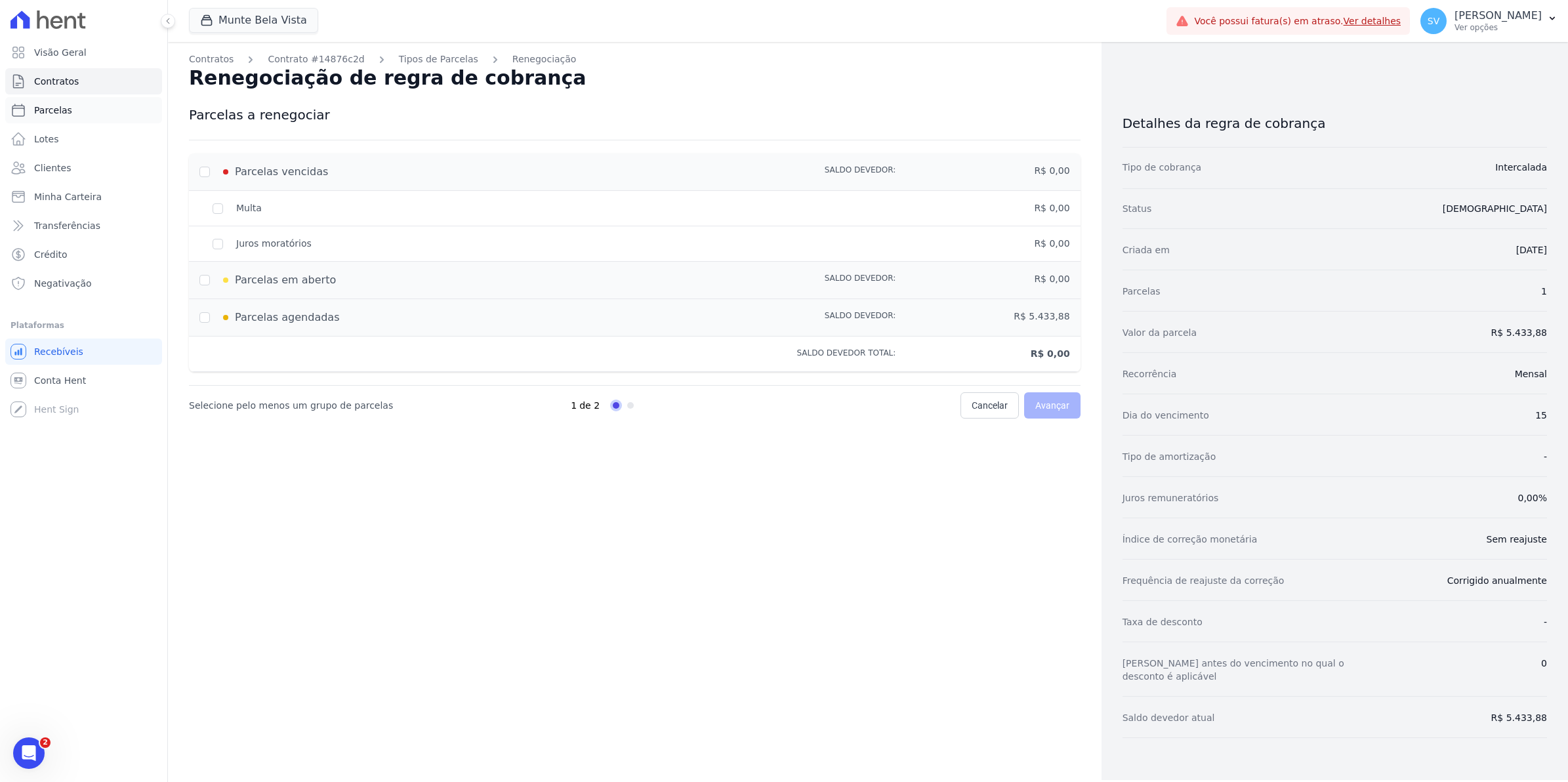
click at [61, 115] on span "Parcelas" at bounding box center [53, 110] width 38 height 13
select select
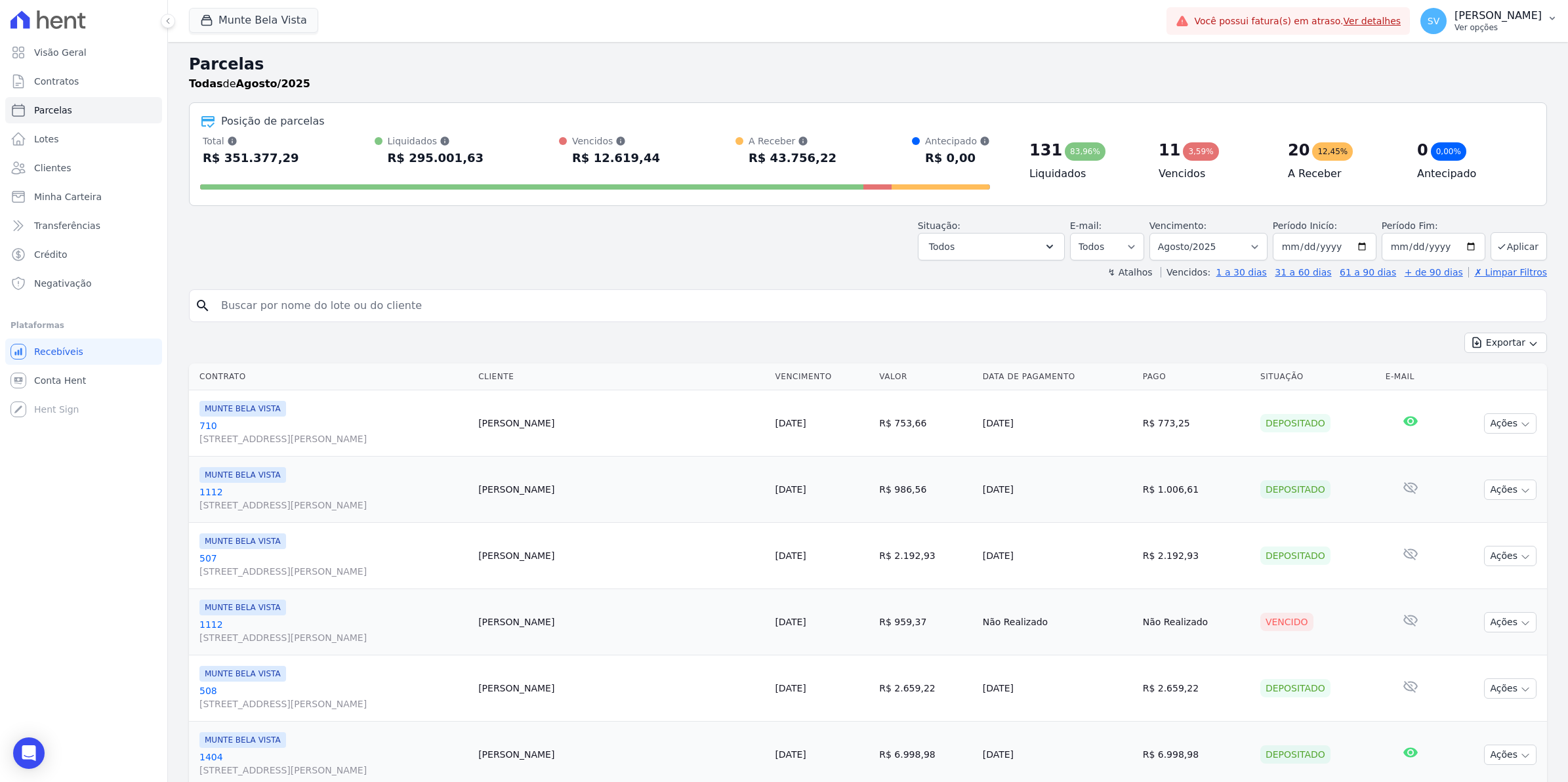
click at [1447, 30] on span "SV" at bounding box center [1434, 21] width 27 height 27
click at [1429, 145] on link "Exportar retornos" at bounding box center [1484, 144] width 168 height 23
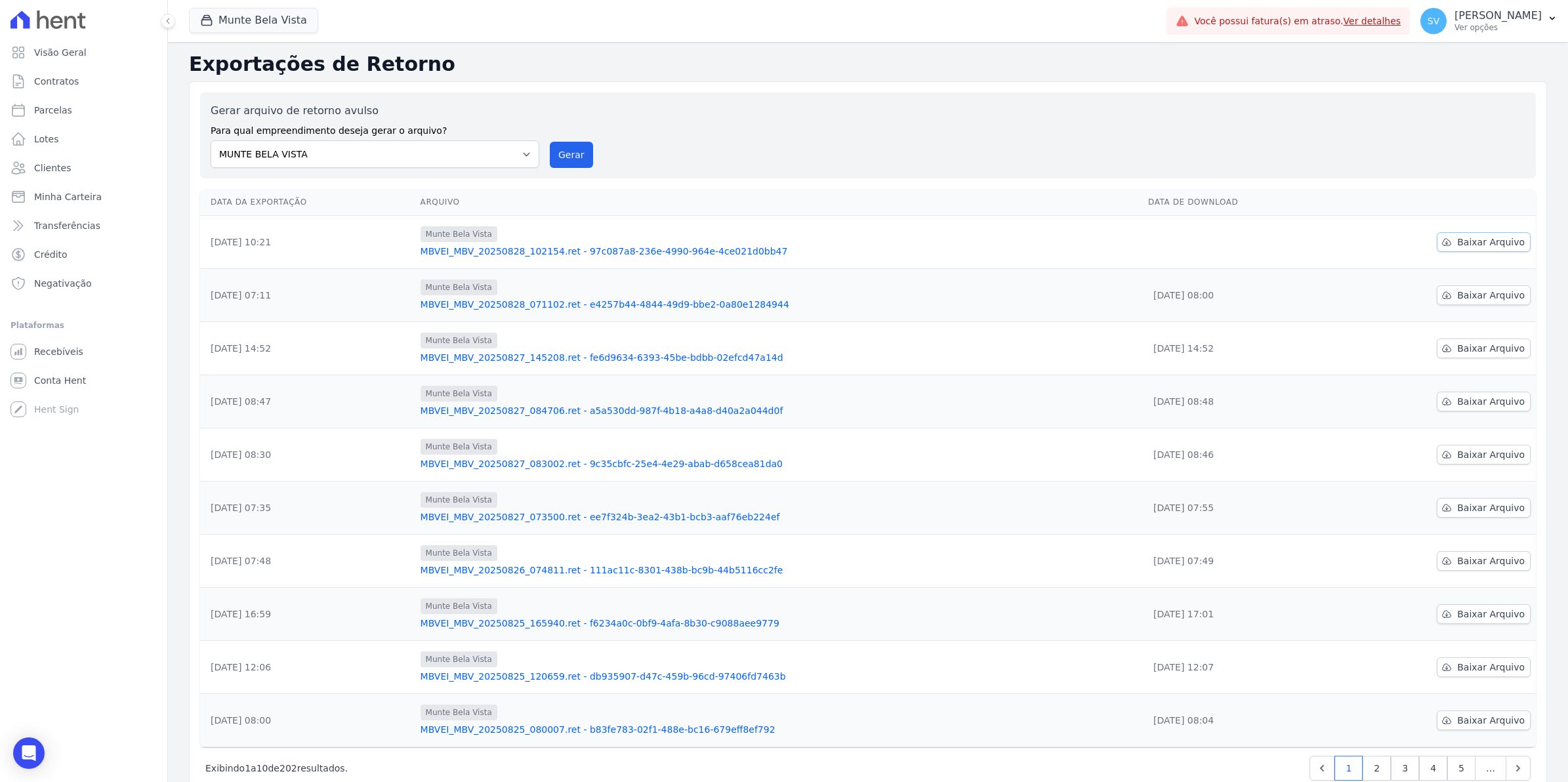
click at [1460, 244] on span "Baixar Arquivo" at bounding box center [1491, 242] width 67 height 13
click at [1480, 300] on span "Baixar Arquivo" at bounding box center [1491, 296] width 67 height 13
click at [61, 378] on span "Conta Hent" at bounding box center [60, 381] width 51 height 13
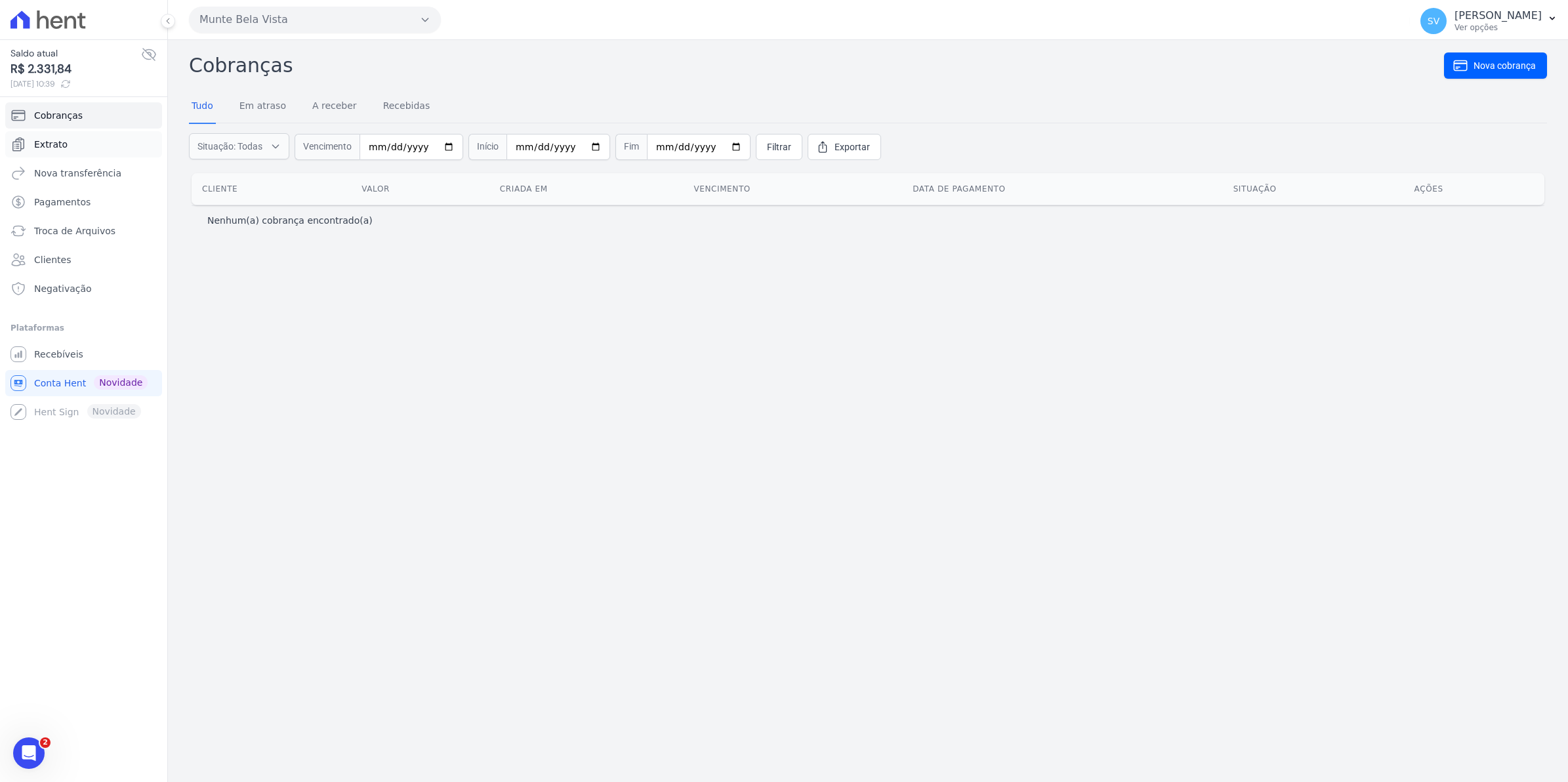
click at [51, 143] on span "Extrato" at bounding box center [51, 144] width 33 height 13
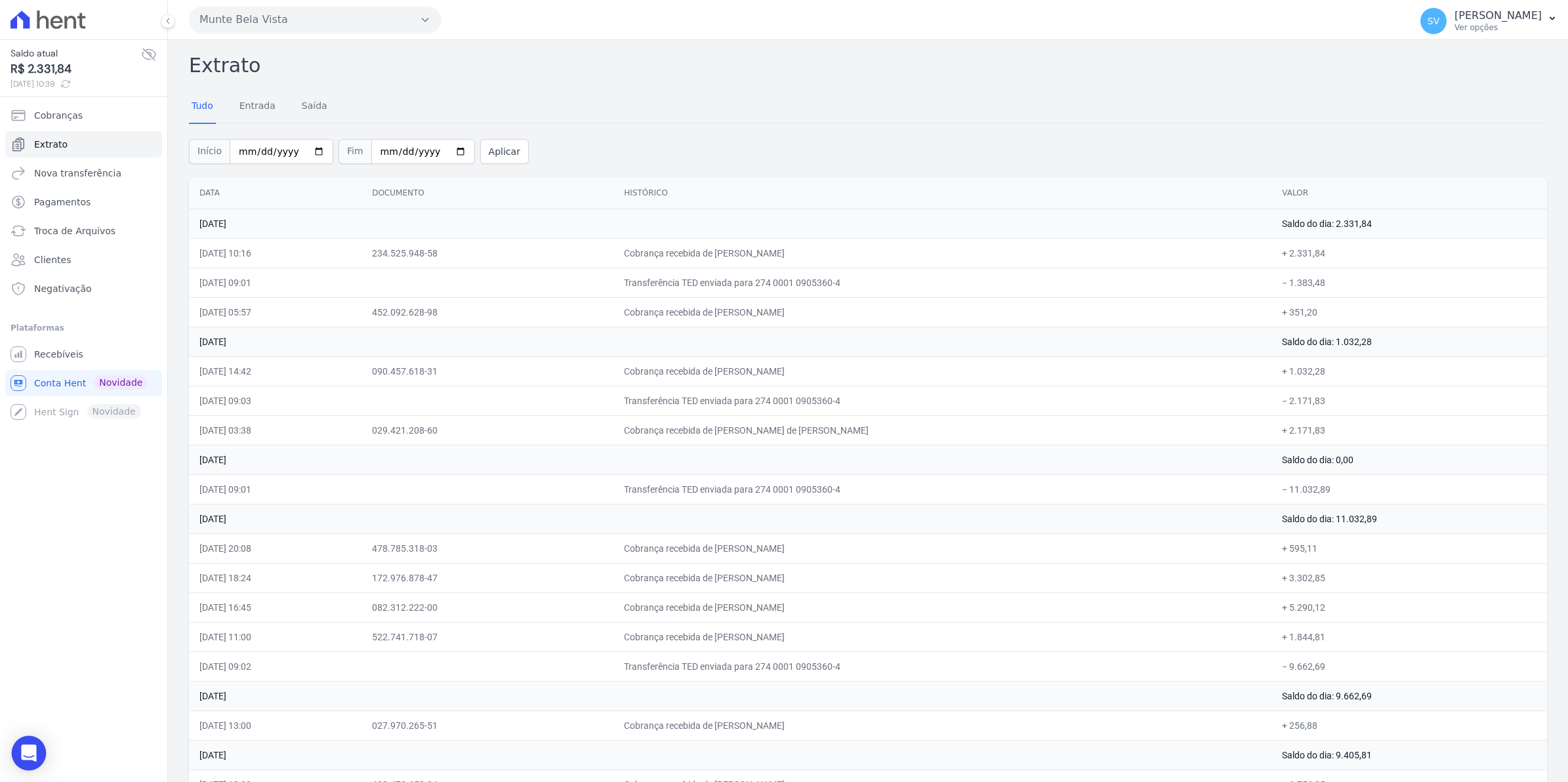
drag, startPoint x: 14, startPoint y: 763, endPoint x: 15, endPoint y: 755, distance: 8.1
click at [14, 763] on div "Open Intercom Messenger" at bounding box center [29, 754] width 35 height 35
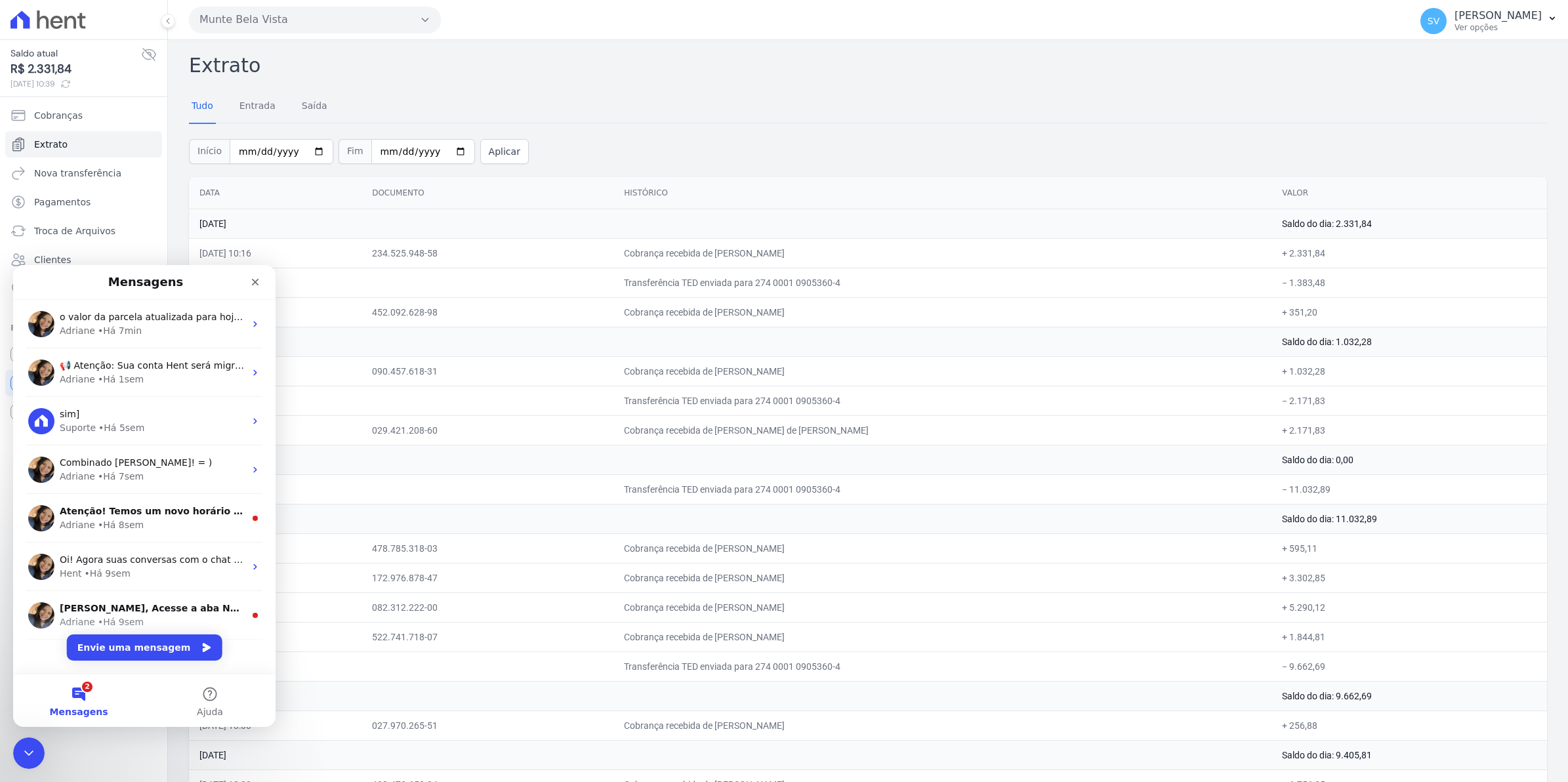
click at [80, 337] on div "Adriane" at bounding box center [77, 331] width 36 height 14
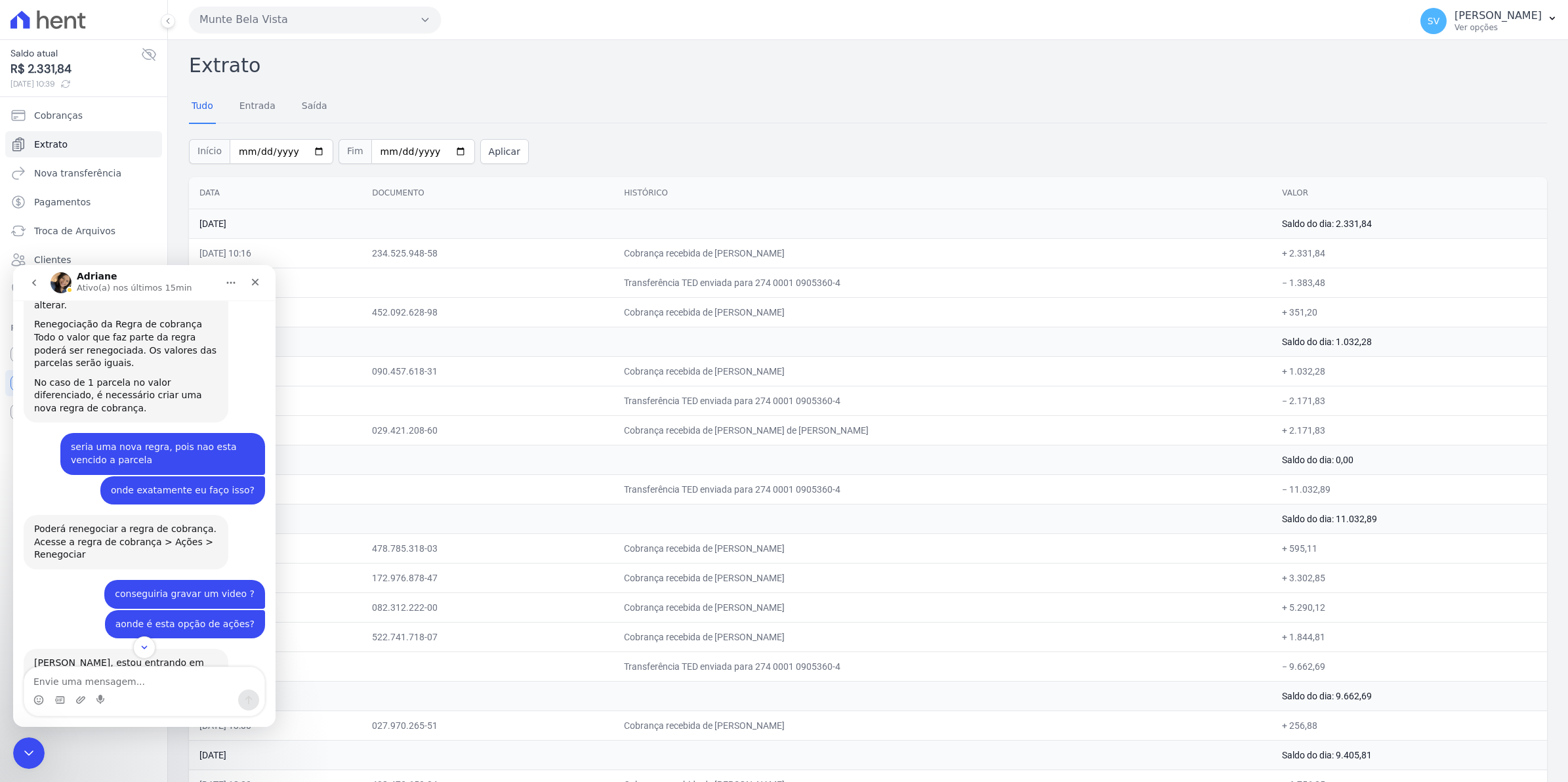
scroll to position [10688, 0]
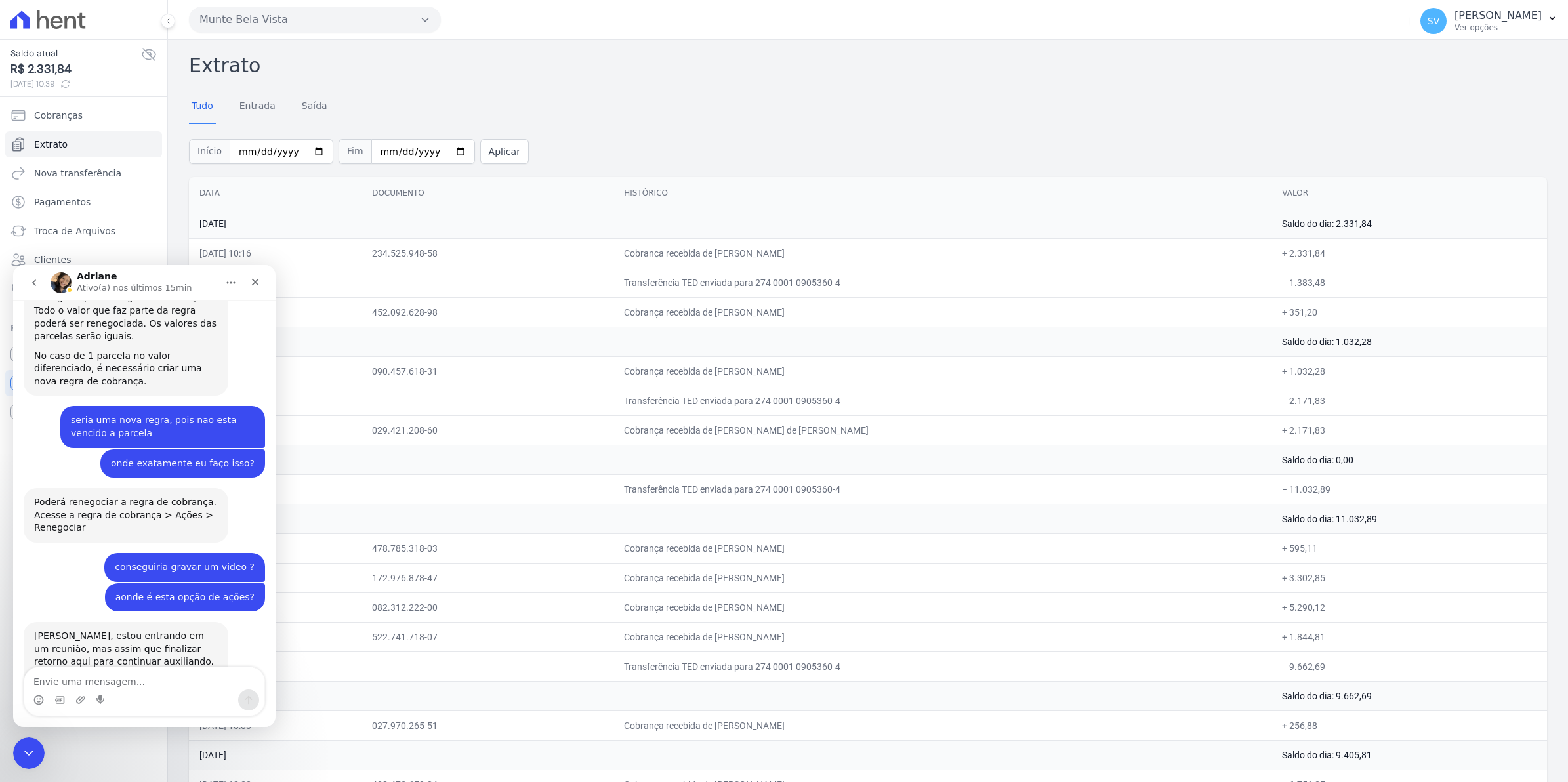
click at [74, 679] on textarea "Envie uma mensagem..." at bounding box center [144, 678] width 240 height 22
click at [252, 281] on icon "Fechar" at bounding box center [255, 282] width 11 height 11
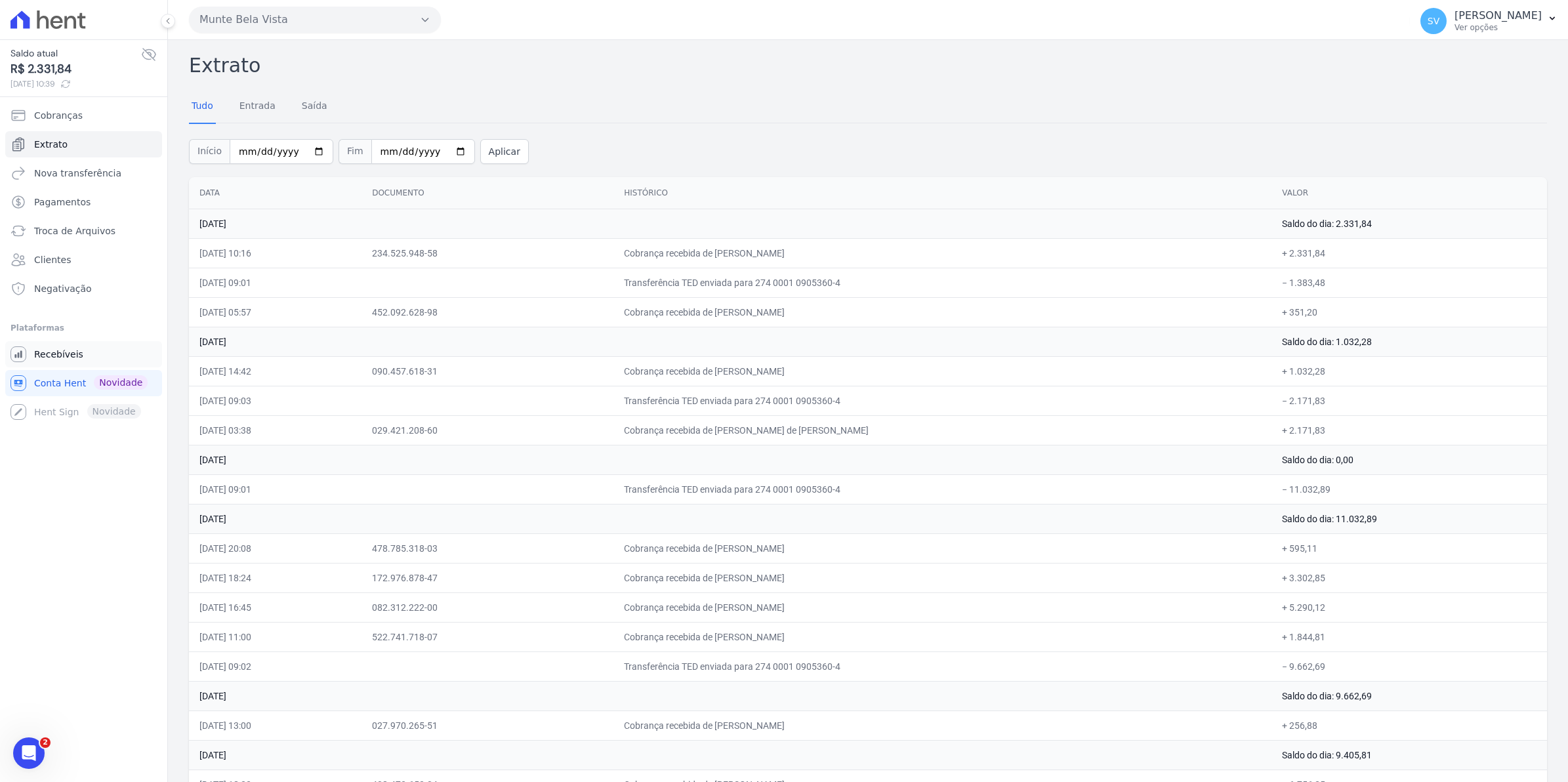
click at [64, 362] on link "Recebíveis" at bounding box center [83, 354] width 157 height 27
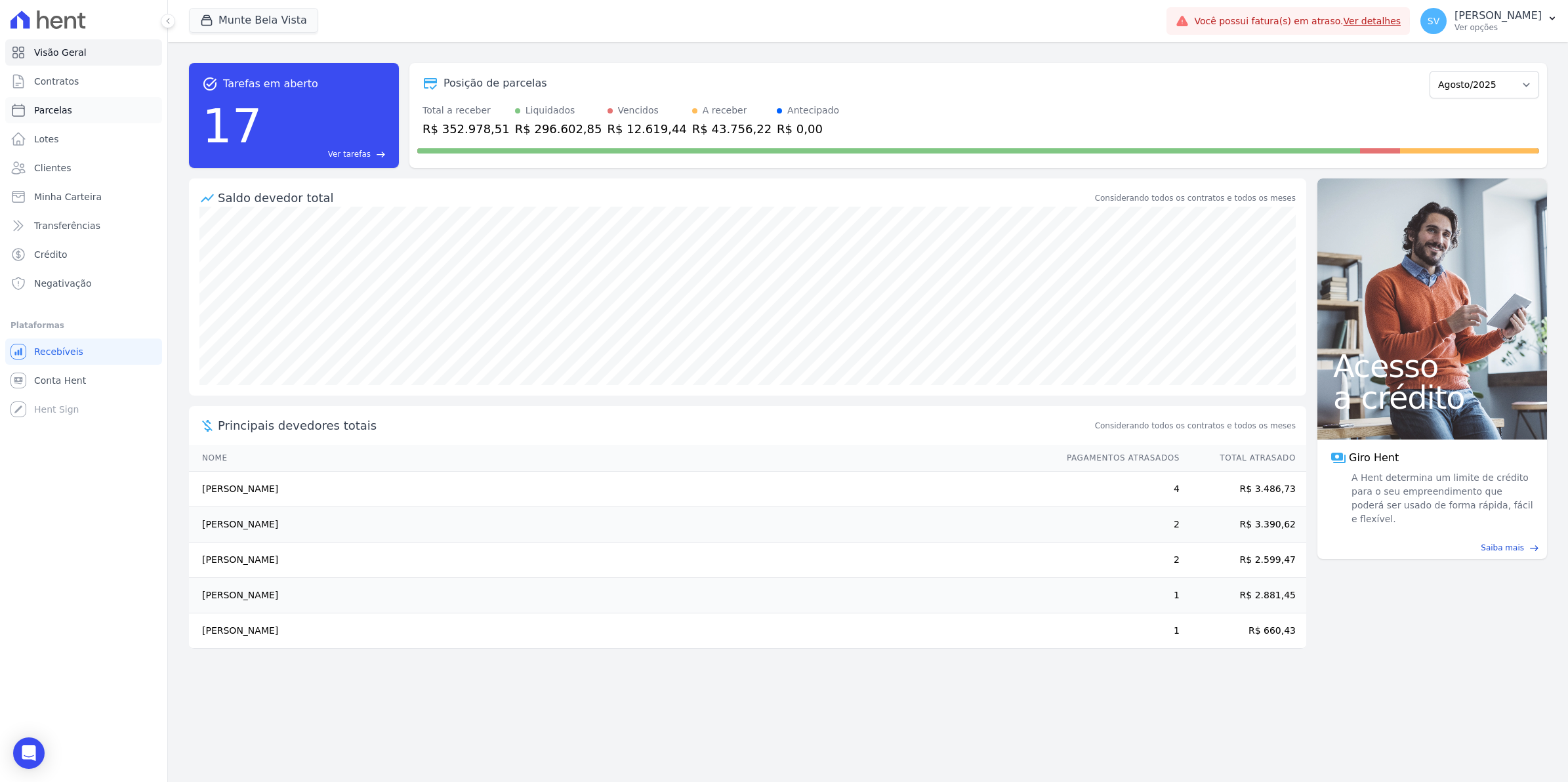
click at [49, 116] on span "Parcelas" at bounding box center [53, 110] width 38 height 13
select select
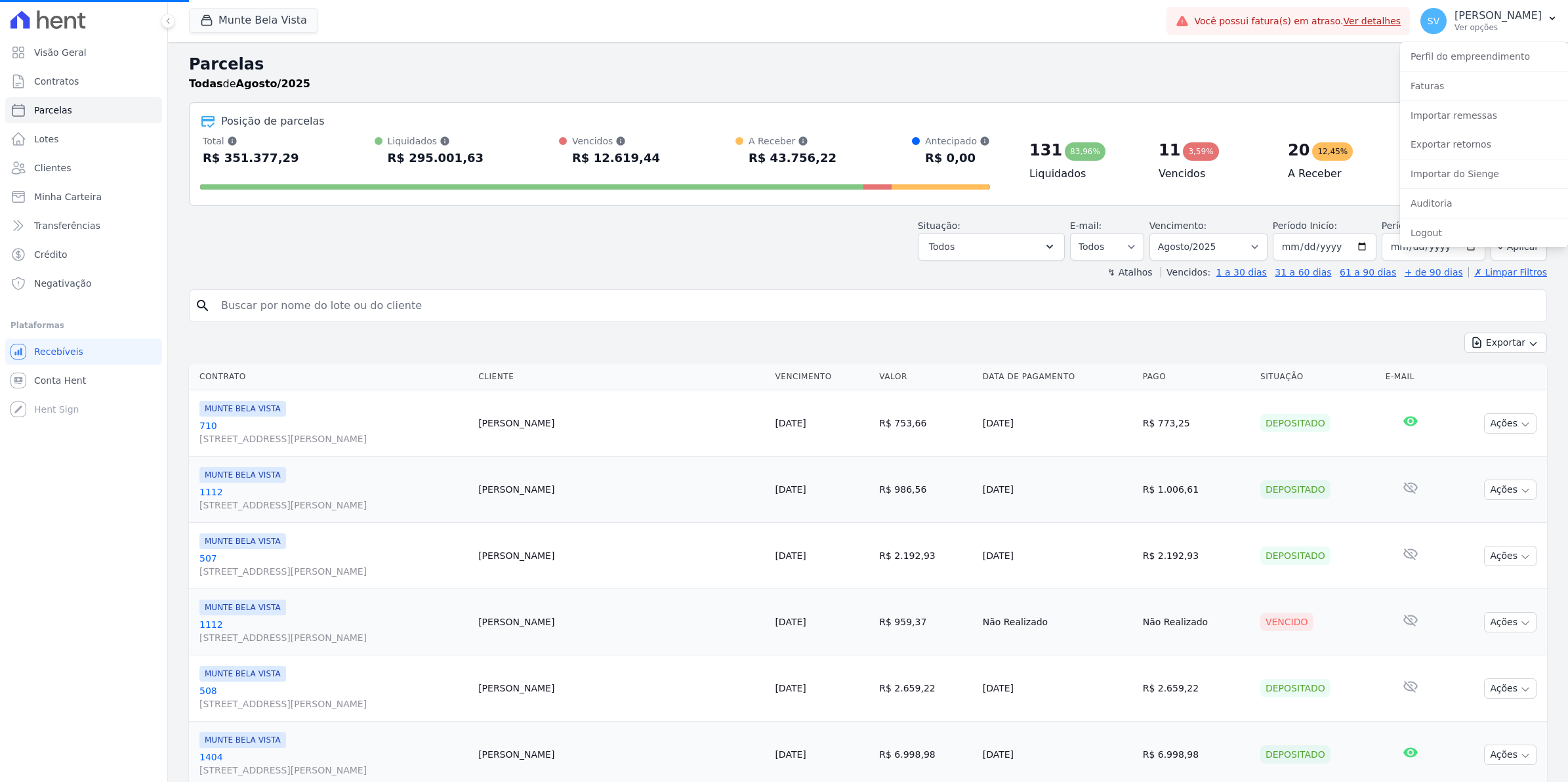
click at [337, 301] on input "search" at bounding box center [877, 306] width 1328 height 27
select select
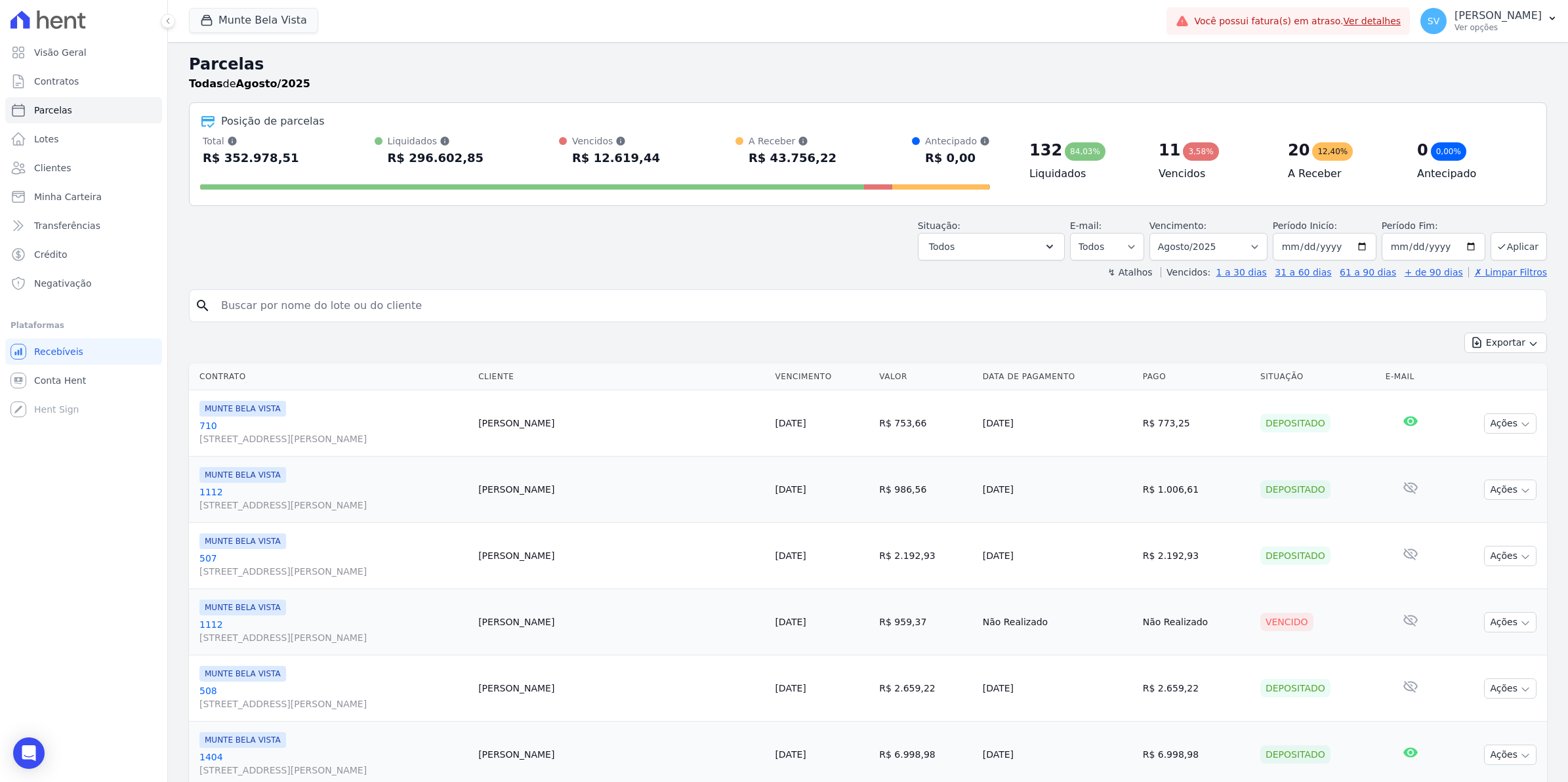
click at [337, 301] on input "search" at bounding box center [877, 306] width 1328 height 27
type input "804"
select select
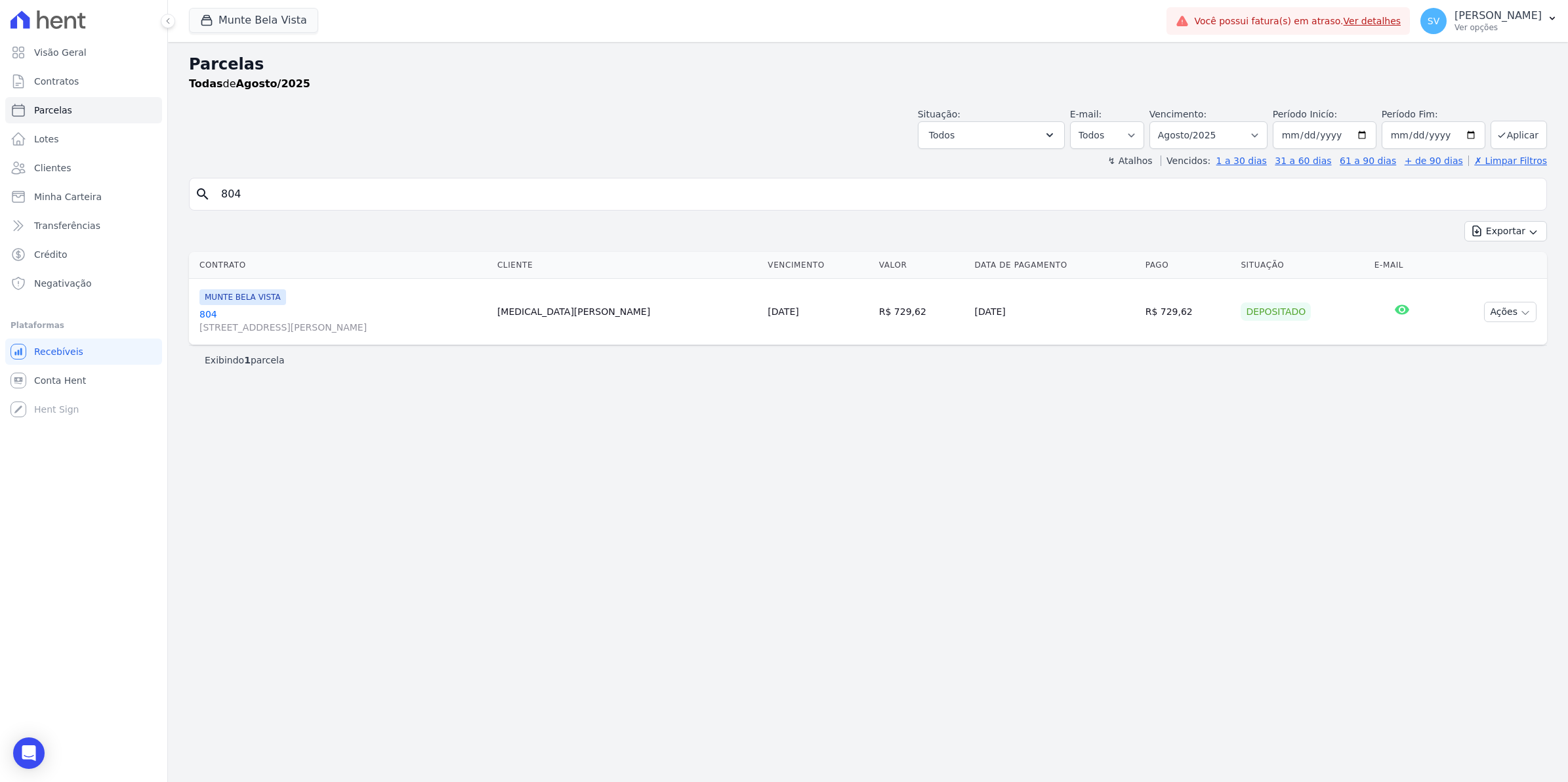
click at [211, 317] on link "804 [STREET_ADDRESS][PERSON_NAME]" at bounding box center [343, 321] width 287 height 27
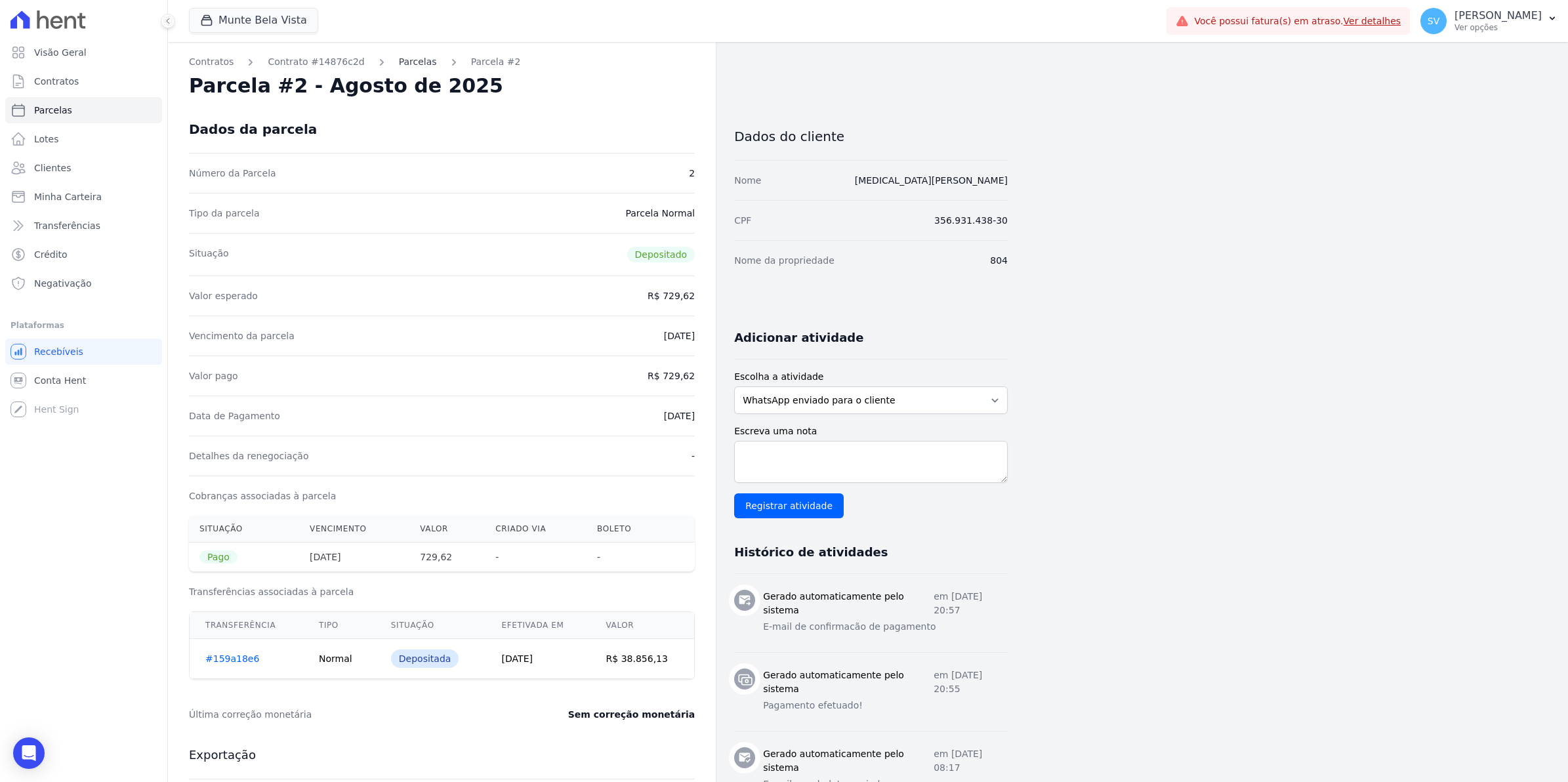
click at [399, 64] on link "Parcelas" at bounding box center [418, 61] width 38 height 14
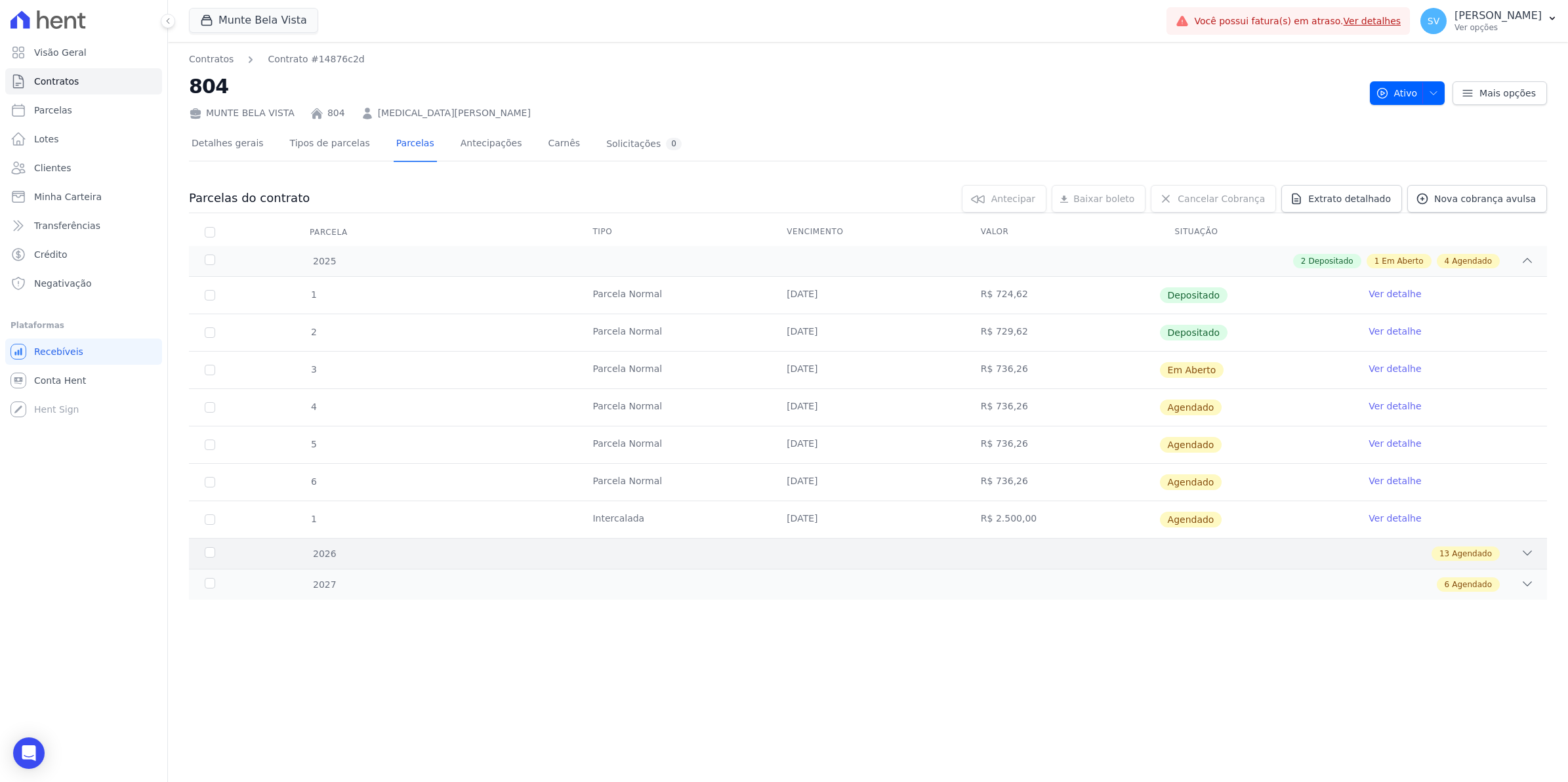
click at [1526, 561] on div at bounding box center [1527, 554] width 13 height 14
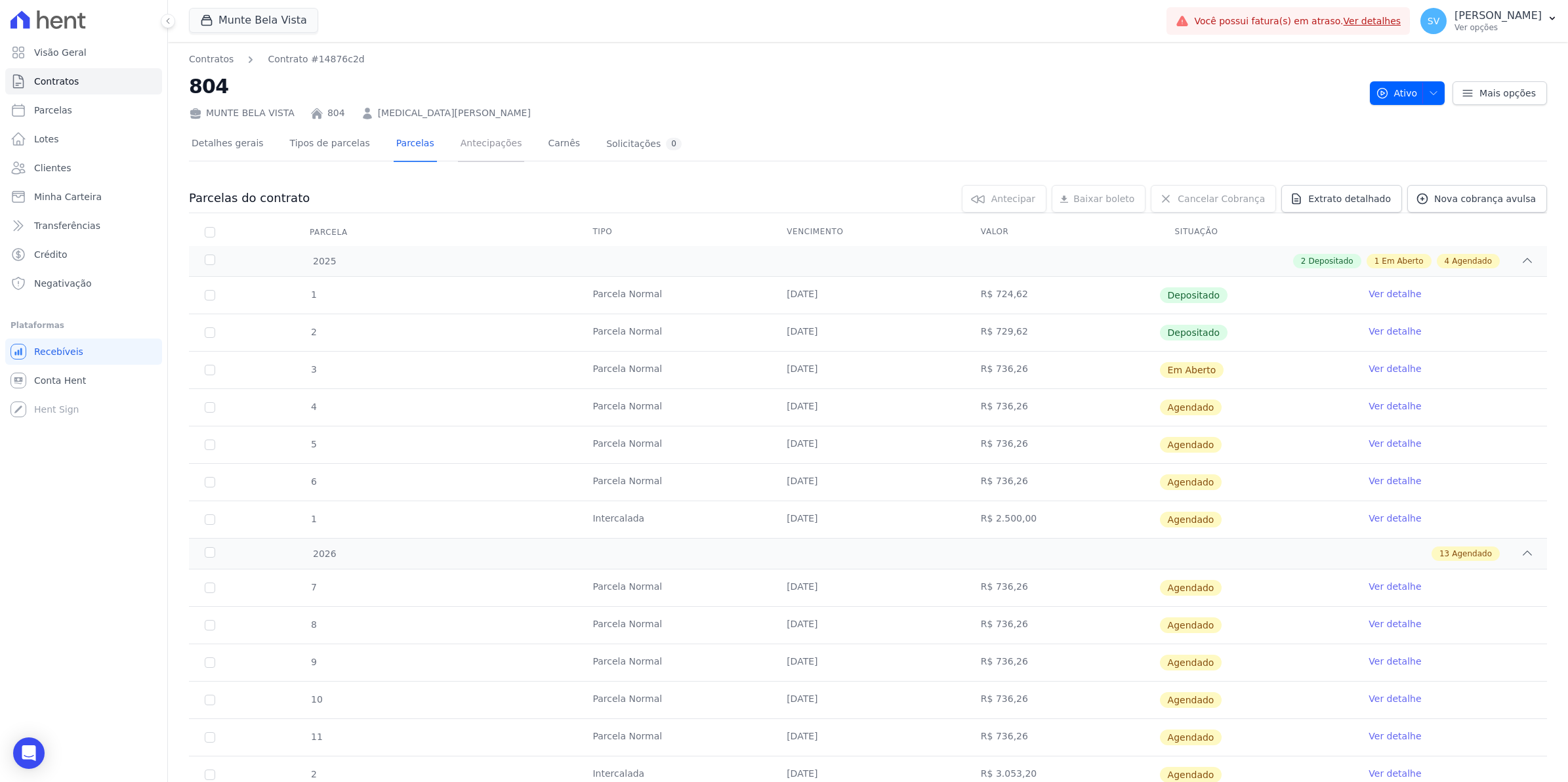
click at [459, 149] on link "Antecipações" at bounding box center [491, 144] width 67 height 35
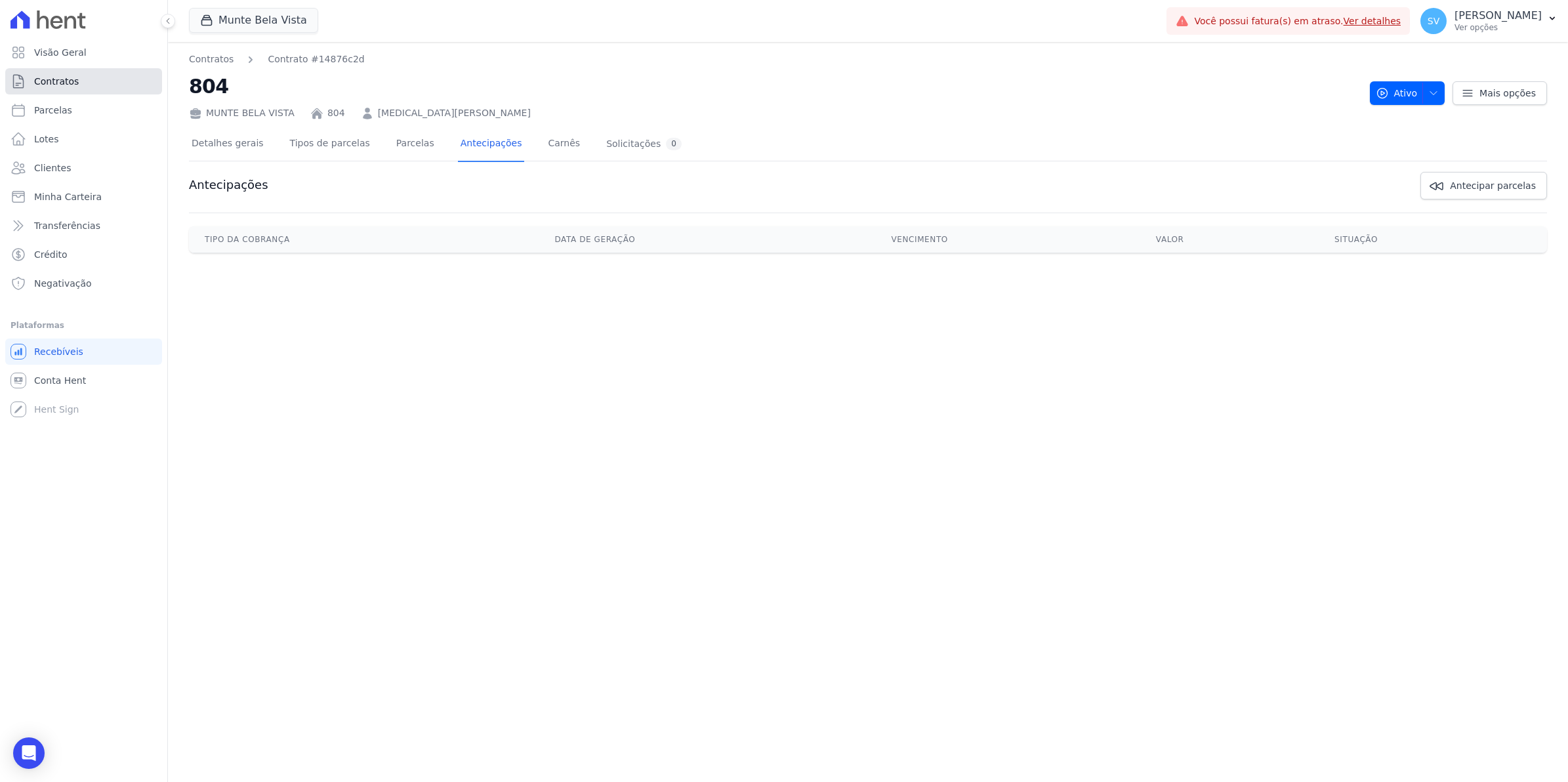
click at [38, 83] on span "Contratos" at bounding box center [56, 81] width 45 height 13
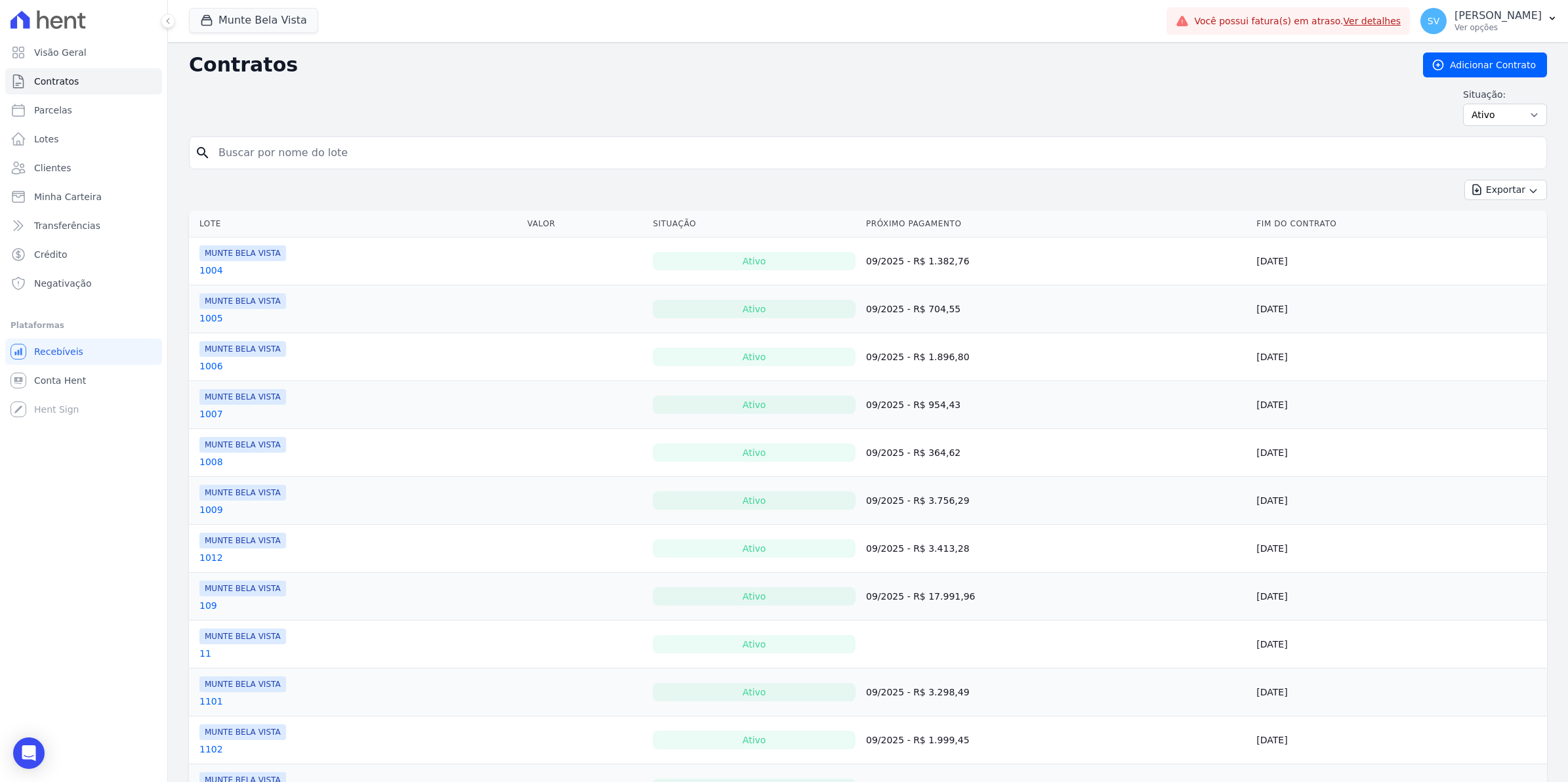
click at [253, 159] on input "search" at bounding box center [876, 153] width 1331 height 27
type input "804"
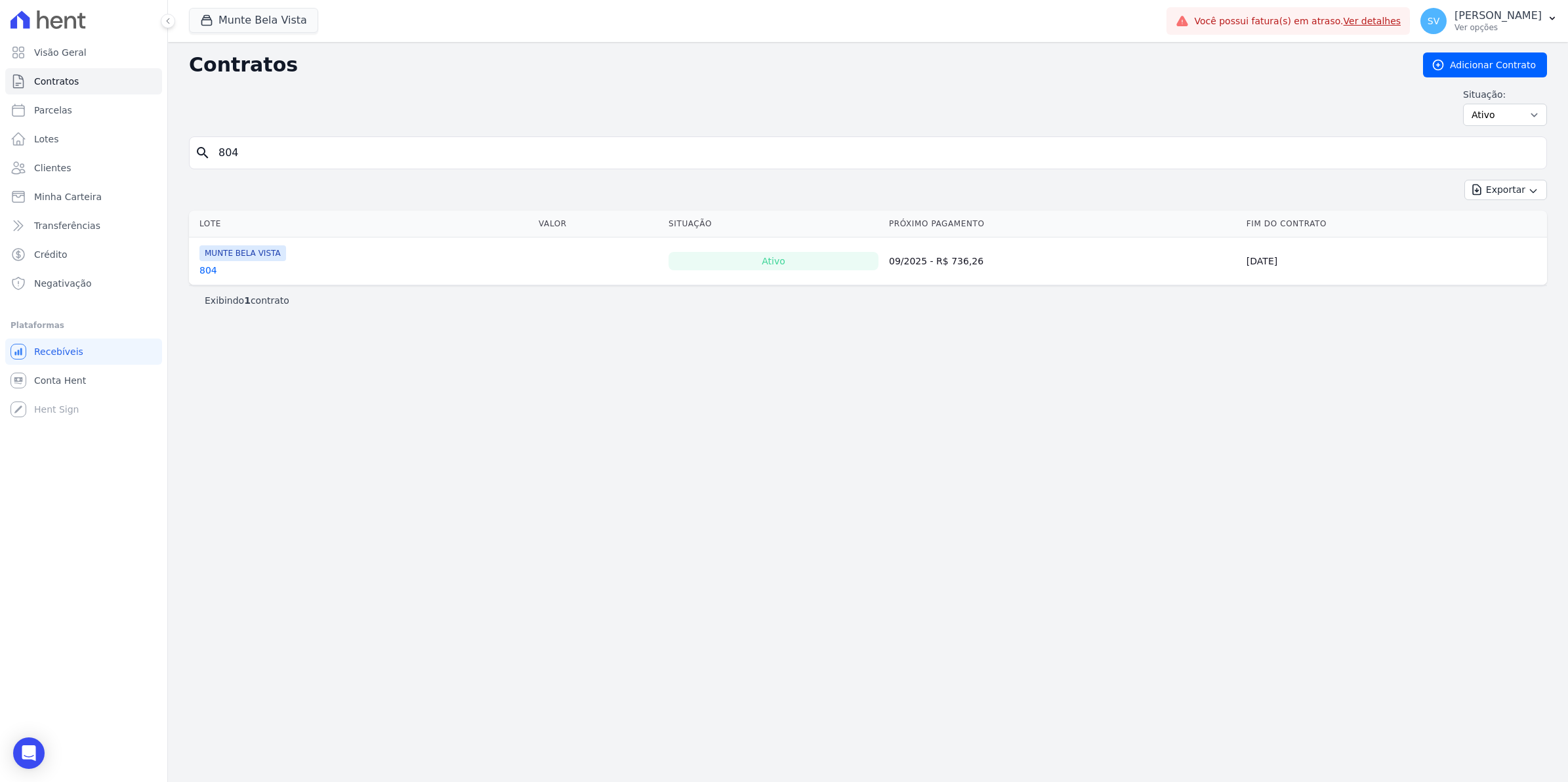
click at [208, 273] on link "804" at bounding box center [208, 271] width 17 height 13
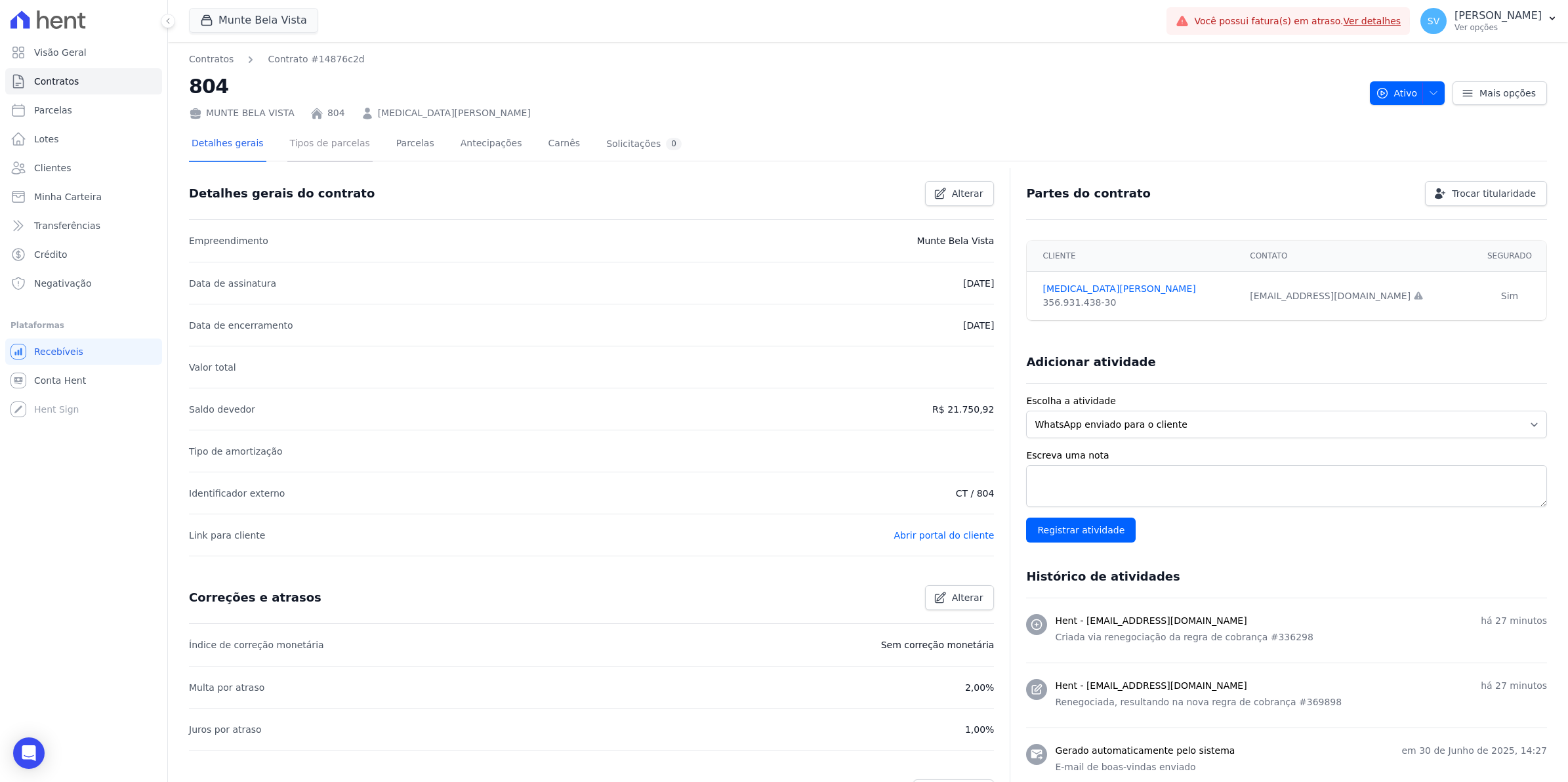
click at [348, 146] on link "Tipos de parcelas" at bounding box center [330, 144] width 85 height 35
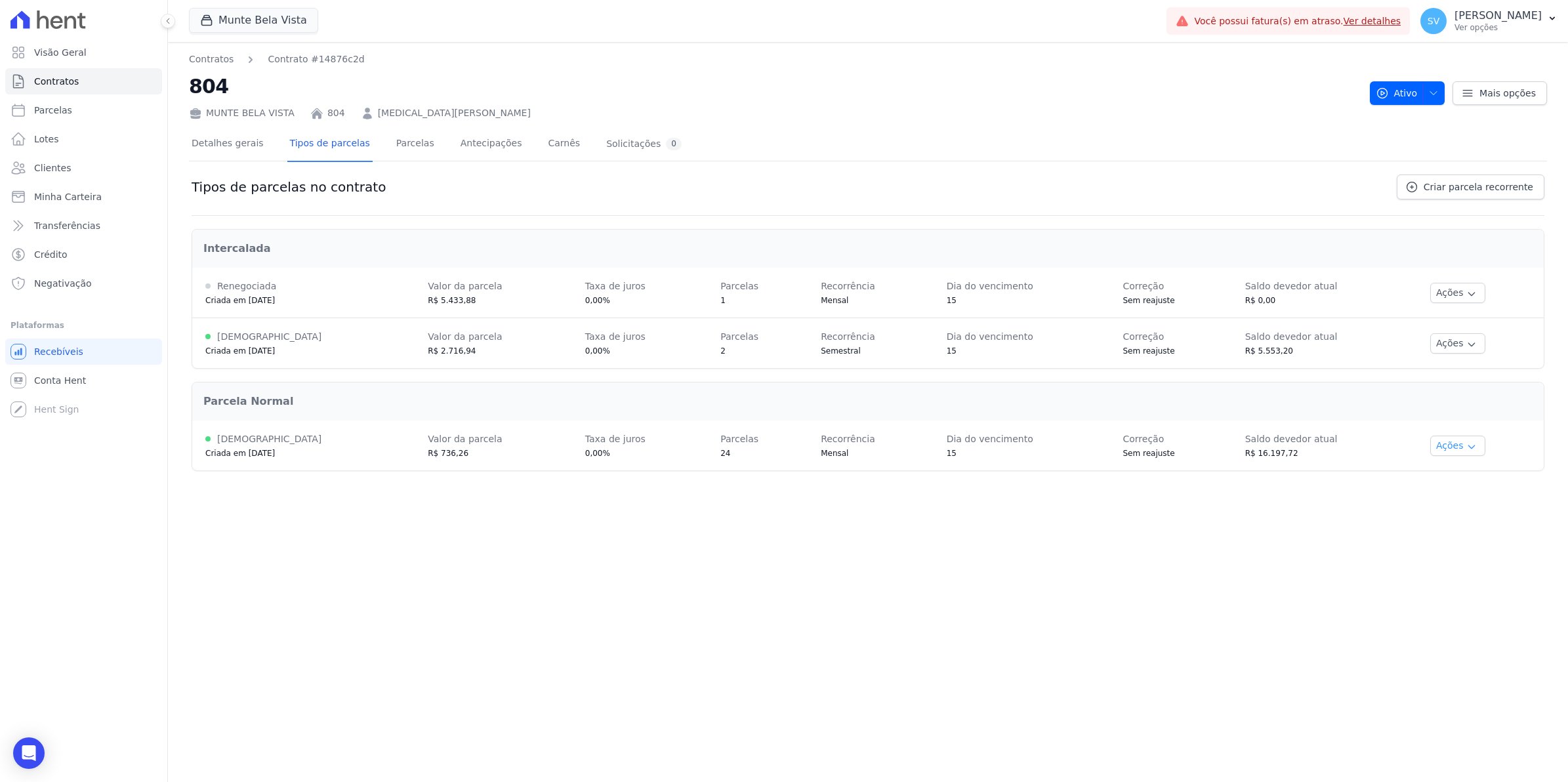
click at [1453, 454] on button "Ações" at bounding box center [1458, 446] width 55 height 21
click at [1487, 487] on span "Alterar vencimento" at bounding box center [1474, 491] width 101 height 16
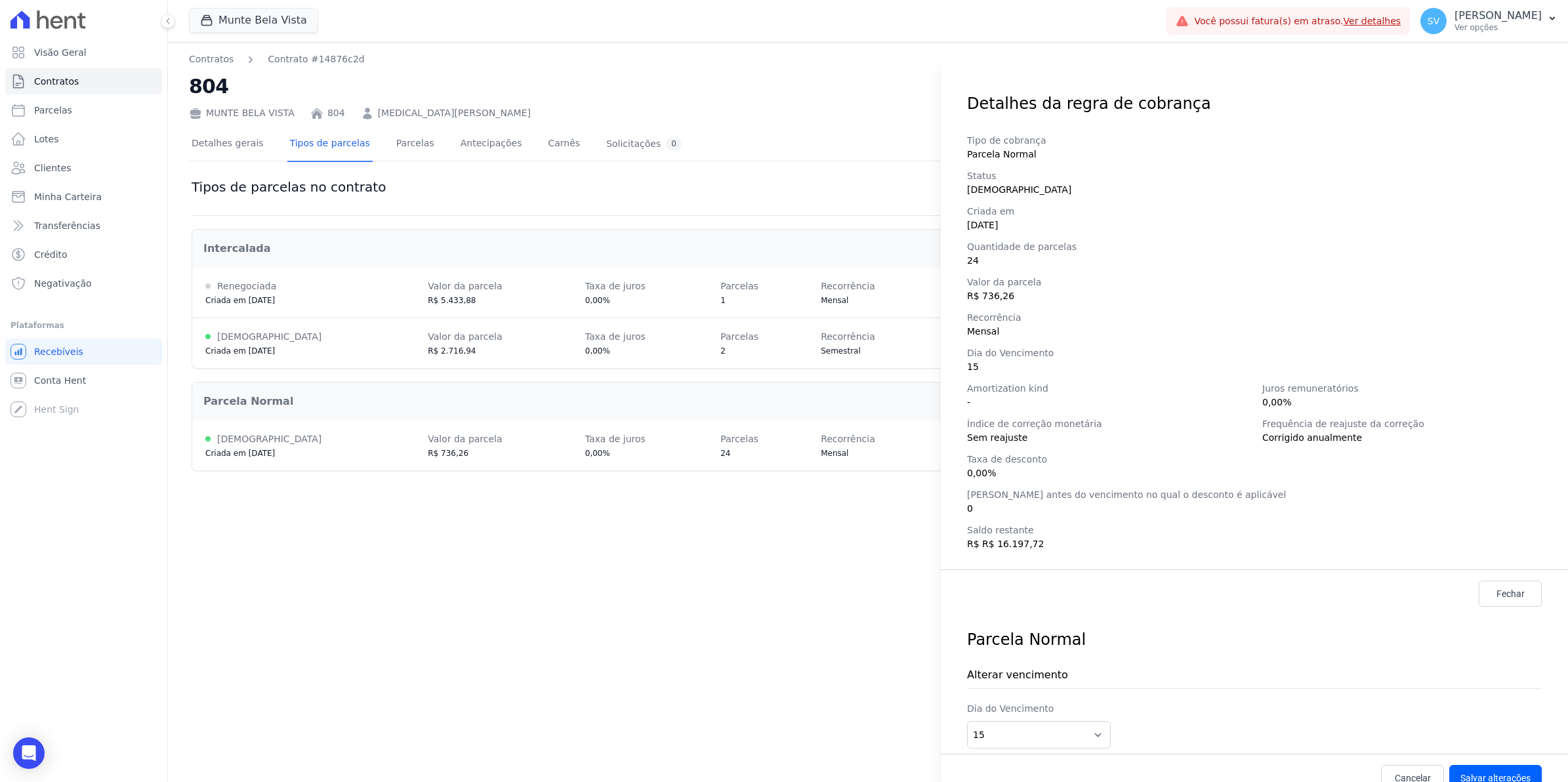
click at [747, 563] on div "Detalhes da regra de cobrança Tipo de cobrança Parcela Normal Status [DEMOGRAPH…" at bounding box center [784, 391] width 1568 height 782
click at [69, 375] on span "Conta Hent" at bounding box center [60, 381] width 51 height 13
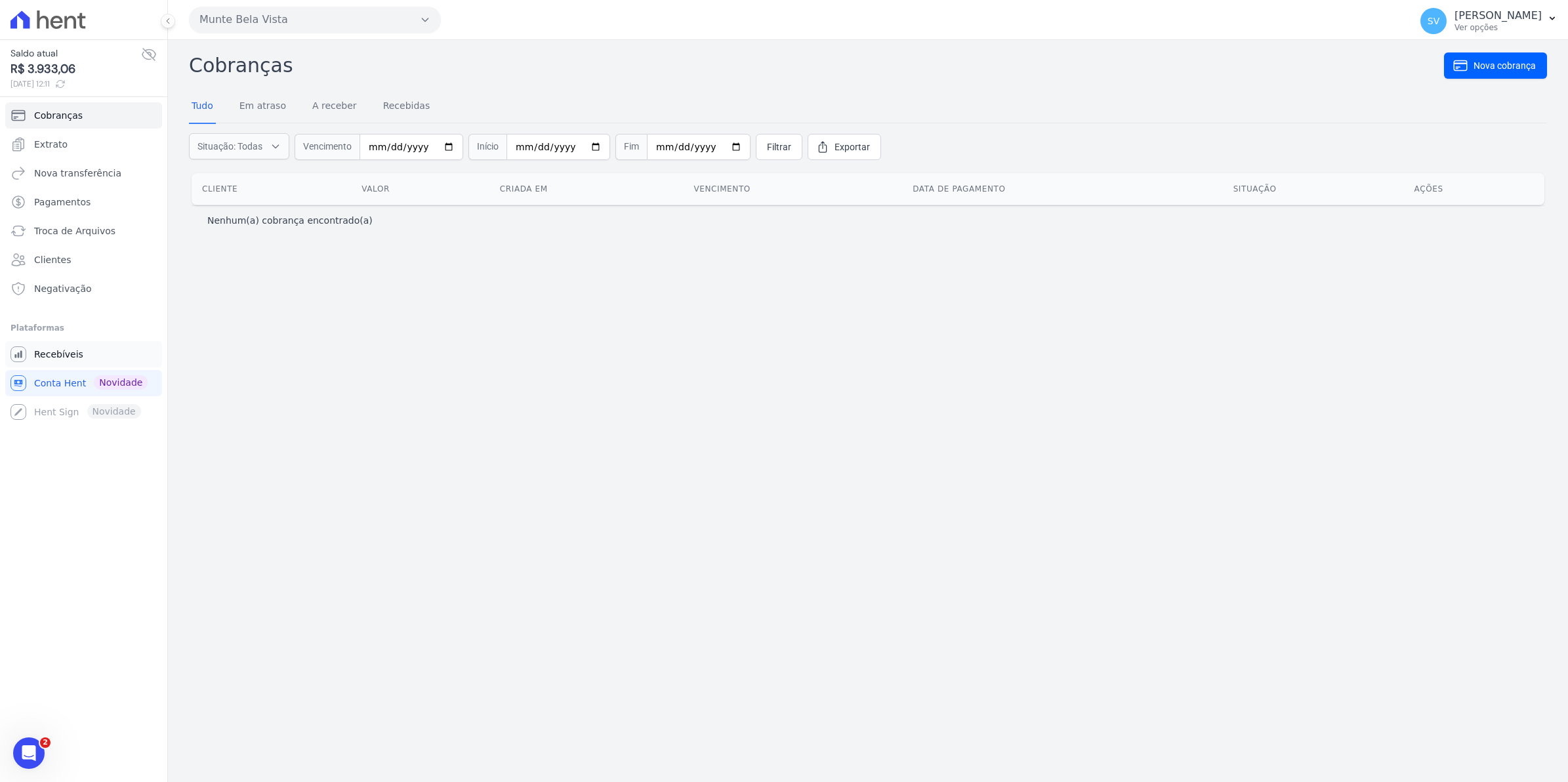
click at [72, 353] on span "Recebíveis" at bounding box center [58, 354] width 49 height 13
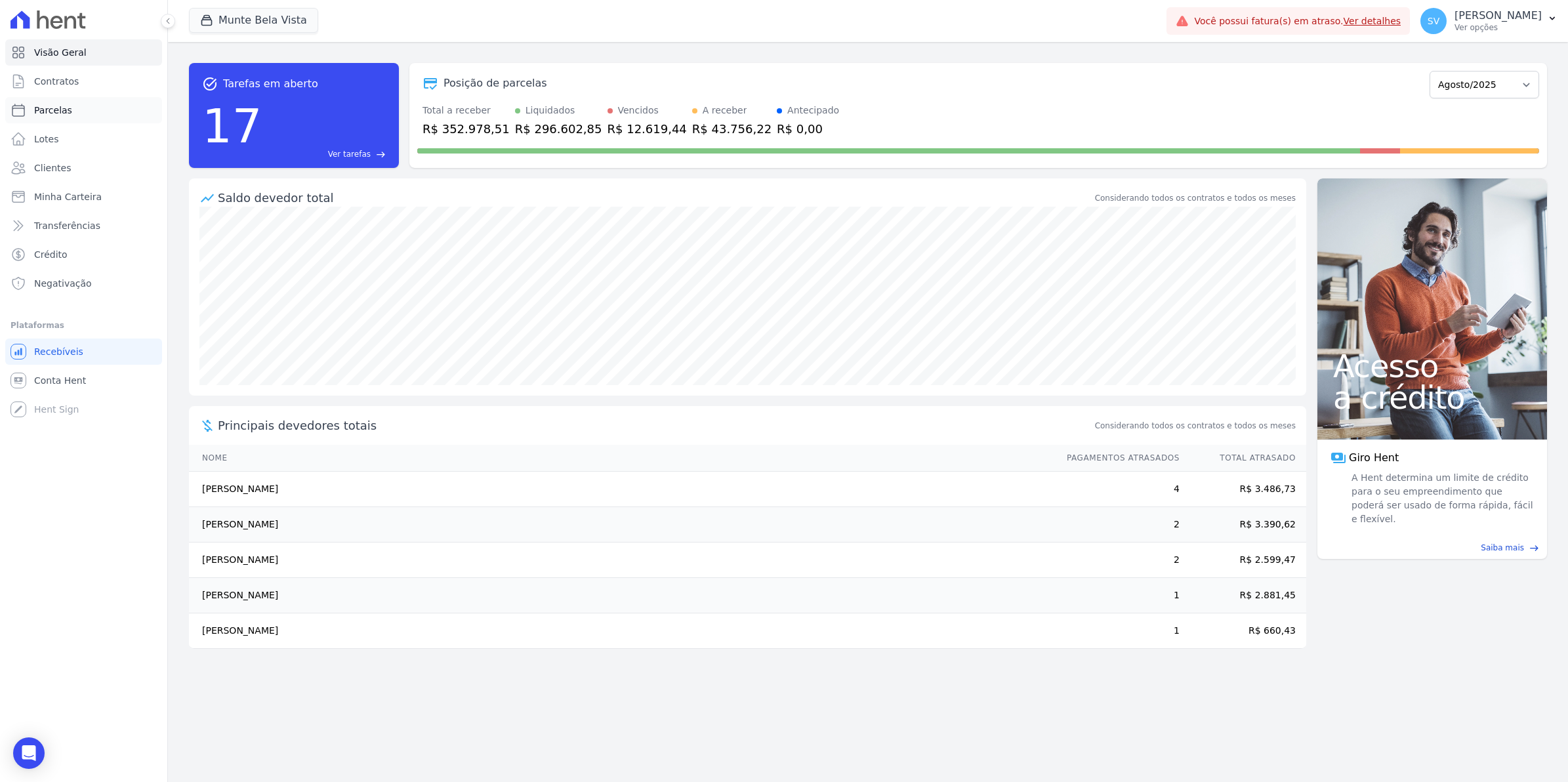
click at [51, 110] on span "Parcelas" at bounding box center [53, 110] width 38 height 13
select select
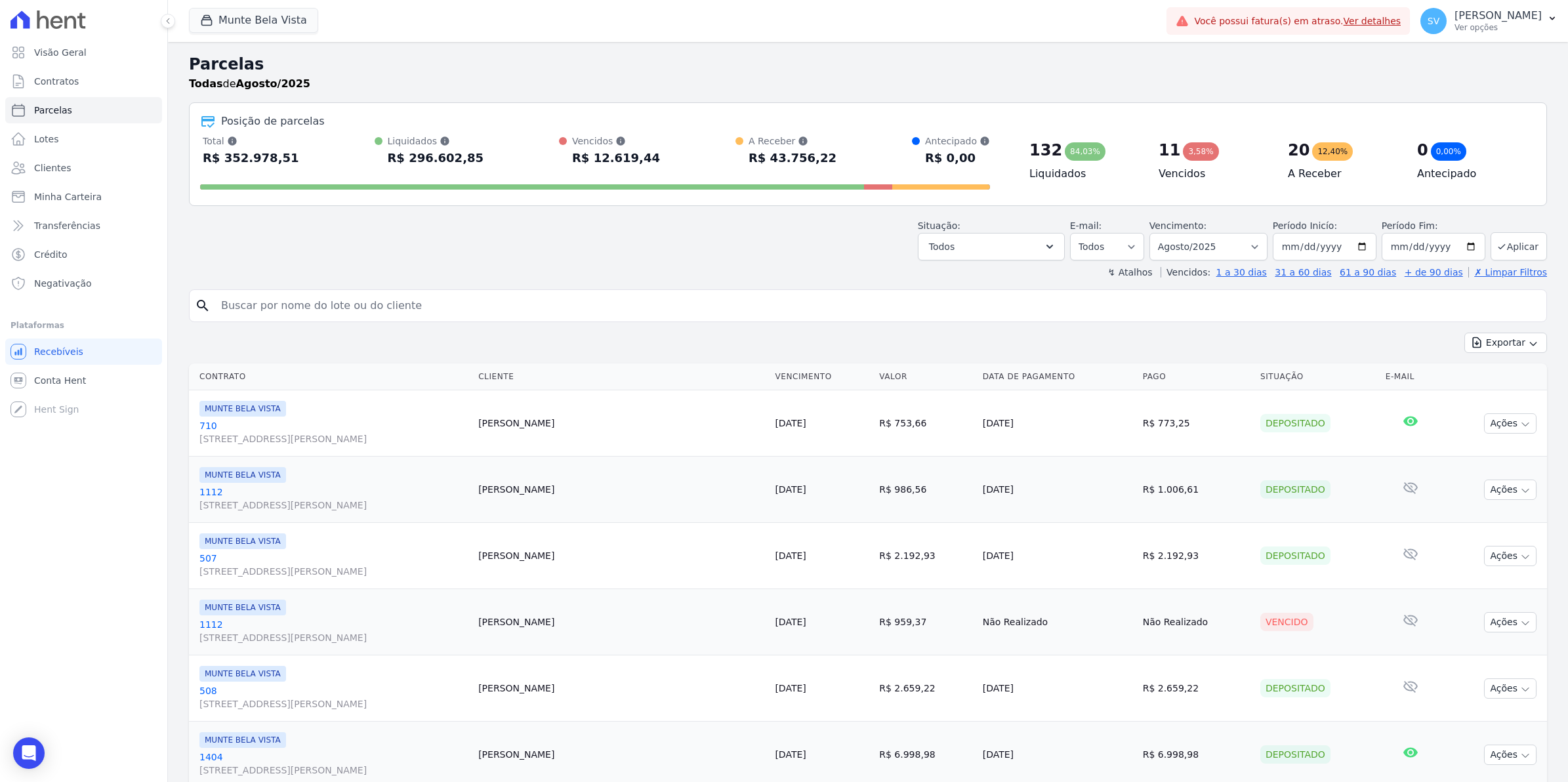
click at [344, 301] on input "search" at bounding box center [877, 306] width 1328 height 27
type input "804"
select select
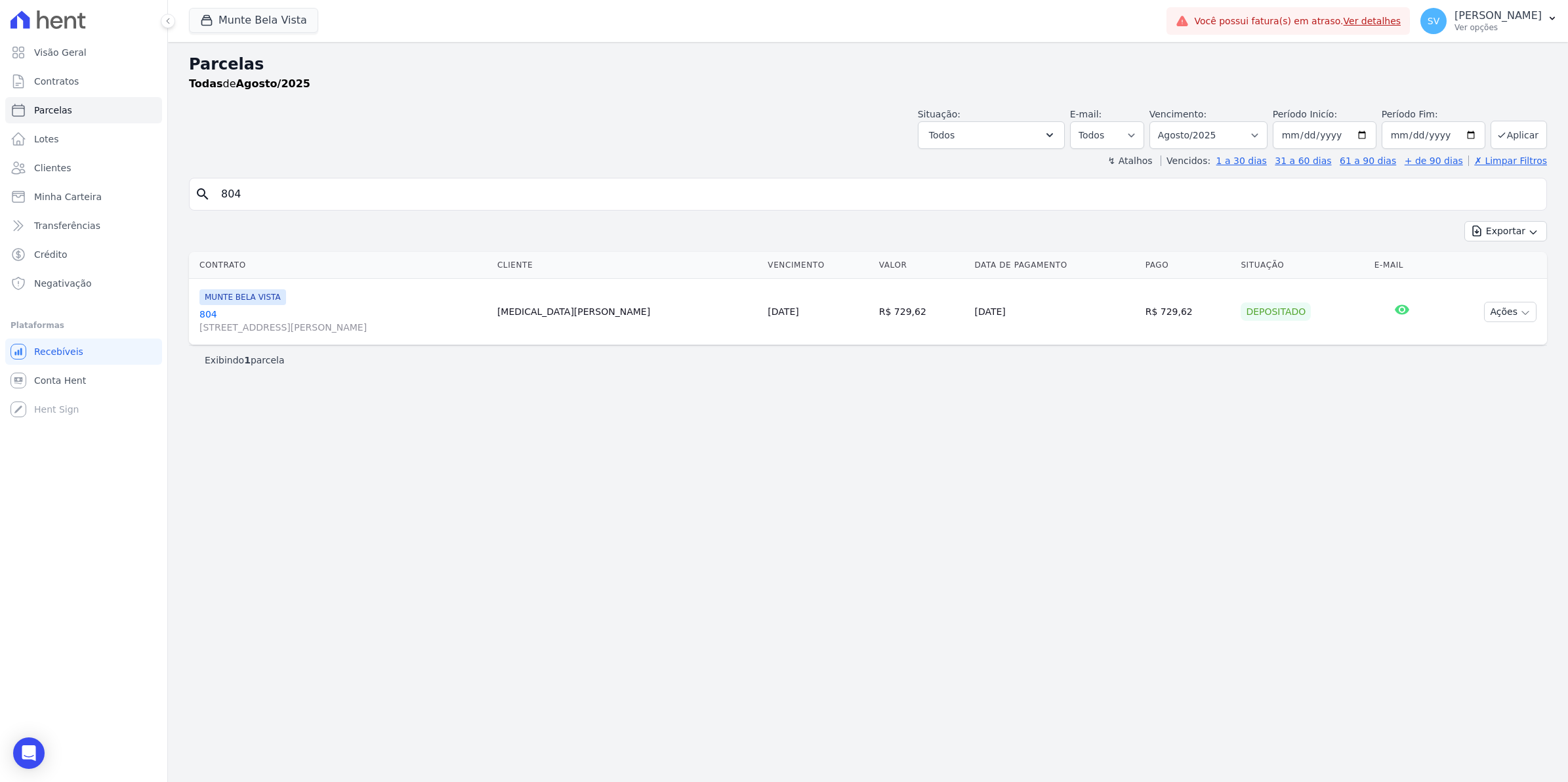
click at [201, 315] on link "804 [STREET_ADDRESS][PERSON_NAME]" at bounding box center [343, 321] width 287 height 27
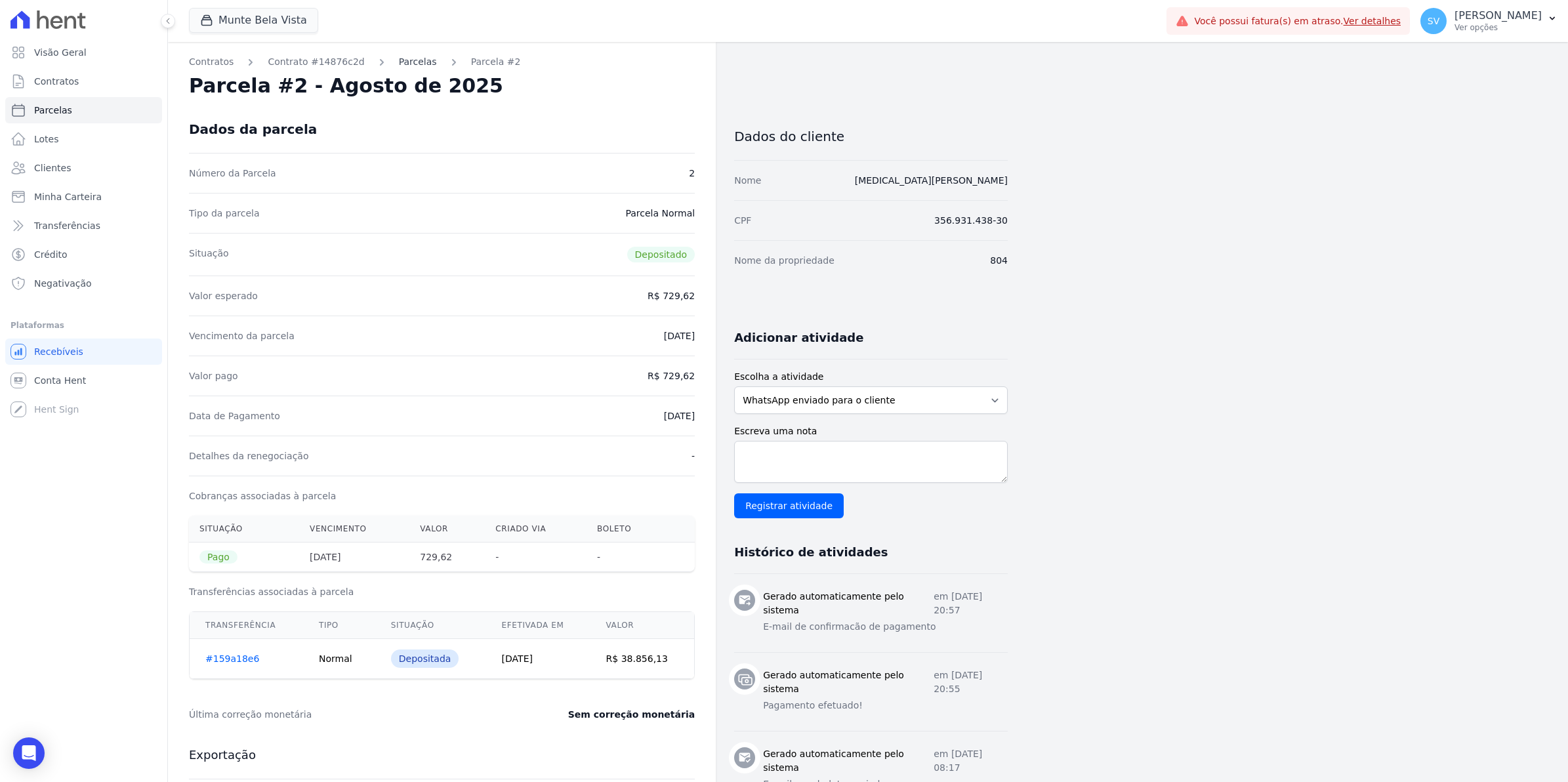
click at [399, 61] on link "Parcelas" at bounding box center [418, 61] width 38 height 14
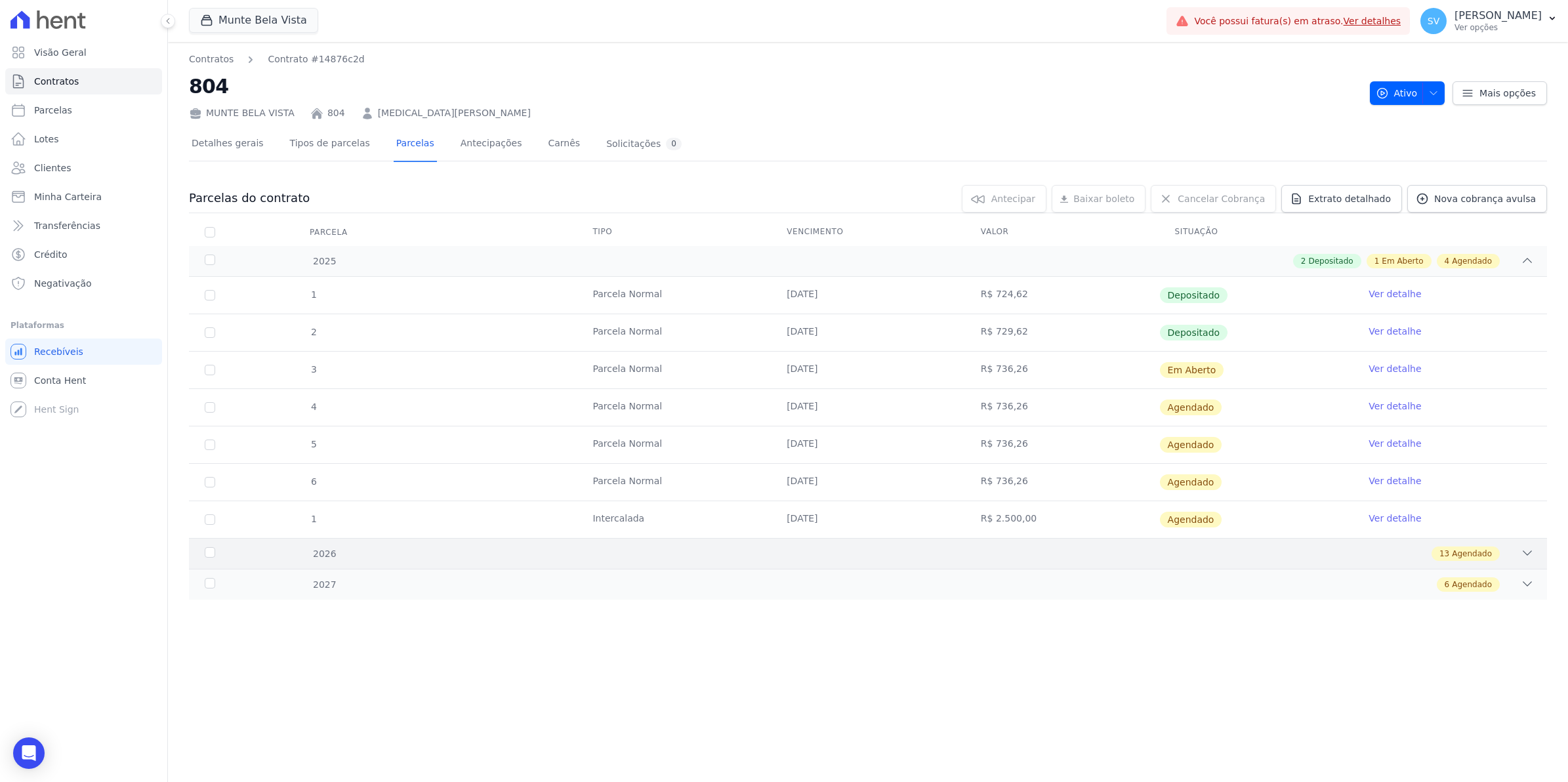
click at [1527, 553] on icon at bounding box center [1527, 554] width 13 height 13
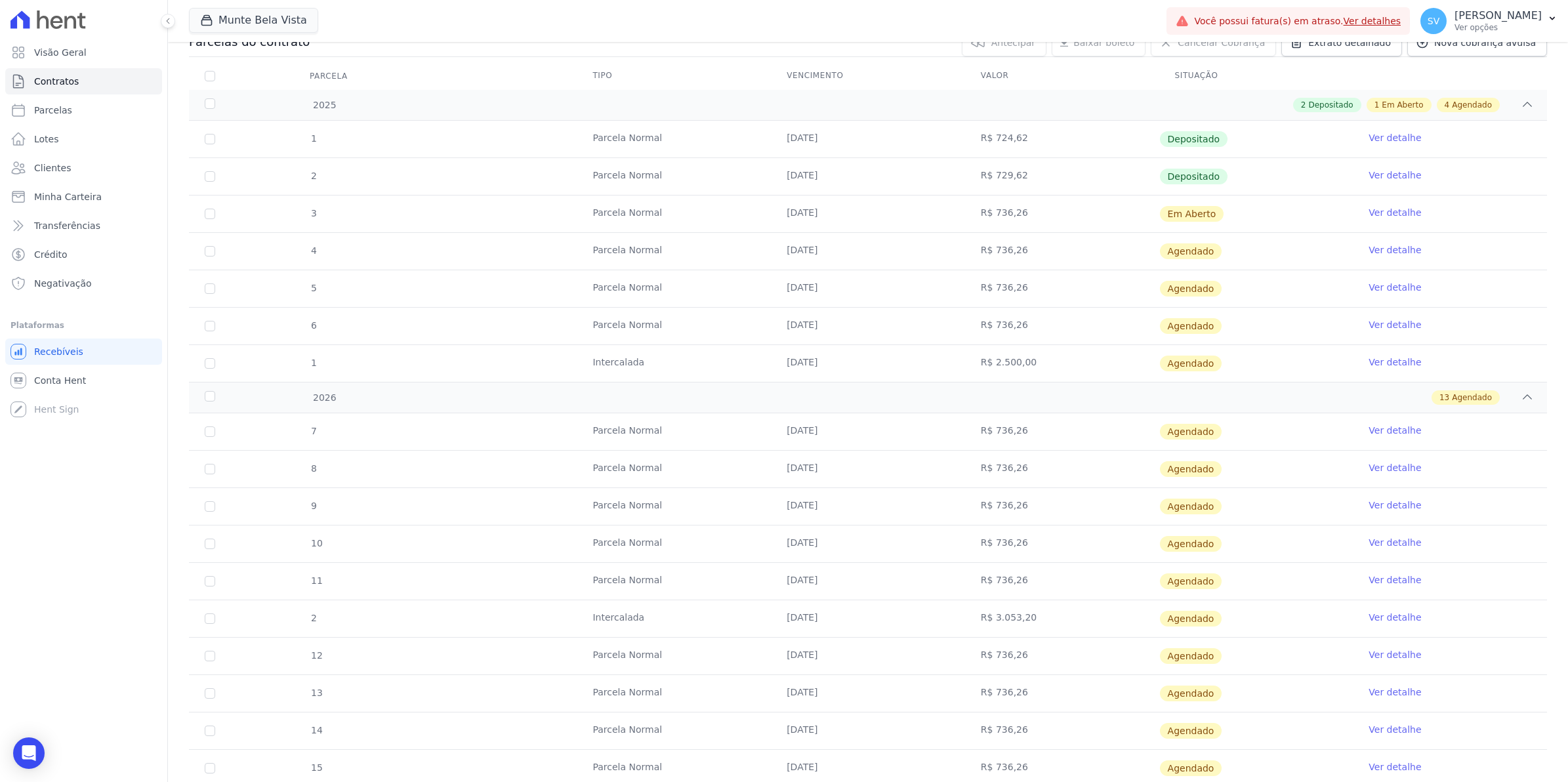
scroll to position [164, 0]
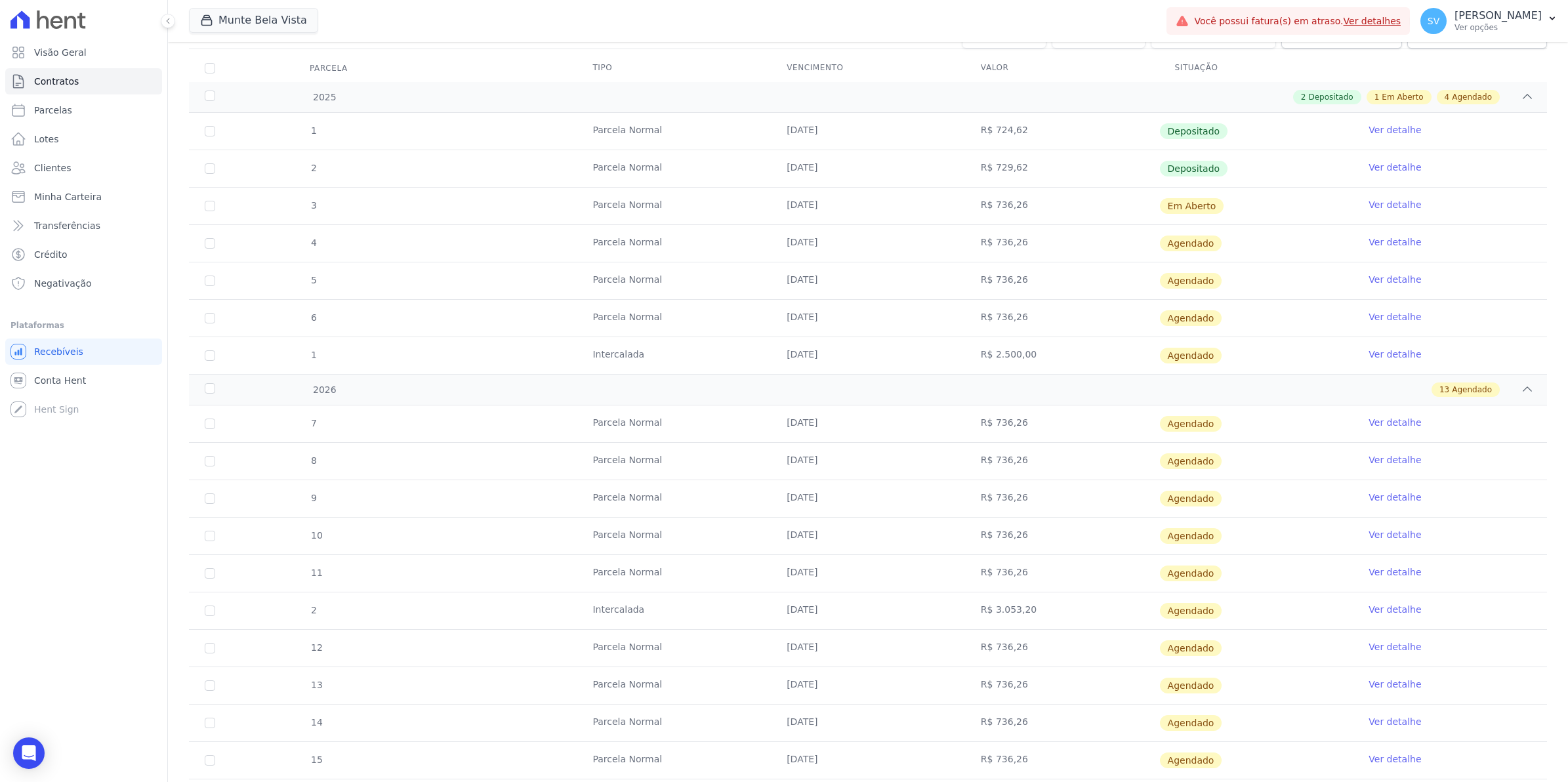
click at [1391, 613] on link "Ver detalhe" at bounding box center [1395, 609] width 52 height 13
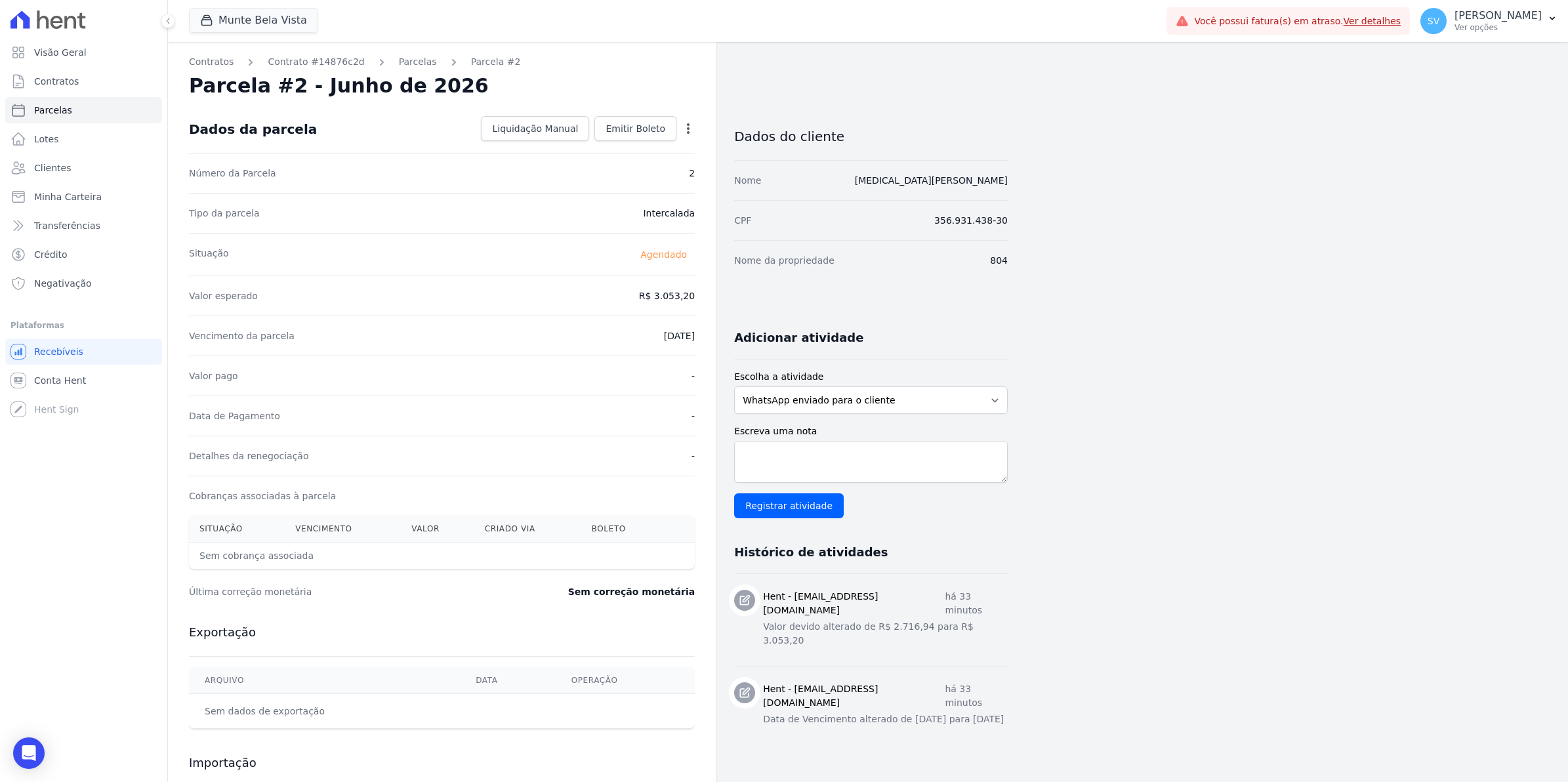
click at [684, 128] on icon "button" at bounding box center [688, 129] width 13 height 13
click at [641, 149] on link "Alterar" at bounding box center [632, 146] width 115 height 23
drag, startPoint x: 650, startPoint y: 293, endPoint x: 694, endPoint y: 292, distance: 44.0
click at [694, 292] on input "3053.2" at bounding box center [632, 294] width 126 height 27
type input "3003.12"
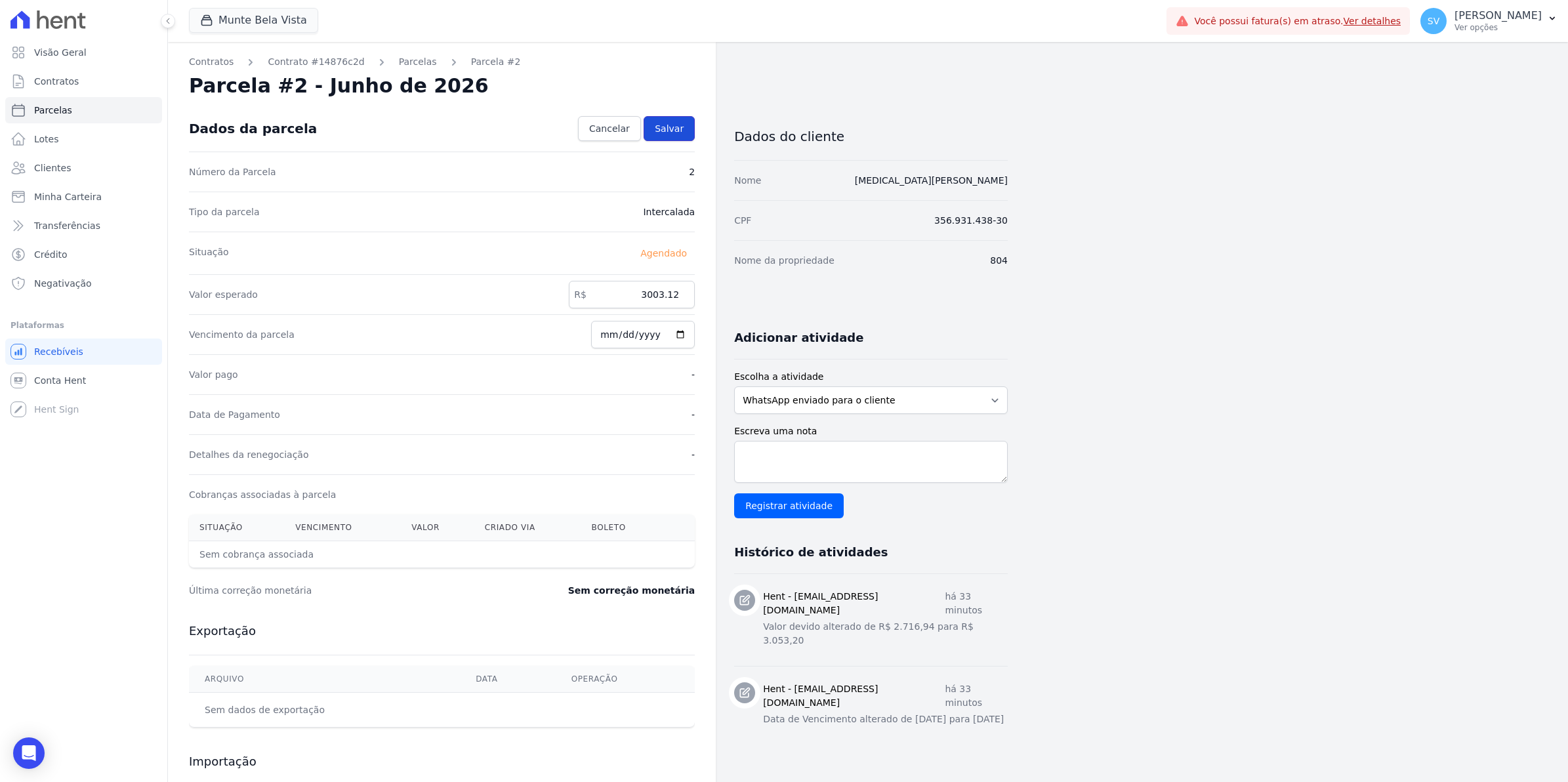
click at [672, 124] on span "Salvar" at bounding box center [669, 129] width 29 height 13
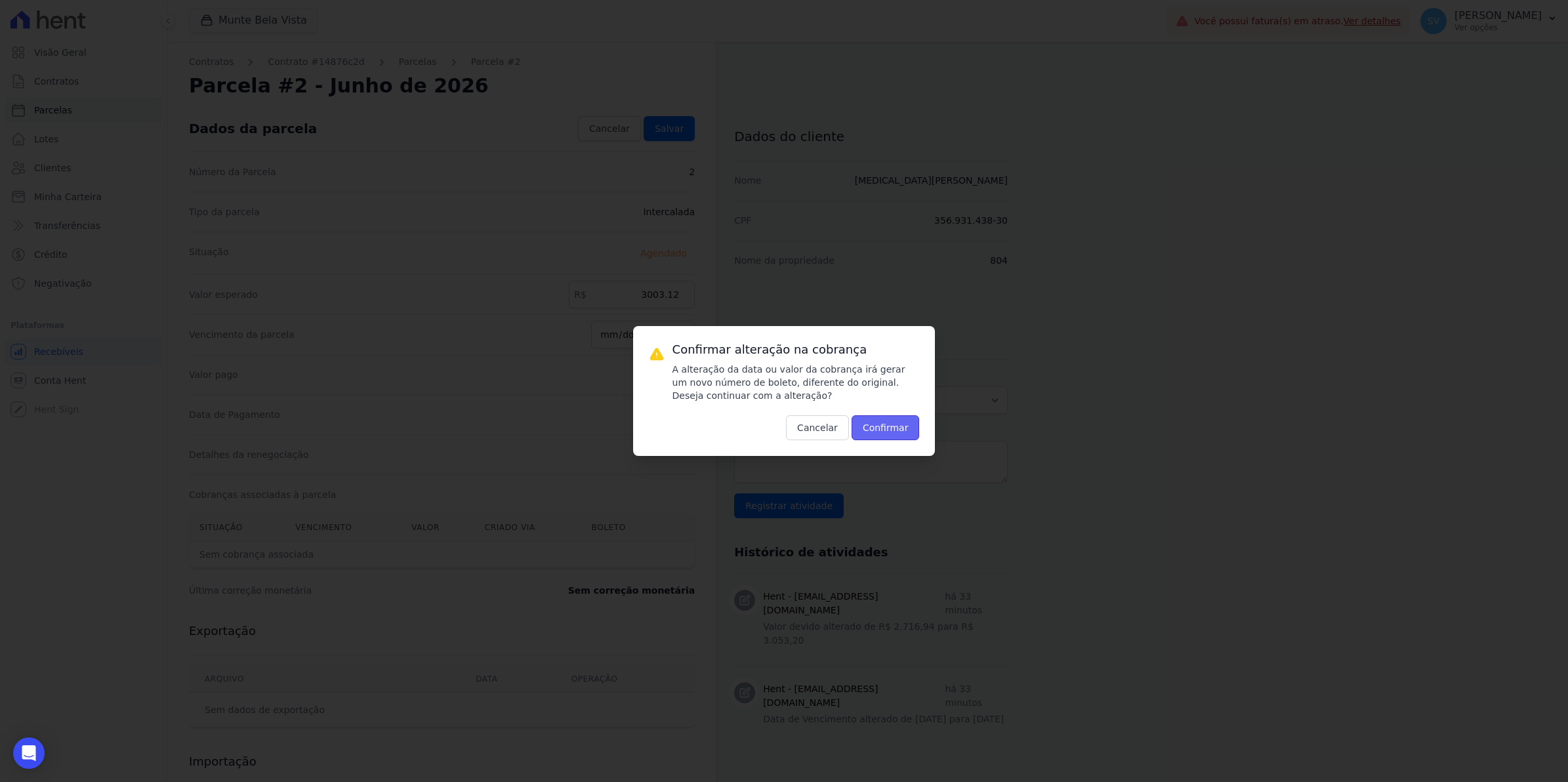
click at [889, 427] on button "Confirmar" at bounding box center [886, 428] width 68 height 25
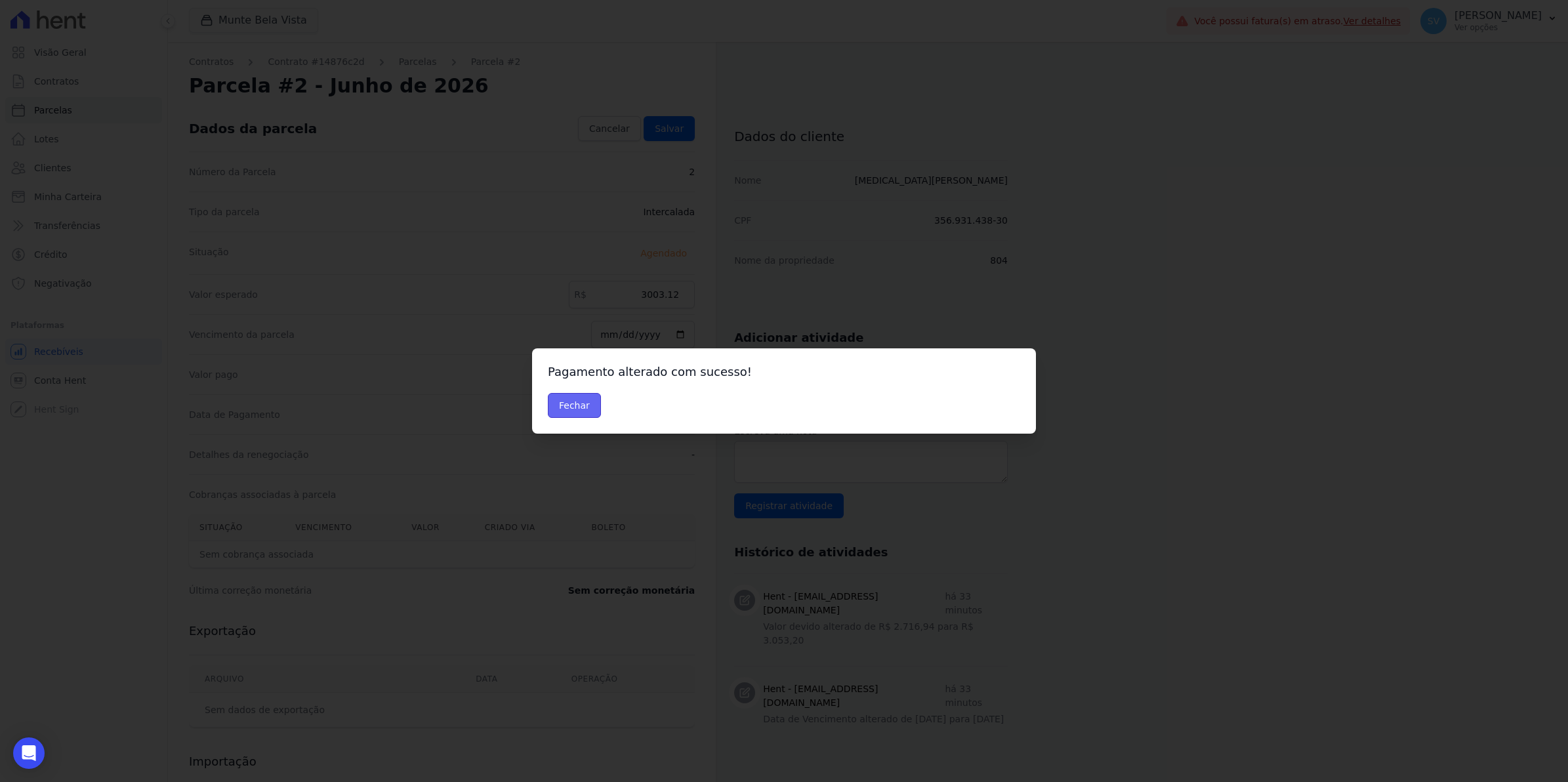
click at [559, 398] on button "Fechar" at bounding box center [574, 406] width 53 height 25
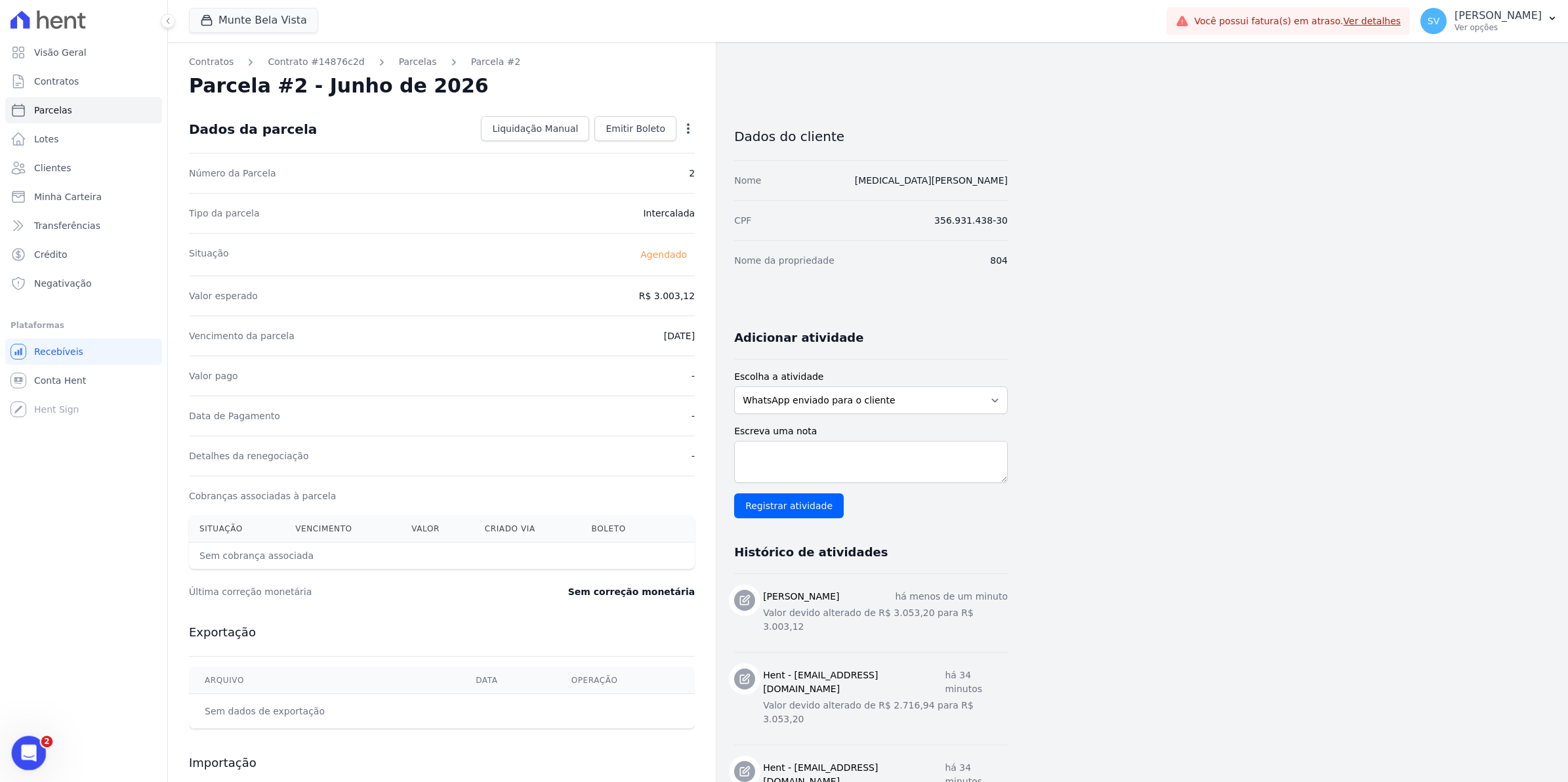
click at [46, 761] on body "Visão Geral Contratos [GEOGRAPHIC_DATA] Lotes Clientes Minha Carteira Transferê…" at bounding box center [784, 391] width 1568 height 782
click at [39, 754] on div "Abertura do Messenger da Intercom" at bounding box center [27, 751] width 43 height 43
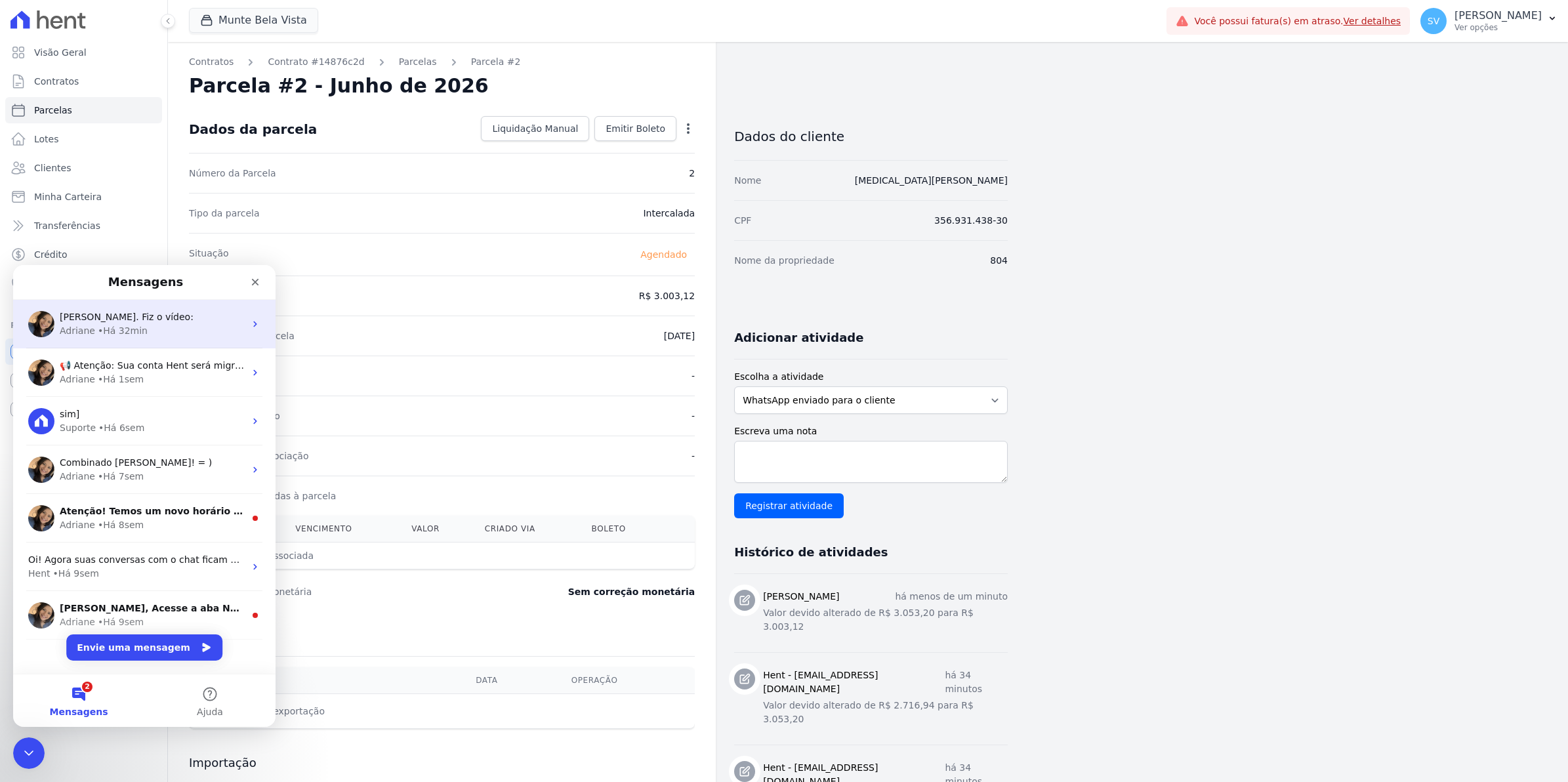
click at [102, 330] on div "• Há 32min" at bounding box center [123, 331] width 50 height 14
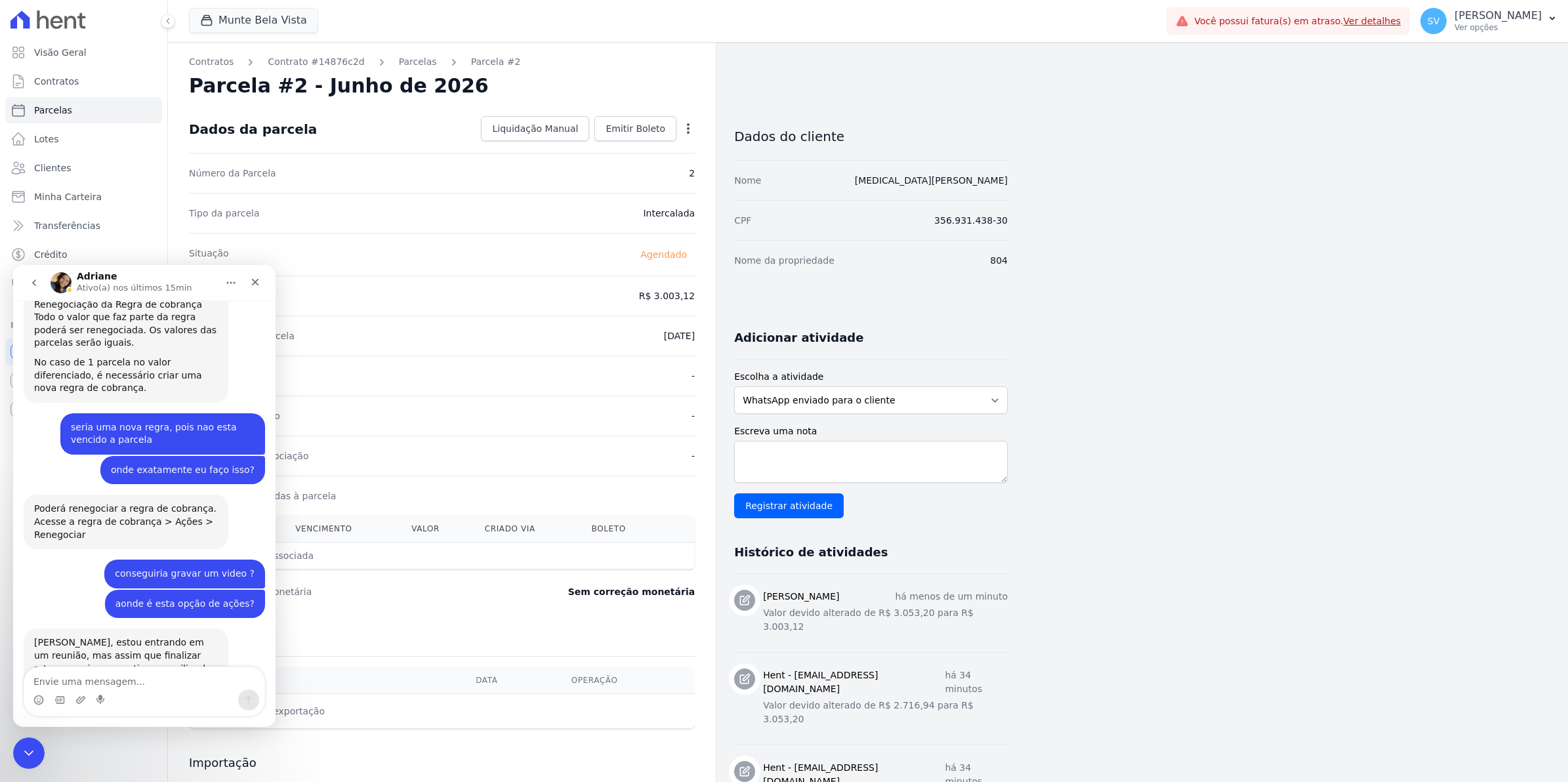
scroll to position [10646, 0]
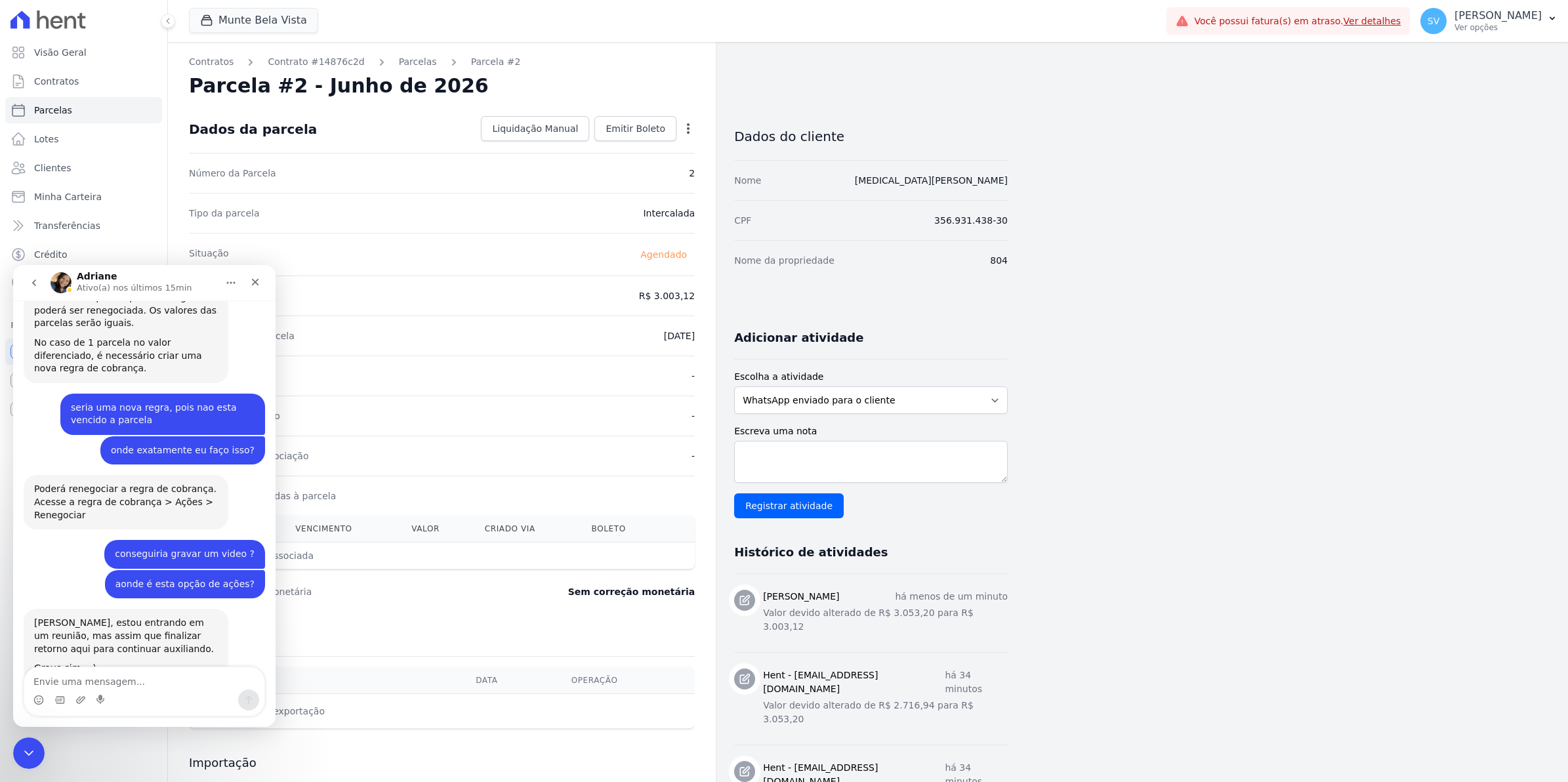
click at [80, 679] on textarea "Envie uma mensagem..." at bounding box center [144, 678] width 240 height 22
type textarea "muito obrigada"
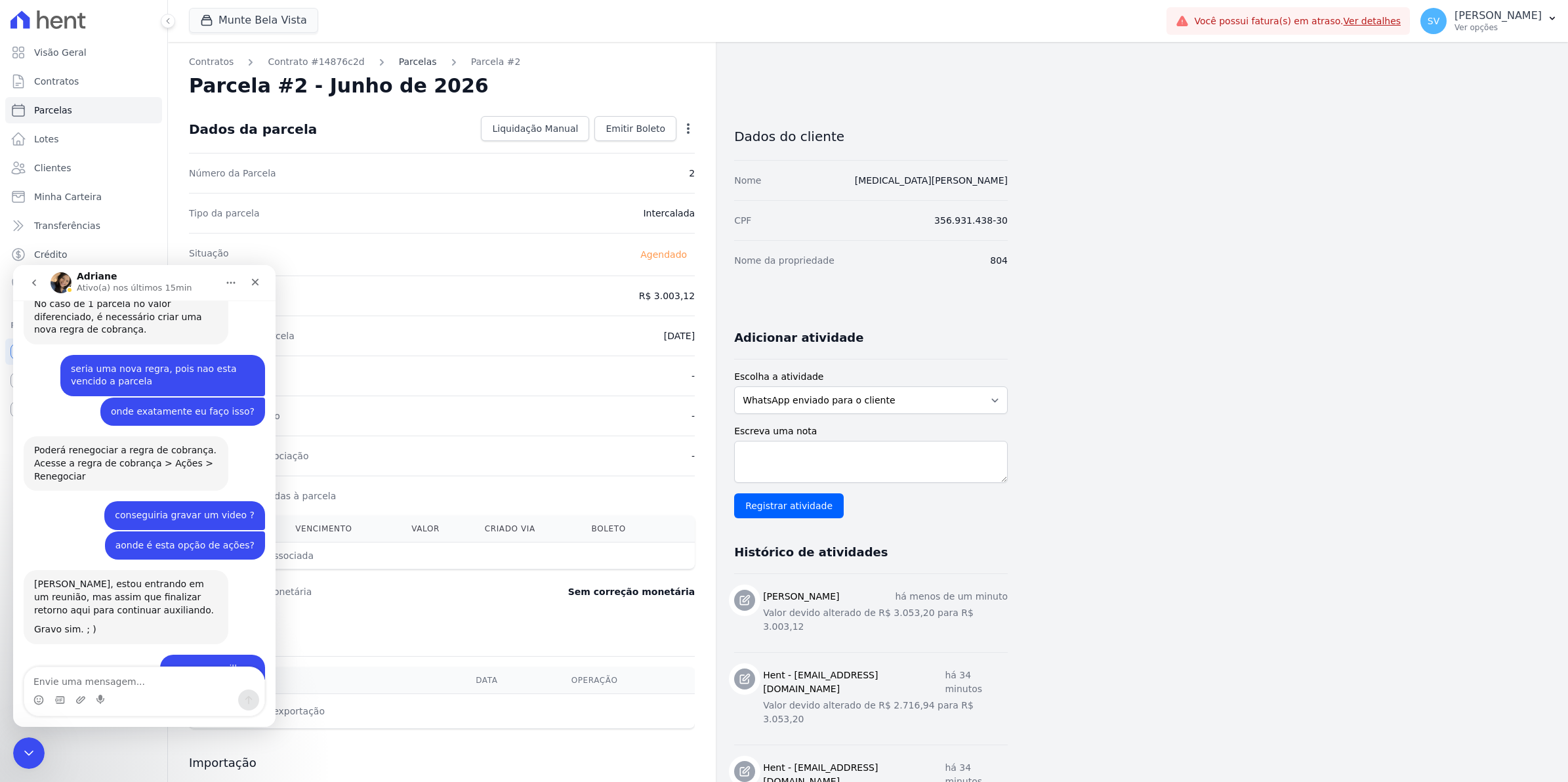
click at [399, 62] on link "Parcelas" at bounding box center [418, 61] width 38 height 14
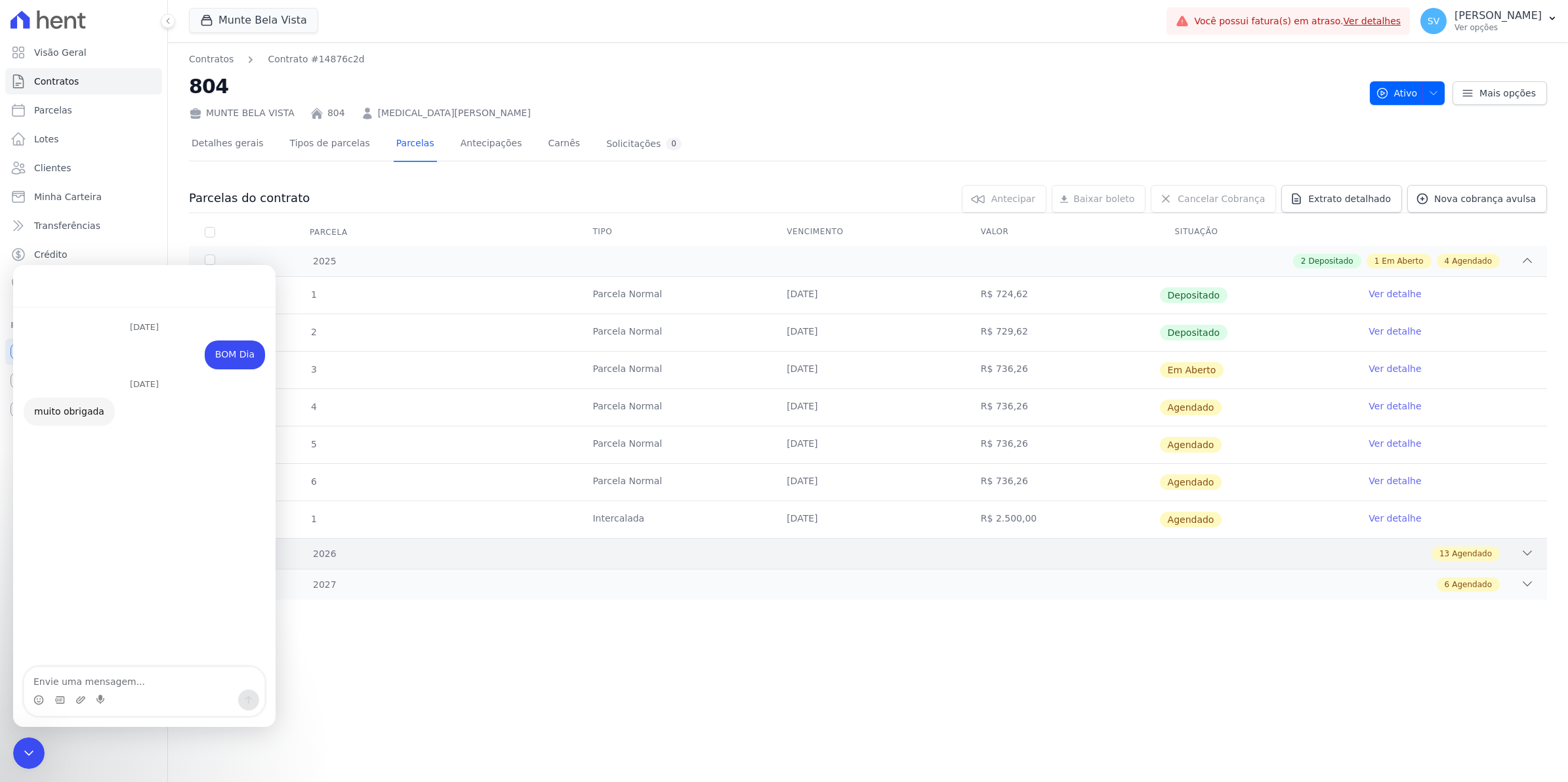
click at [1527, 559] on icon at bounding box center [1527, 554] width 13 height 13
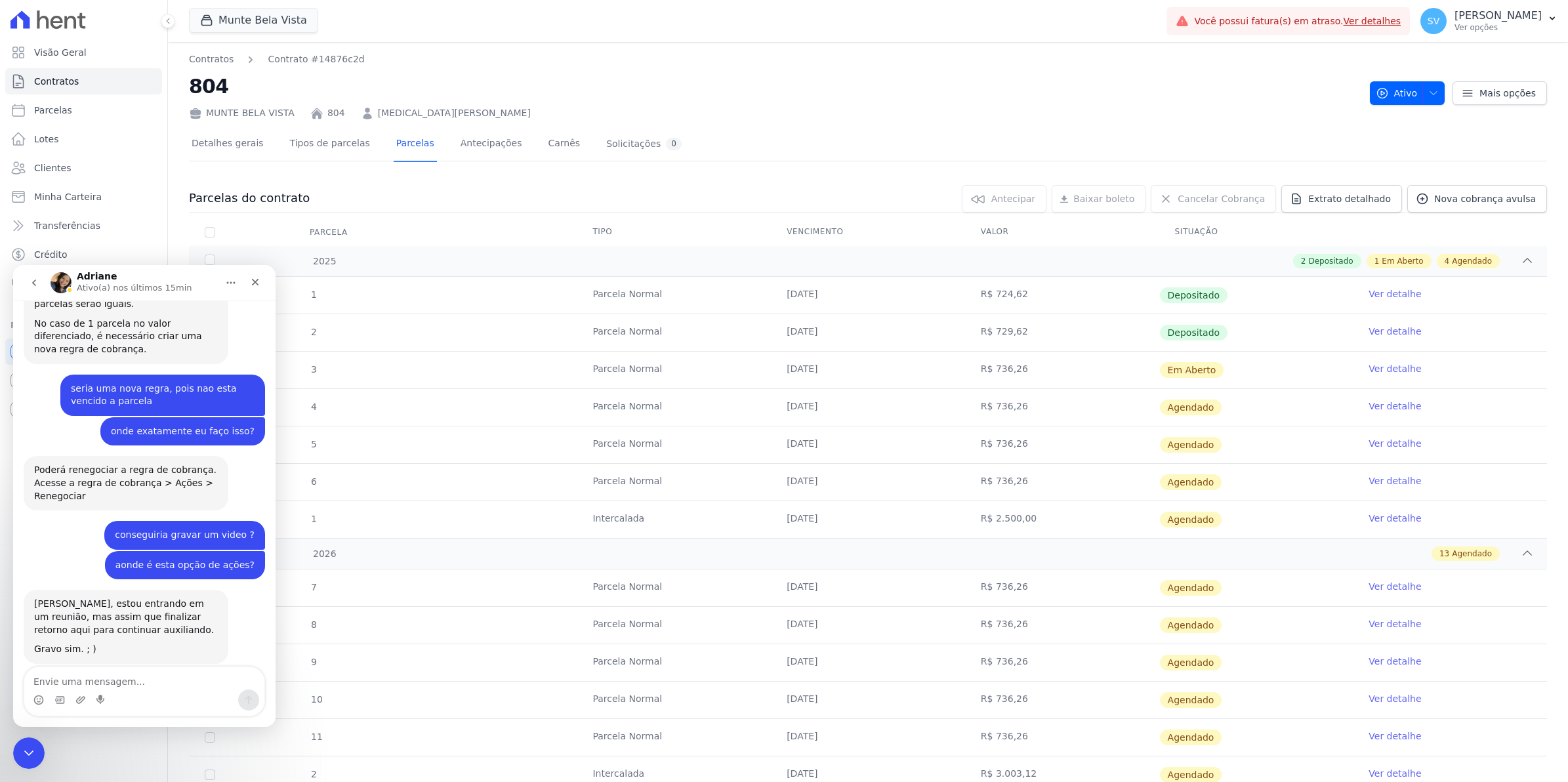
scroll to position [10594, 0]
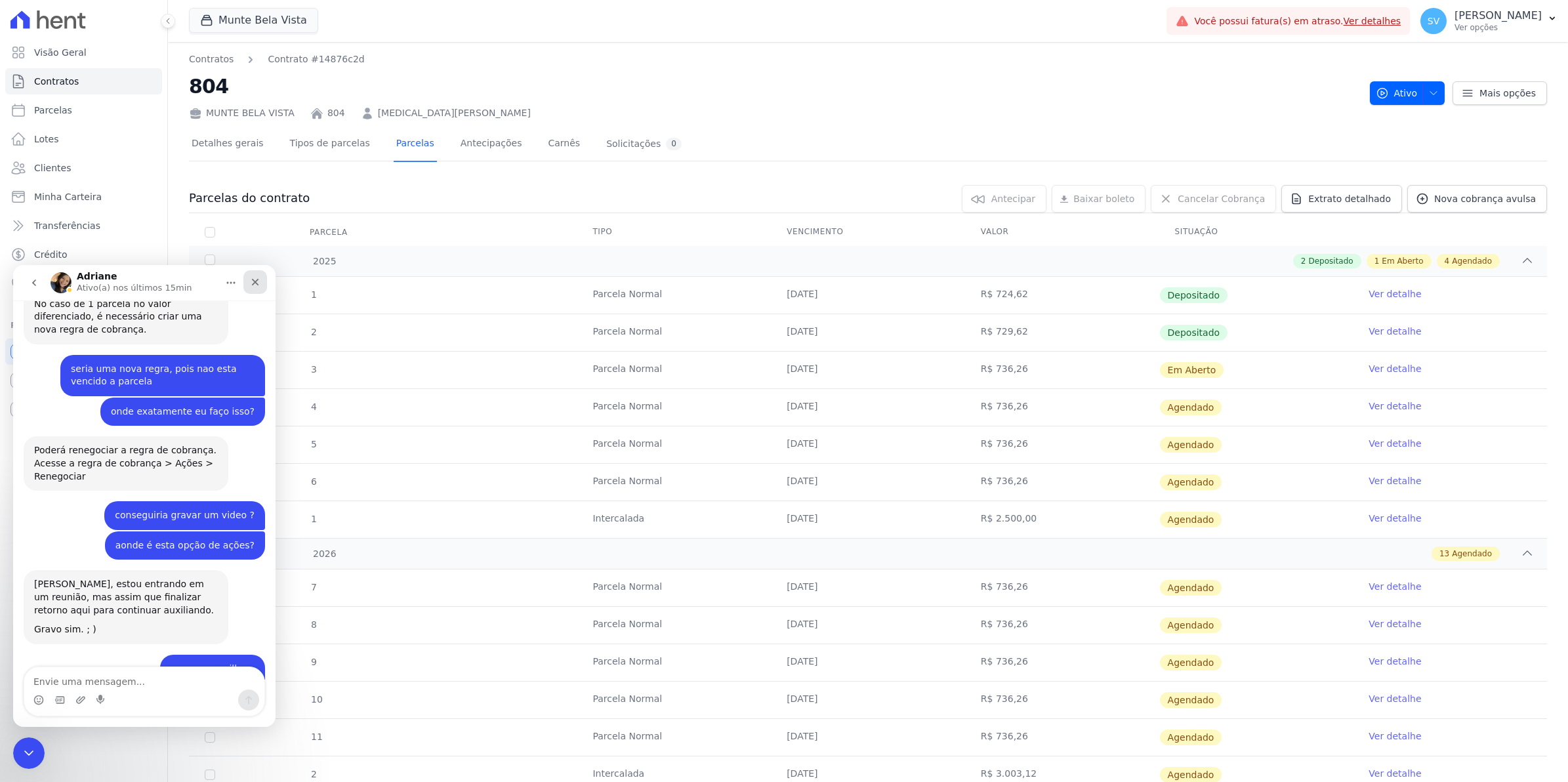
click at [261, 276] on div "Fechar" at bounding box center [255, 282] width 23 height 23
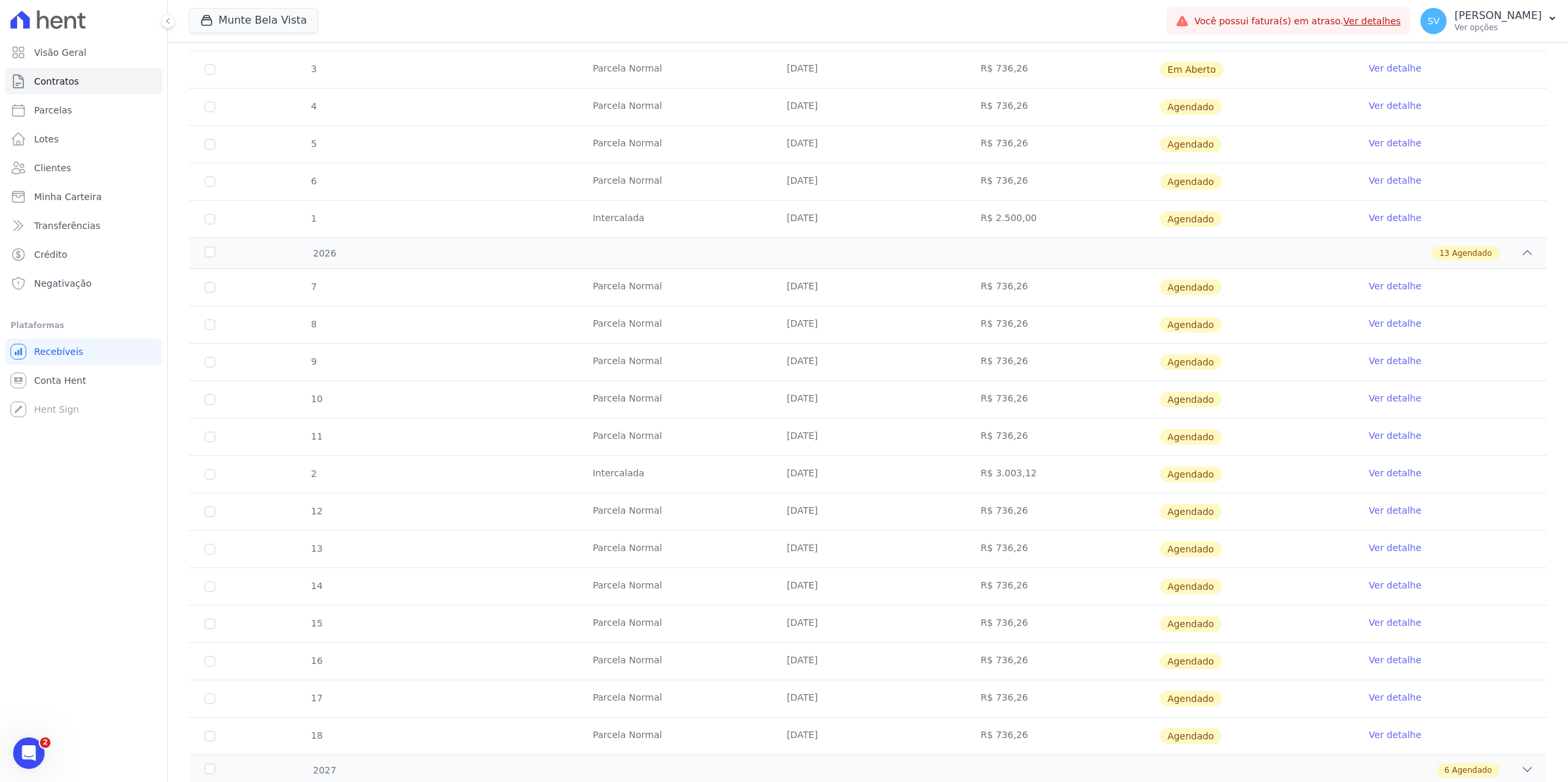
scroll to position [346, 0]
